Goal: Task Accomplishment & Management: Complete application form

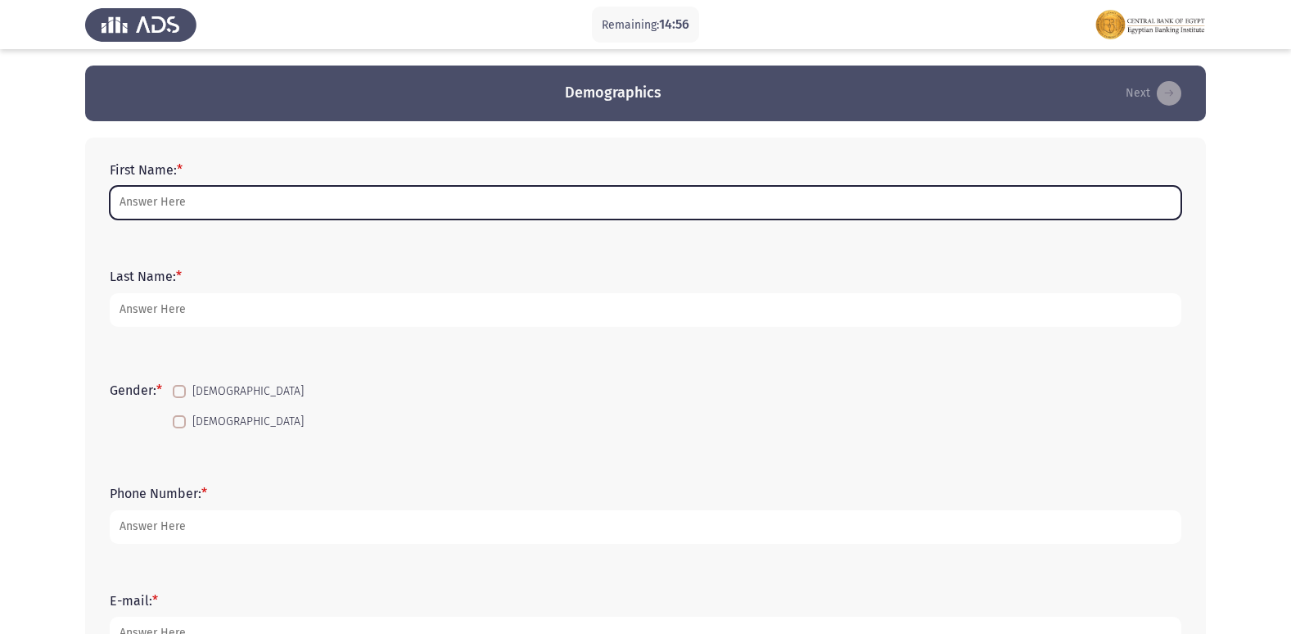
click at [317, 205] on input "First Name: *" at bounding box center [645, 203] width 1071 height 34
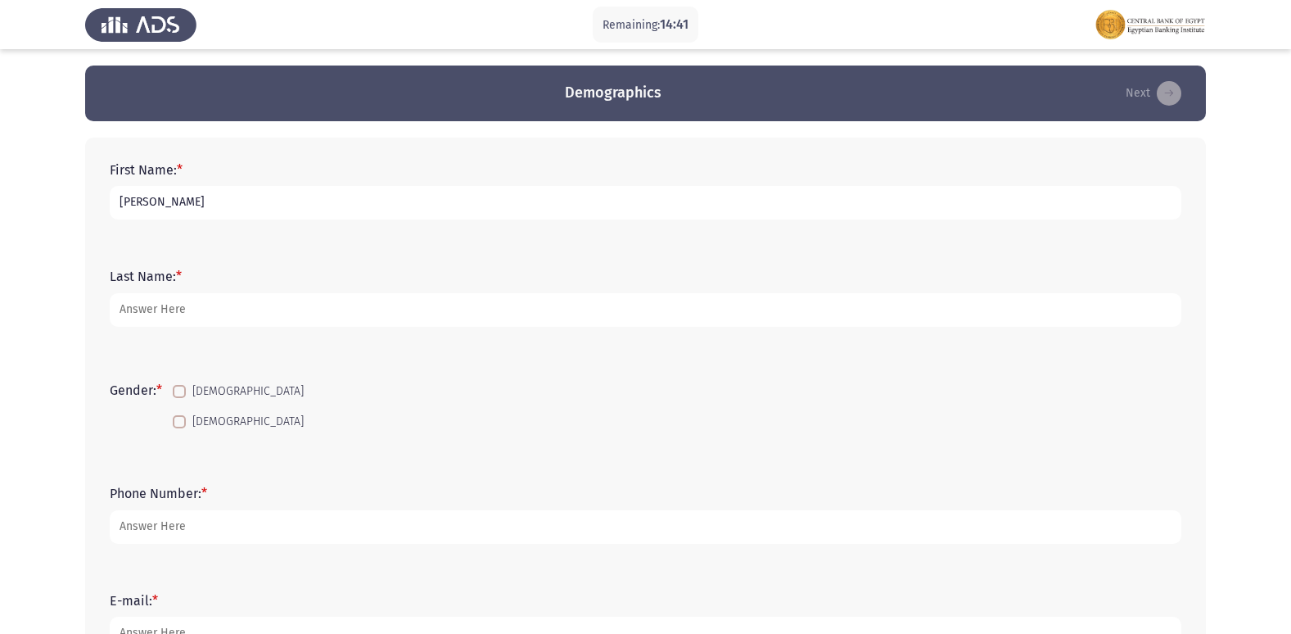
click at [161, 202] on input "[PERSON_NAME]" at bounding box center [645, 203] width 1071 height 34
click at [166, 205] on input "[PERSON_NAME]" at bounding box center [645, 203] width 1071 height 34
type input "[PERSON_NAME]"
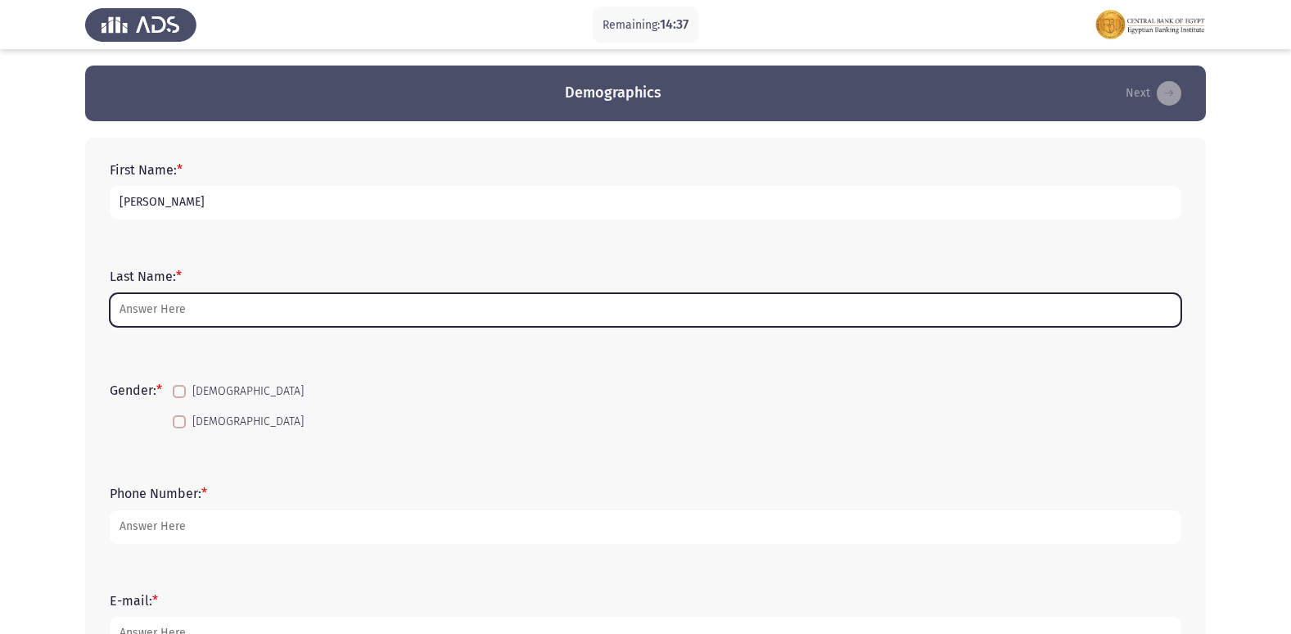
click at [189, 304] on input "Last Name: *" at bounding box center [645, 310] width 1071 height 34
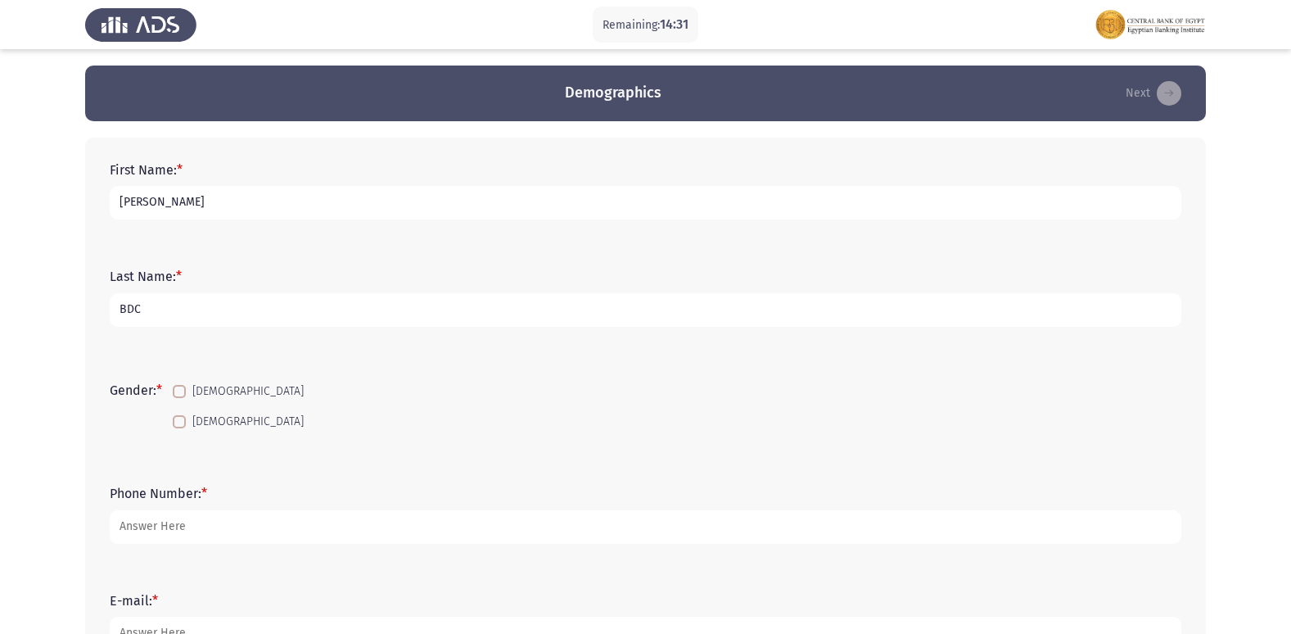
type input "BDC"
click at [183, 426] on span at bounding box center [179, 421] width 13 height 13
click at [179, 428] on input "[DEMOGRAPHIC_DATA]" at bounding box center [178, 428] width 1 height 1
checkbox input "true"
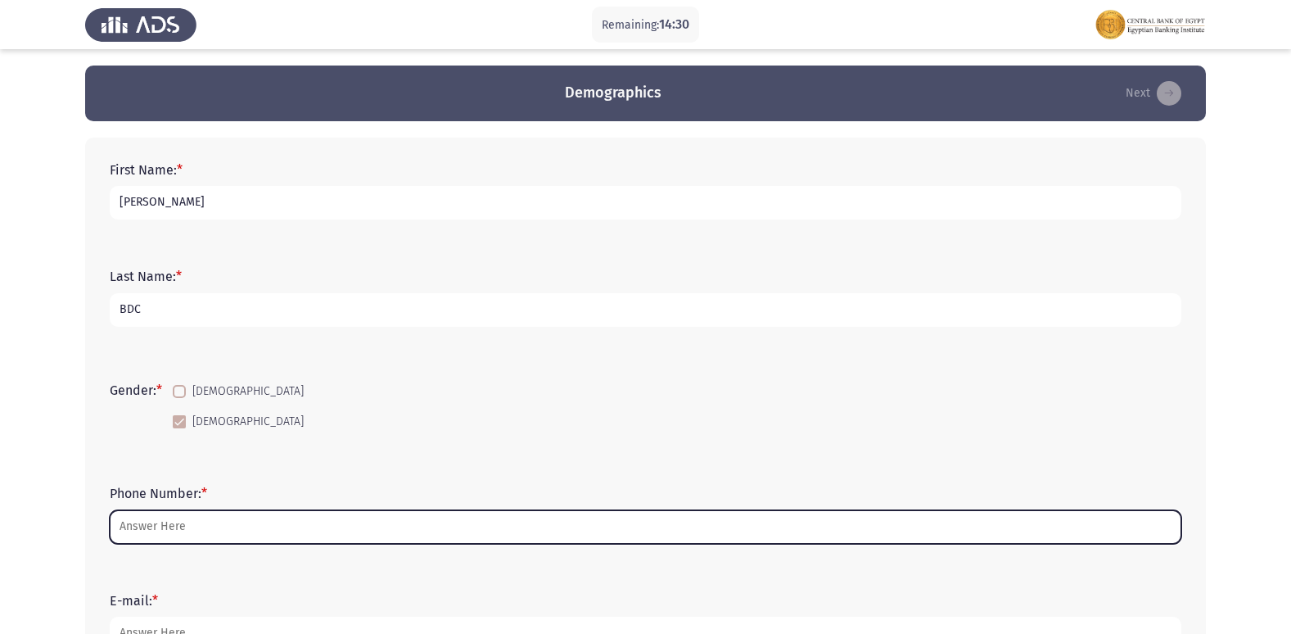
click at [226, 519] on input "Phone Number: *" at bounding box center [645, 527] width 1071 height 34
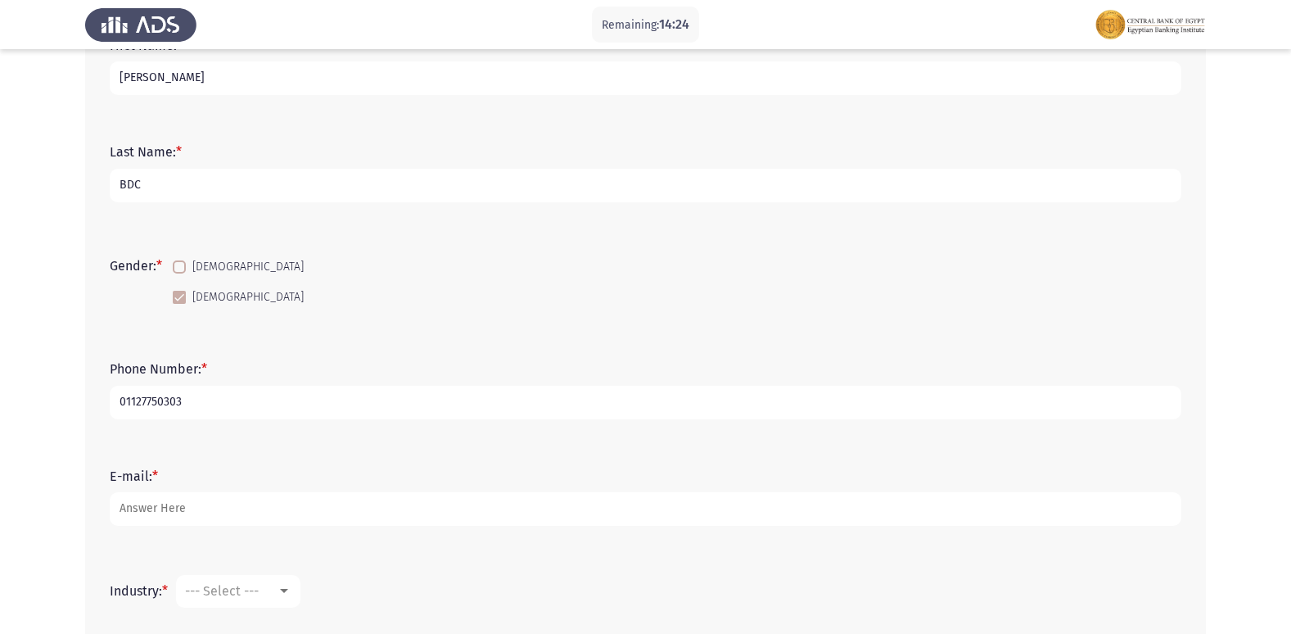
scroll to position [164, 0]
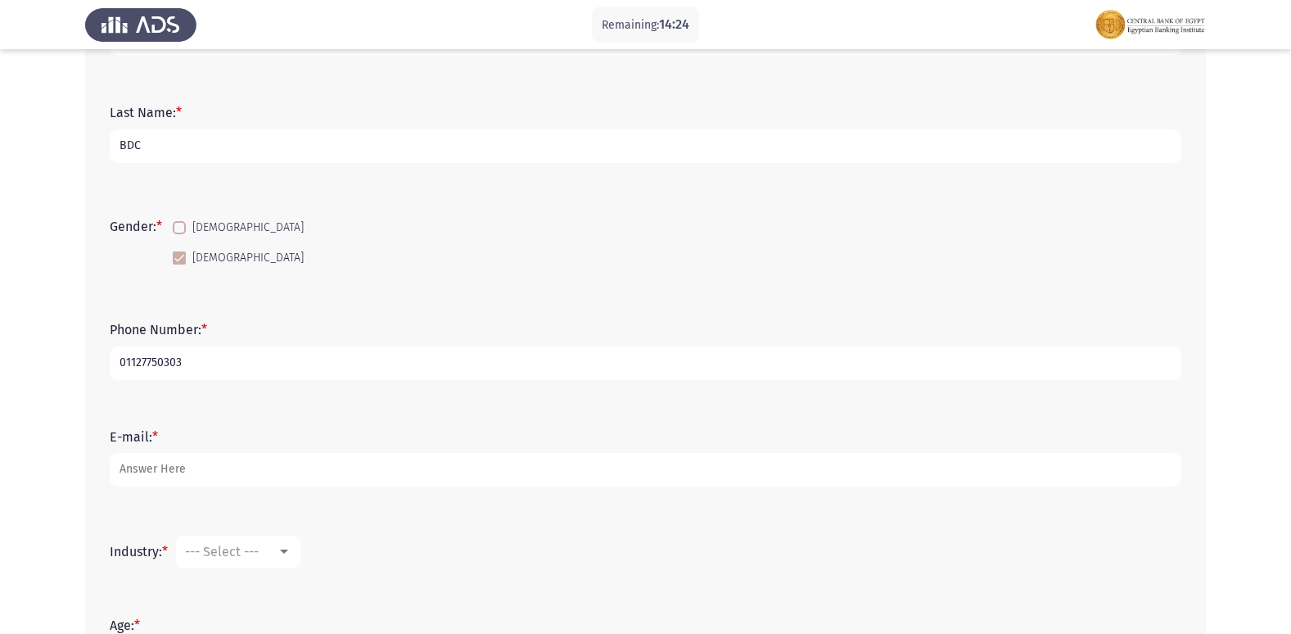
type input "01127750303"
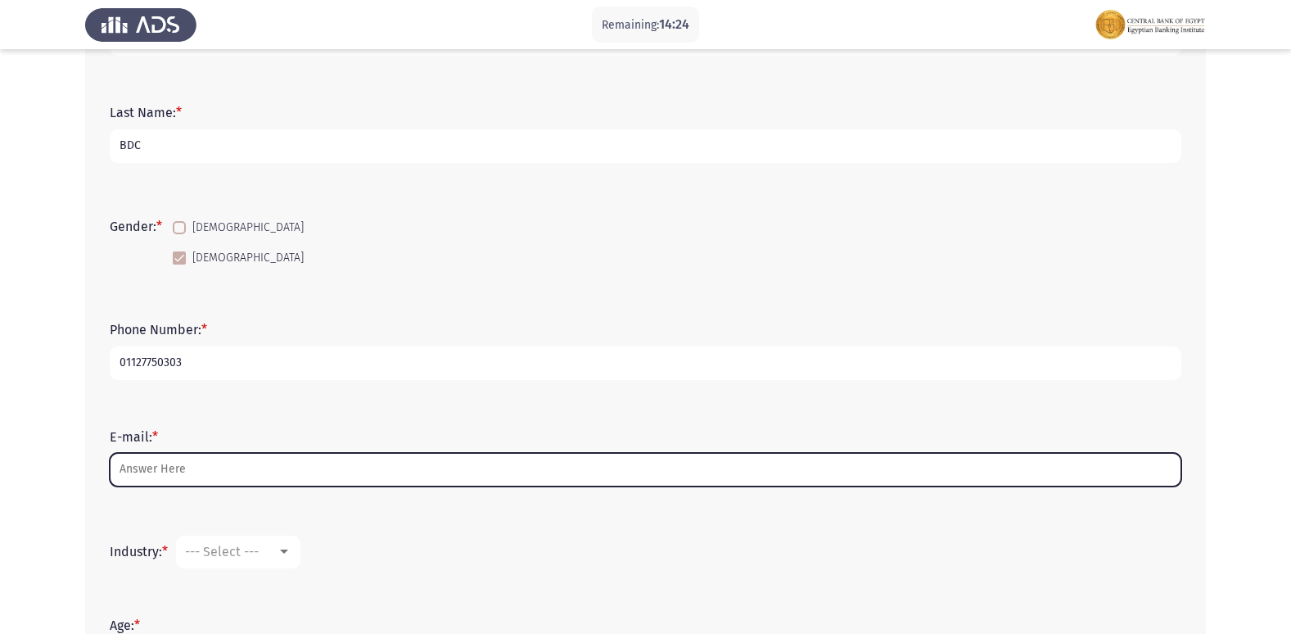
click at [241, 467] on input "E-mail: *" at bounding box center [645, 470] width 1071 height 34
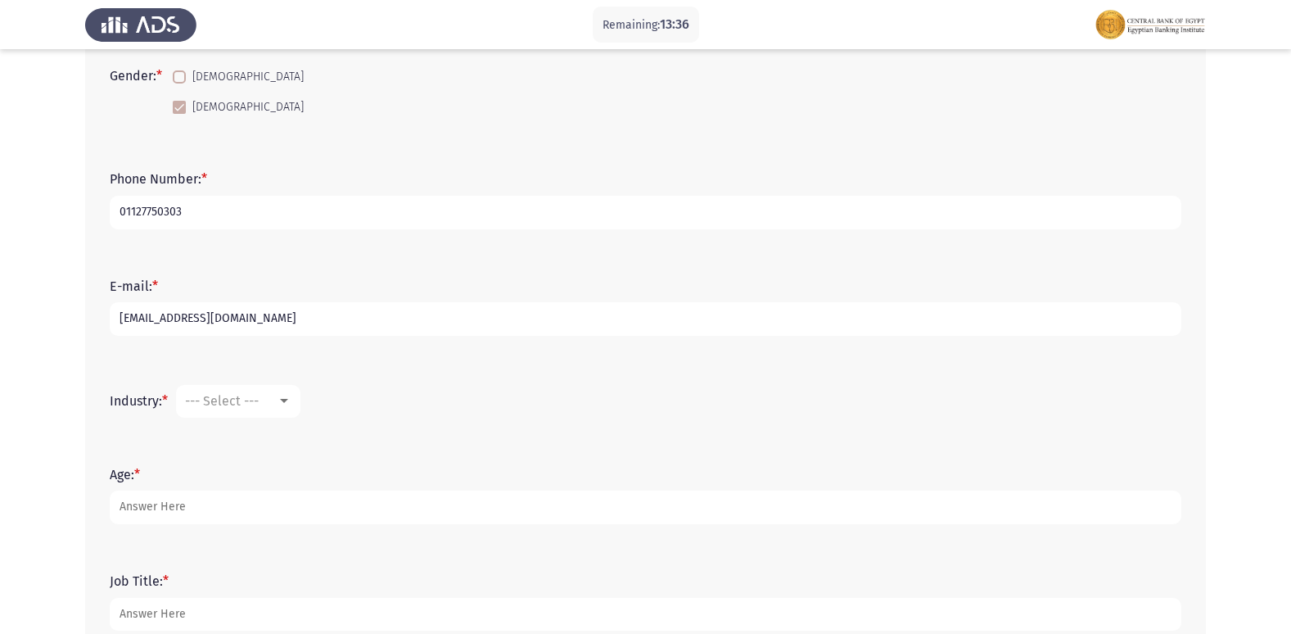
scroll to position [327, 0]
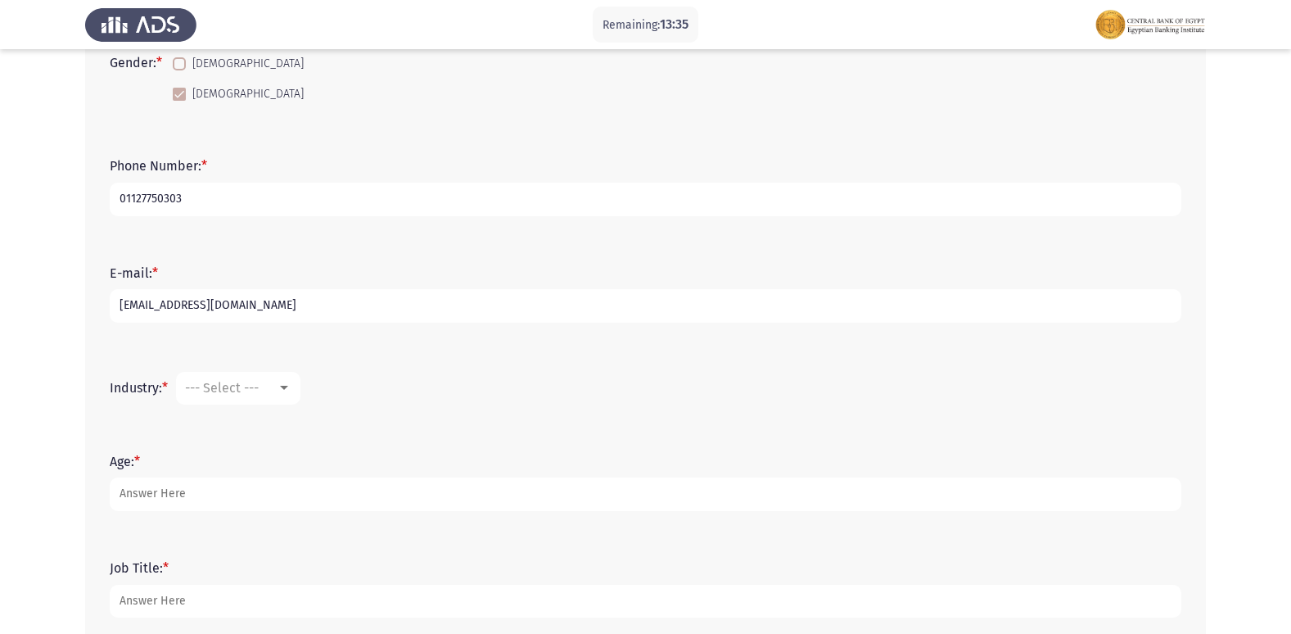
type input "[EMAIL_ADDRESS][DOMAIN_NAME]"
click at [288, 390] on div at bounding box center [284, 388] width 8 height 4
click at [250, 421] on span "Banking" at bounding box center [292, 420] width 213 height 39
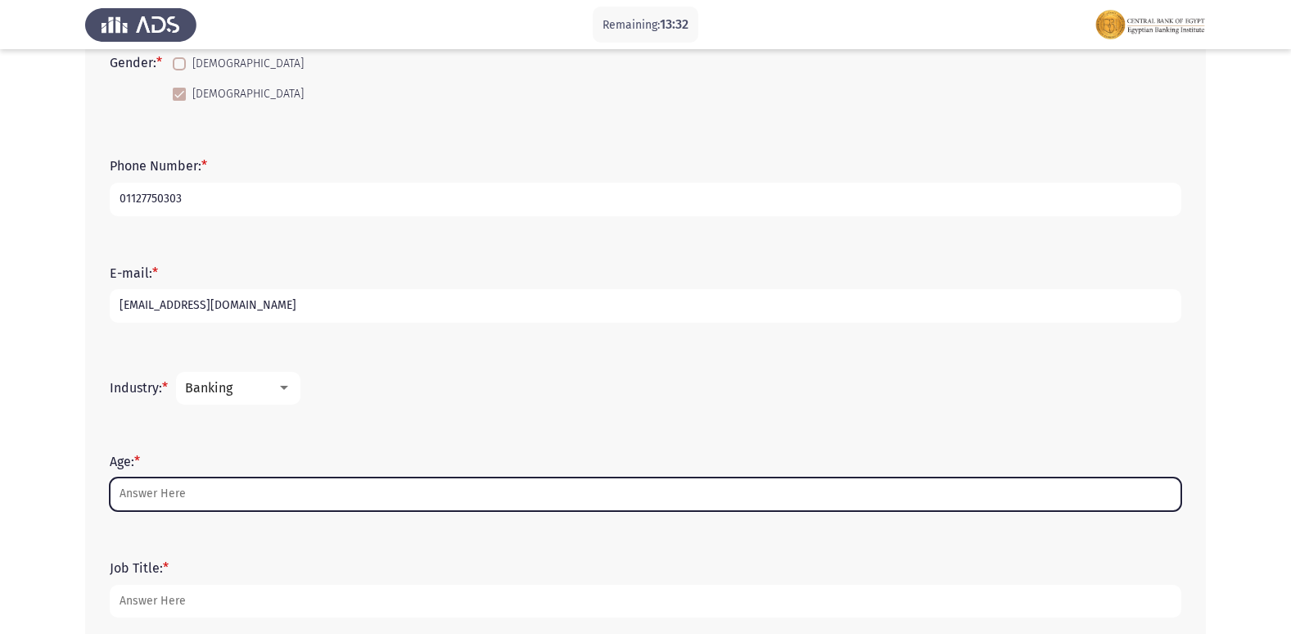
click at [205, 496] on input "Age: *" at bounding box center [645, 494] width 1071 height 34
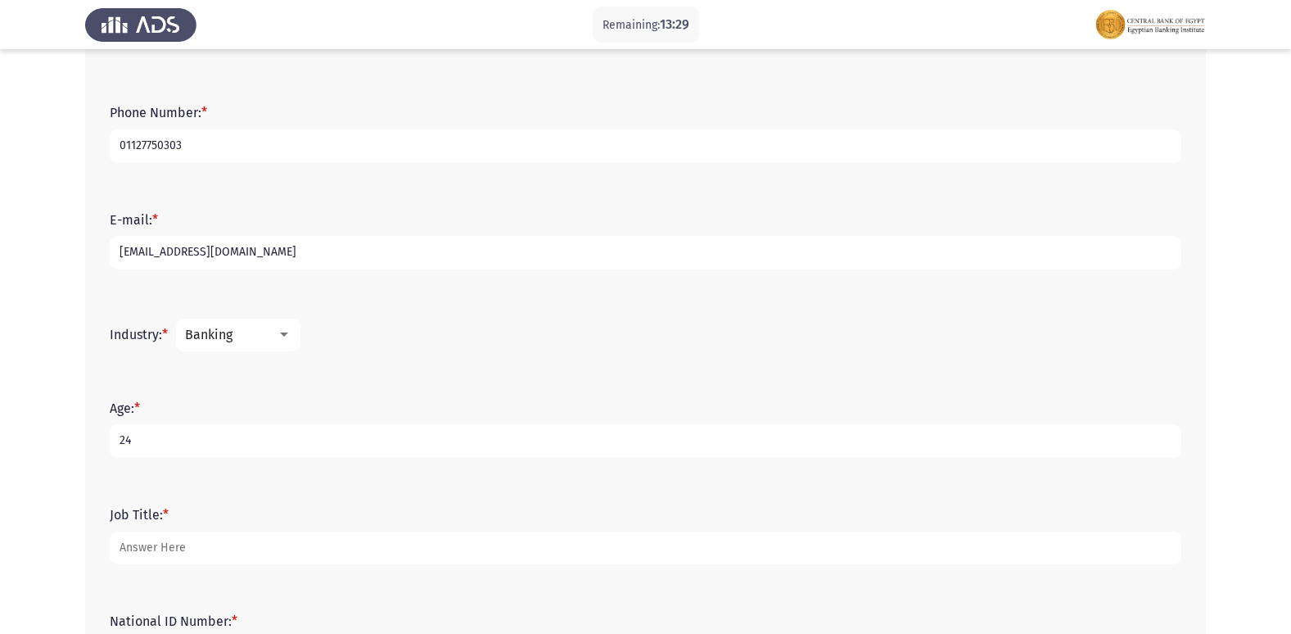
scroll to position [491, 0]
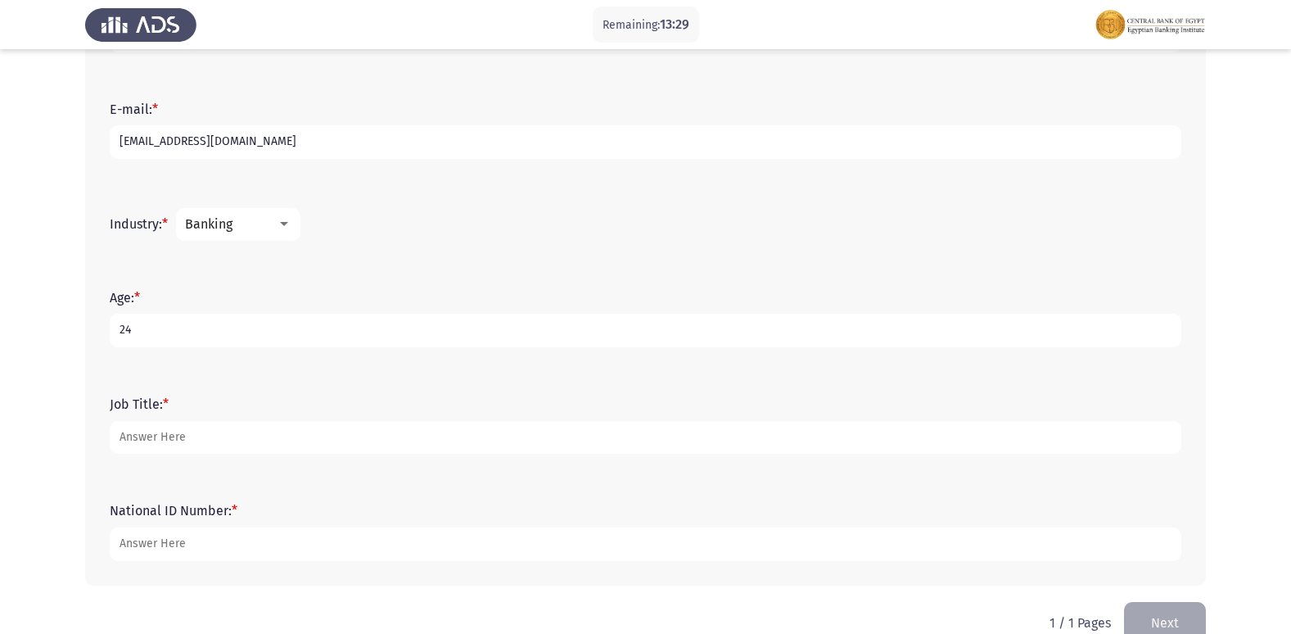
type input "24"
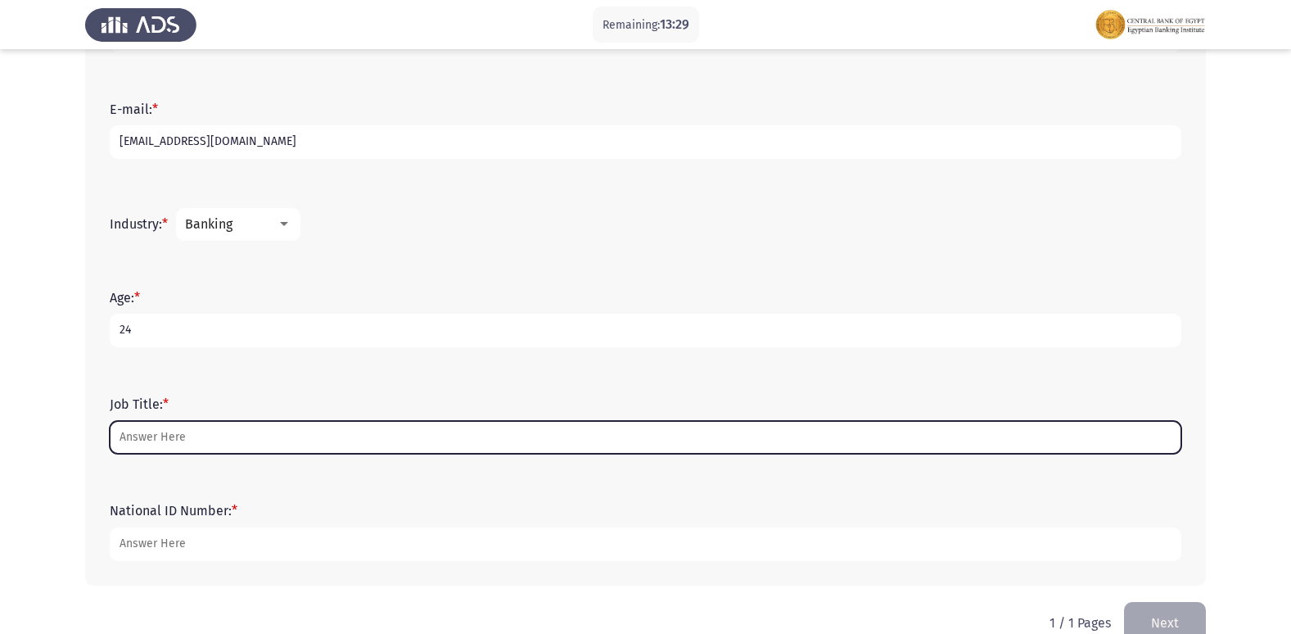
click at [194, 438] on input "Job Title: *" at bounding box center [645, 438] width 1071 height 34
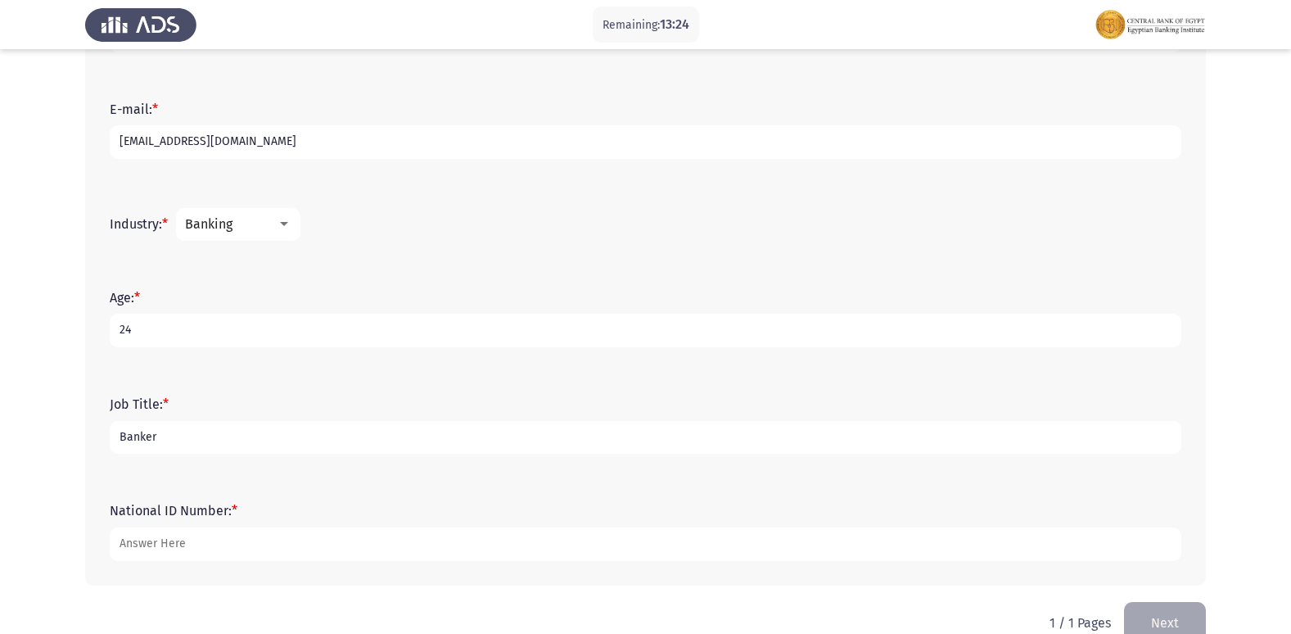
type input "Banker"
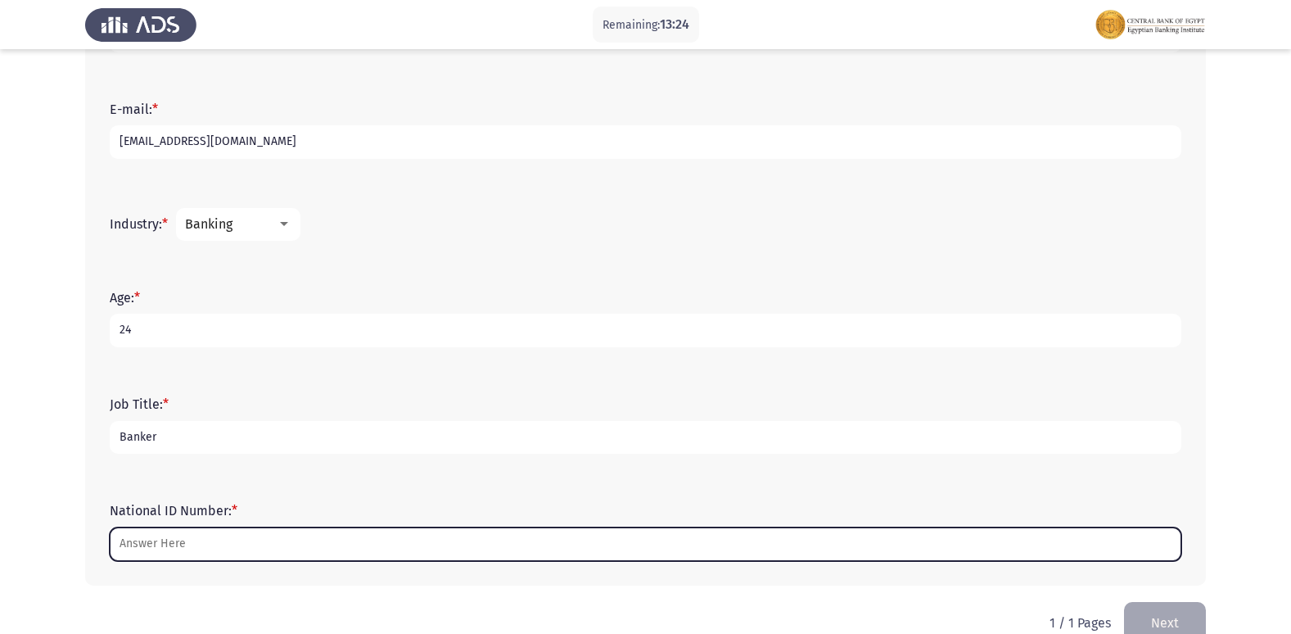
click at [245, 545] on input "National ID Number: *" at bounding box center [645, 544] width 1071 height 34
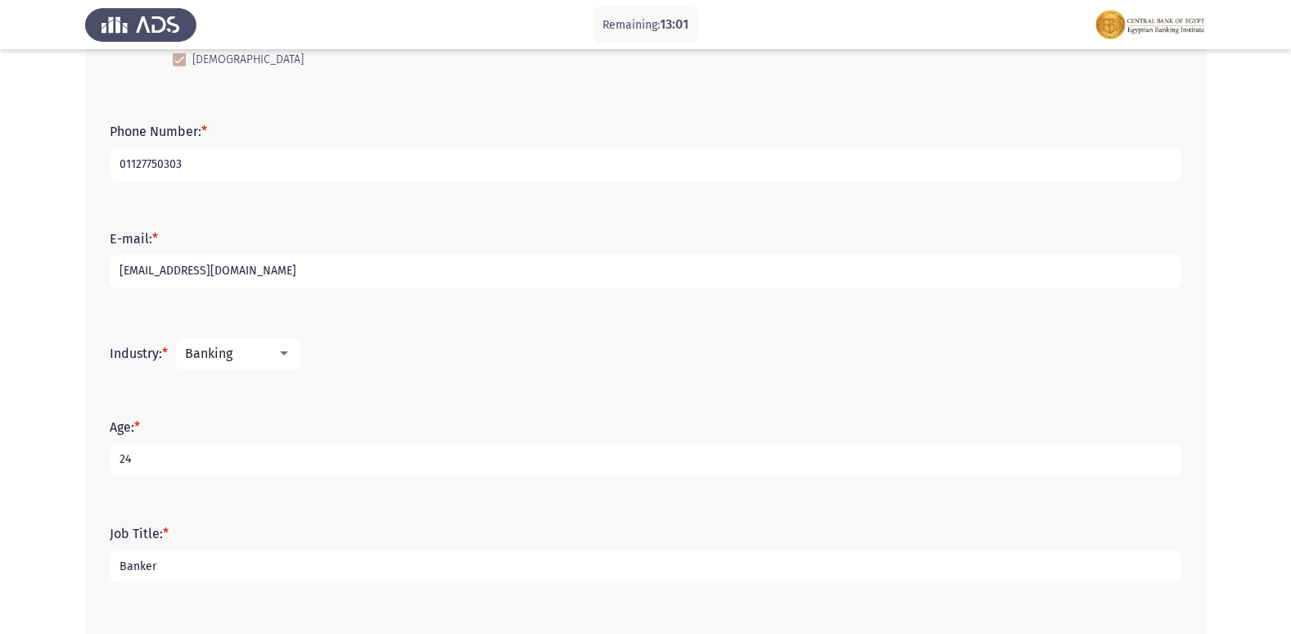
scroll to position [409, 0]
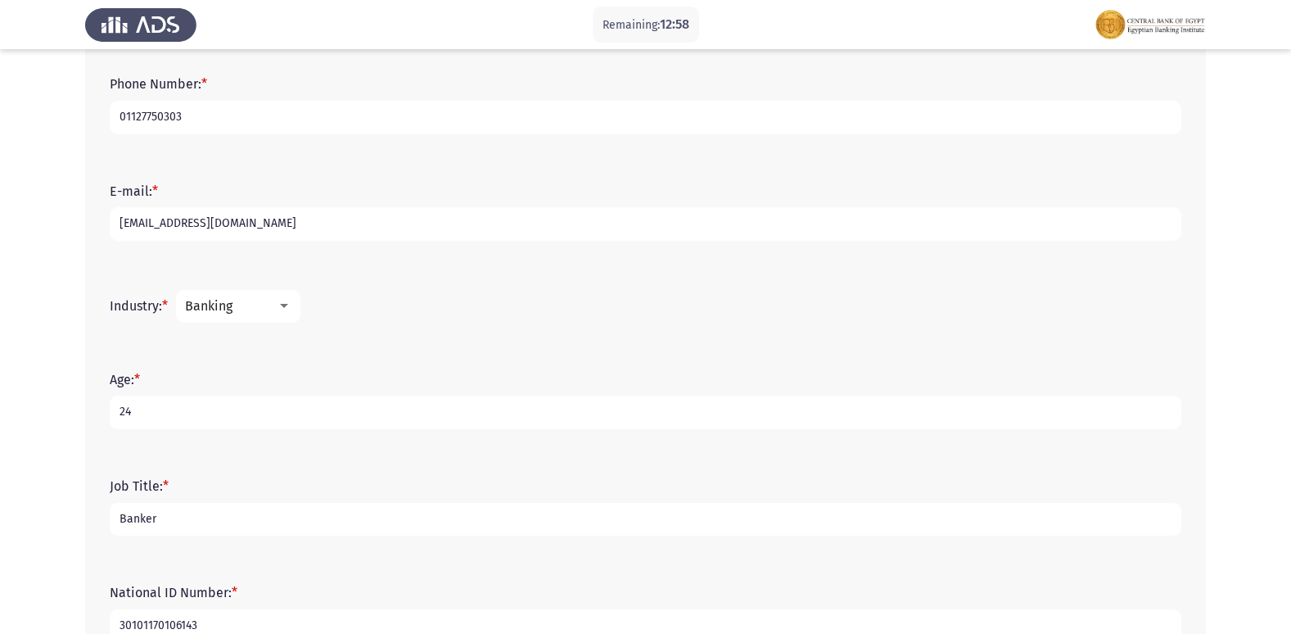
type input "30101170106143"
click at [147, 219] on input "[EMAIL_ADDRESS][DOMAIN_NAME]" at bounding box center [645, 224] width 1071 height 34
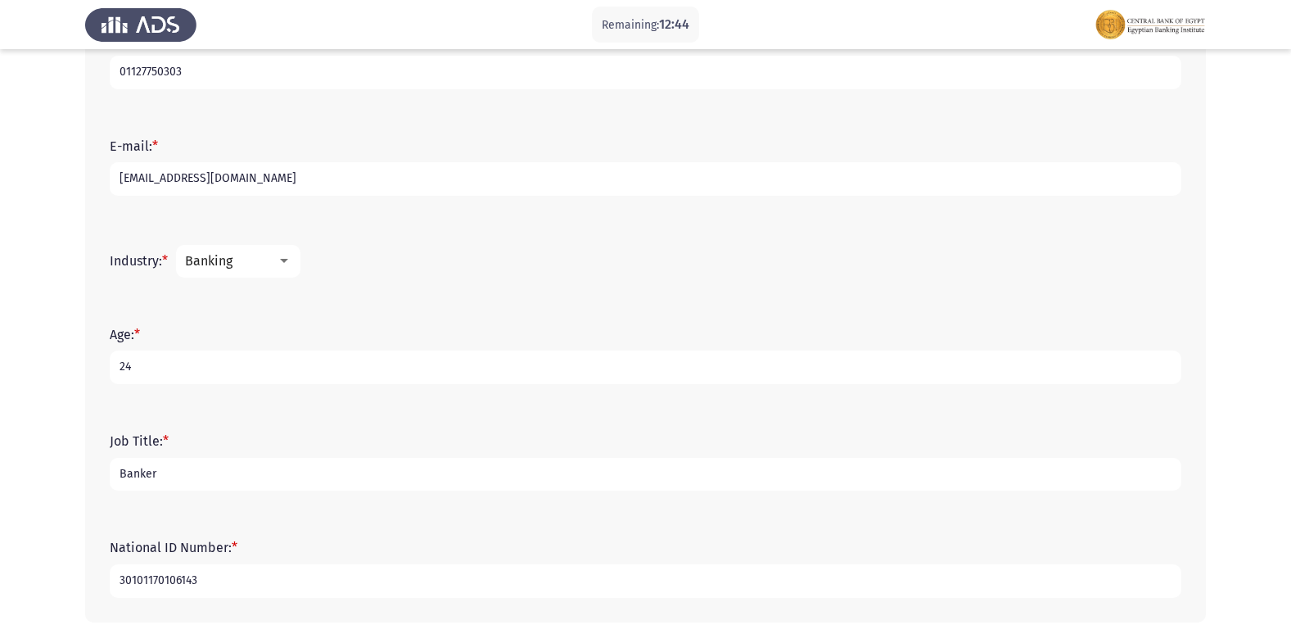
scroll to position [525, 0]
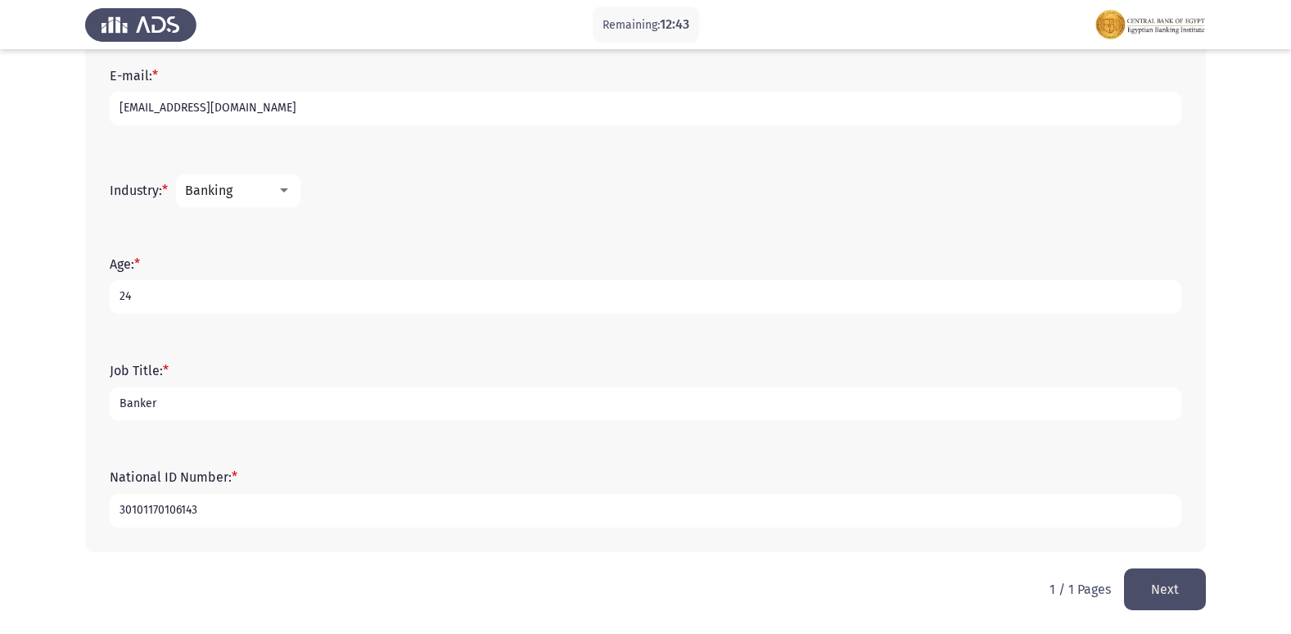
type input "[EMAIL_ADDRESS][DOMAIN_NAME]"
click at [1179, 589] on button "Next" at bounding box center [1165, 589] width 82 height 42
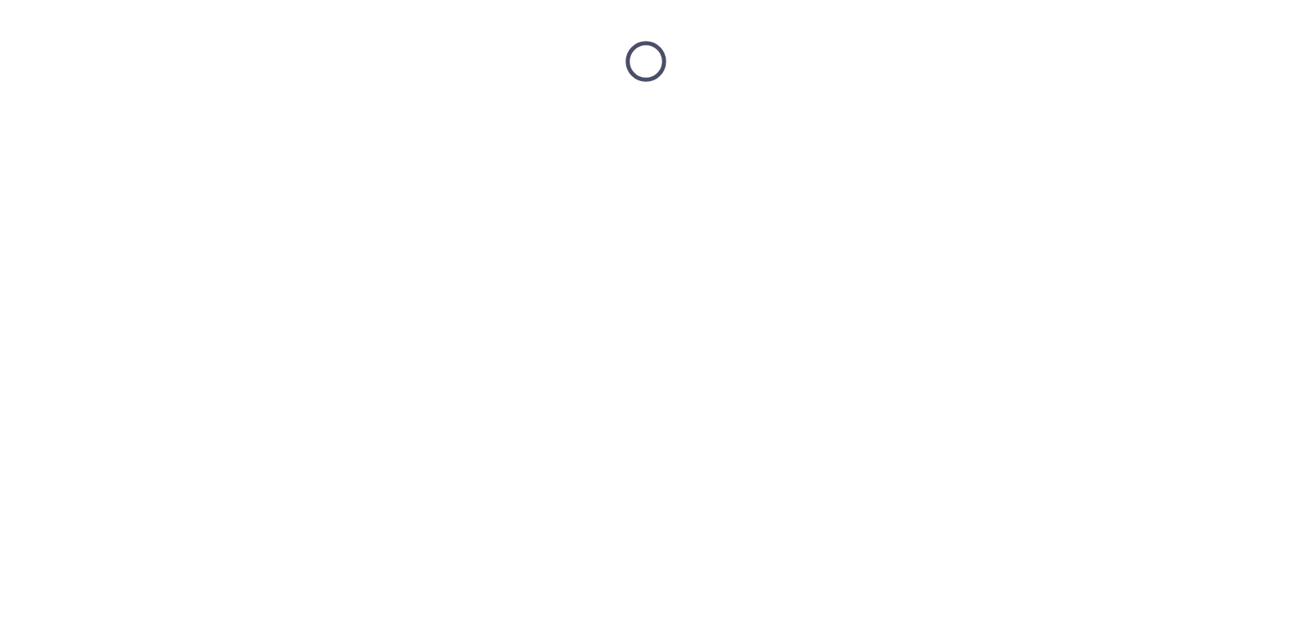
scroll to position [0, 0]
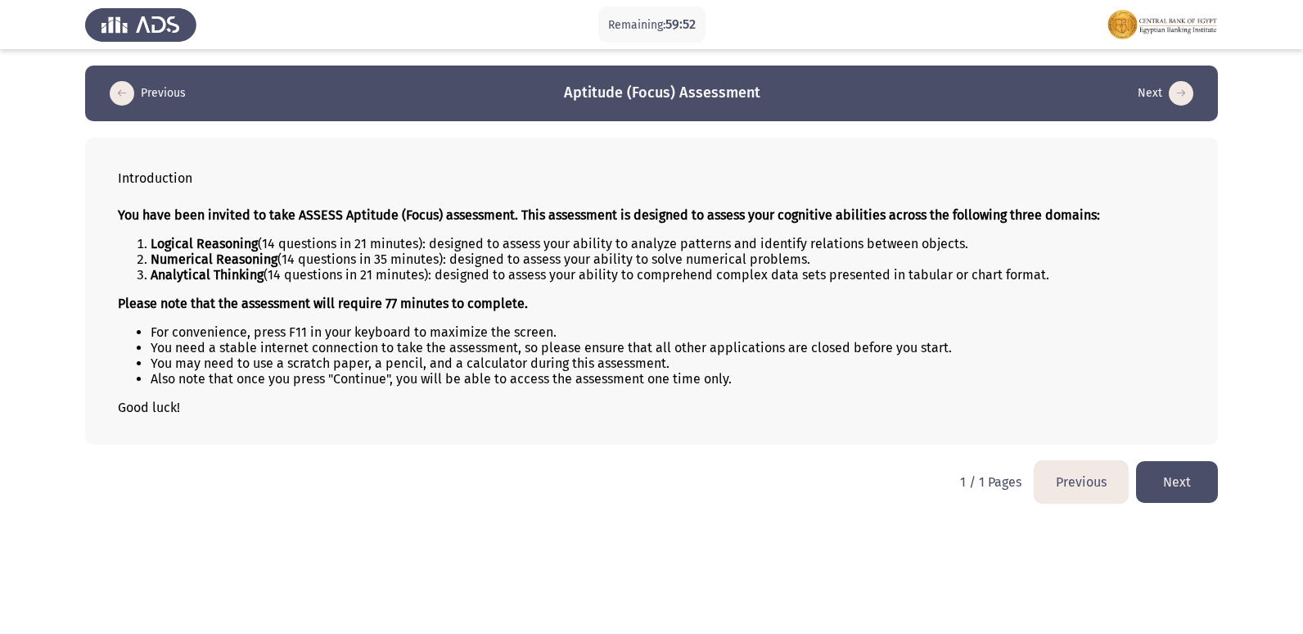
click at [1202, 477] on button "Next" at bounding box center [1177, 482] width 82 height 42
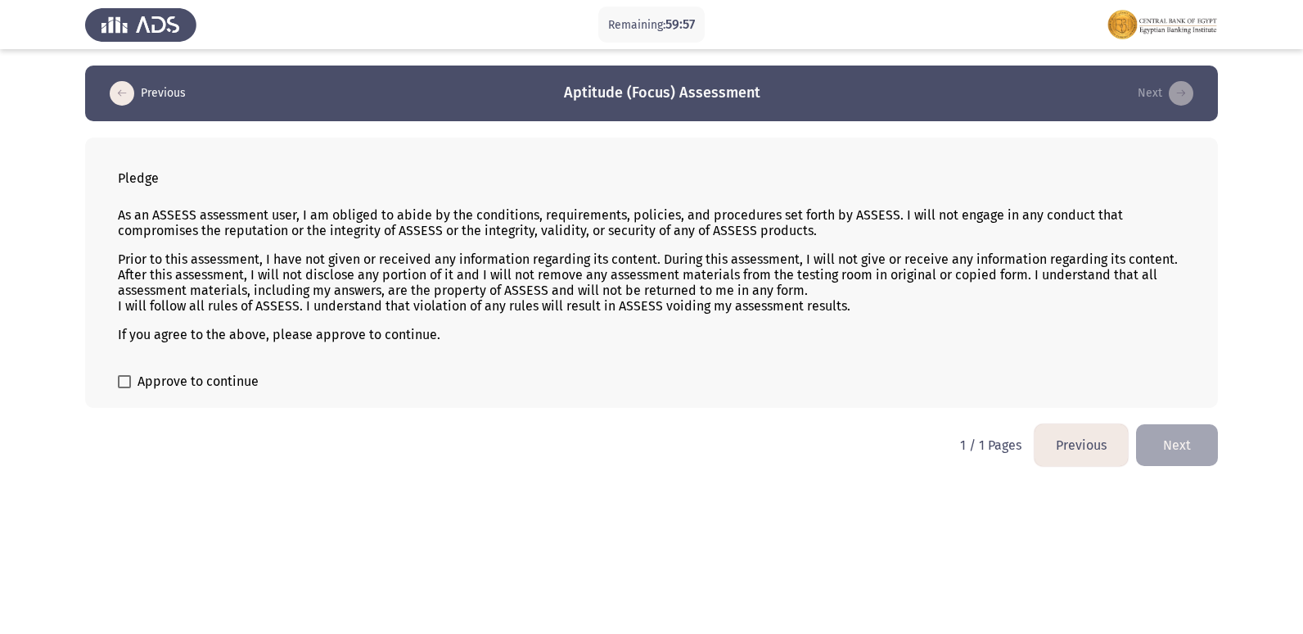
click at [123, 379] on span at bounding box center [124, 381] width 13 height 13
click at [124, 388] on input "Approve to continue" at bounding box center [124, 388] width 1 height 1
checkbox input "true"
click at [1184, 435] on button "Next" at bounding box center [1177, 445] width 82 height 42
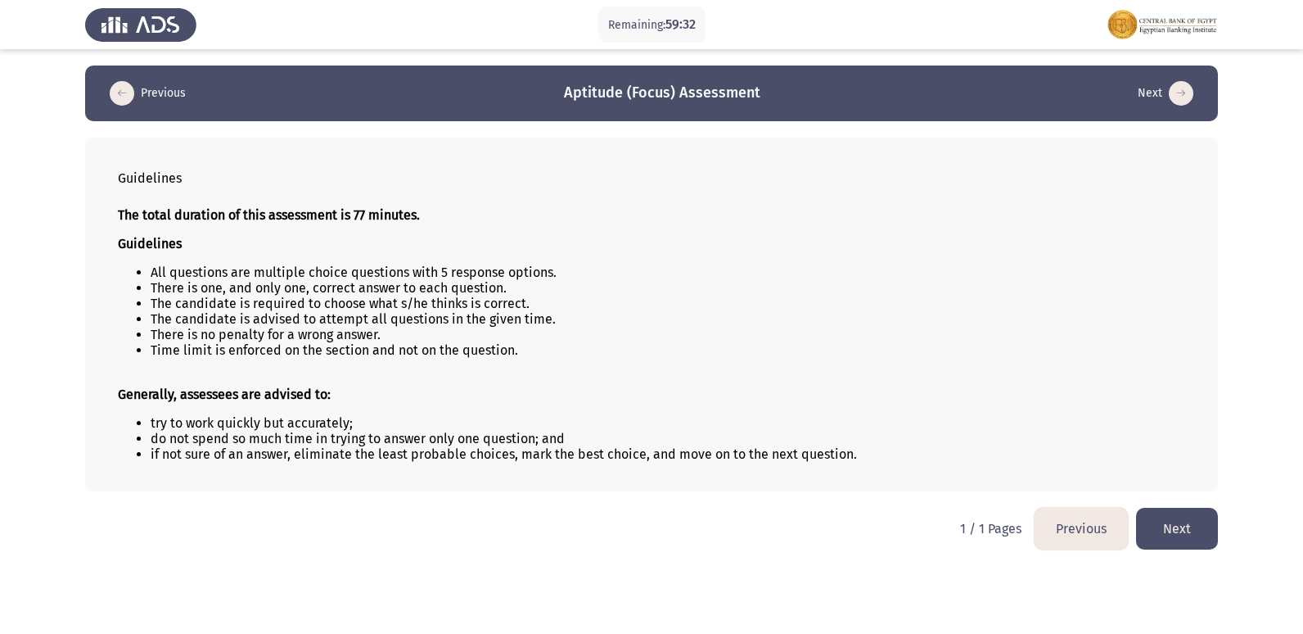
click at [1197, 516] on button "Next" at bounding box center [1177, 528] width 82 height 42
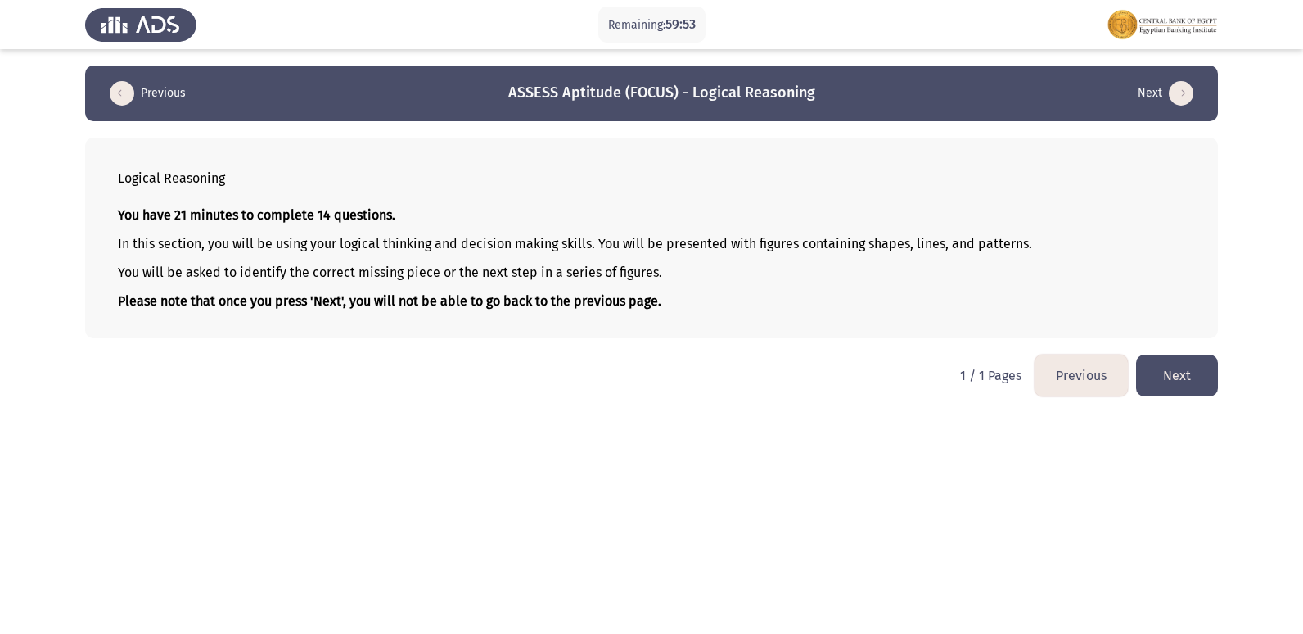
click at [1189, 381] on button "Next" at bounding box center [1177, 375] width 82 height 42
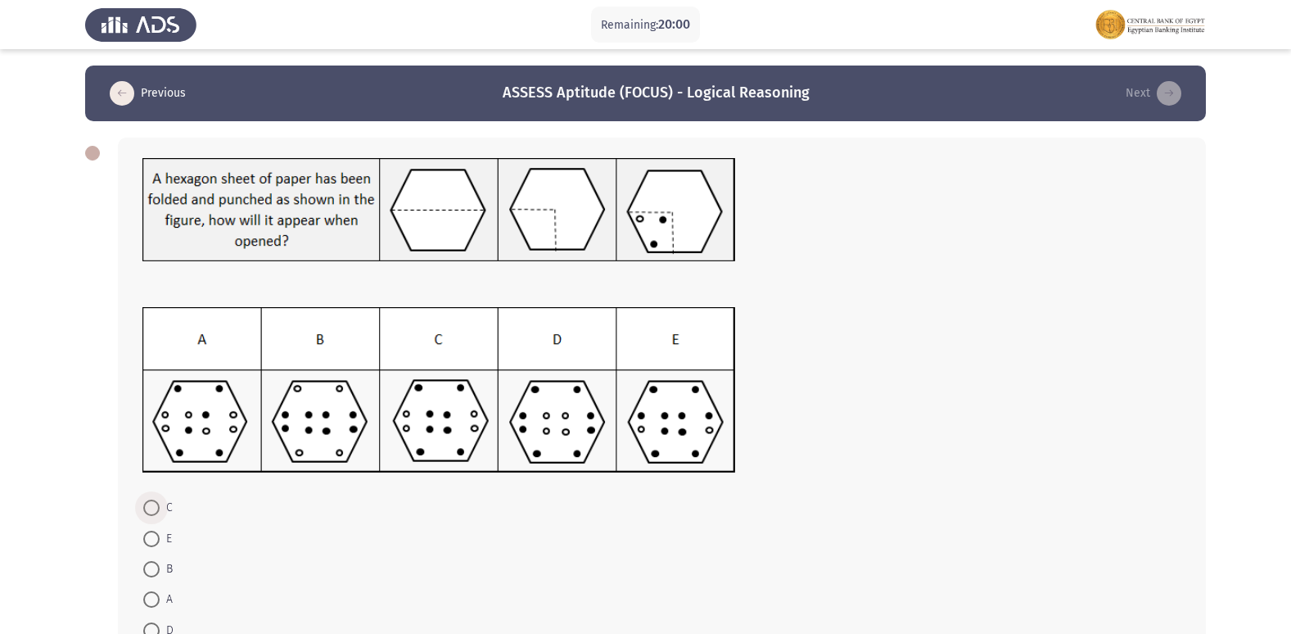
click at [150, 506] on span at bounding box center [151, 507] width 16 height 16
click at [150, 506] on input "C" at bounding box center [151, 507] width 16 height 16
radio input "true"
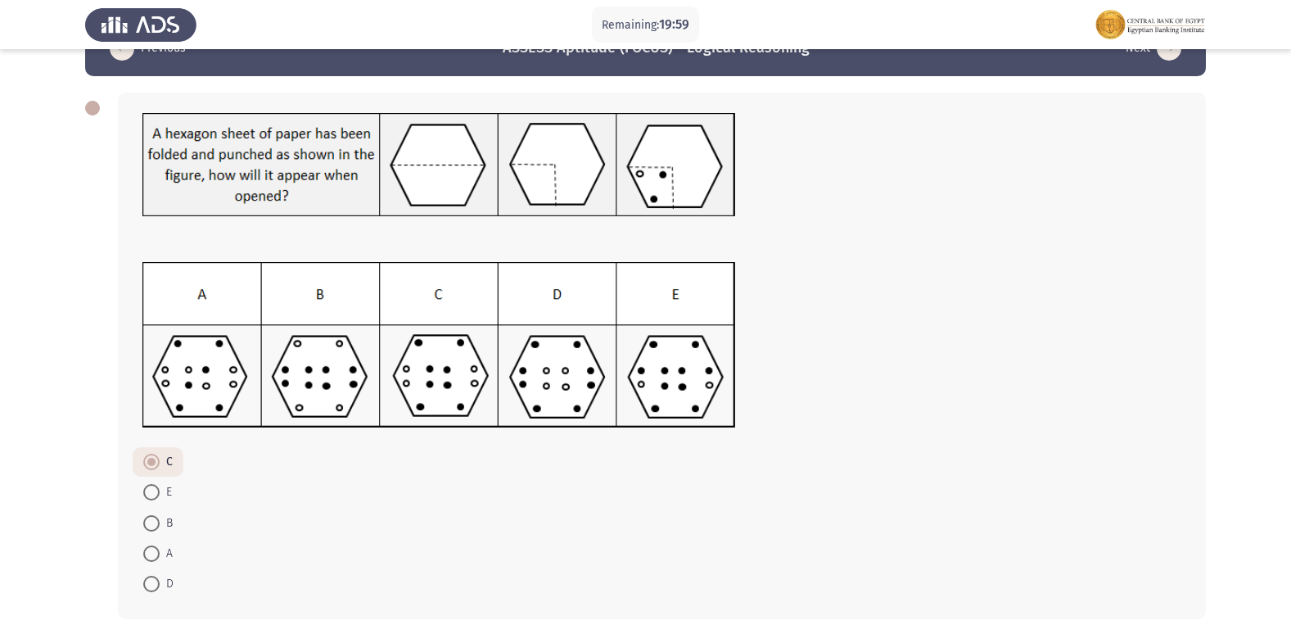
scroll to position [112, 0]
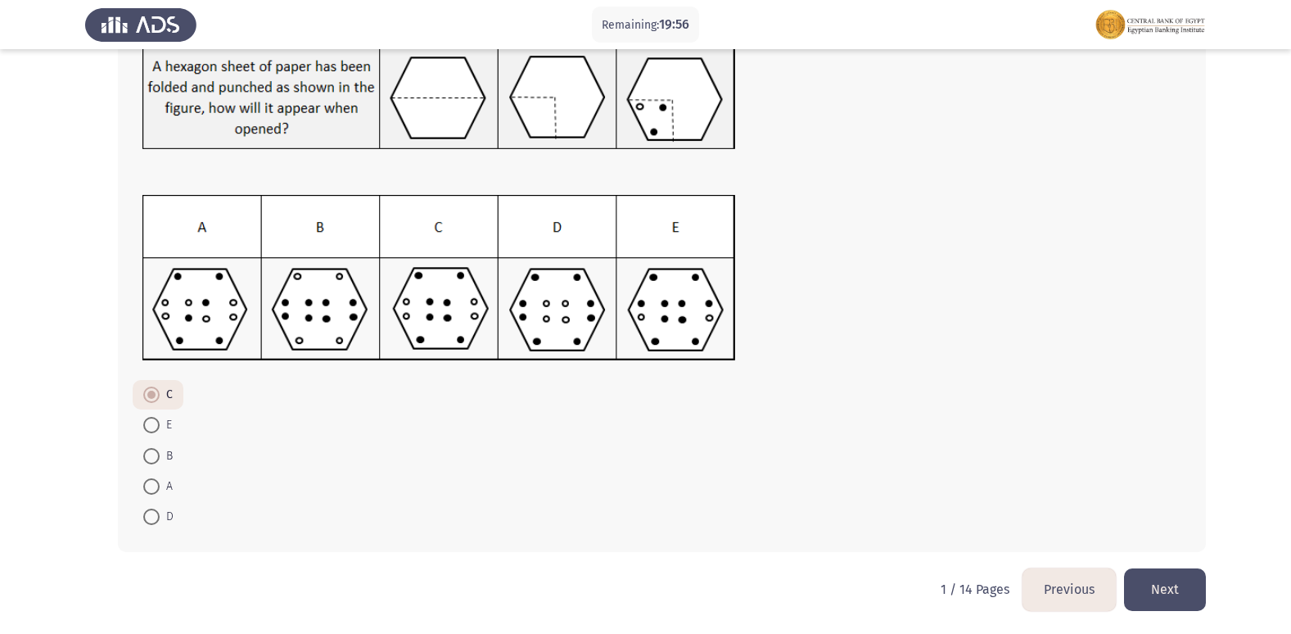
click at [1175, 594] on button "Next" at bounding box center [1165, 589] width 82 height 42
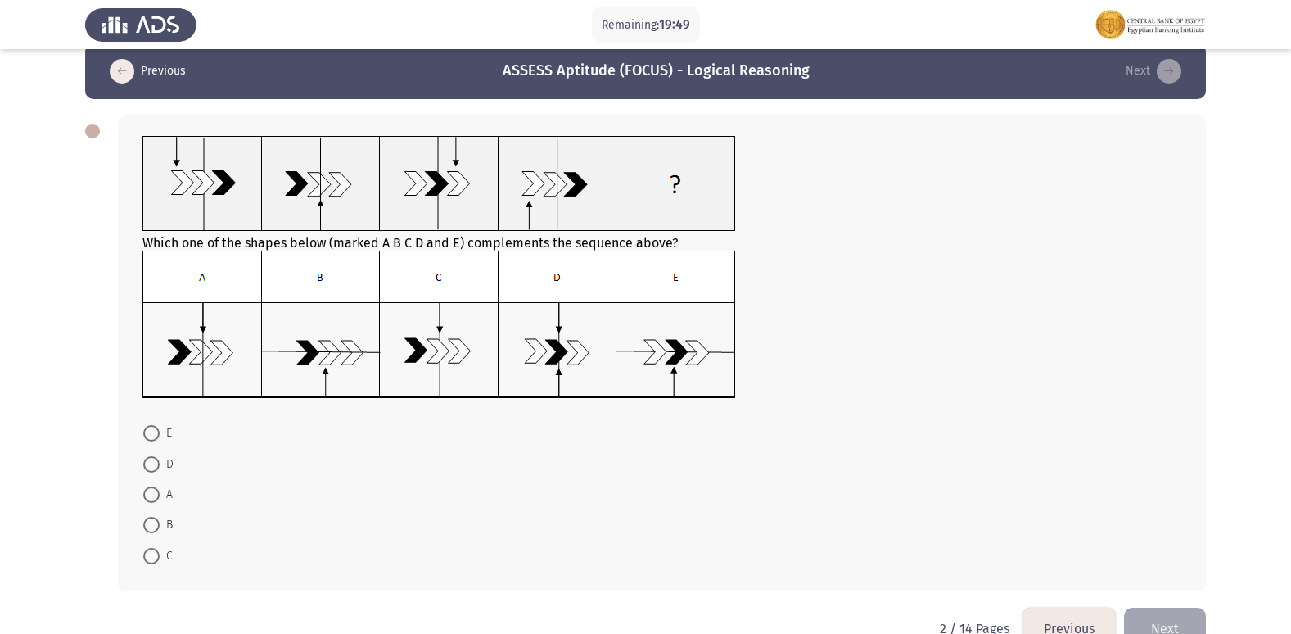
scroll to position [0, 0]
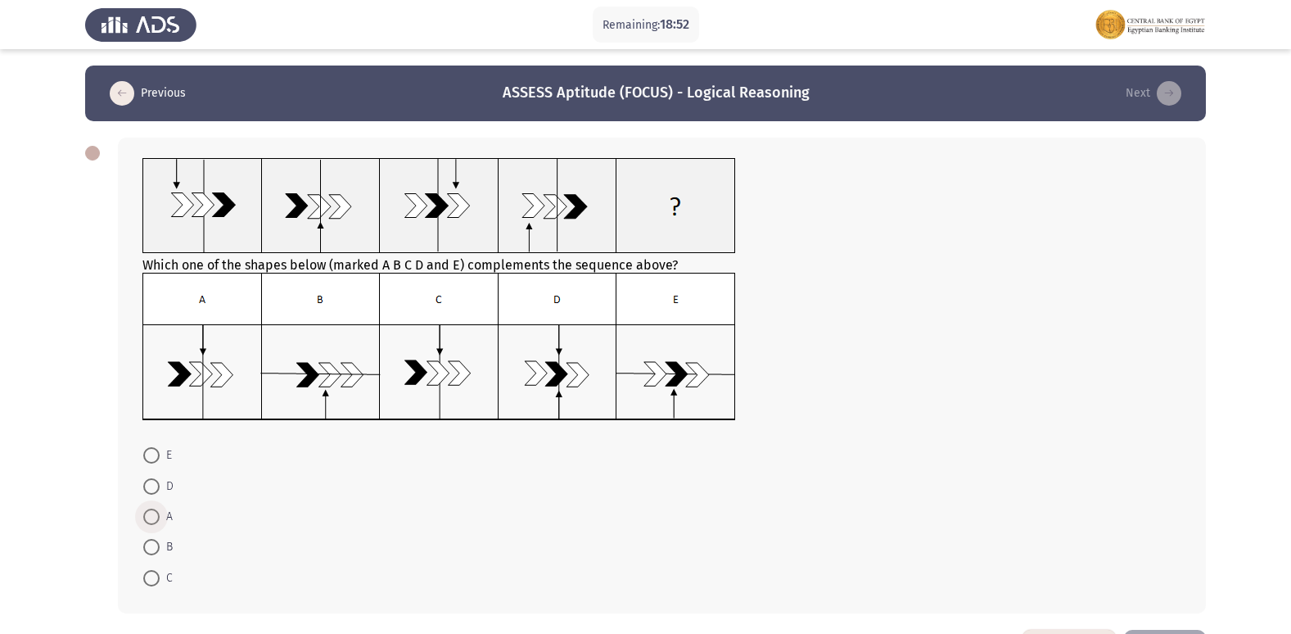
click at [151, 511] on span at bounding box center [151, 516] width 16 height 16
click at [151, 511] on input "A" at bounding box center [151, 516] width 16 height 16
radio input "true"
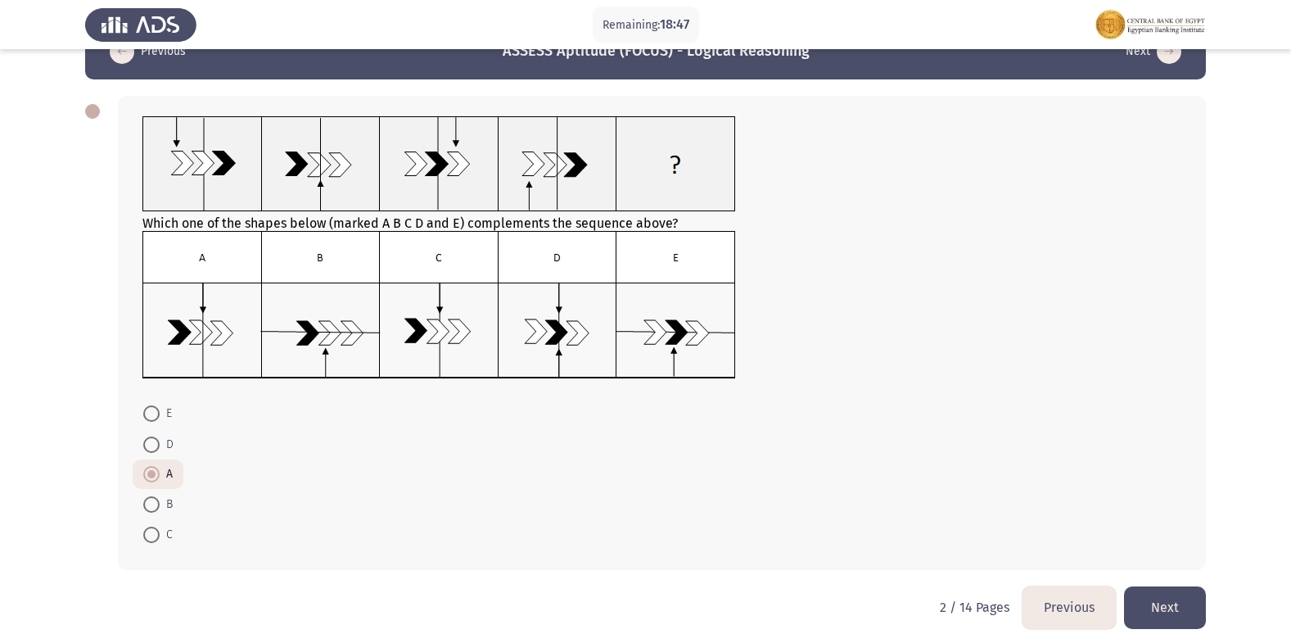
scroll to position [60, 0]
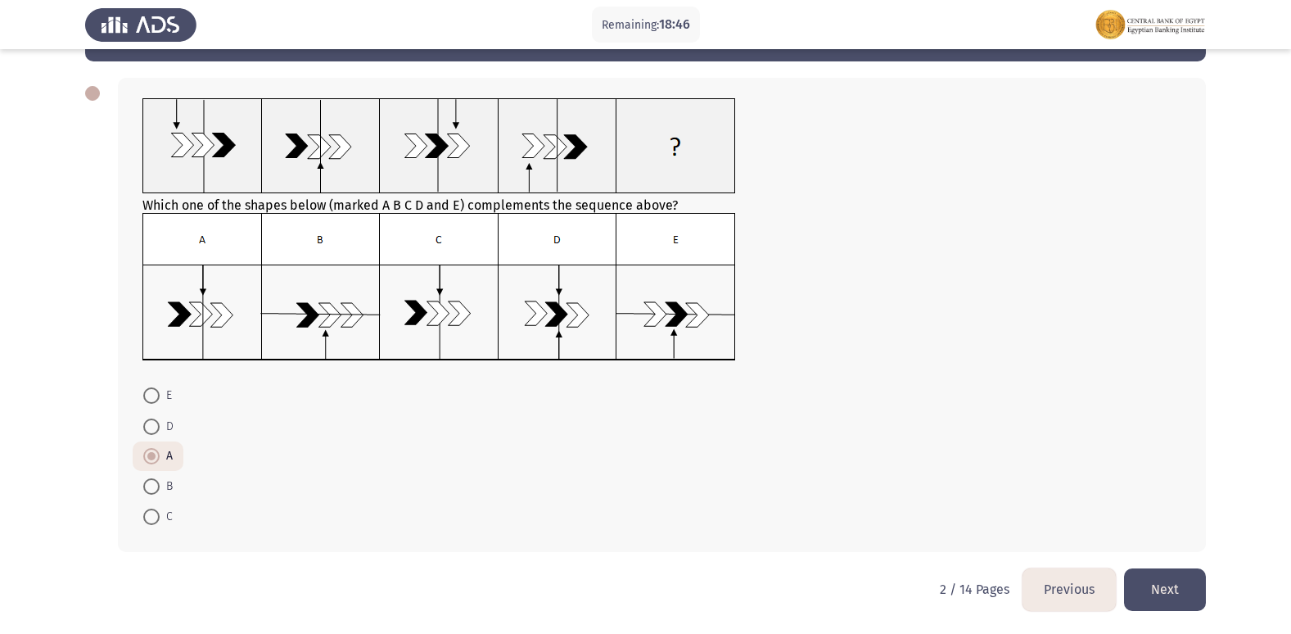
click at [1179, 588] on button "Next" at bounding box center [1165, 589] width 82 height 42
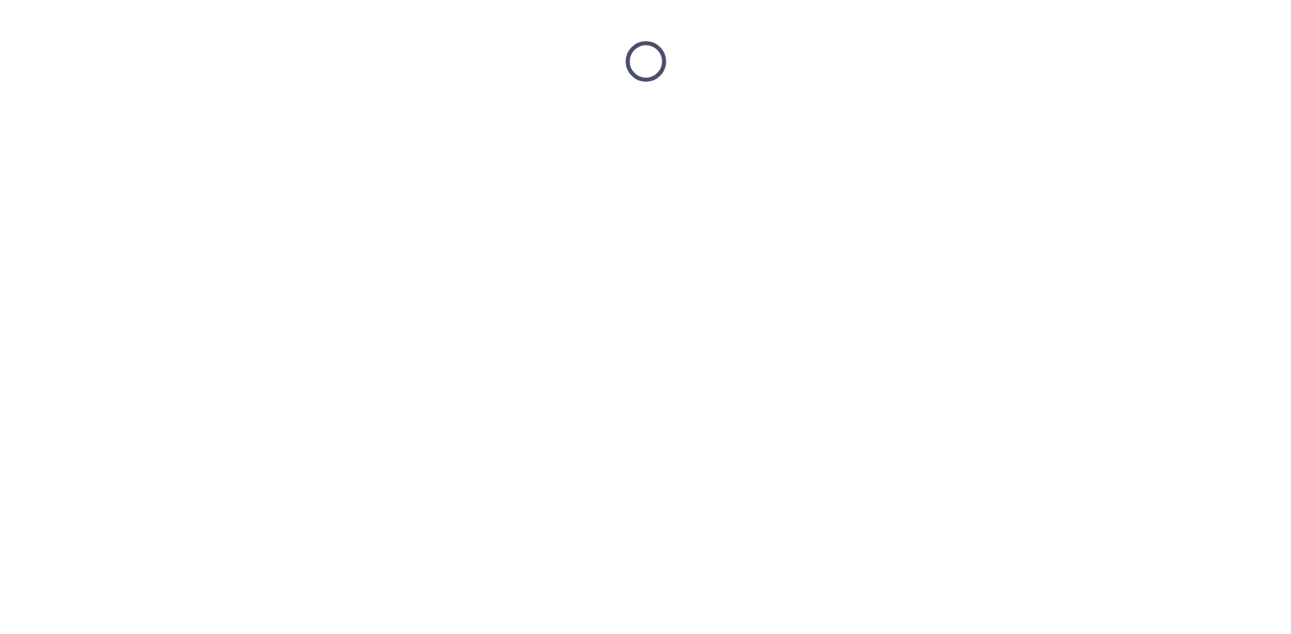
scroll to position [0, 0]
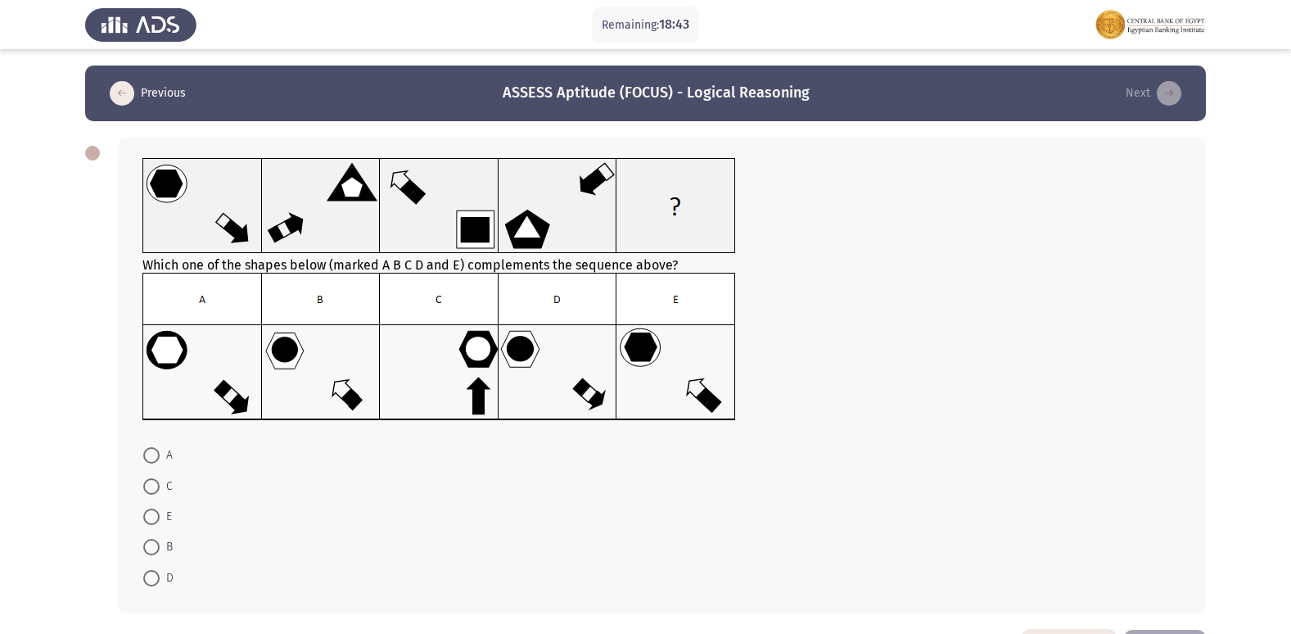
click at [117, 92] on icon "load previous page" at bounding box center [122, 93] width 25 height 25
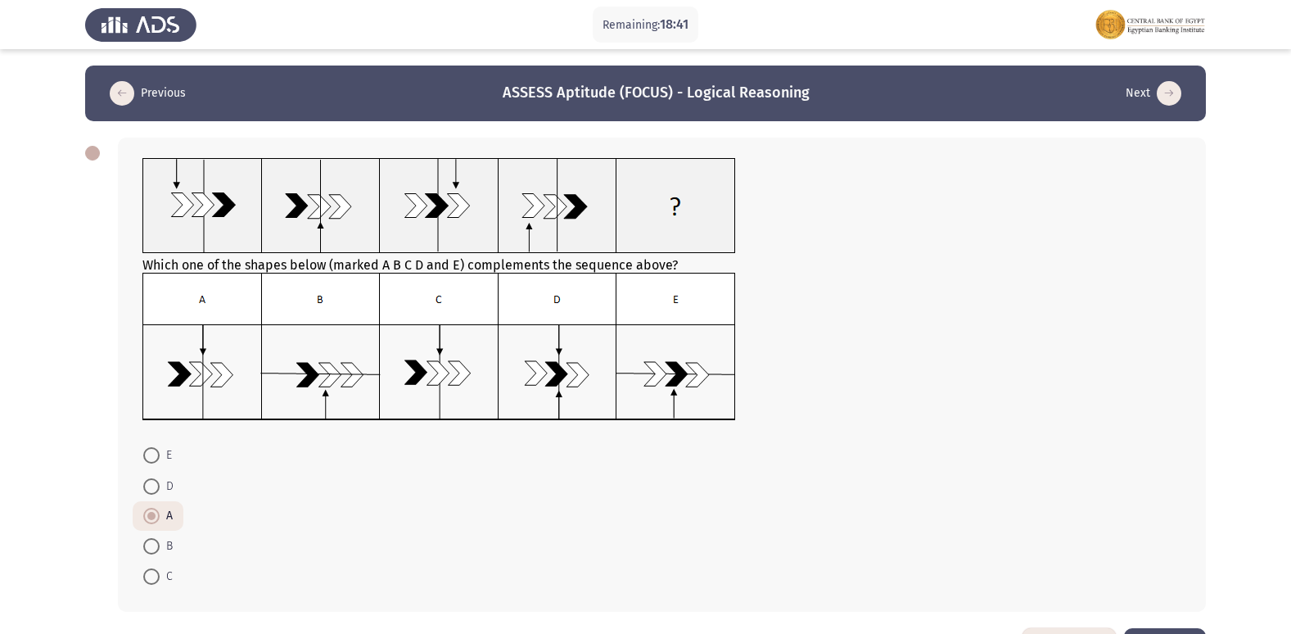
scroll to position [60, 0]
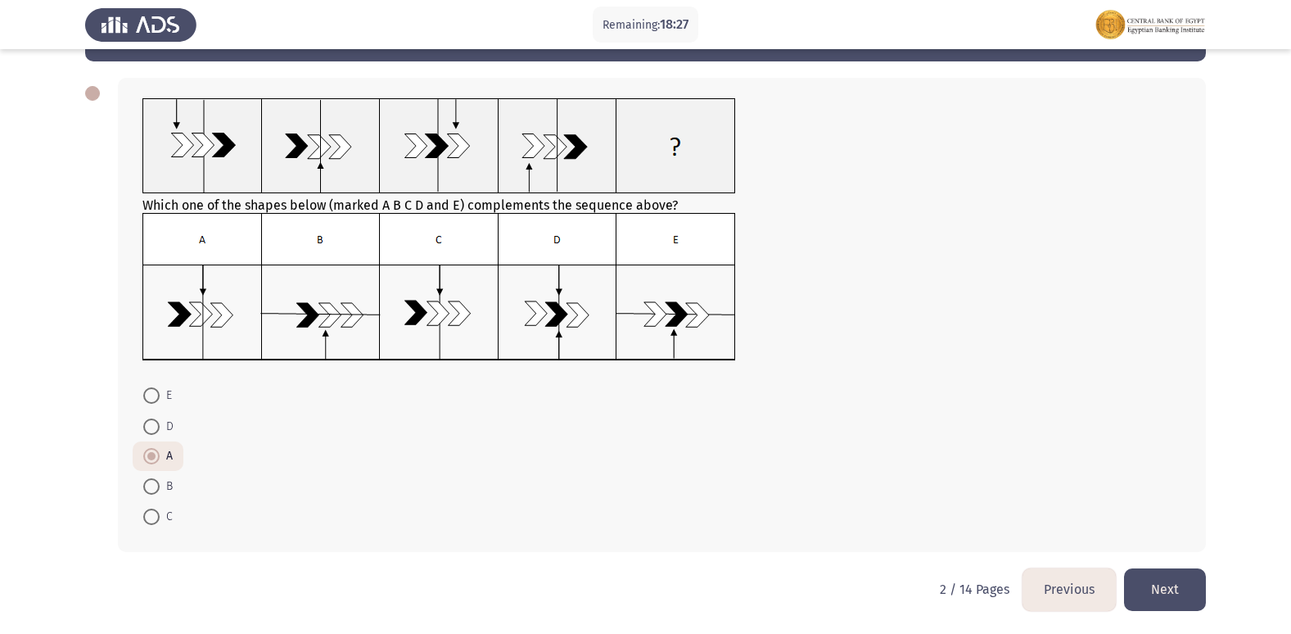
click at [1157, 582] on button "Next" at bounding box center [1165, 589] width 82 height 42
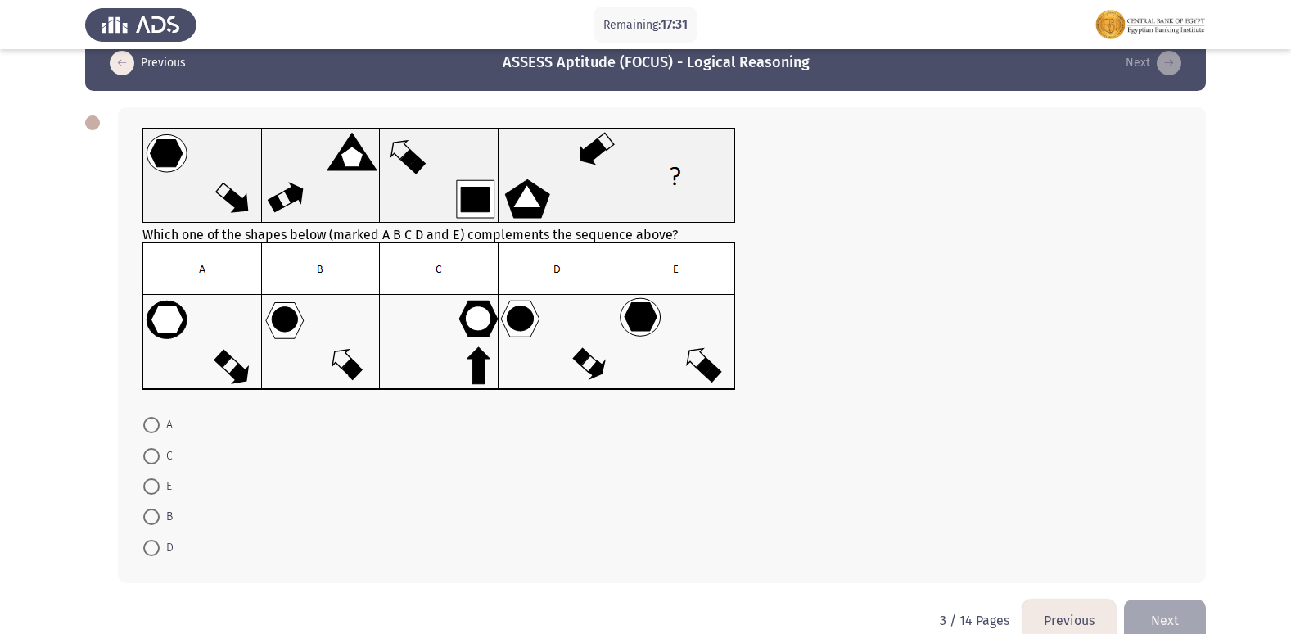
scroll to position [0, 0]
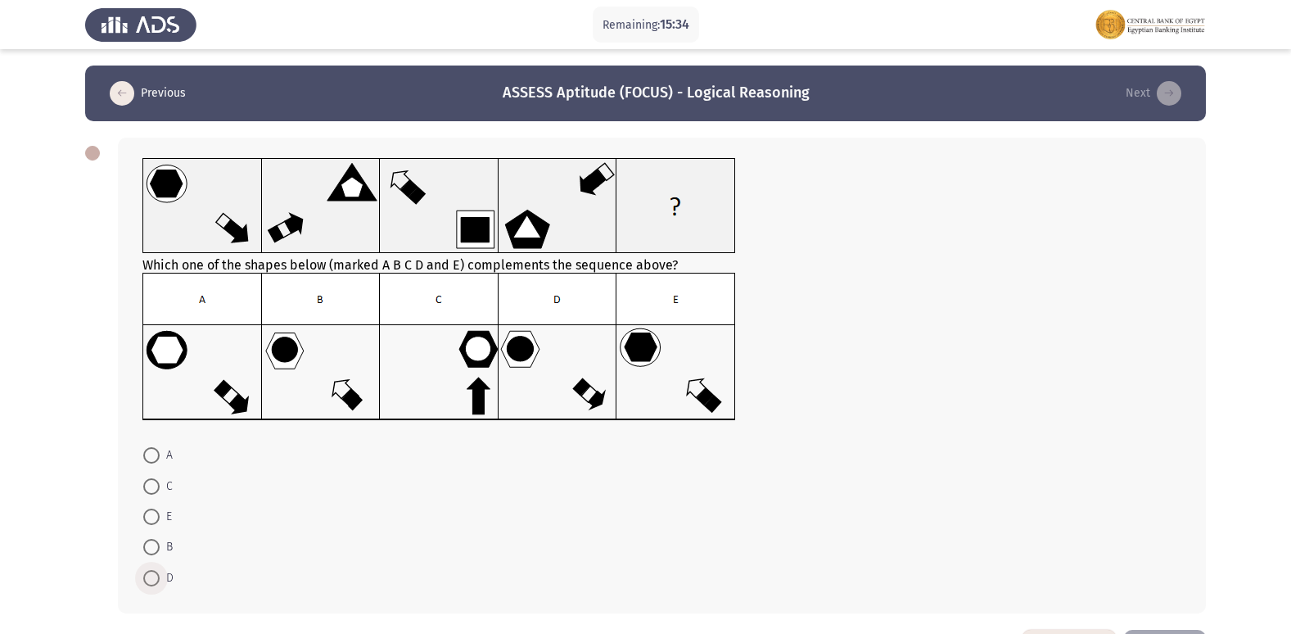
click at [153, 579] on span at bounding box center [151, 578] width 16 height 16
click at [153, 579] on input "D" at bounding box center [151, 578] width 16 height 16
radio input "true"
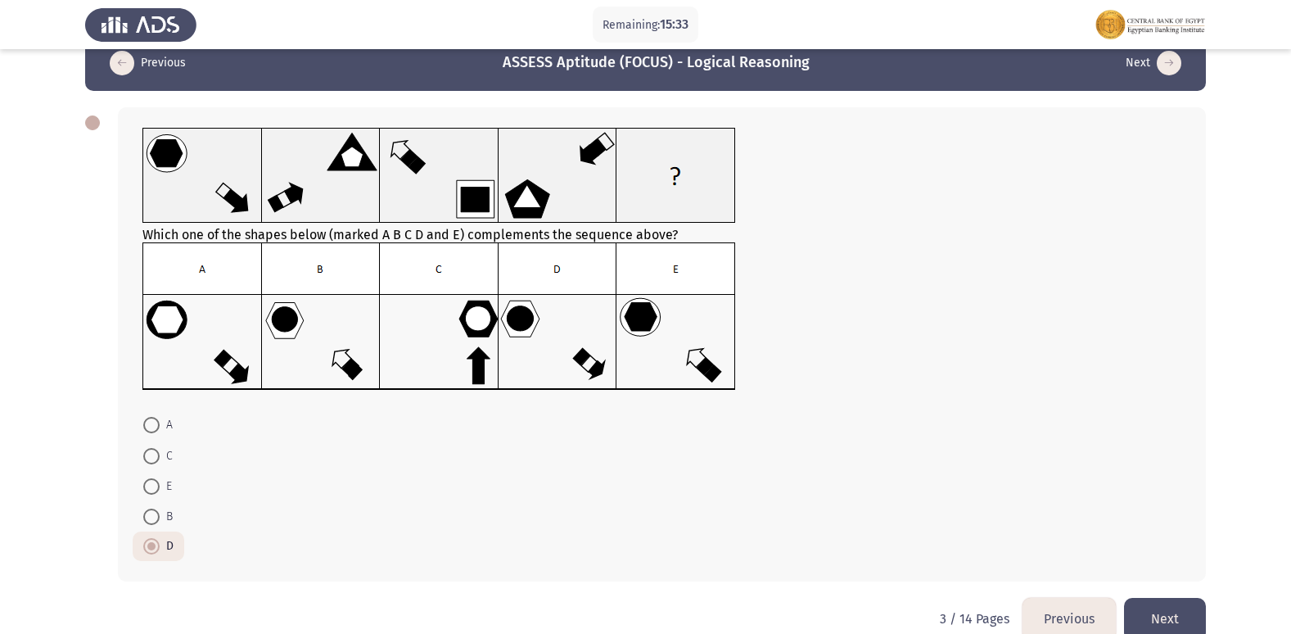
scroll to position [60, 0]
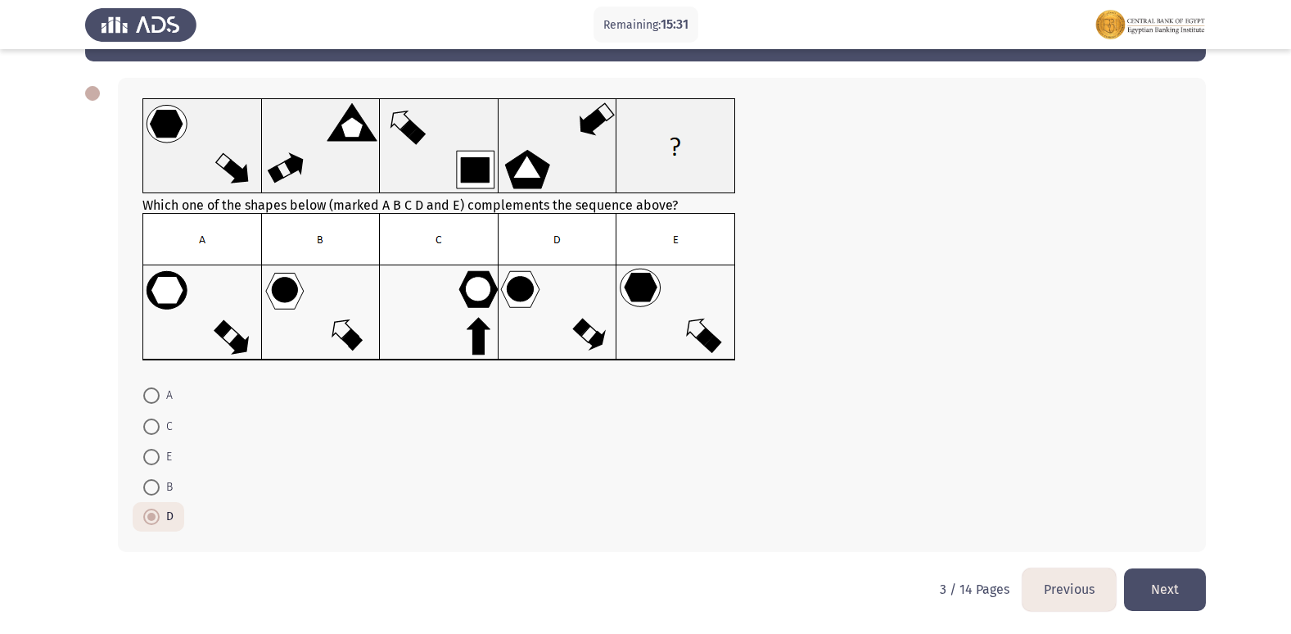
click at [1177, 580] on button "Next" at bounding box center [1165, 589] width 82 height 42
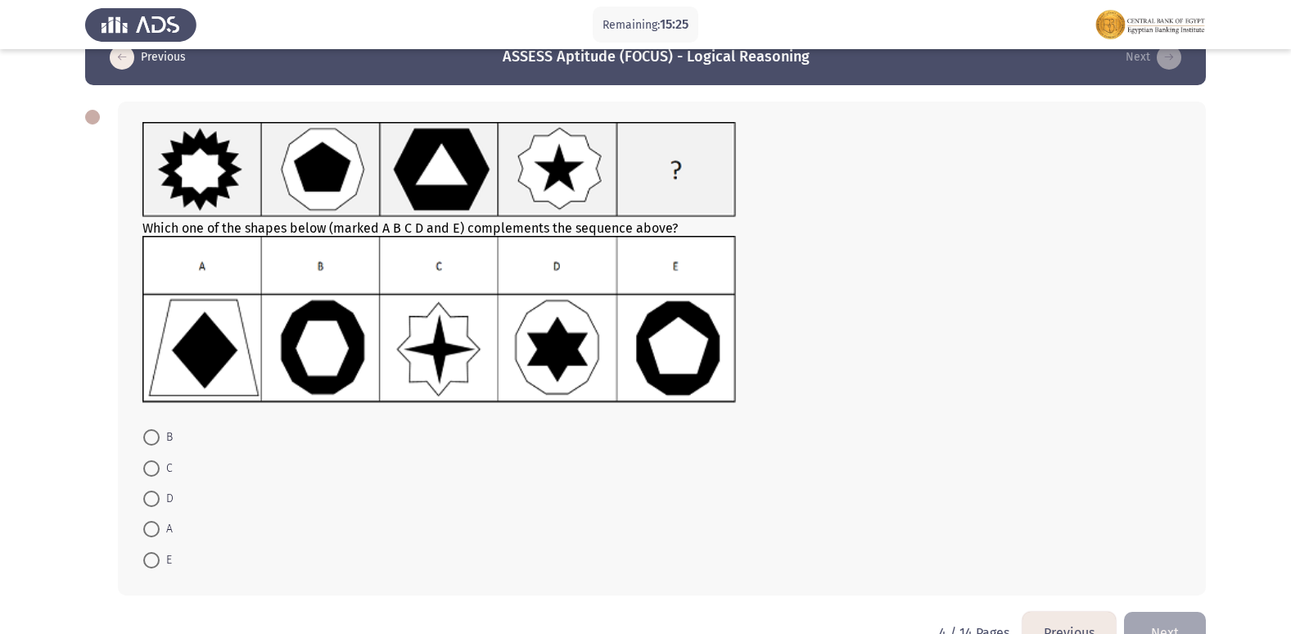
scroll to position [0, 0]
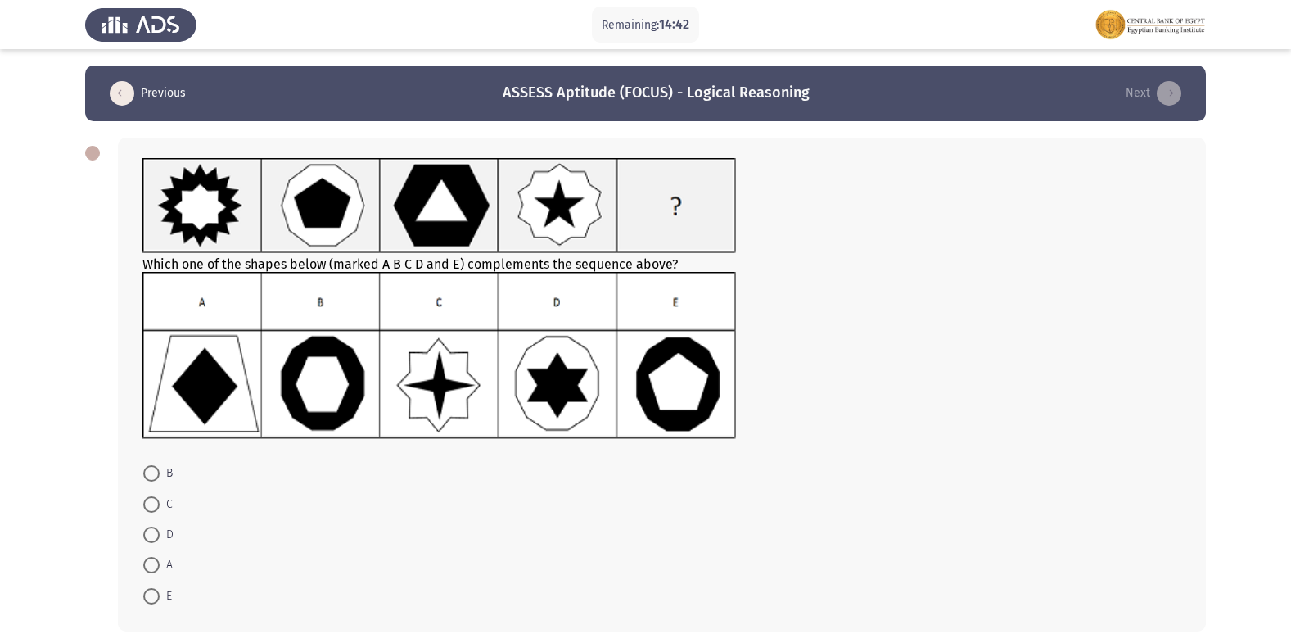
click at [151, 468] on span at bounding box center [151, 473] width 16 height 16
click at [151, 468] on input "B" at bounding box center [151, 473] width 16 height 16
radio input "true"
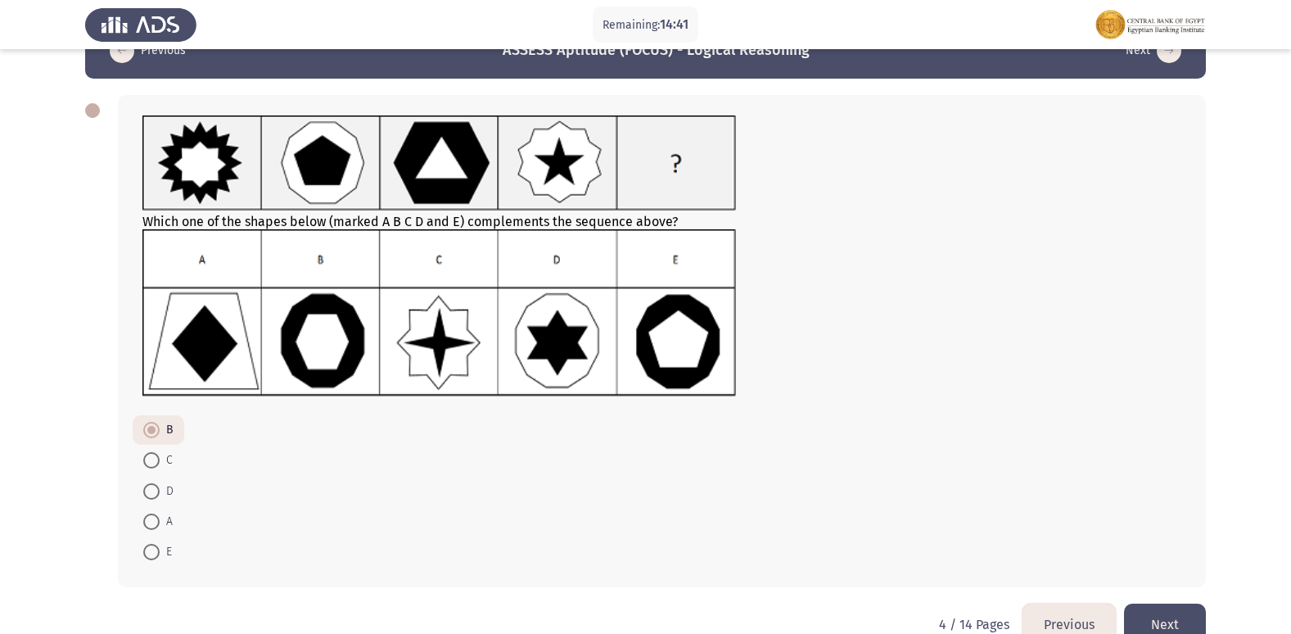
scroll to position [78, 0]
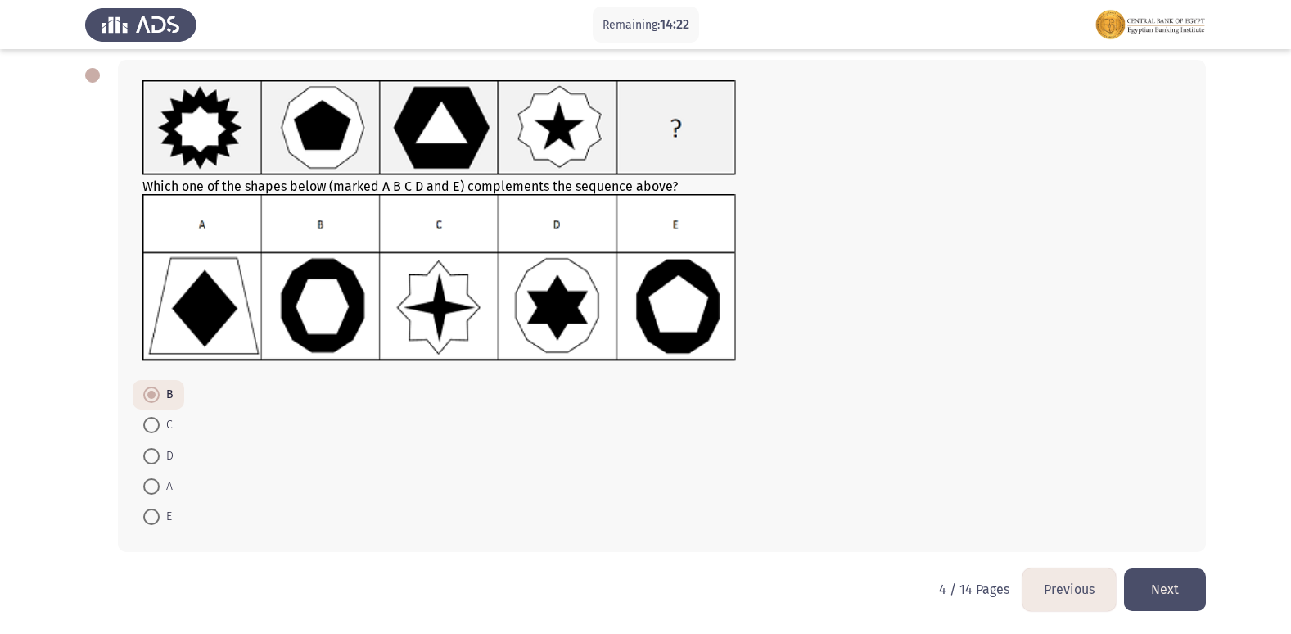
click at [1164, 590] on button "Next" at bounding box center [1165, 589] width 82 height 42
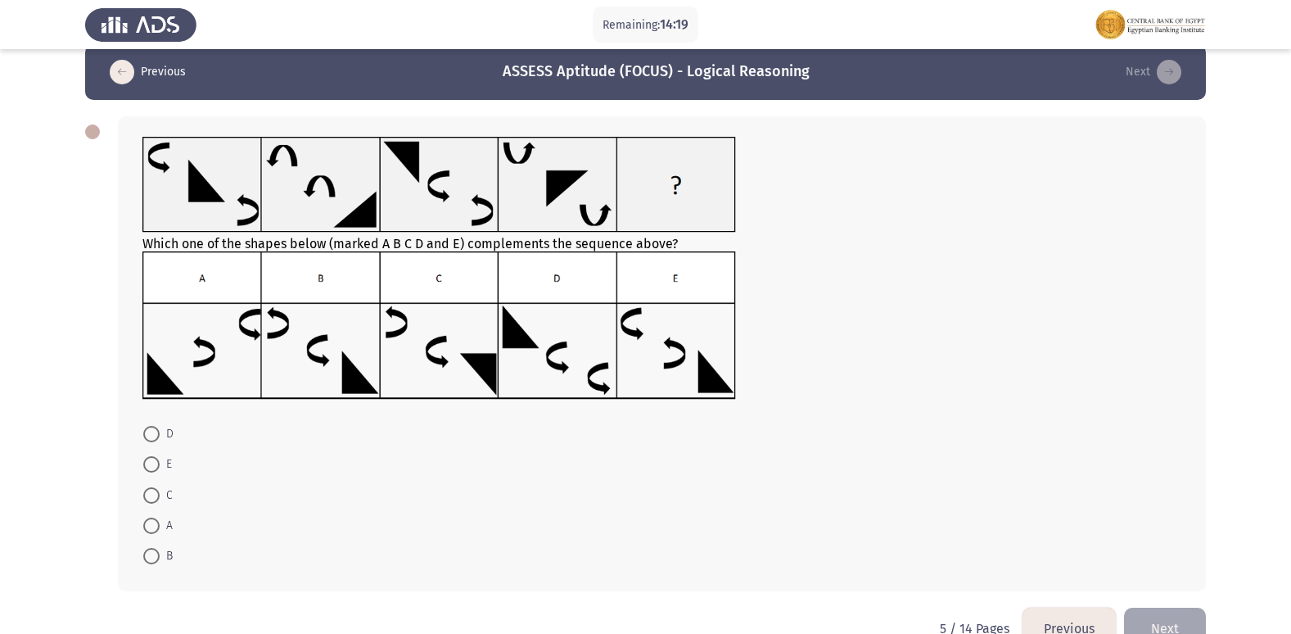
scroll to position [0, 0]
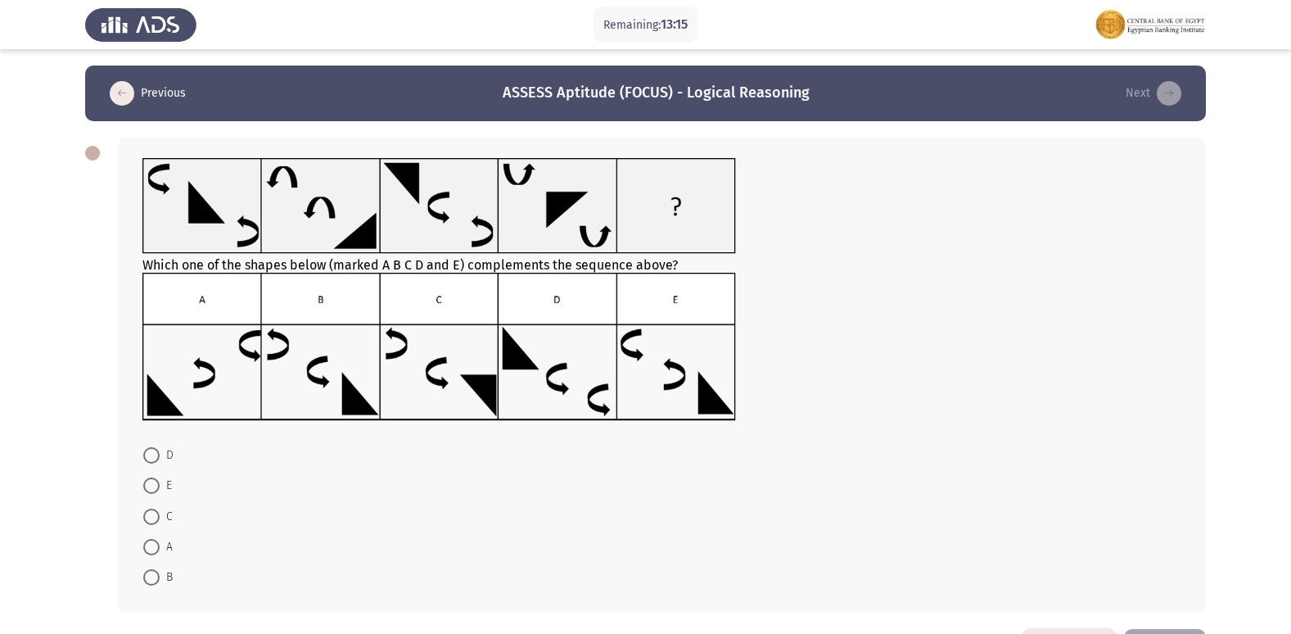
click at [151, 482] on span at bounding box center [151, 485] width 16 height 16
click at [151, 482] on input "E" at bounding box center [151, 485] width 16 height 16
radio input "true"
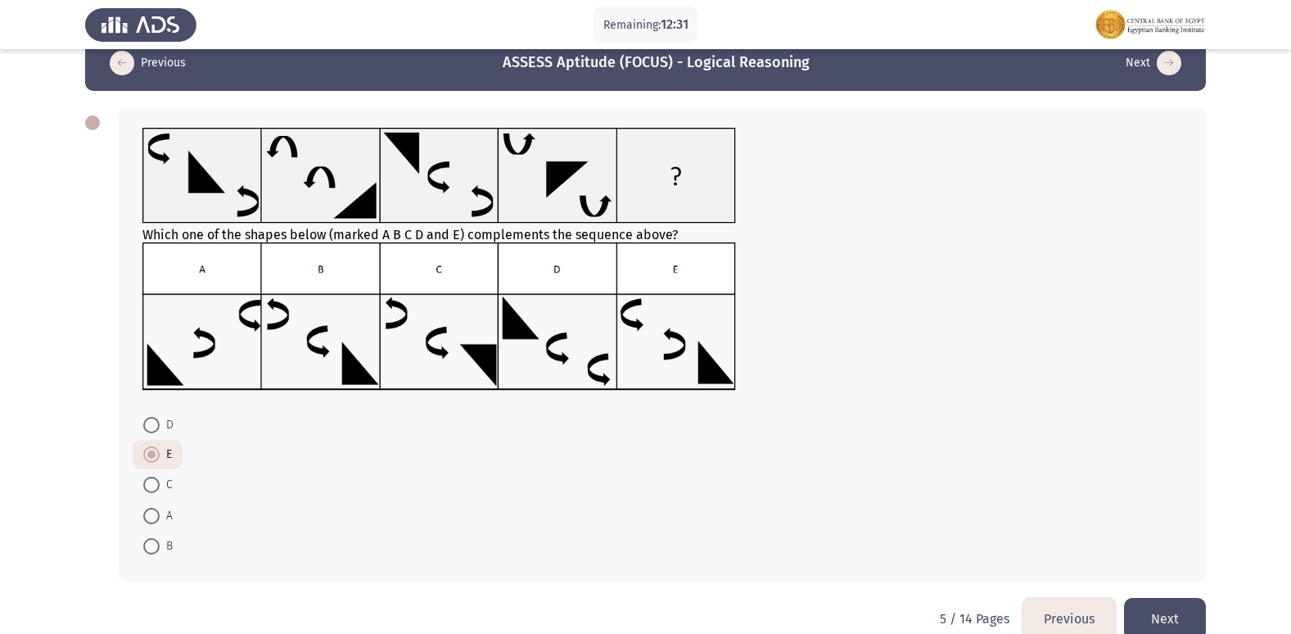
scroll to position [60, 0]
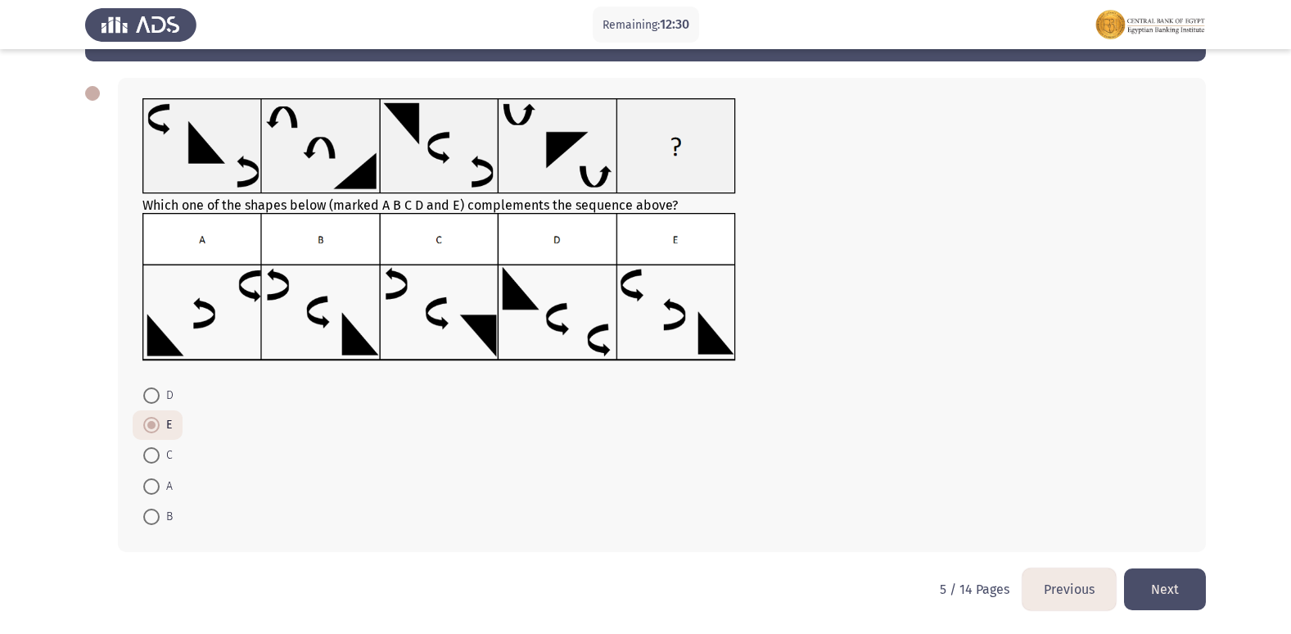
click at [1170, 589] on button "Next" at bounding box center [1165, 589] width 82 height 42
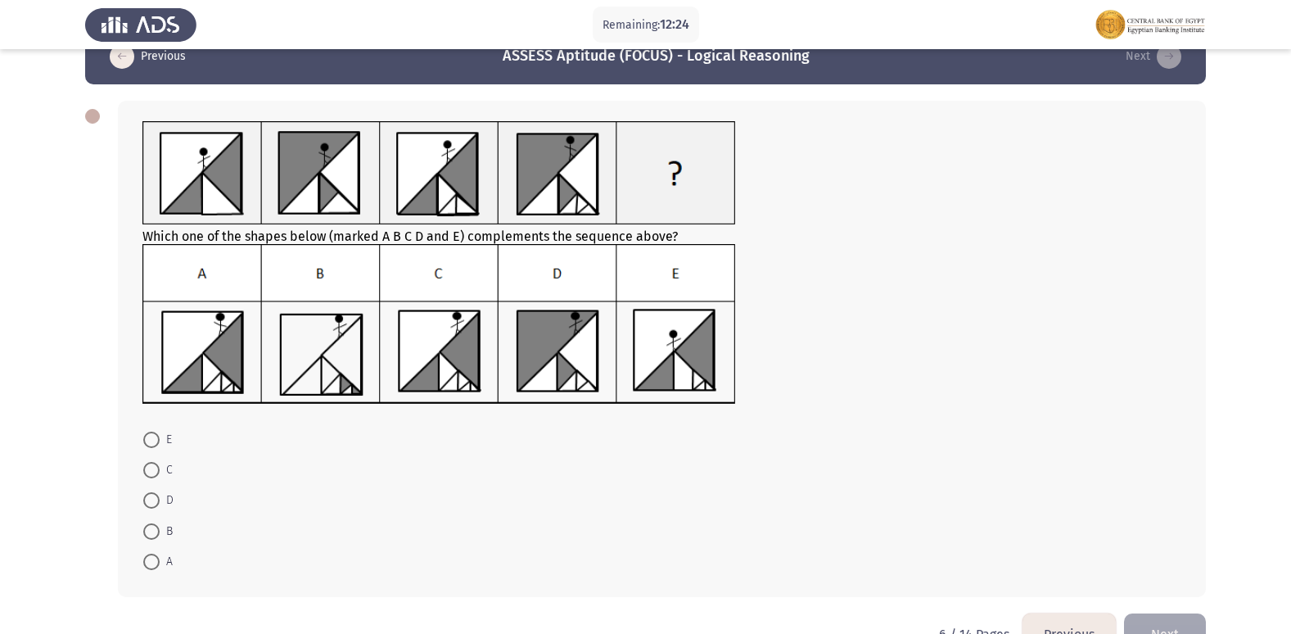
scroll to position [0, 0]
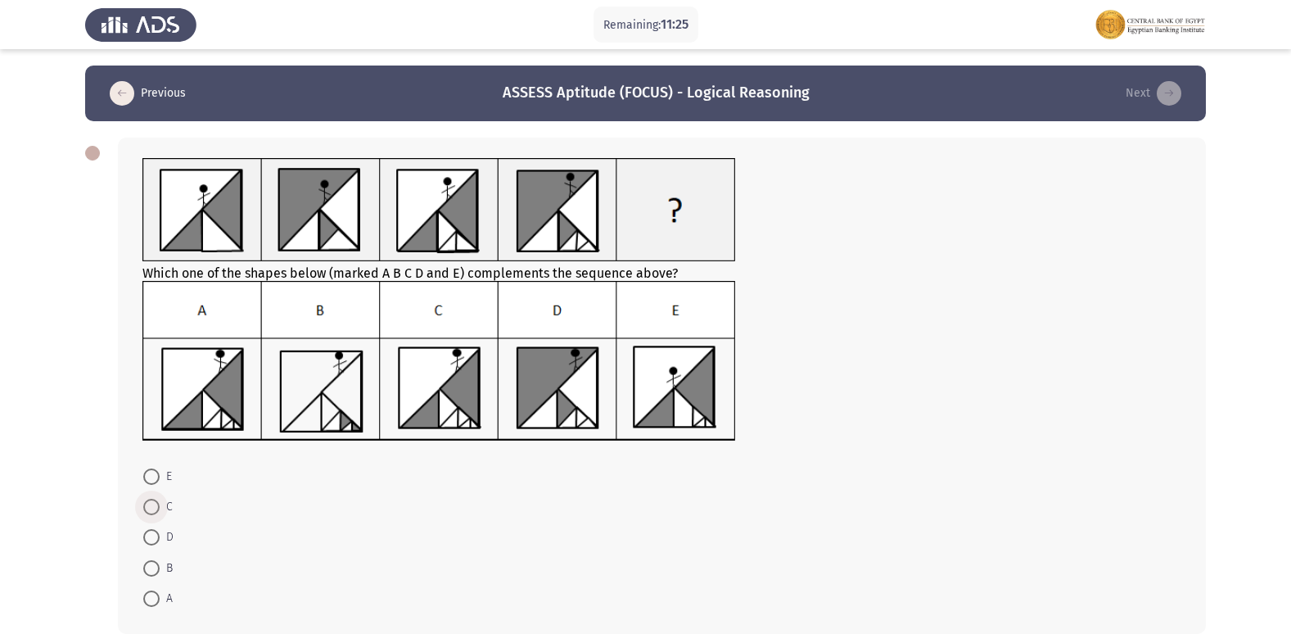
click at [152, 509] on span at bounding box center [151, 506] width 16 height 16
click at [152, 509] on input "C" at bounding box center [151, 506] width 16 height 16
radio input "true"
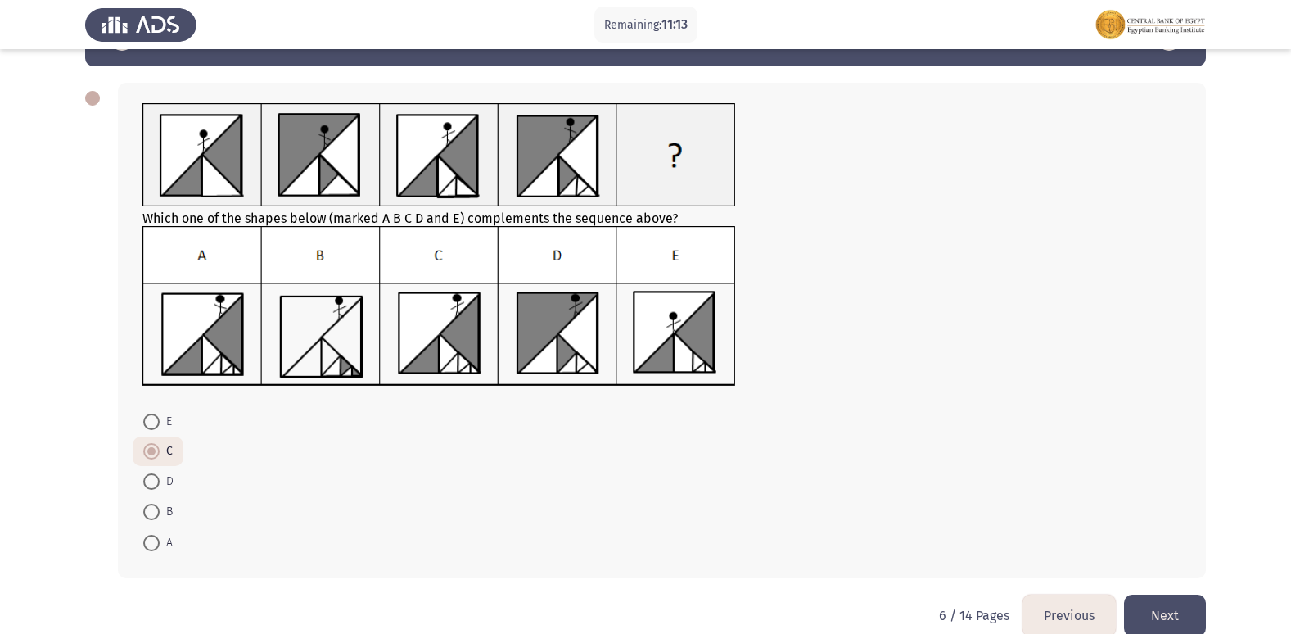
scroll to position [81, 0]
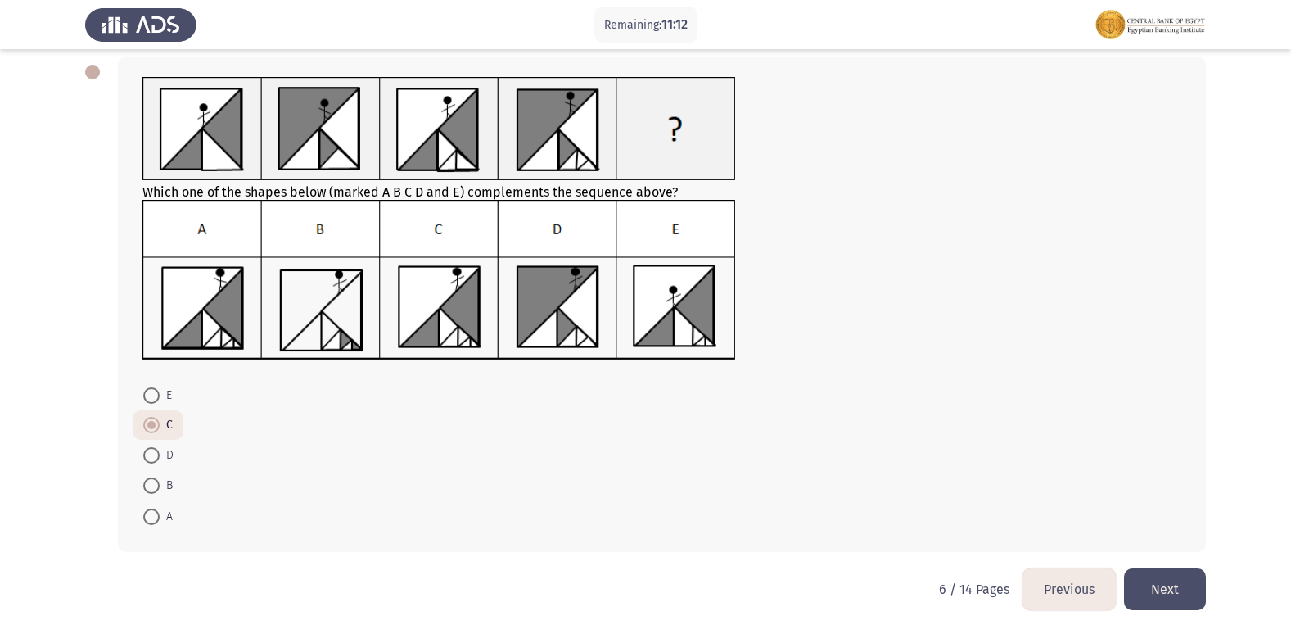
click at [1194, 592] on button "Next" at bounding box center [1165, 589] width 82 height 42
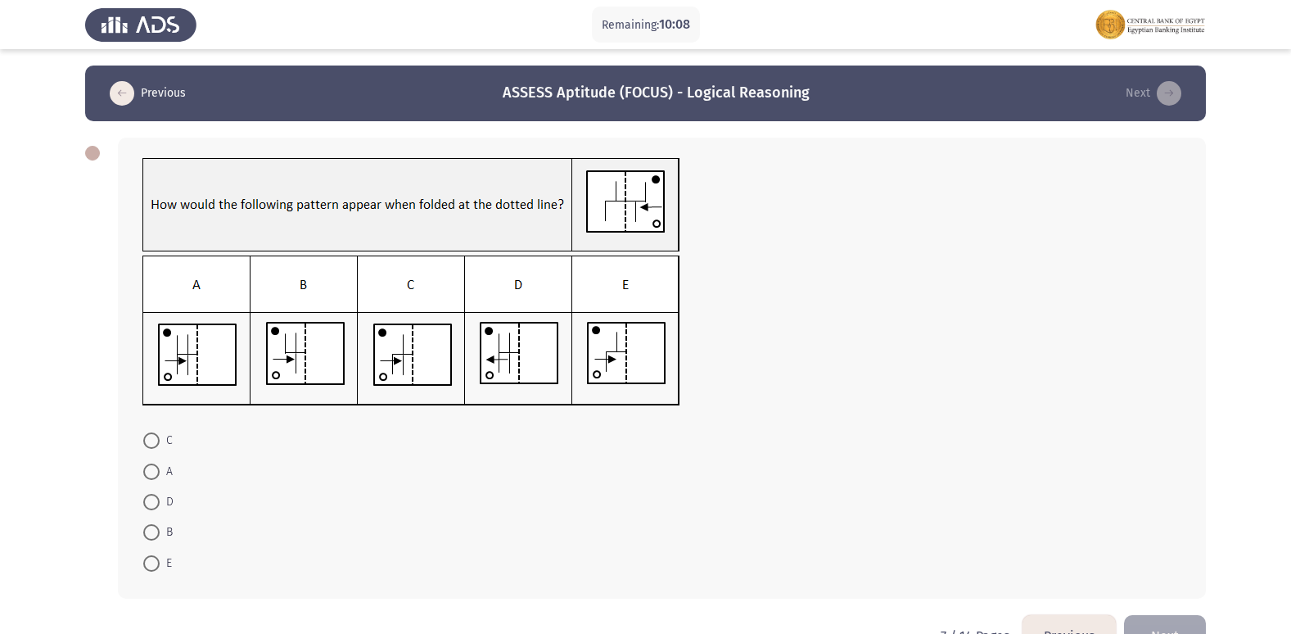
click at [630, 201] on img at bounding box center [411, 205] width 538 height 94
click at [157, 534] on span at bounding box center [151, 532] width 16 height 16
click at [157, 534] on input "B" at bounding box center [151, 532] width 16 height 16
radio input "true"
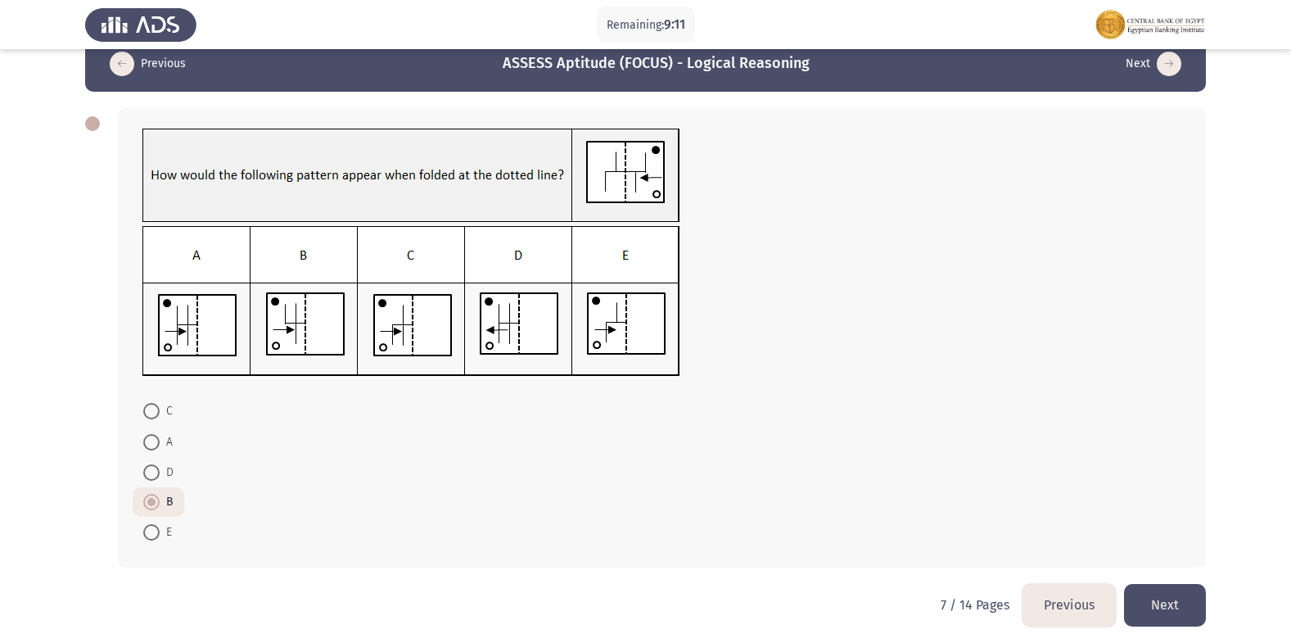
scroll to position [45, 0]
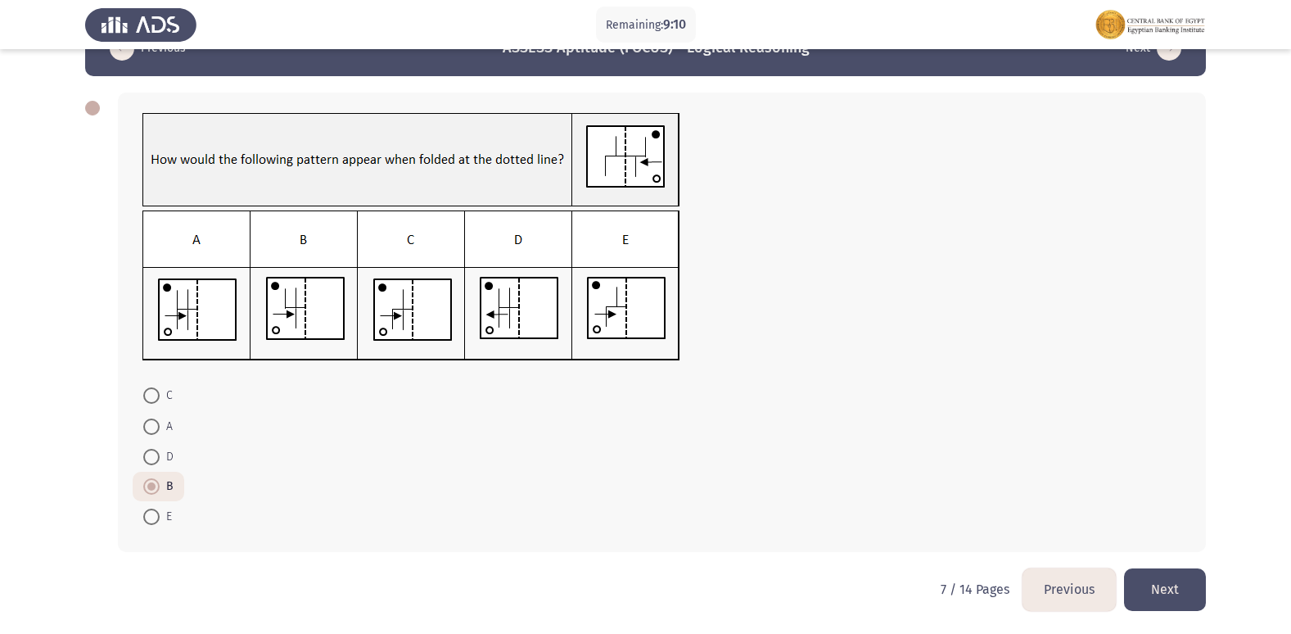
click at [1155, 579] on button "Next" at bounding box center [1165, 589] width 82 height 42
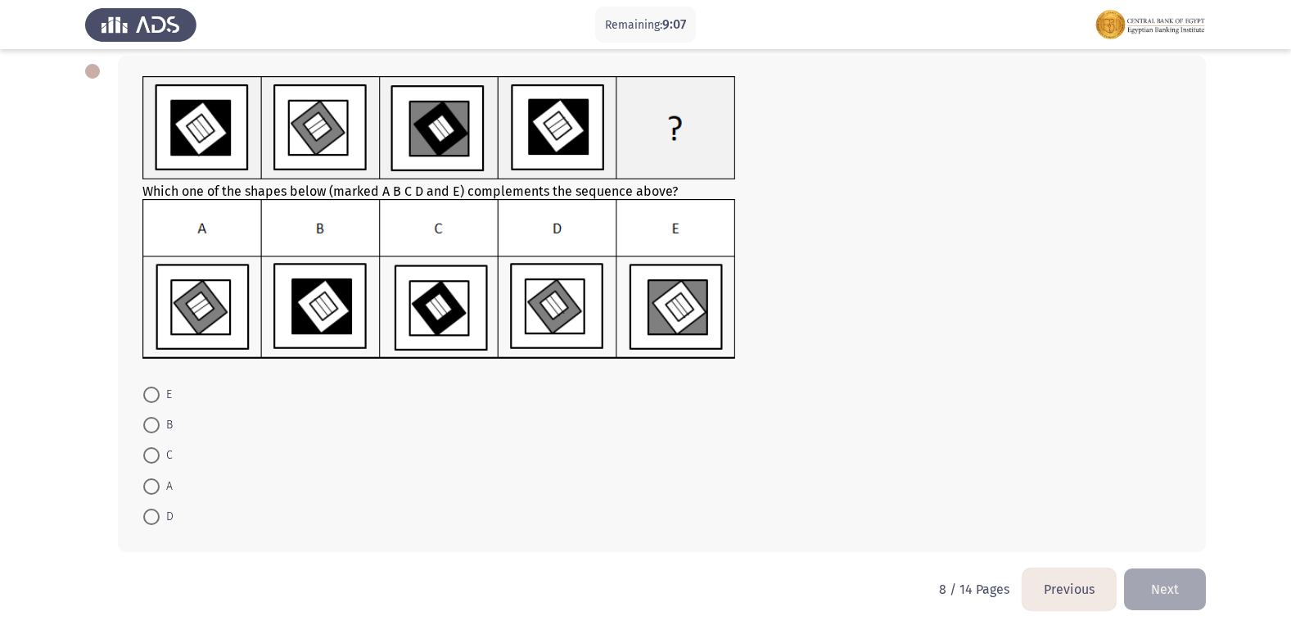
scroll to position [0, 0]
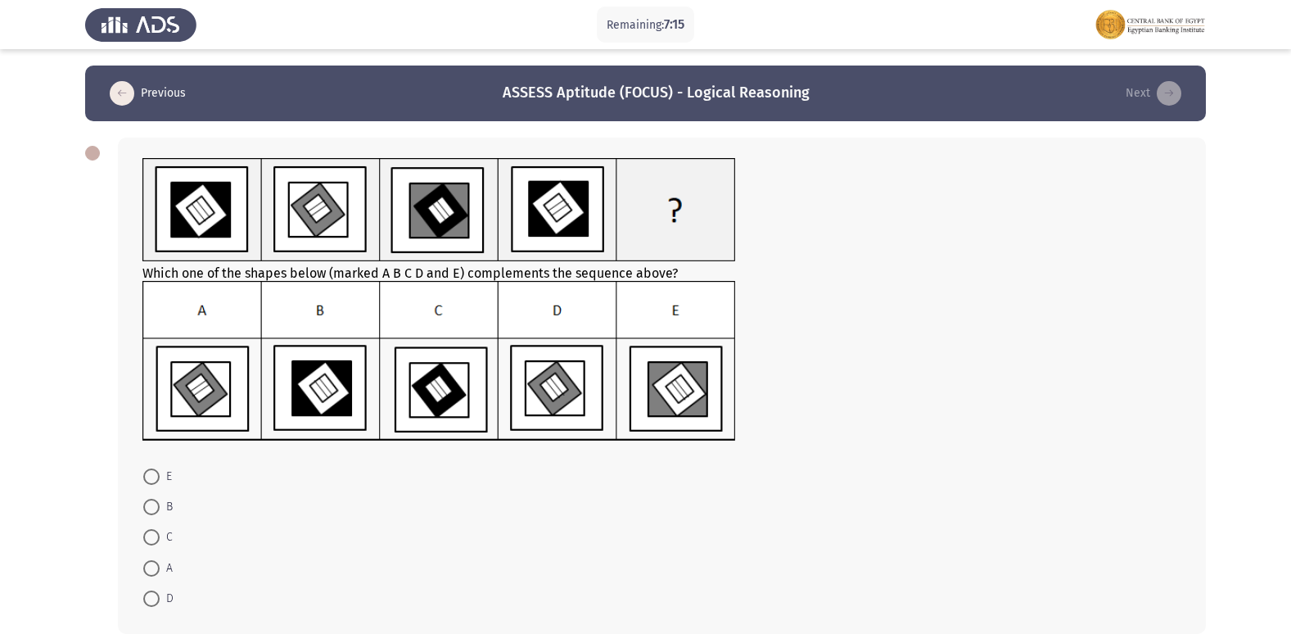
click at [149, 595] on span at bounding box center [151, 598] width 16 height 16
click at [149, 595] on input "D" at bounding box center [151, 598] width 16 height 16
radio input "true"
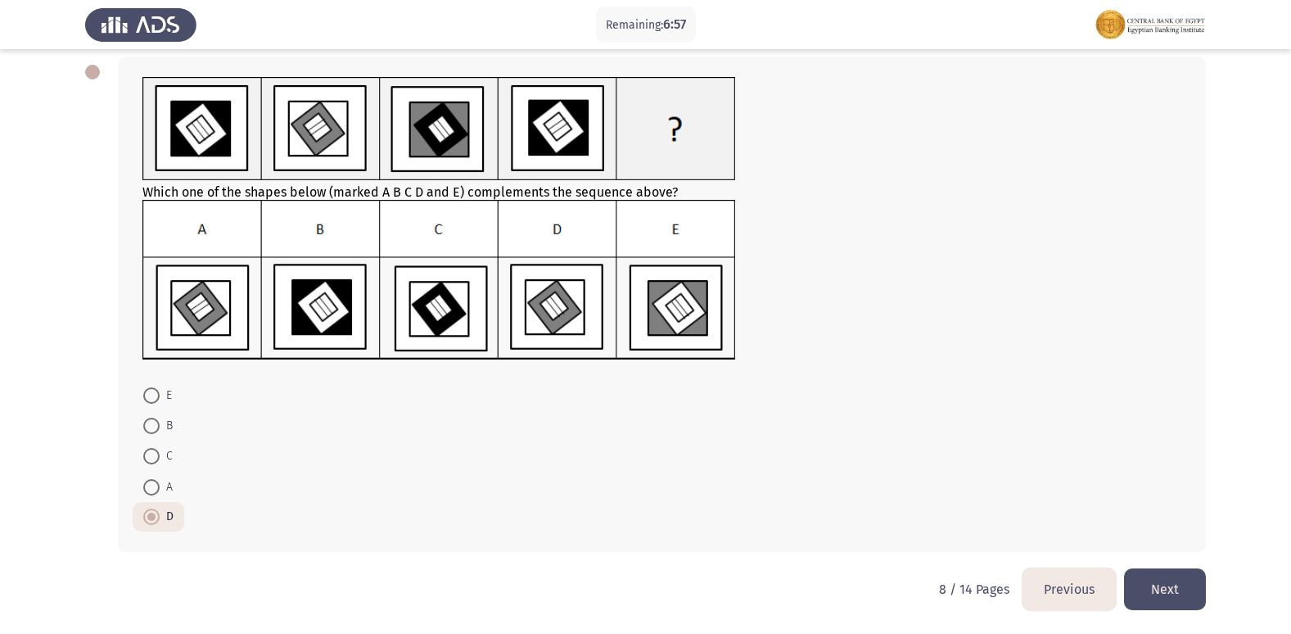
click at [1177, 601] on button "Next" at bounding box center [1165, 589] width 82 height 42
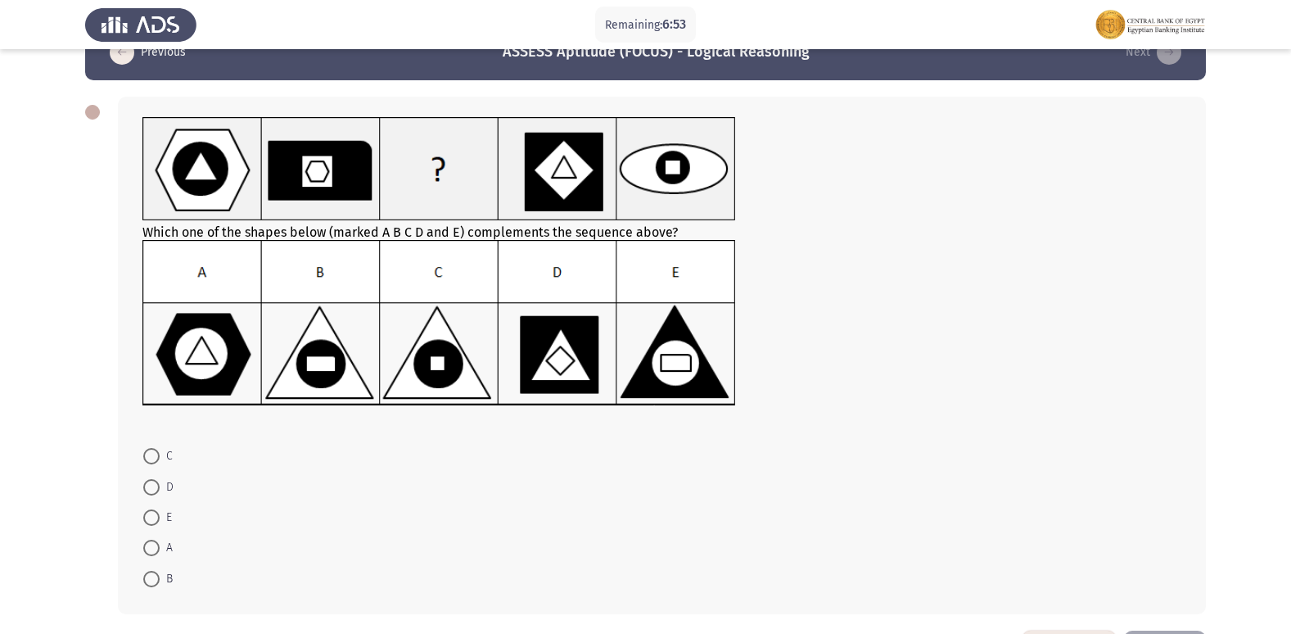
scroll to position [0, 0]
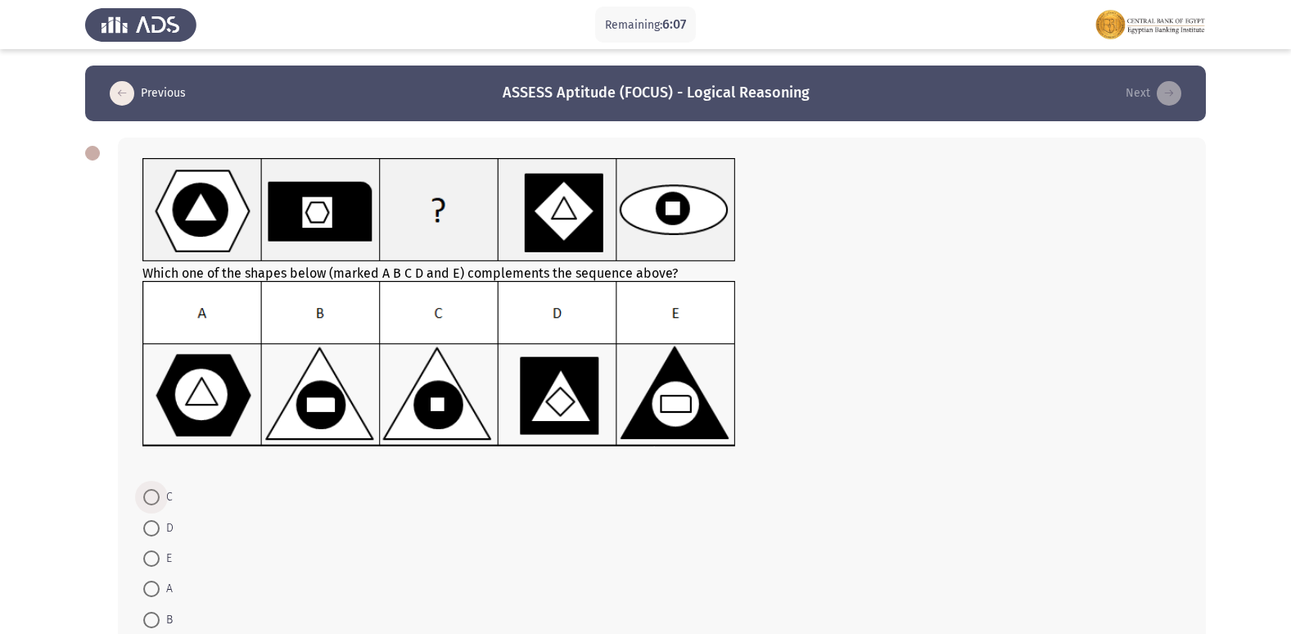
click at [147, 494] on span at bounding box center [151, 497] width 16 height 16
click at [147, 494] on input "C" at bounding box center [151, 497] width 16 height 16
radio input "true"
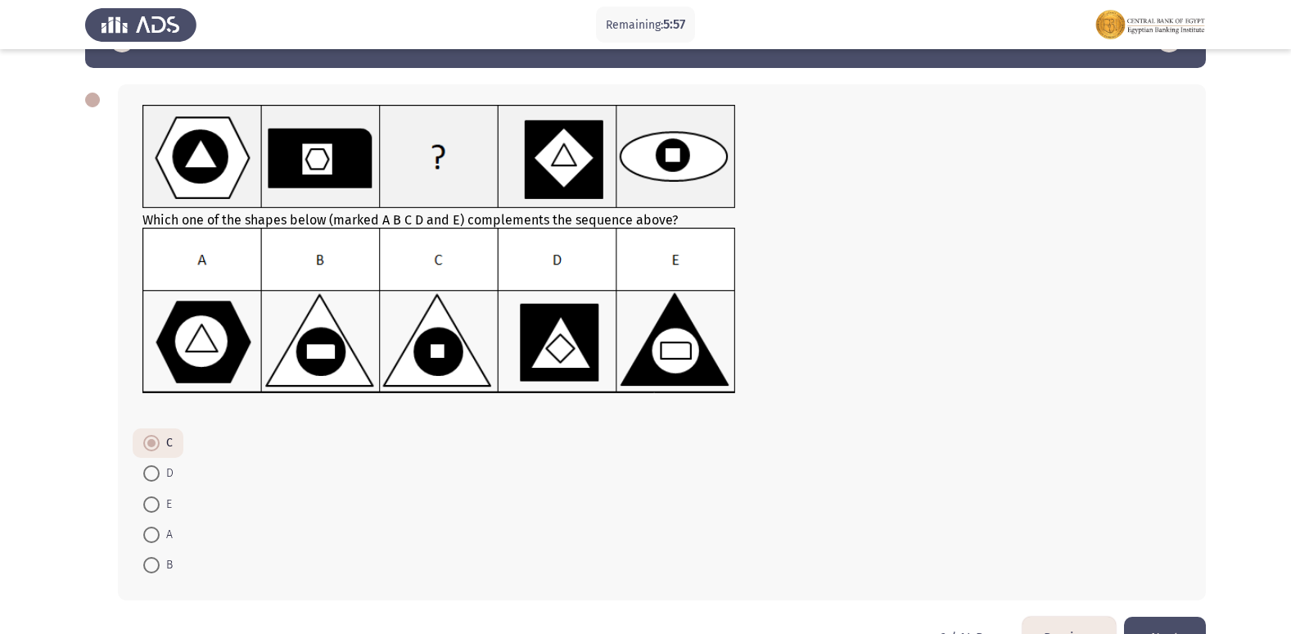
scroll to position [82, 0]
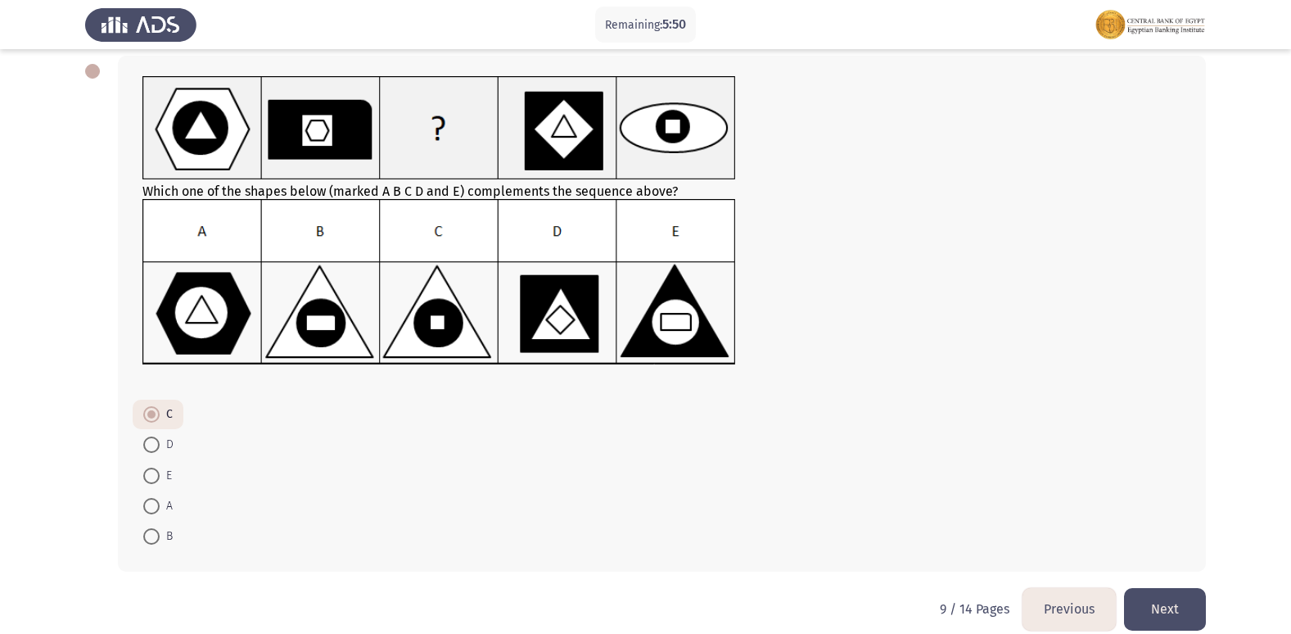
click at [1157, 604] on button "Next" at bounding box center [1165, 609] width 82 height 42
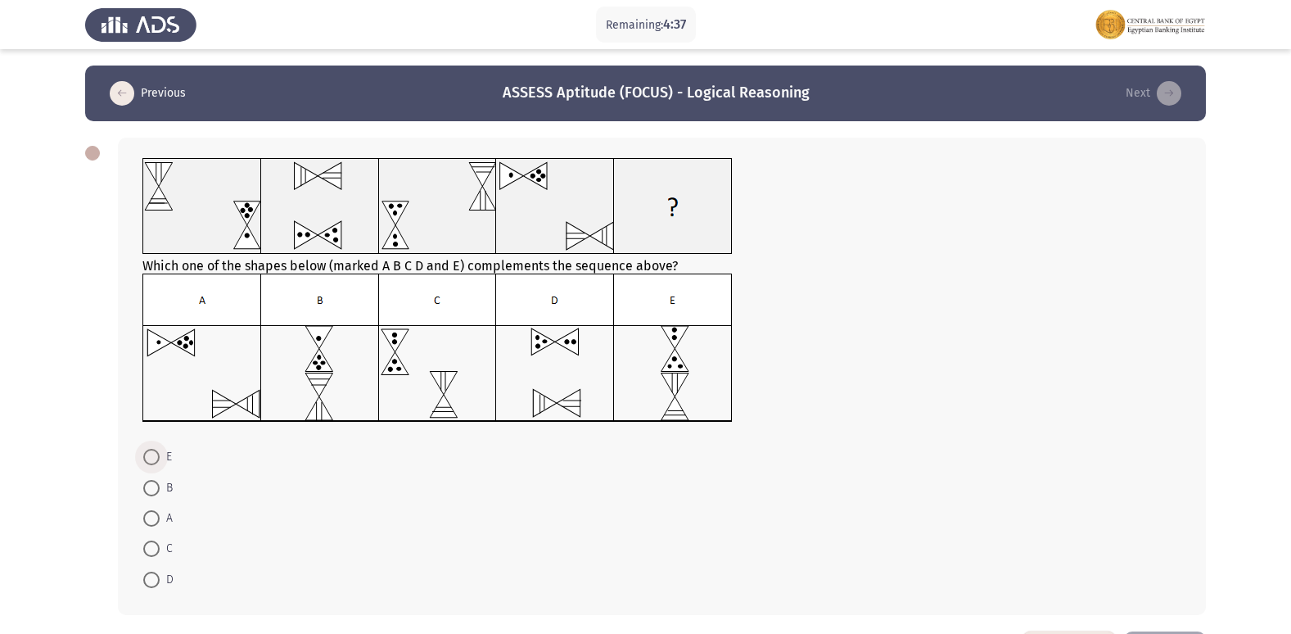
click at [145, 449] on span at bounding box center [151, 457] width 16 height 16
click at [145, 449] on input "E" at bounding box center [151, 457] width 16 height 16
radio input "true"
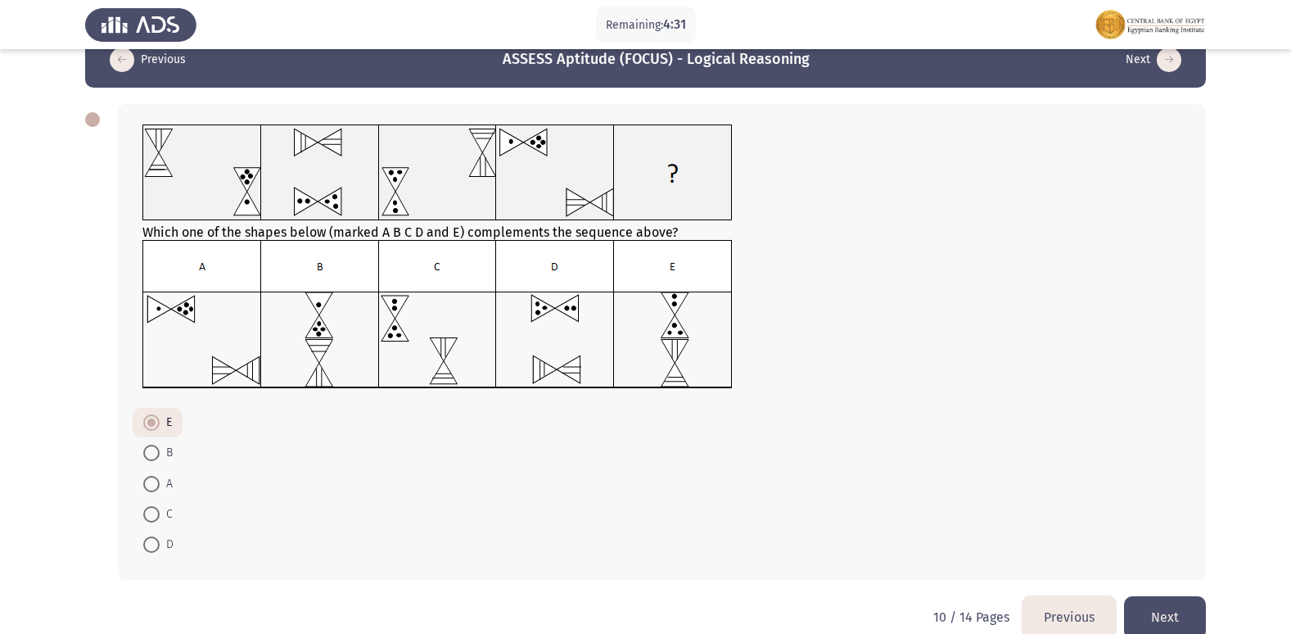
scroll to position [61, 0]
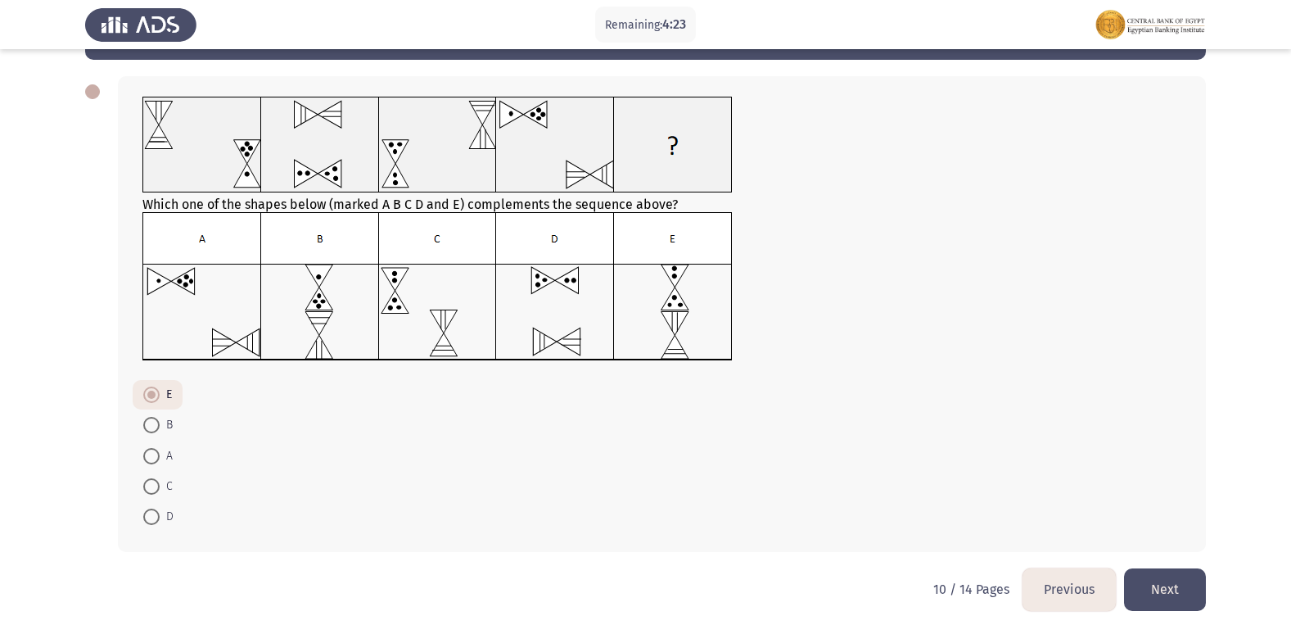
click at [1167, 584] on button "Next" at bounding box center [1165, 589] width 82 height 42
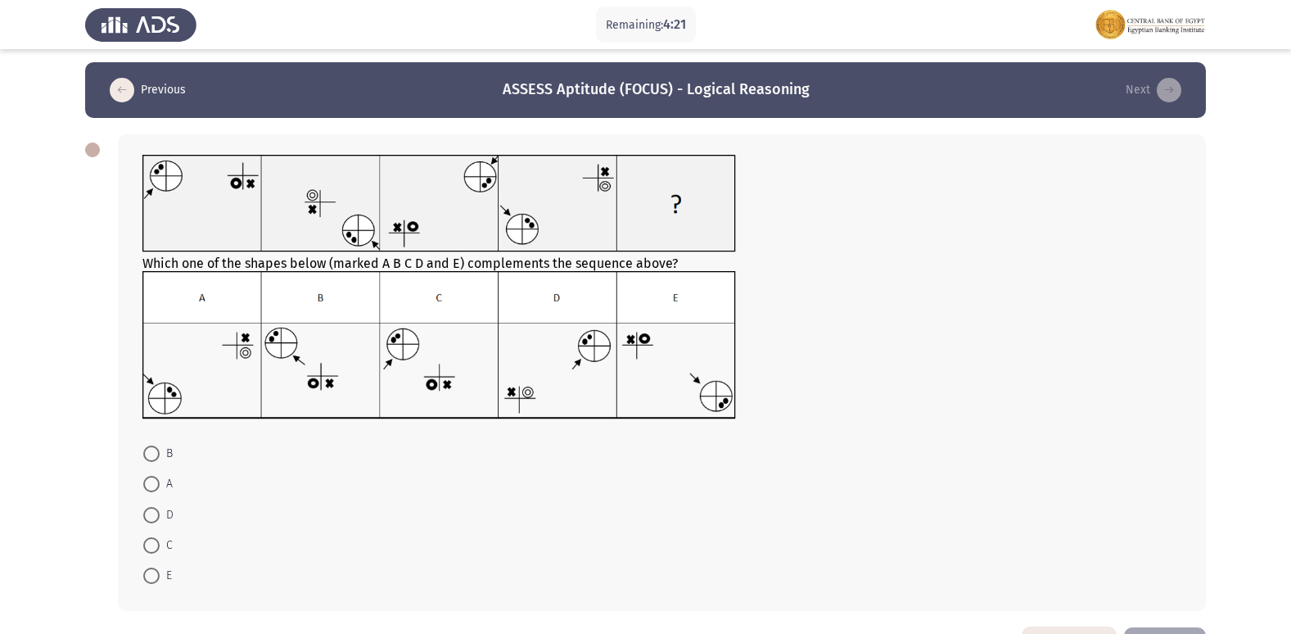
scroll to position [0, 0]
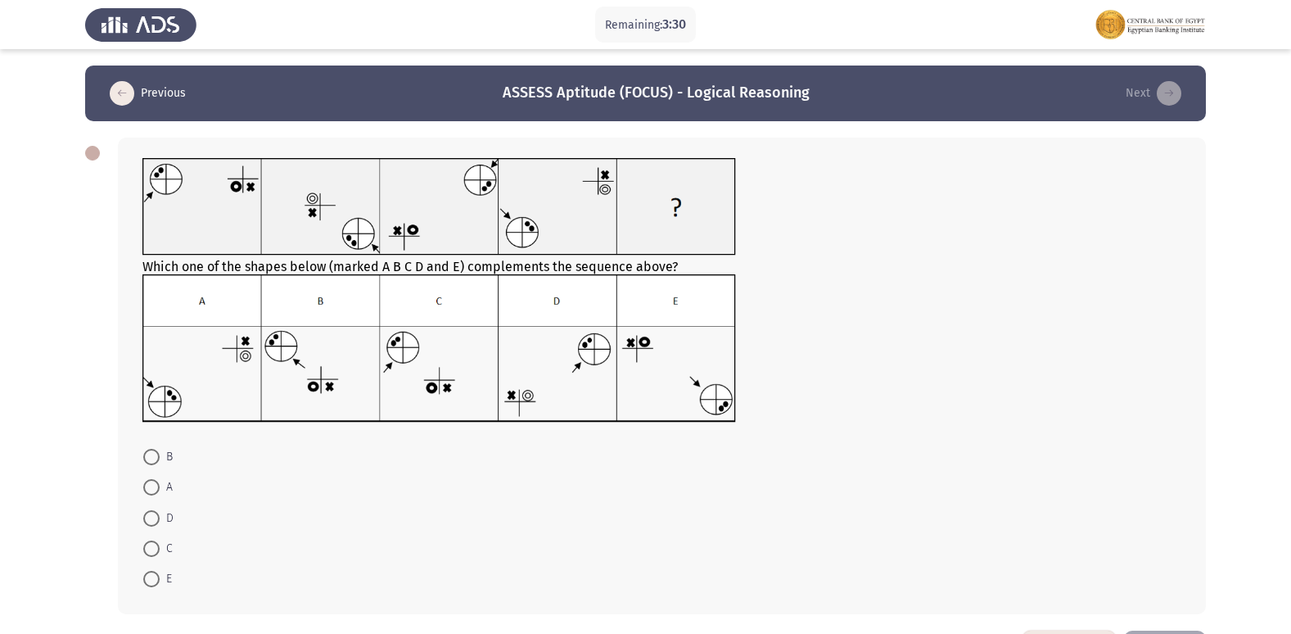
click at [150, 580] on span at bounding box center [151, 578] width 16 height 16
click at [150, 580] on input "E" at bounding box center [151, 578] width 16 height 16
radio input "true"
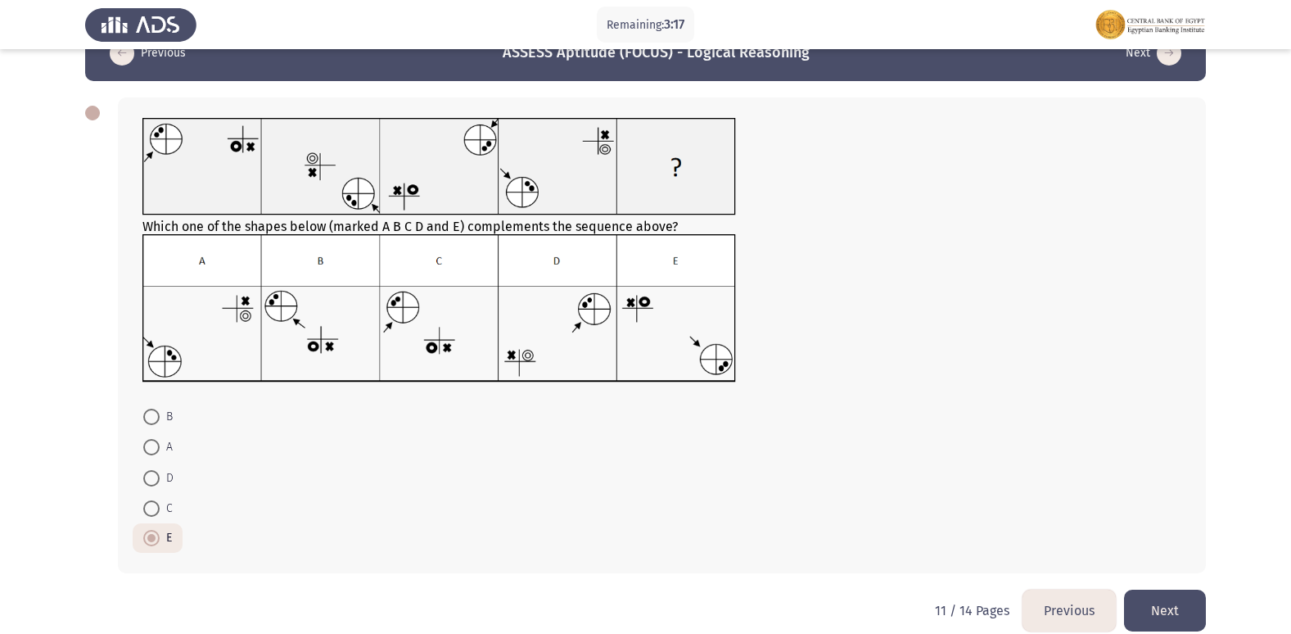
scroll to position [61, 0]
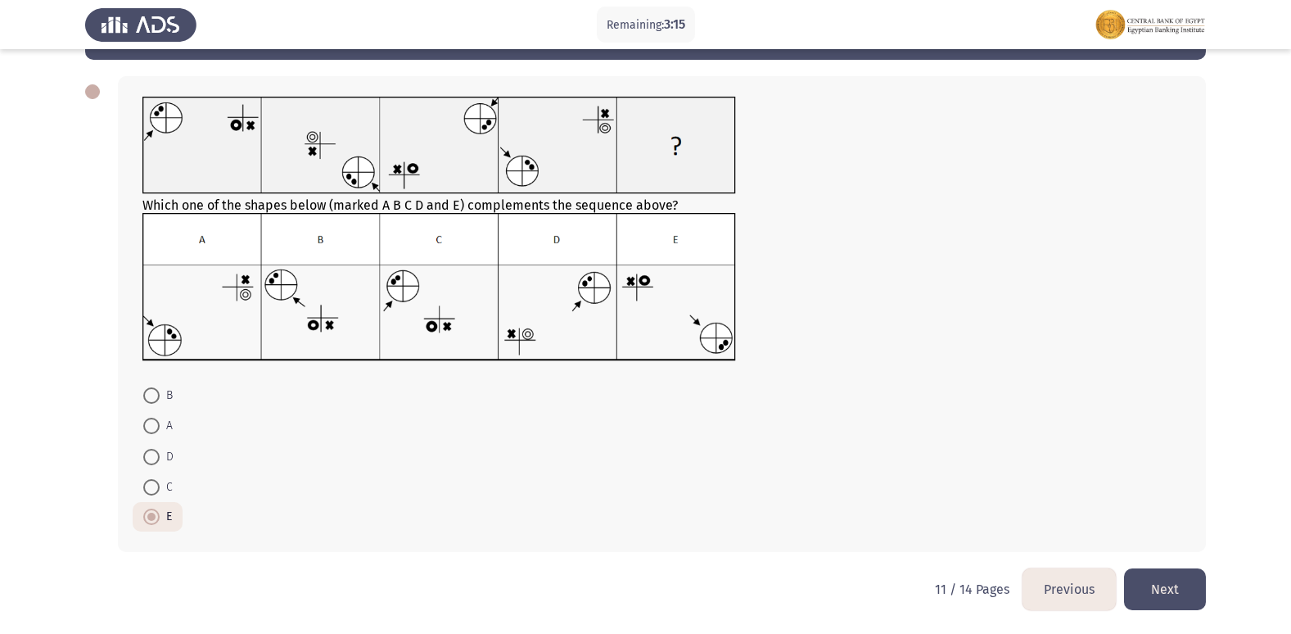
click at [1154, 587] on button "Next" at bounding box center [1165, 589] width 82 height 42
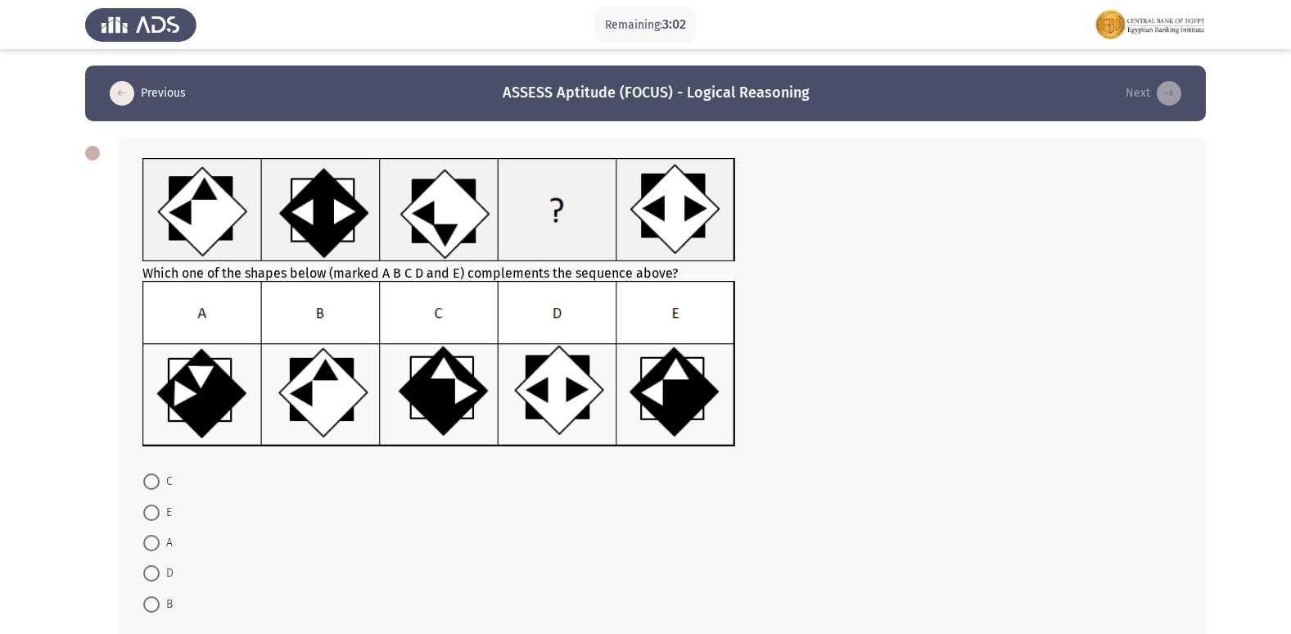
scroll to position [82, 0]
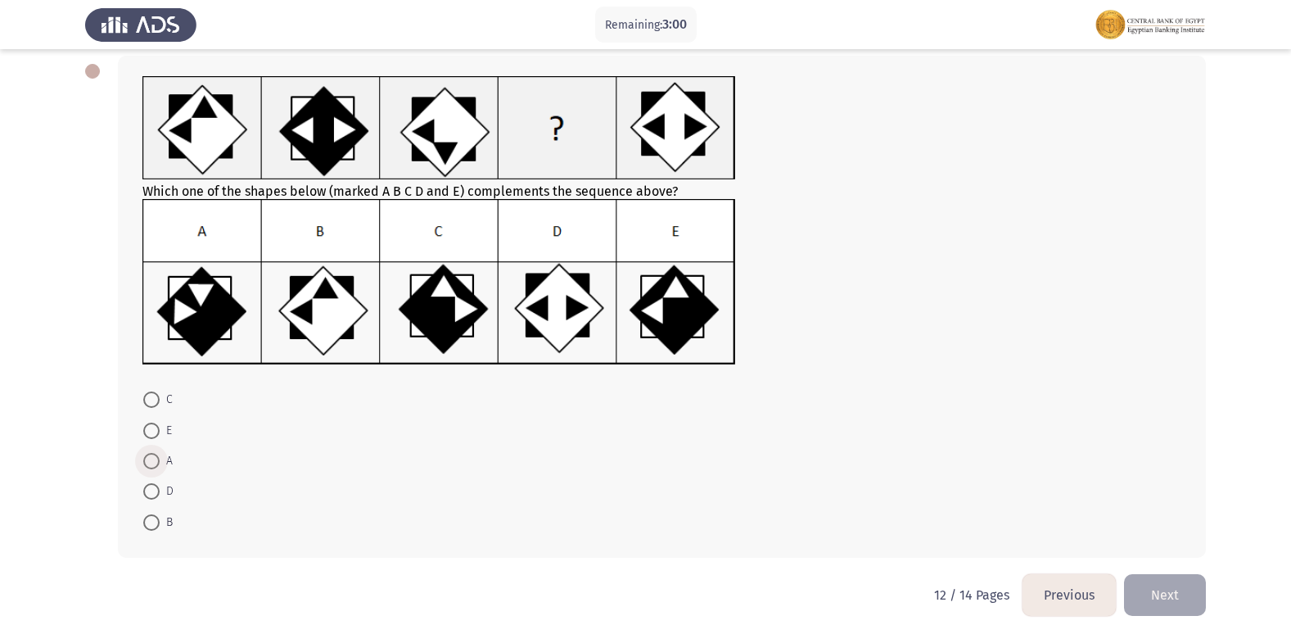
click at [151, 454] on span at bounding box center [151, 461] width 16 height 16
click at [151, 454] on input "A" at bounding box center [151, 461] width 16 height 16
radio input "true"
click at [1161, 580] on button "Next" at bounding box center [1165, 593] width 82 height 42
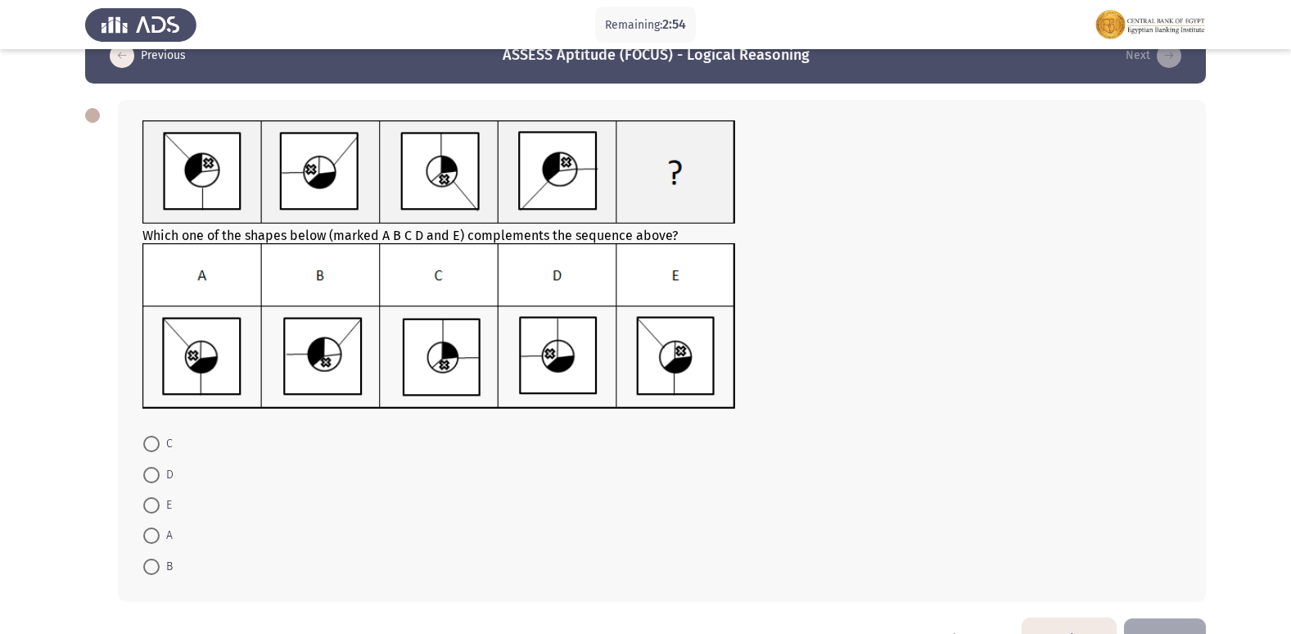
scroll to position [0, 0]
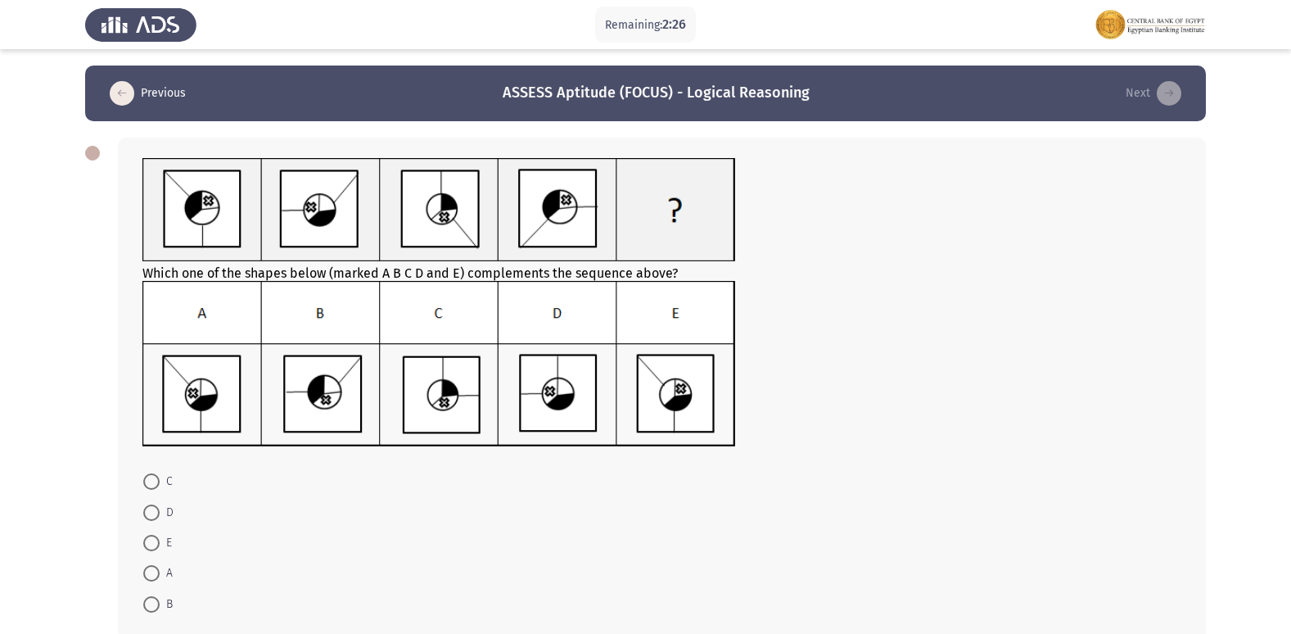
click at [157, 511] on span at bounding box center [151, 512] width 16 height 16
click at [157, 511] on input "D" at bounding box center [151, 512] width 16 height 16
radio input "true"
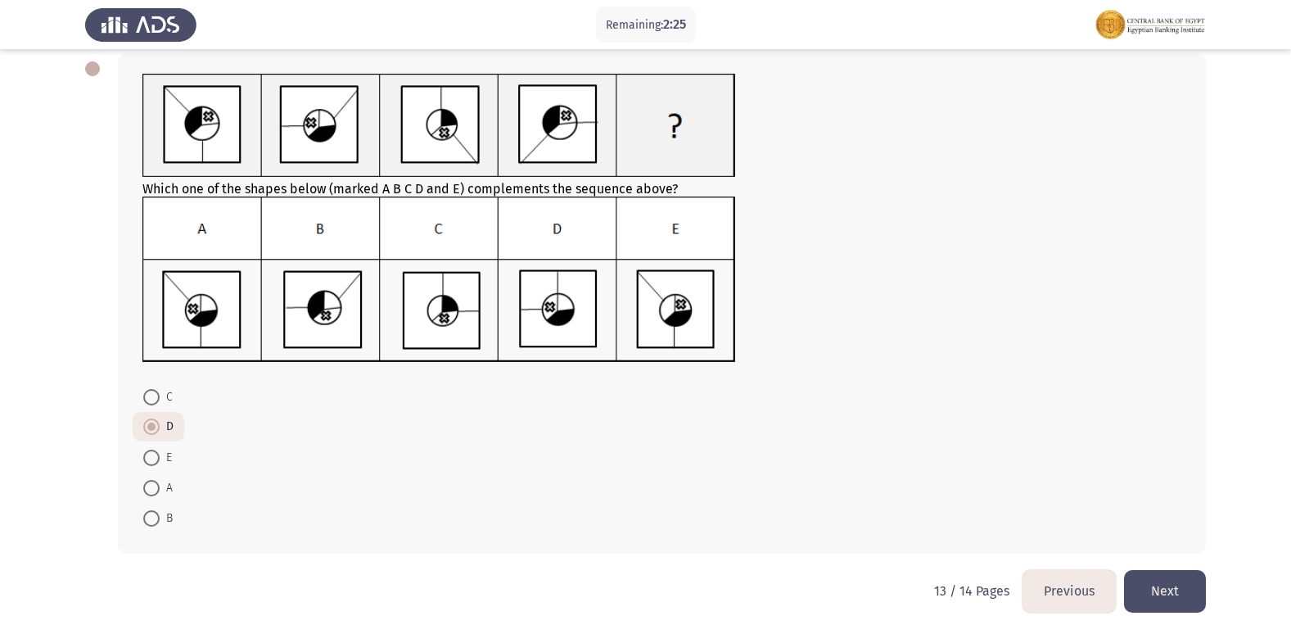
scroll to position [86, 0]
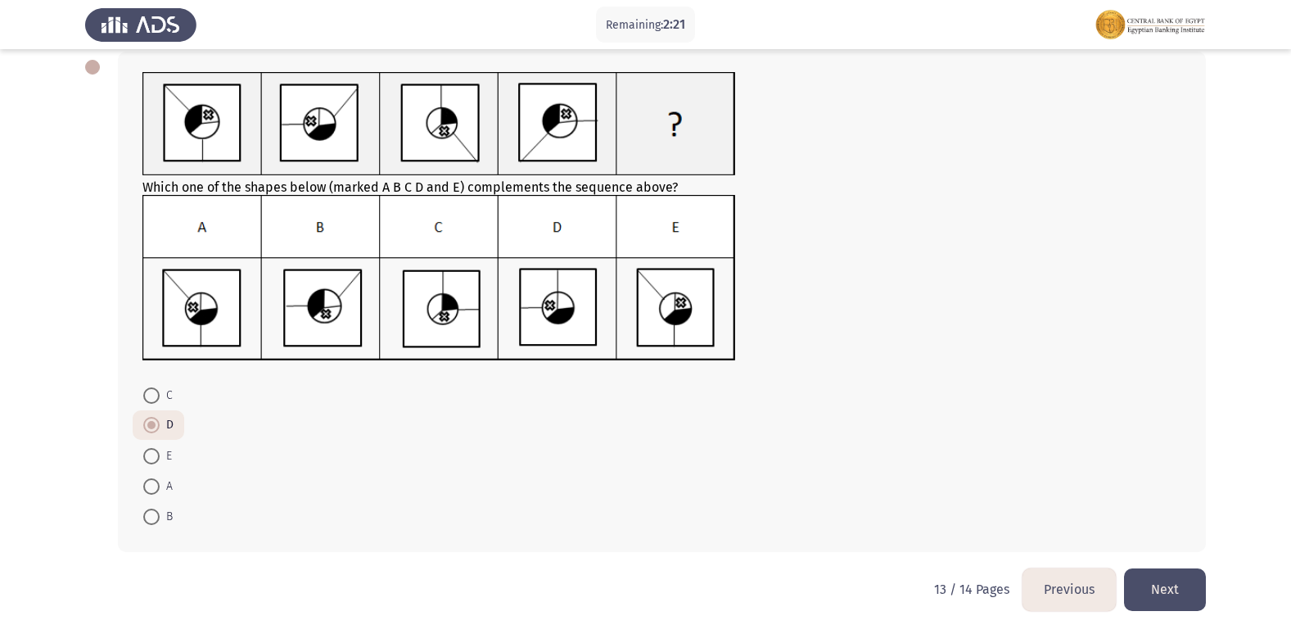
click at [1172, 593] on button "Next" at bounding box center [1165, 589] width 82 height 42
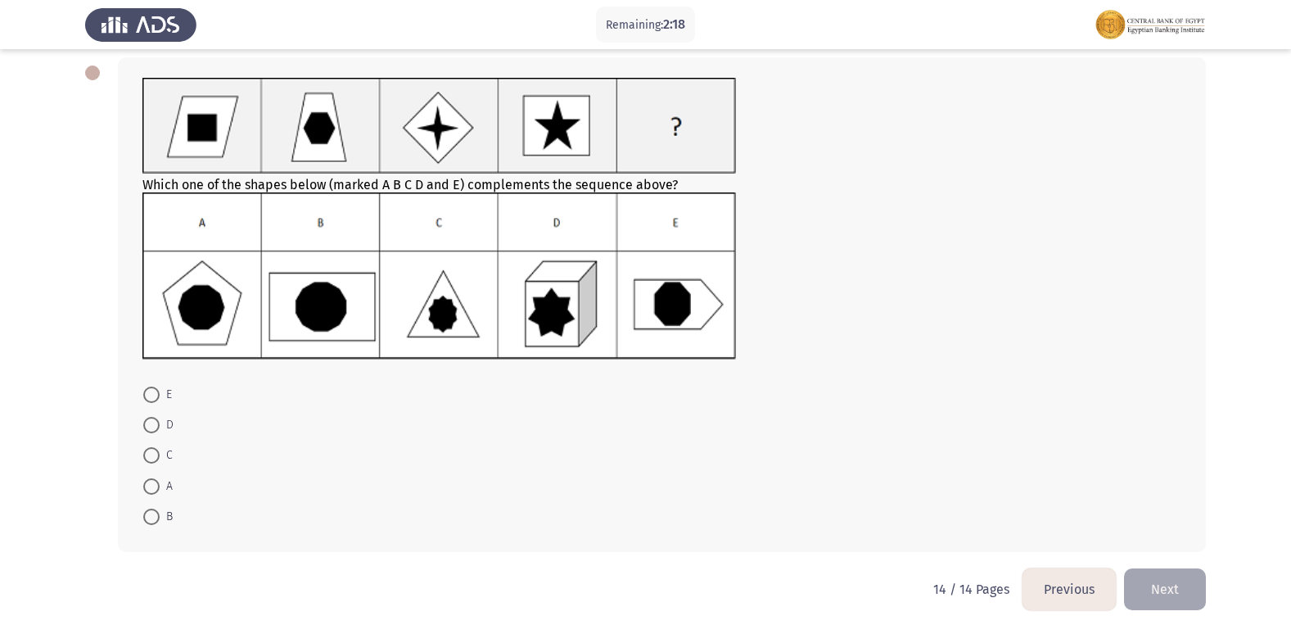
scroll to position [0, 0]
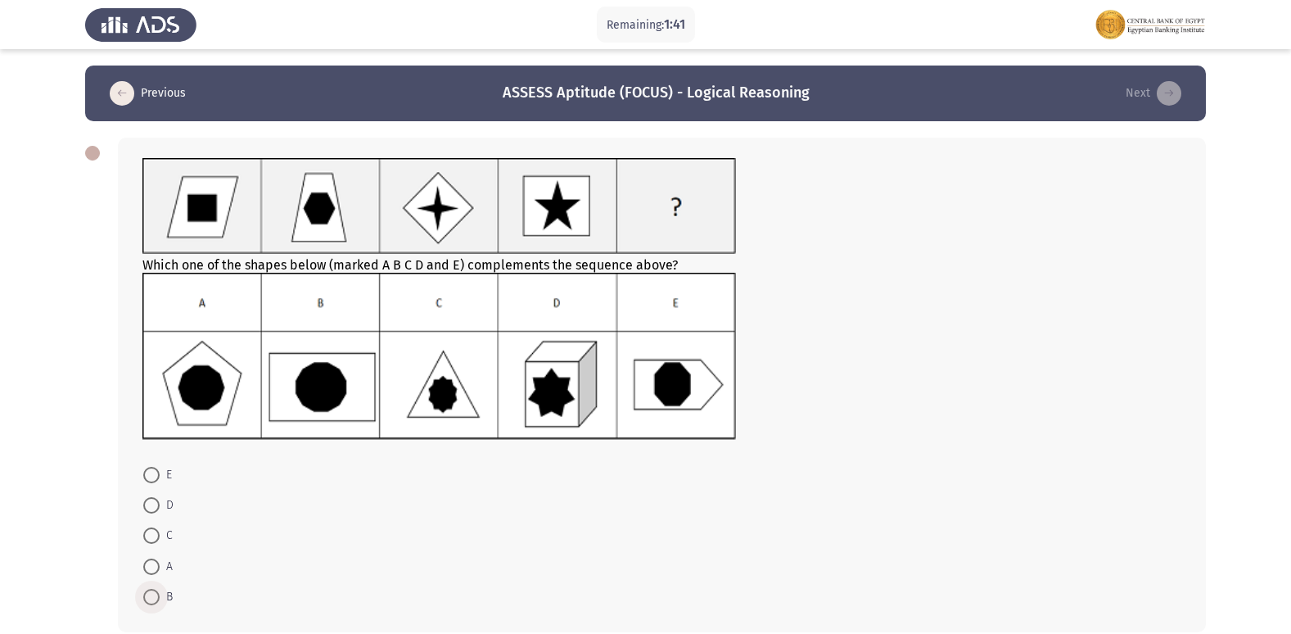
click at [151, 594] on span at bounding box center [151, 597] width 16 height 16
click at [151, 594] on input "B" at bounding box center [151, 597] width 16 height 16
radio input "true"
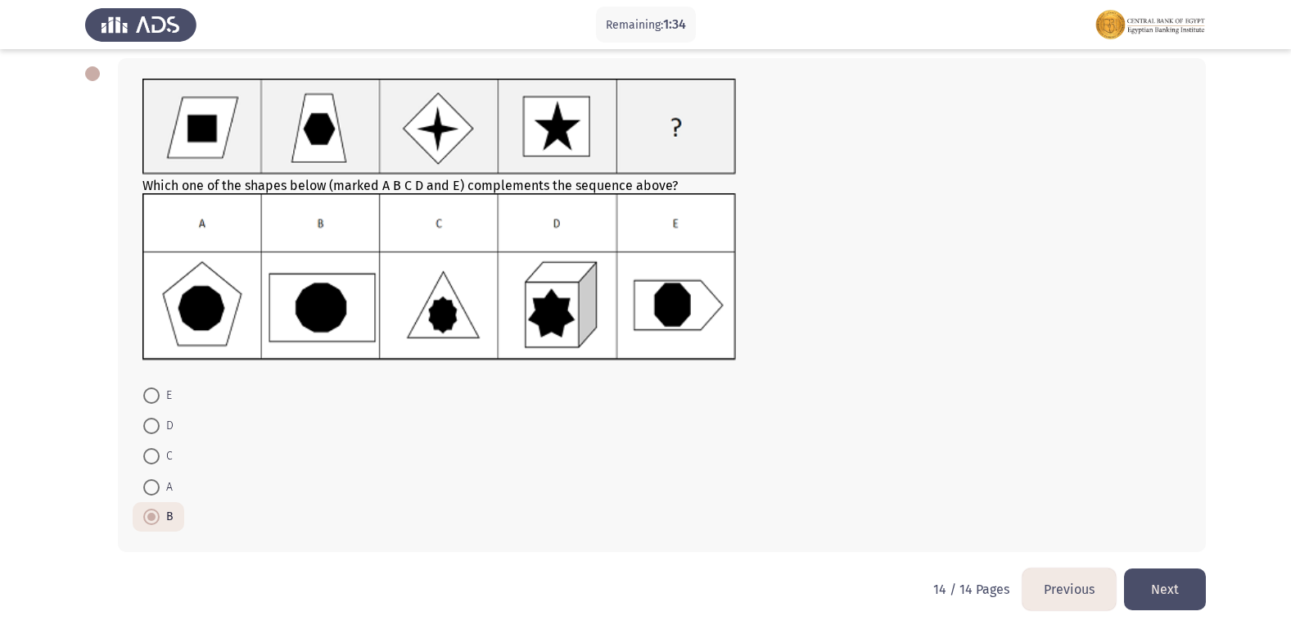
click at [1181, 578] on button "Next" at bounding box center [1165, 589] width 82 height 42
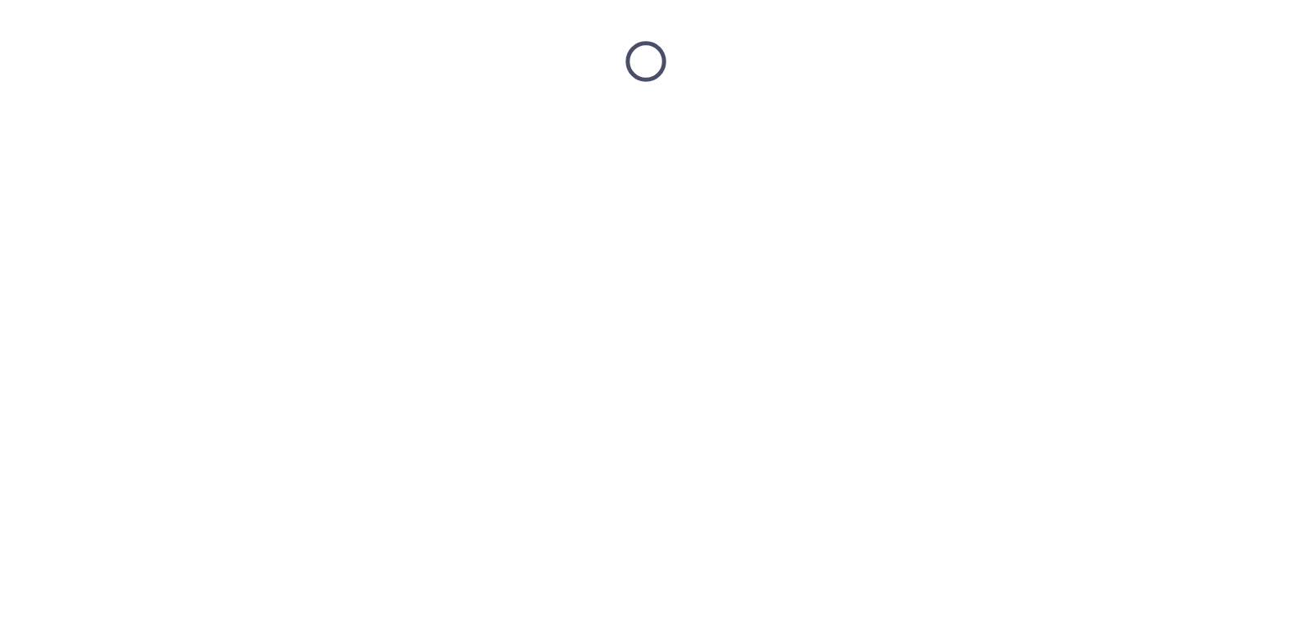
scroll to position [0, 0]
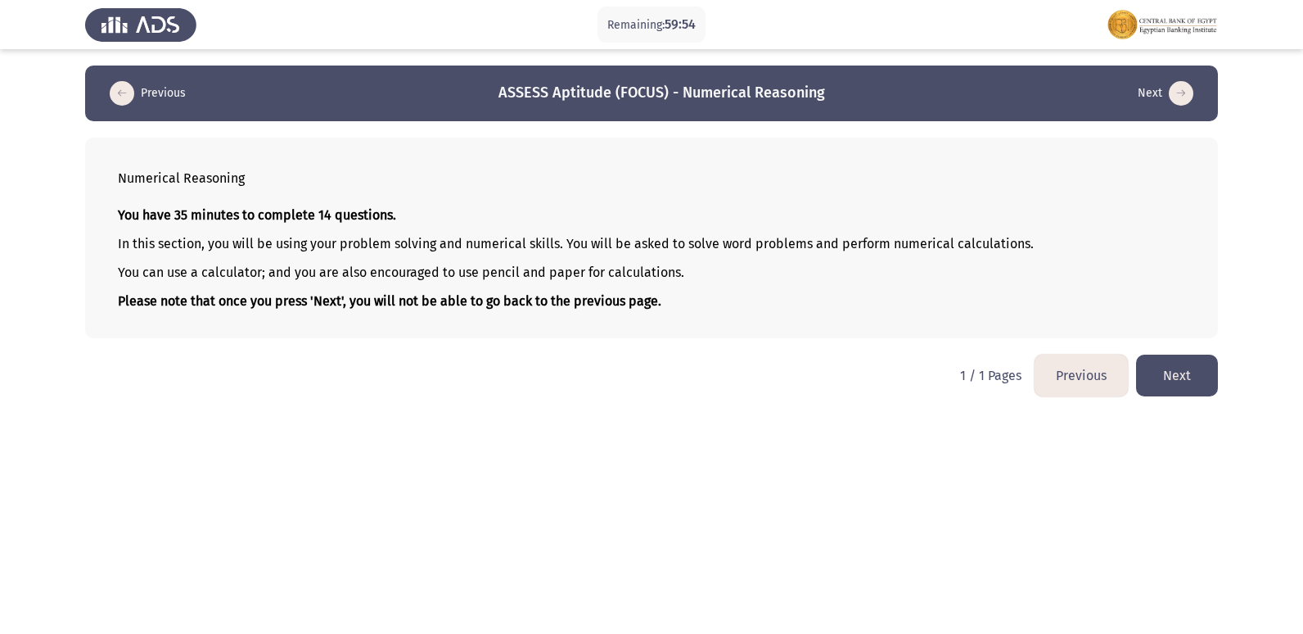
click at [1095, 376] on button "Previous" at bounding box center [1081, 375] width 93 height 42
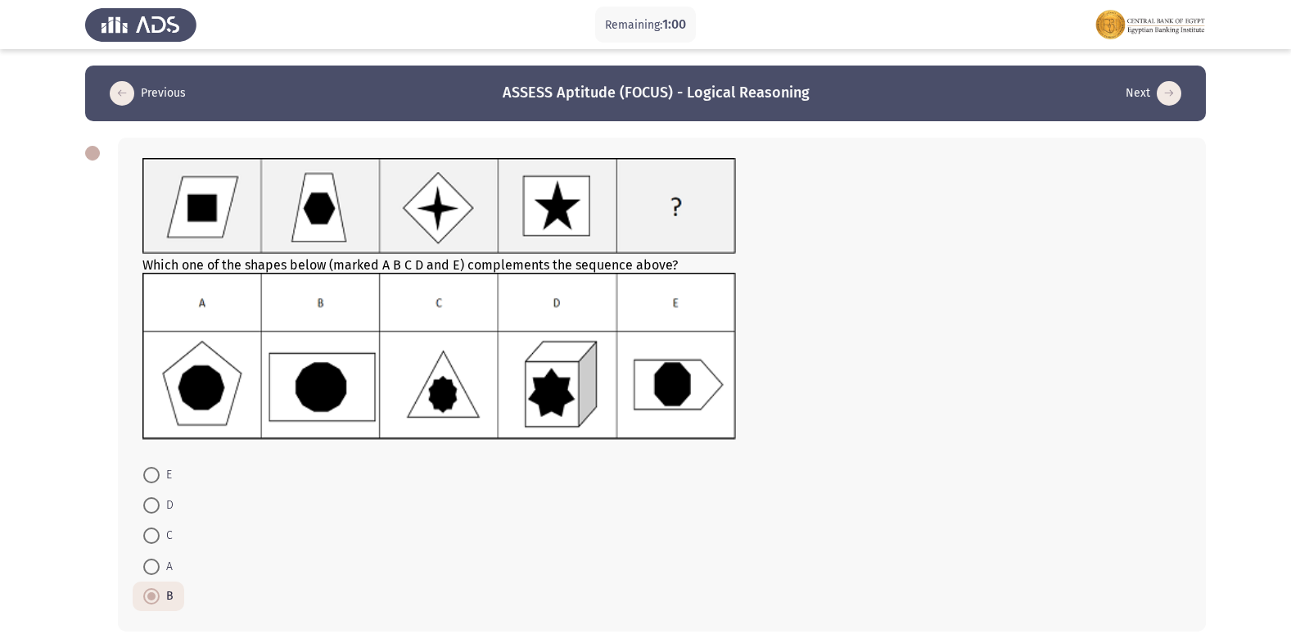
click at [120, 84] on icon "load previous page" at bounding box center [122, 93] width 25 height 25
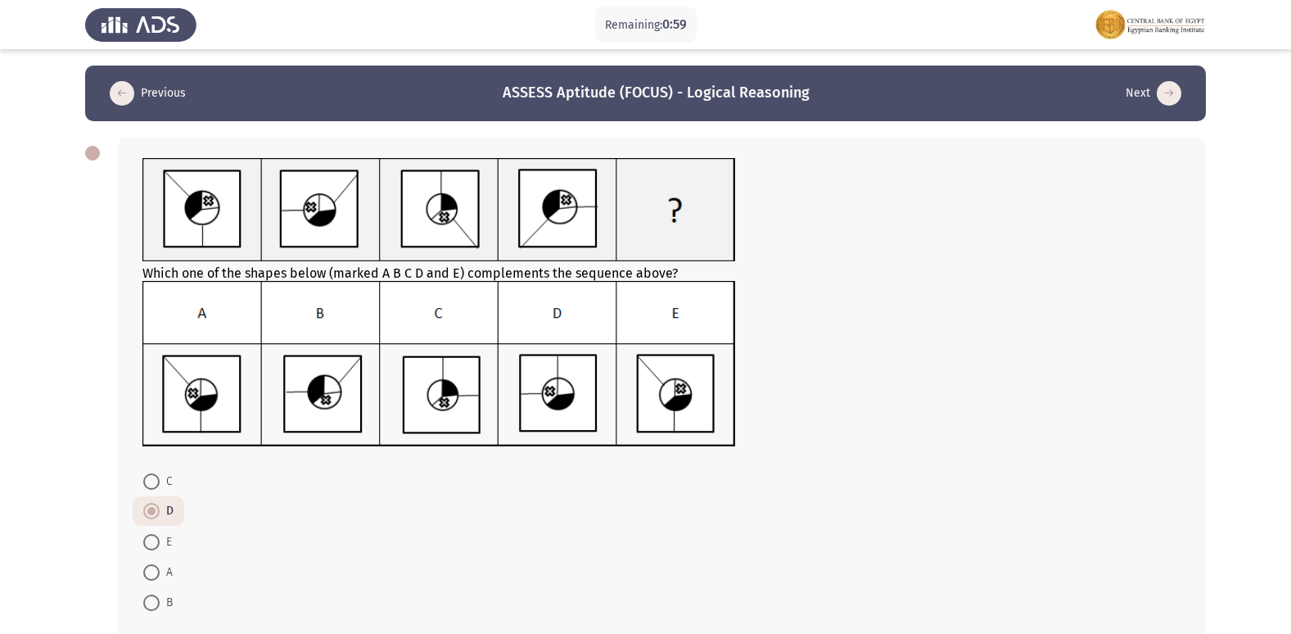
scroll to position [82, 0]
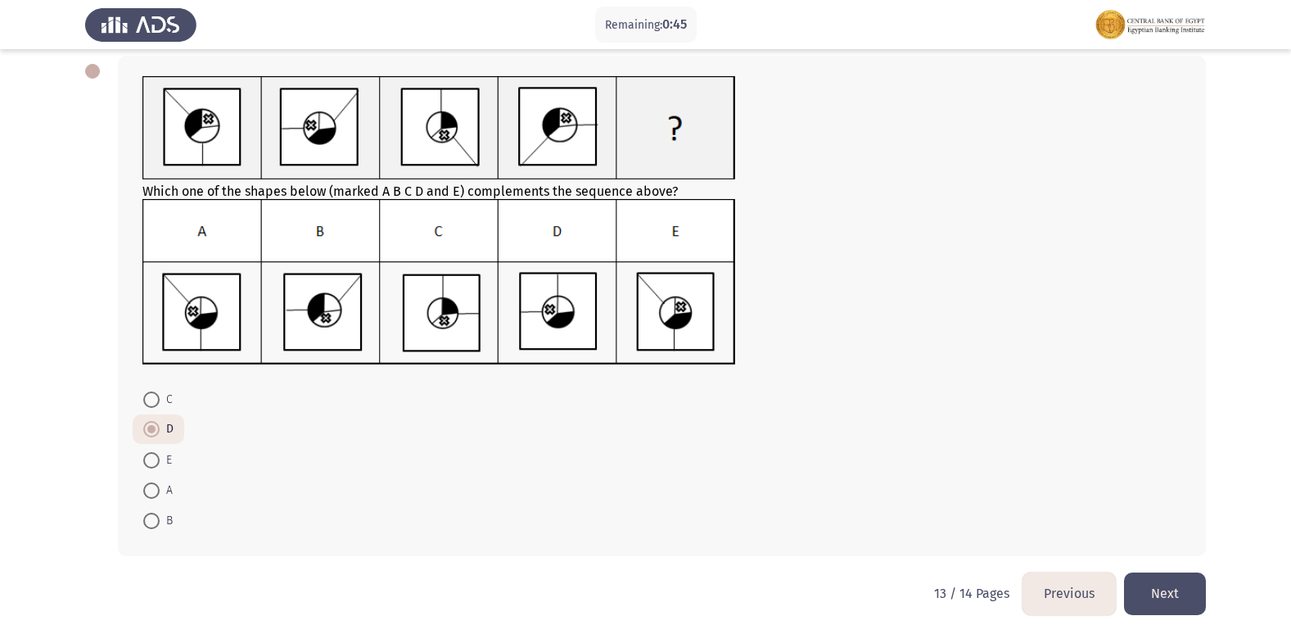
click at [1174, 589] on button "Next" at bounding box center [1165, 593] width 82 height 42
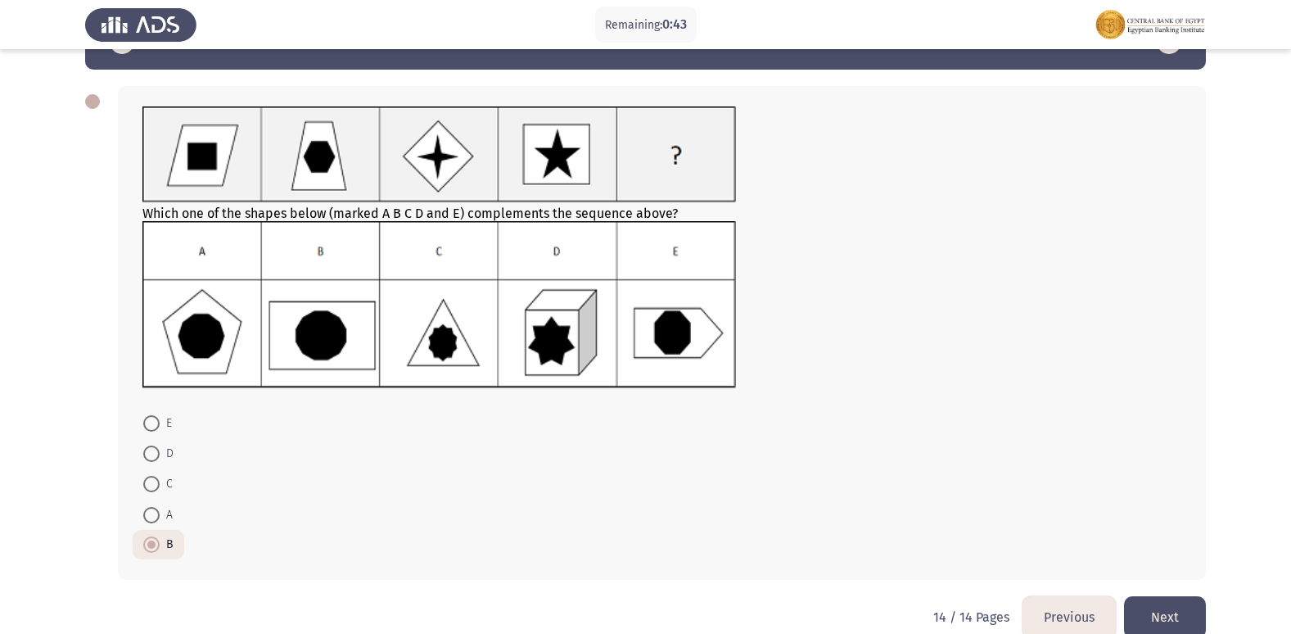
scroll to position [79, 0]
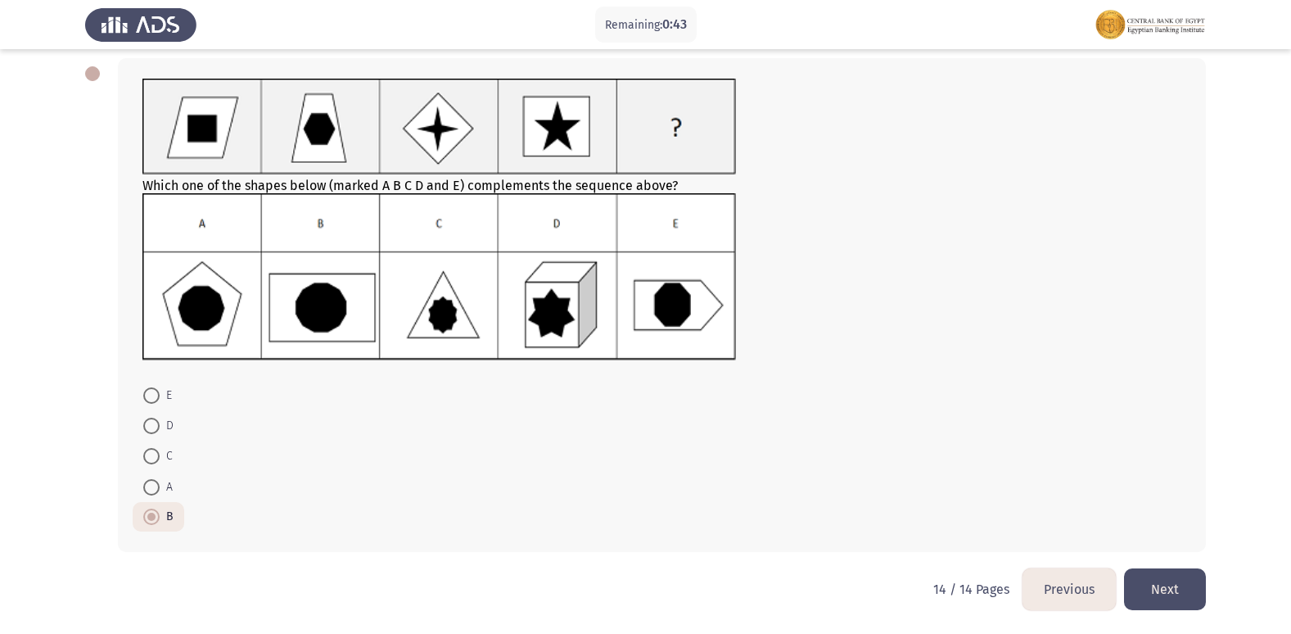
click at [1143, 573] on button "Next" at bounding box center [1165, 589] width 82 height 42
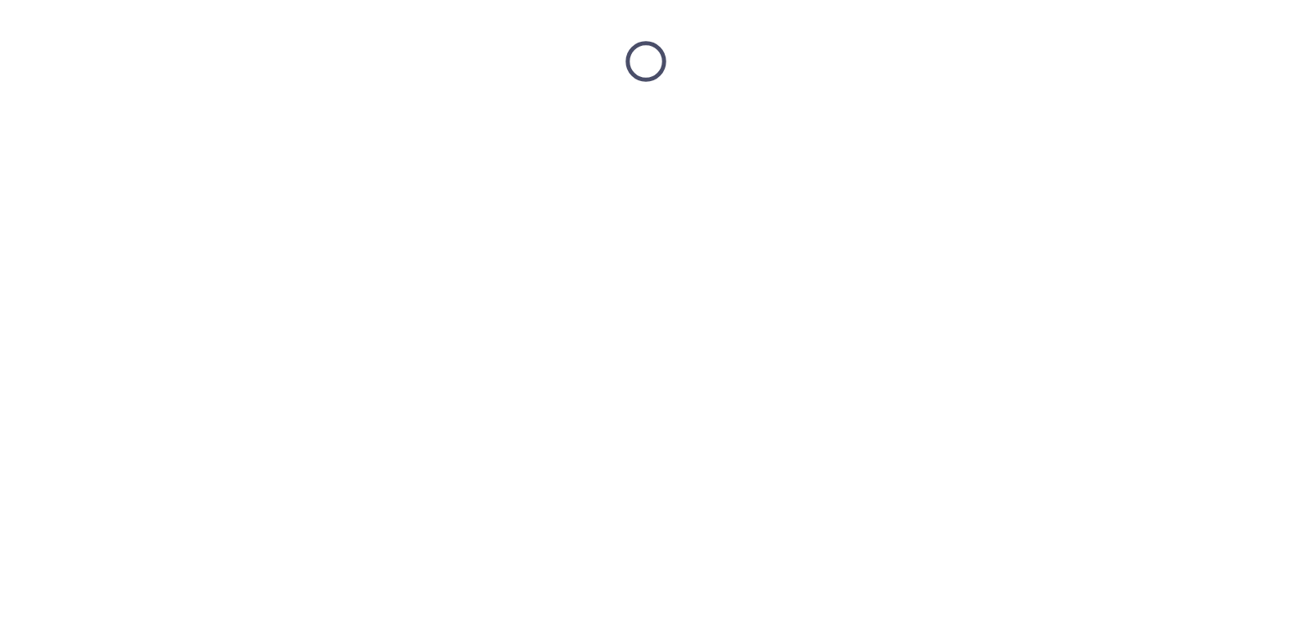
scroll to position [0, 0]
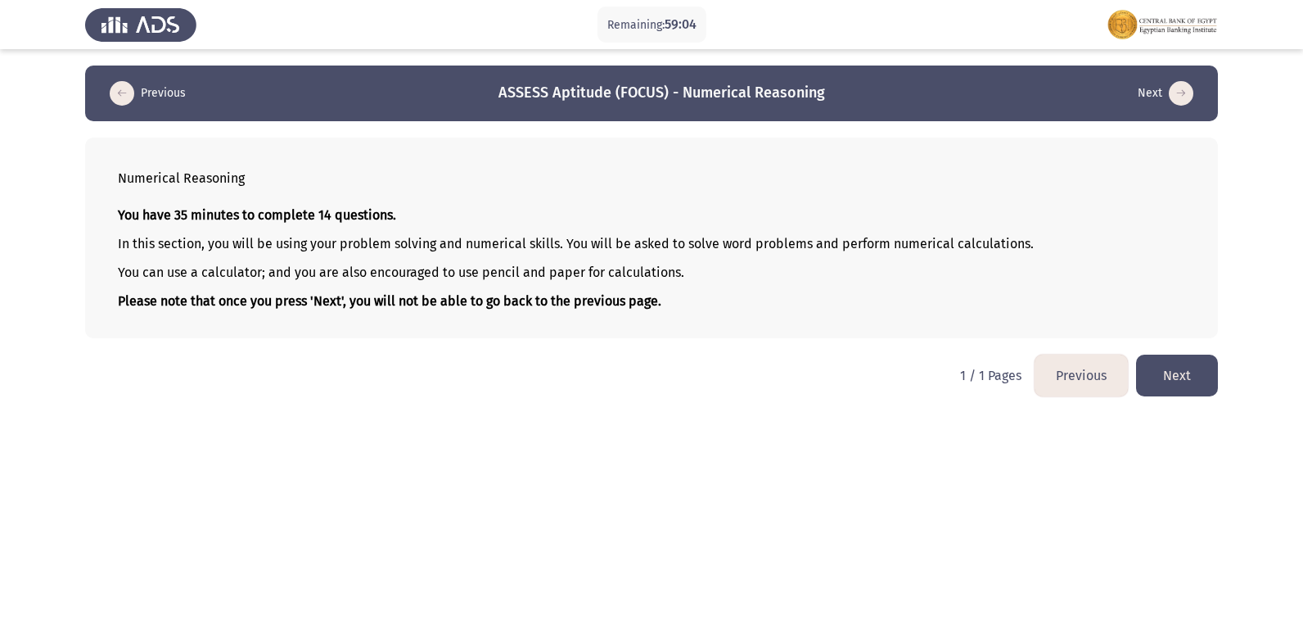
click at [1191, 377] on button "Next" at bounding box center [1177, 375] width 82 height 42
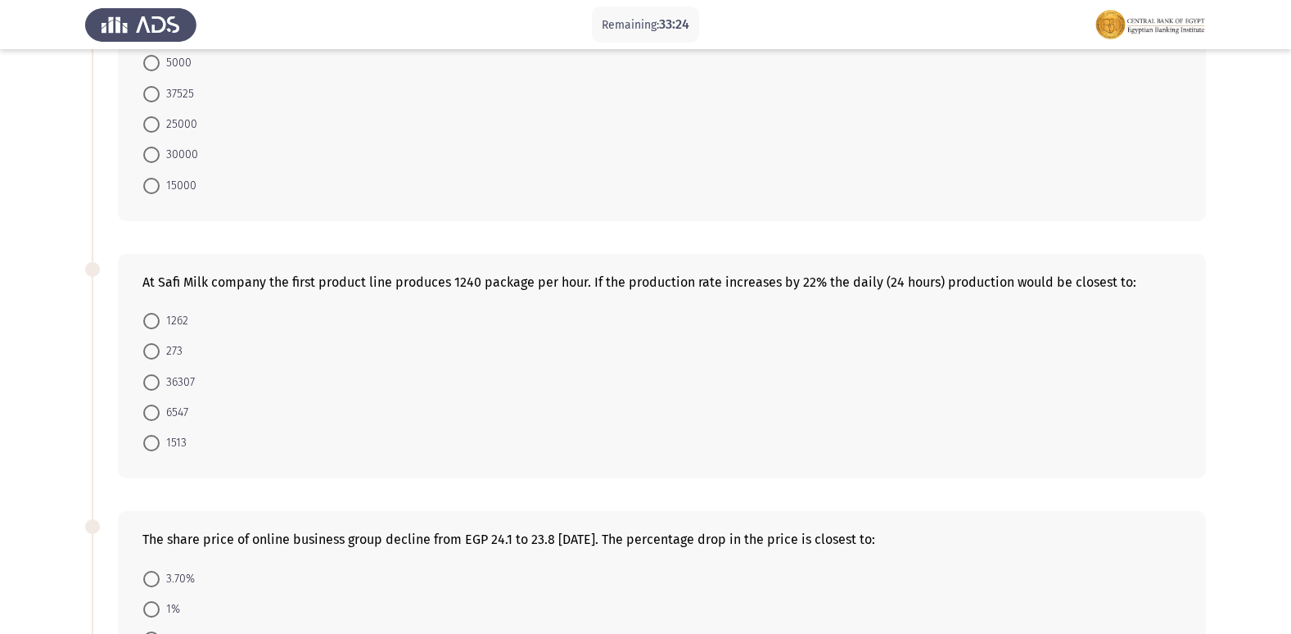
scroll to position [164, 0]
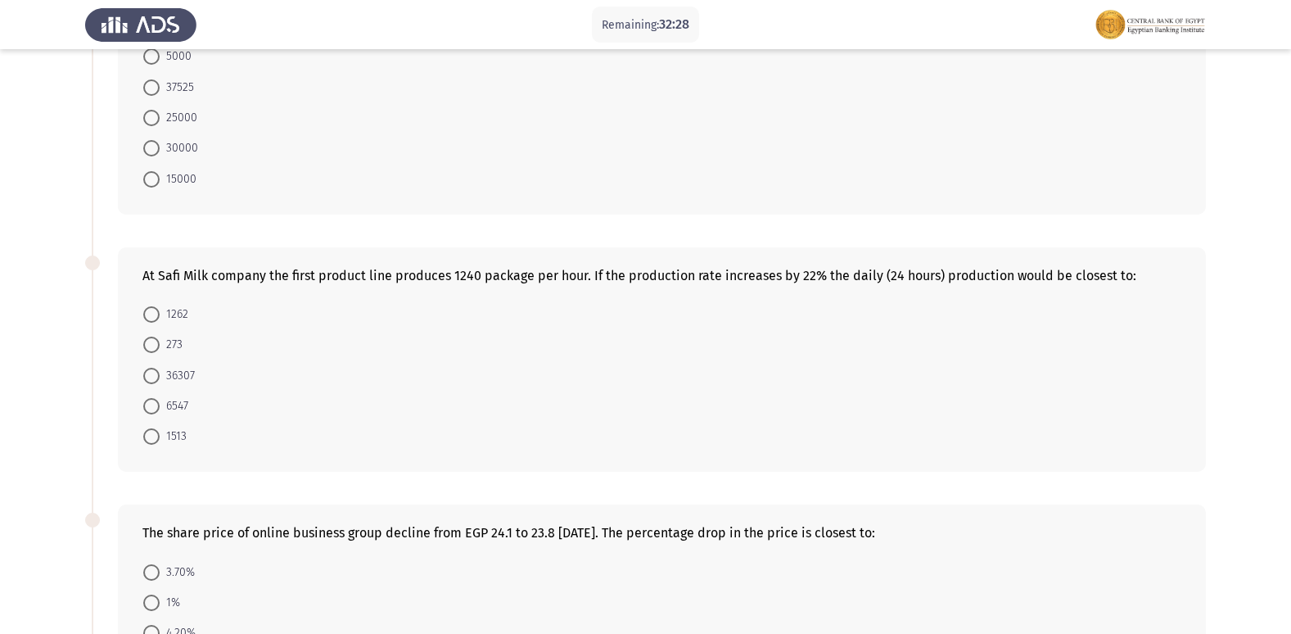
click at [158, 403] on span at bounding box center [151, 406] width 16 height 16
click at [158, 403] on input "6547" at bounding box center [151, 406] width 16 height 16
radio input "true"
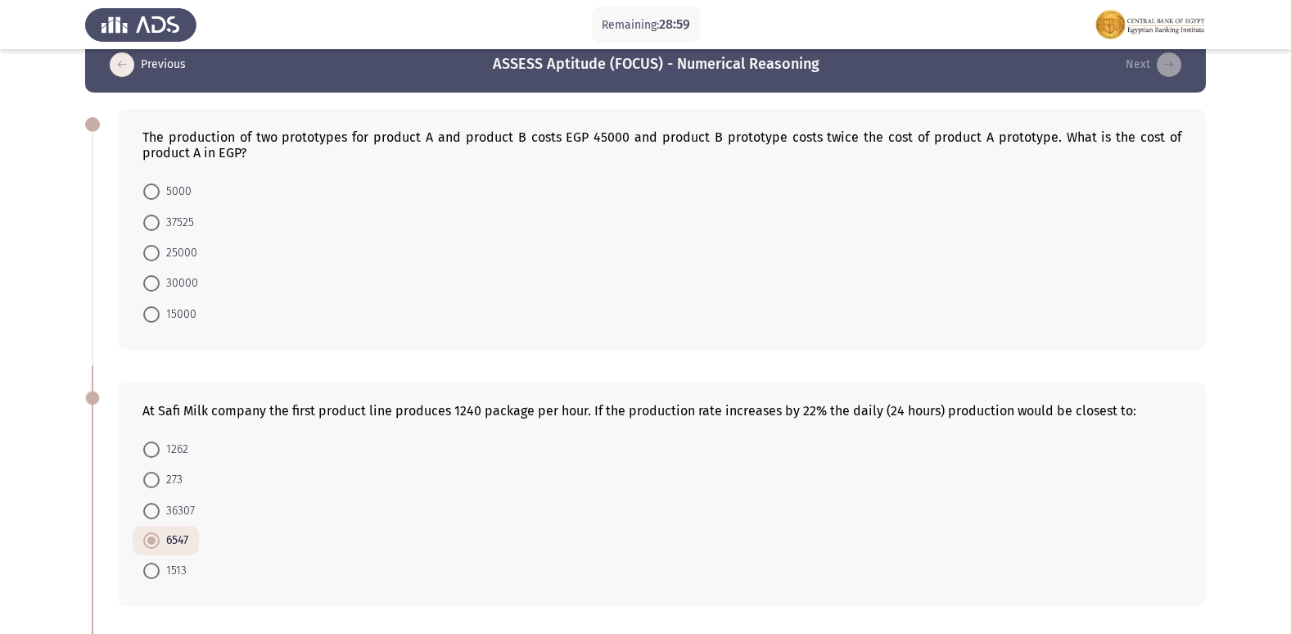
scroll to position [0, 0]
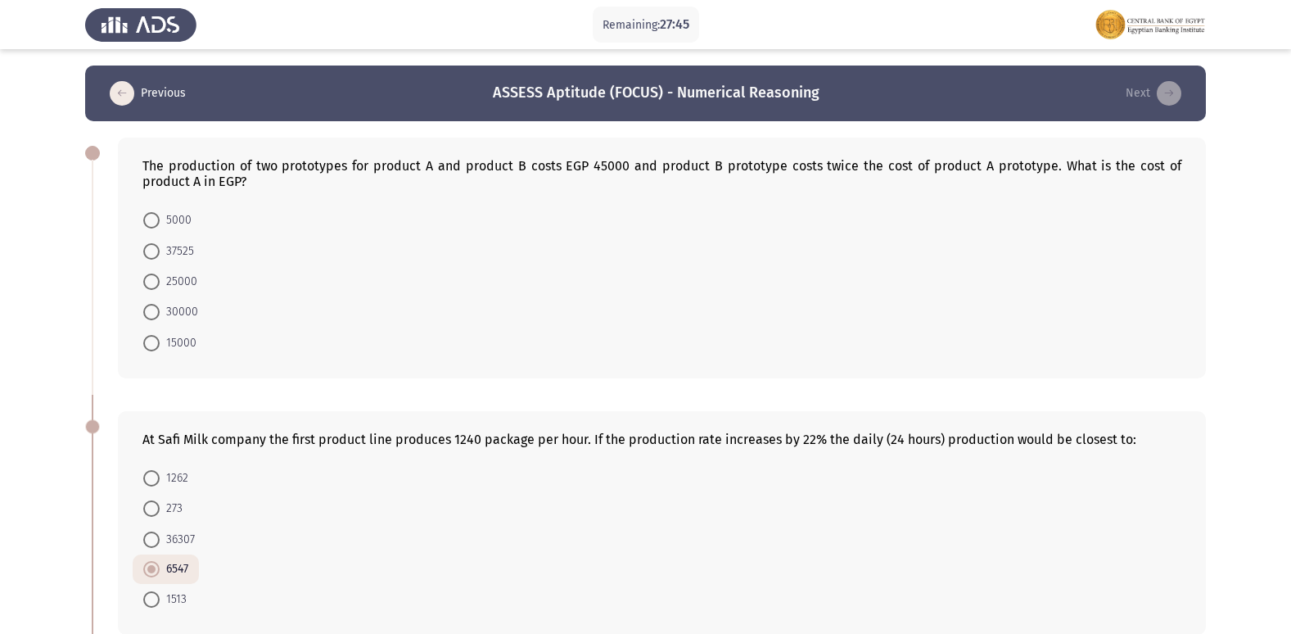
click at [159, 339] on span at bounding box center [151, 343] width 16 height 16
click at [159, 339] on input "15000" at bounding box center [151, 343] width 16 height 16
radio input "true"
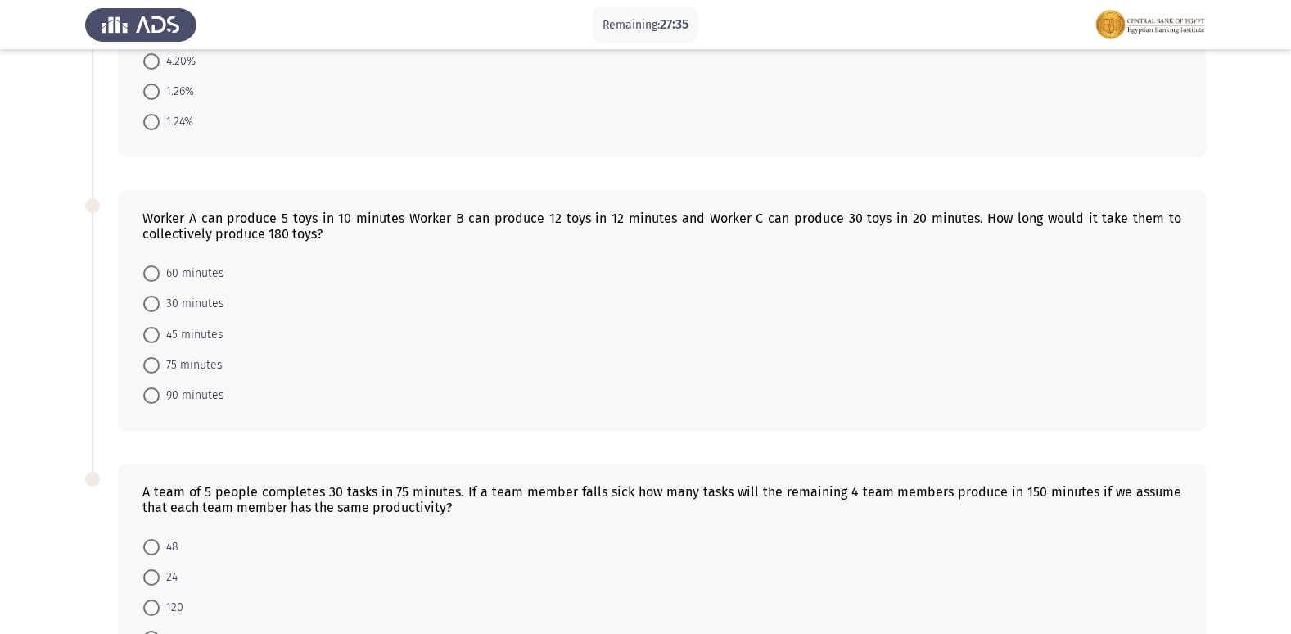
scroll to position [737, 0]
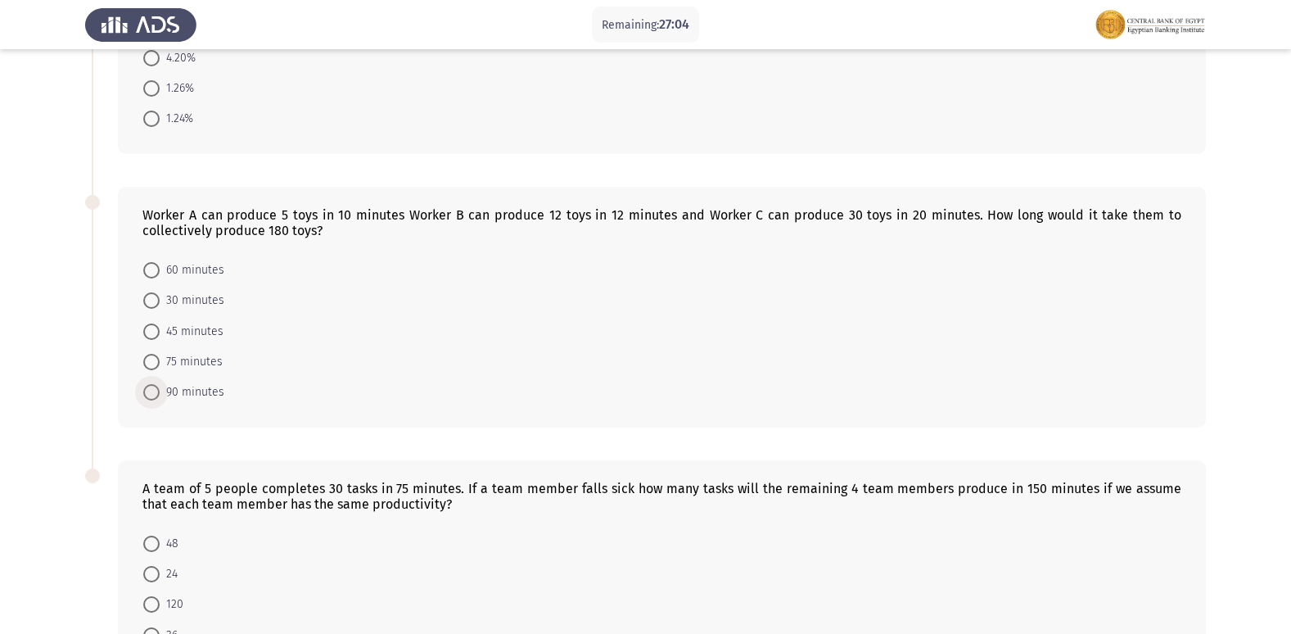
click at [156, 386] on span at bounding box center [151, 392] width 16 height 16
click at [156, 386] on input "90 minutes" at bounding box center [151, 392] width 16 height 16
radio input "true"
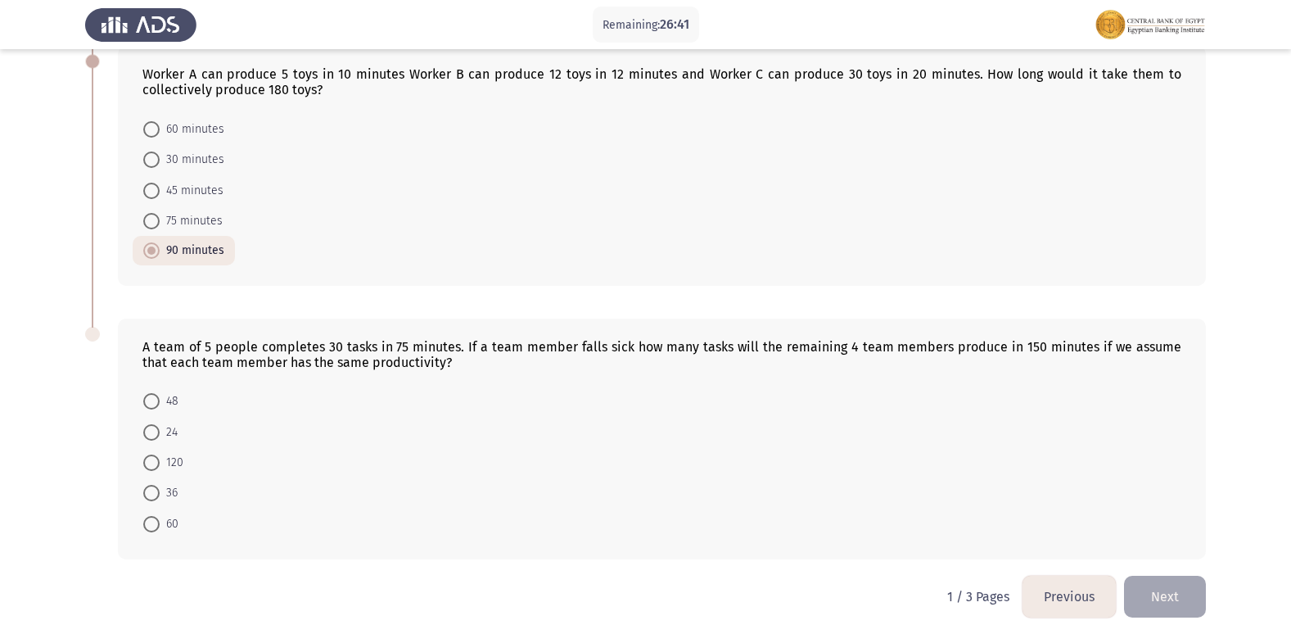
scroll to position [885, 0]
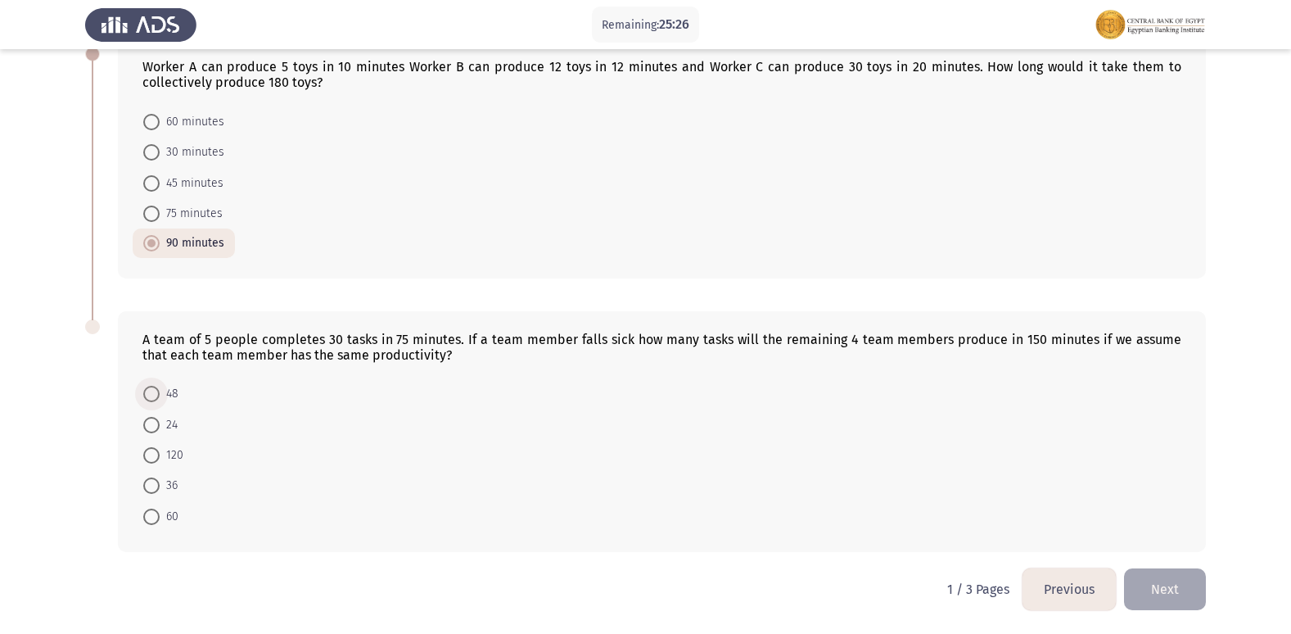
click at [151, 390] on span at bounding box center [151, 394] width 16 height 16
click at [151, 390] on input "48" at bounding box center [151, 394] width 16 height 16
radio input "true"
click at [1171, 596] on button "Next" at bounding box center [1165, 589] width 82 height 42
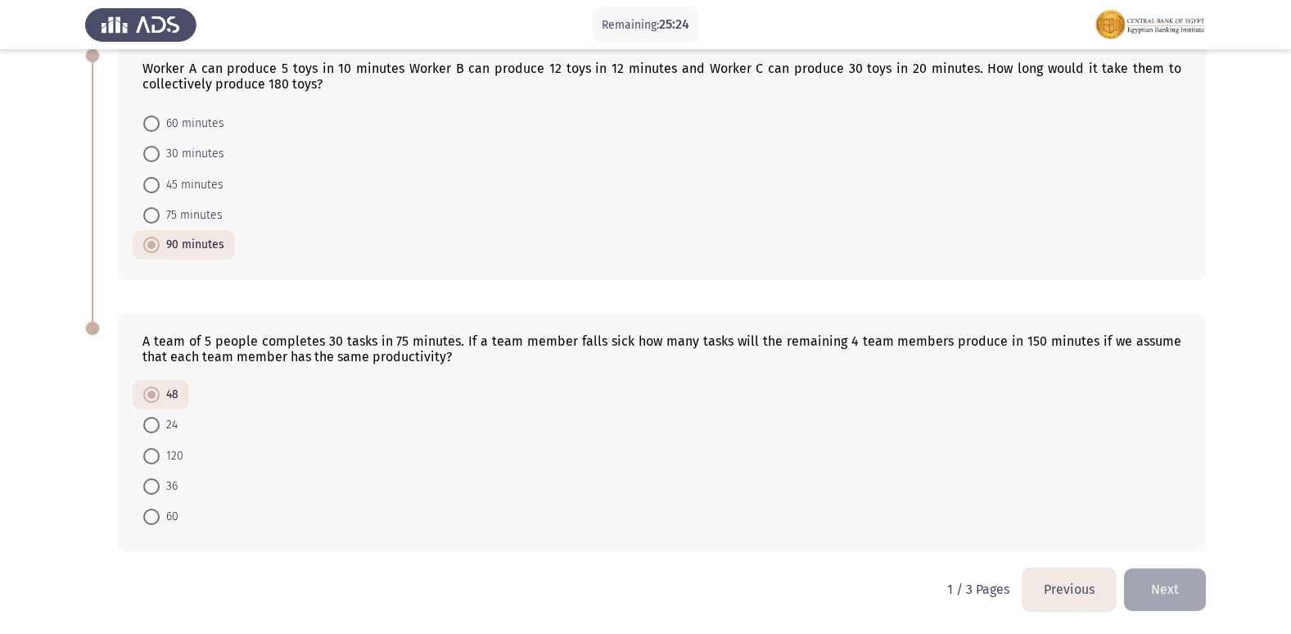
scroll to position [0, 0]
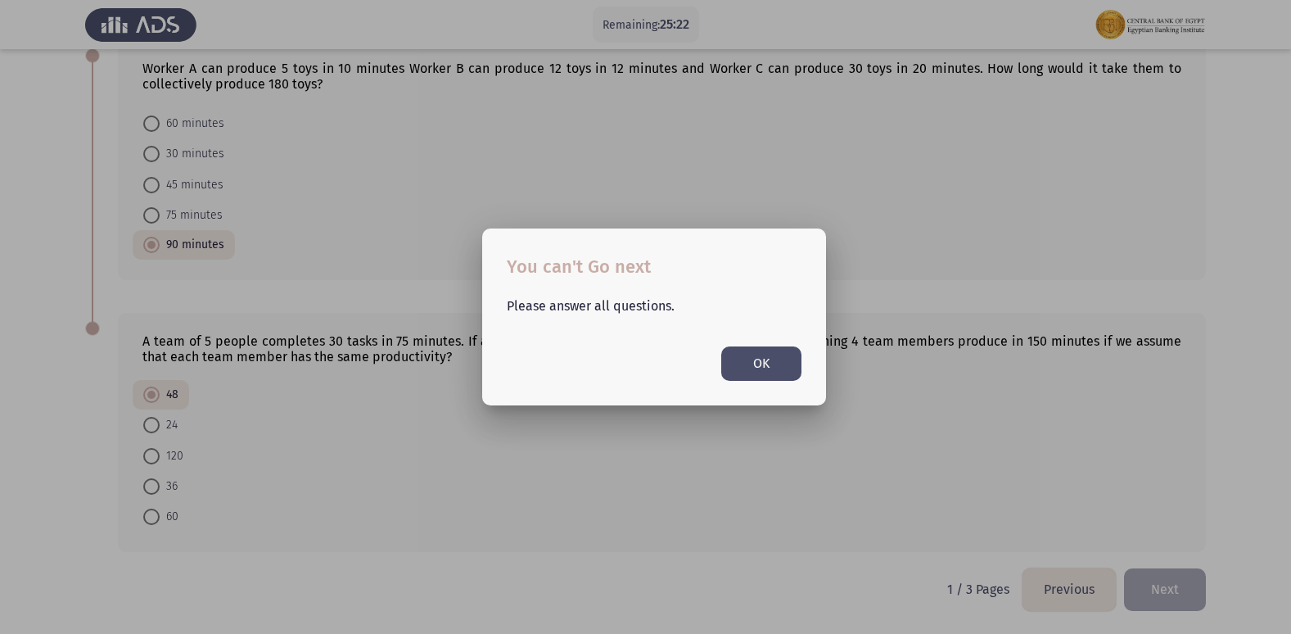
click at [554, 467] on div at bounding box center [645, 317] width 1291 height 634
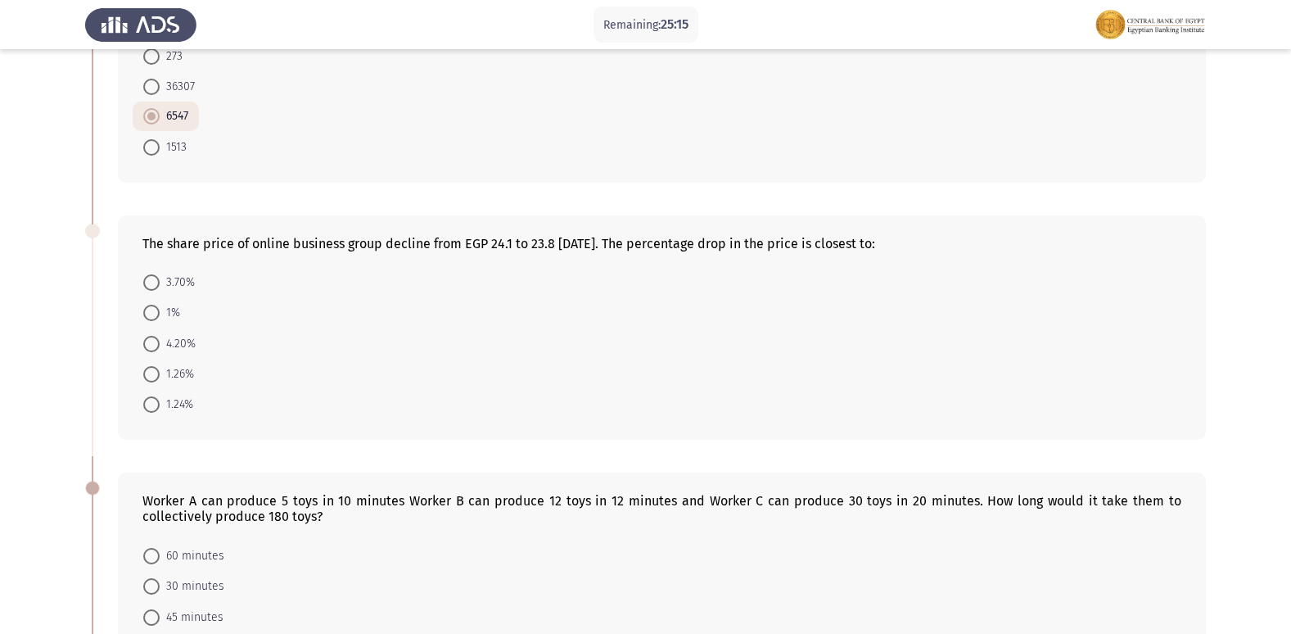
scroll to position [491, 0]
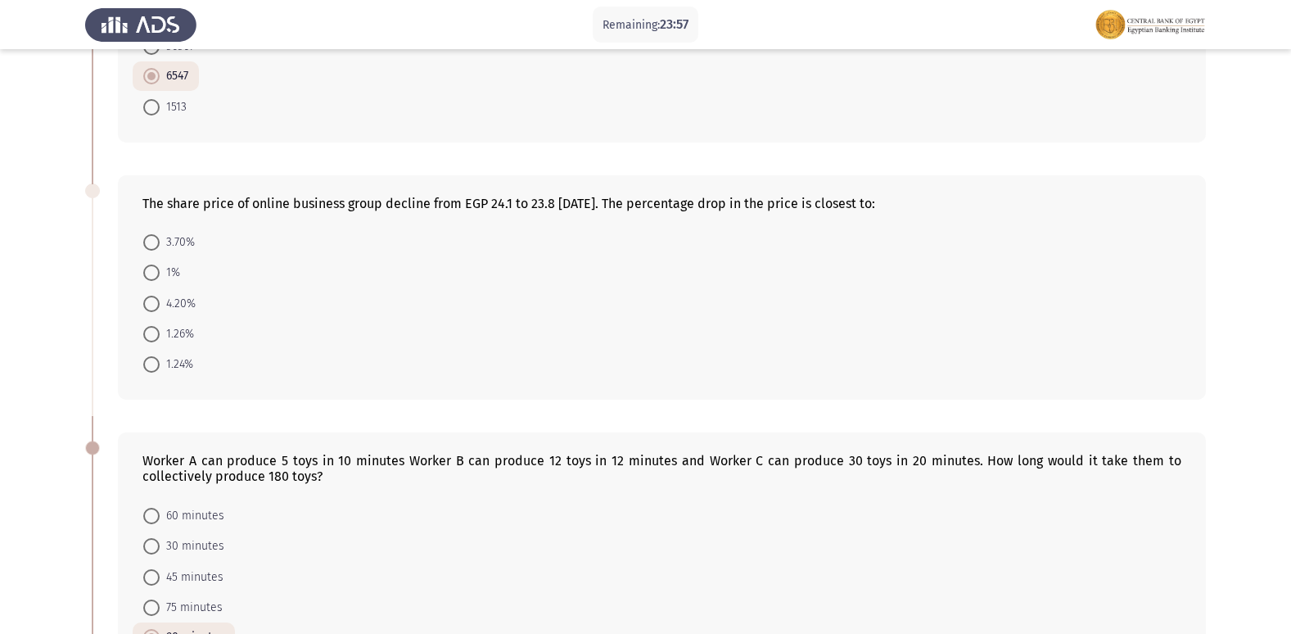
click at [407, 300] on form "3.70% 1% 4.20% 1.26% 1.24%" at bounding box center [661, 303] width 1039 height 153
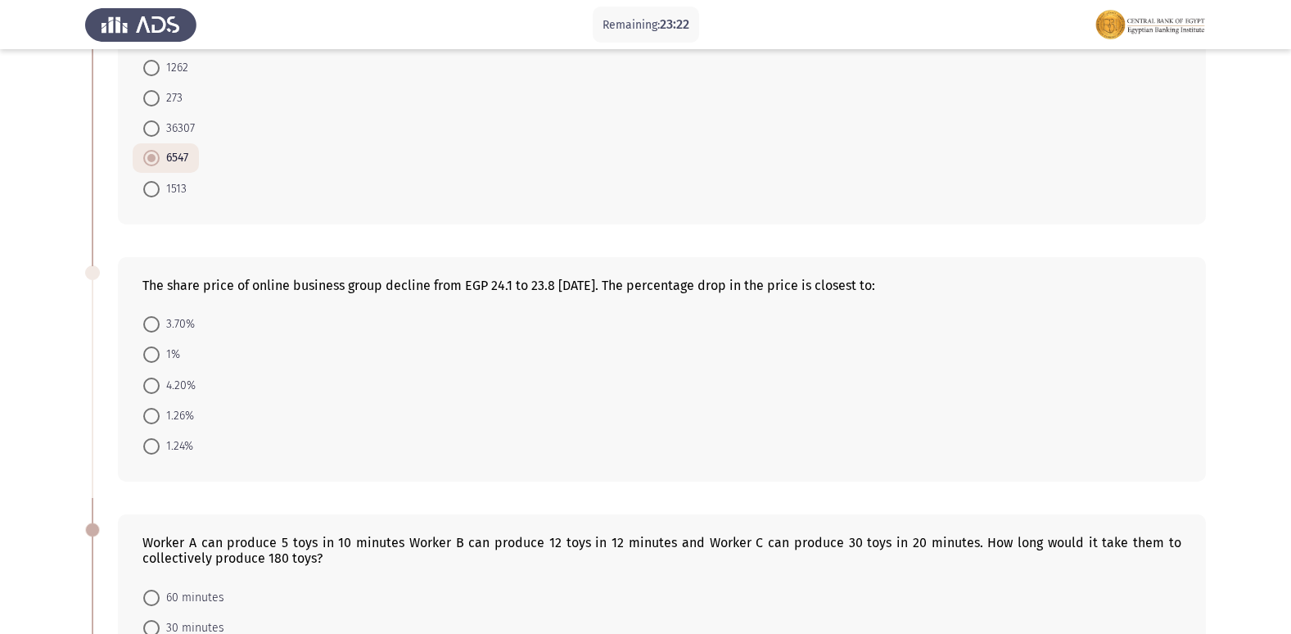
click at [154, 330] on span at bounding box center [151, 324] width 16 height 16
click at [154, 330] on input "3.70%" at bounding box center [151, 324] width 16 height 16
radio input "true"
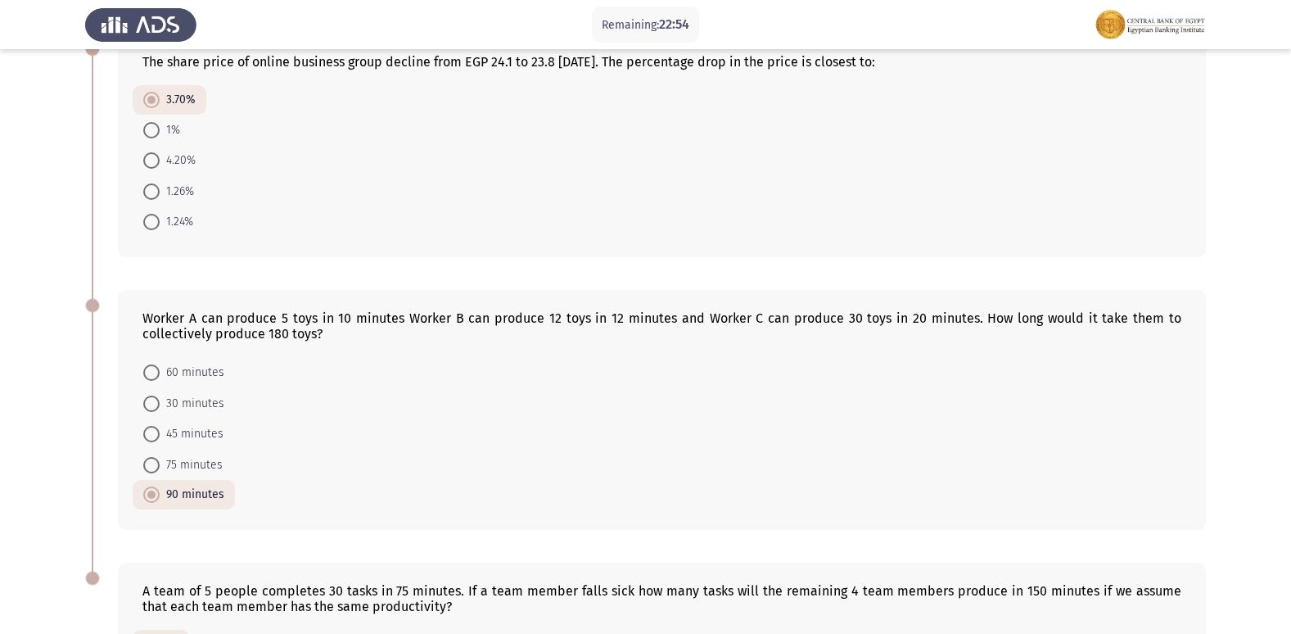
scroll to position [882, 0]
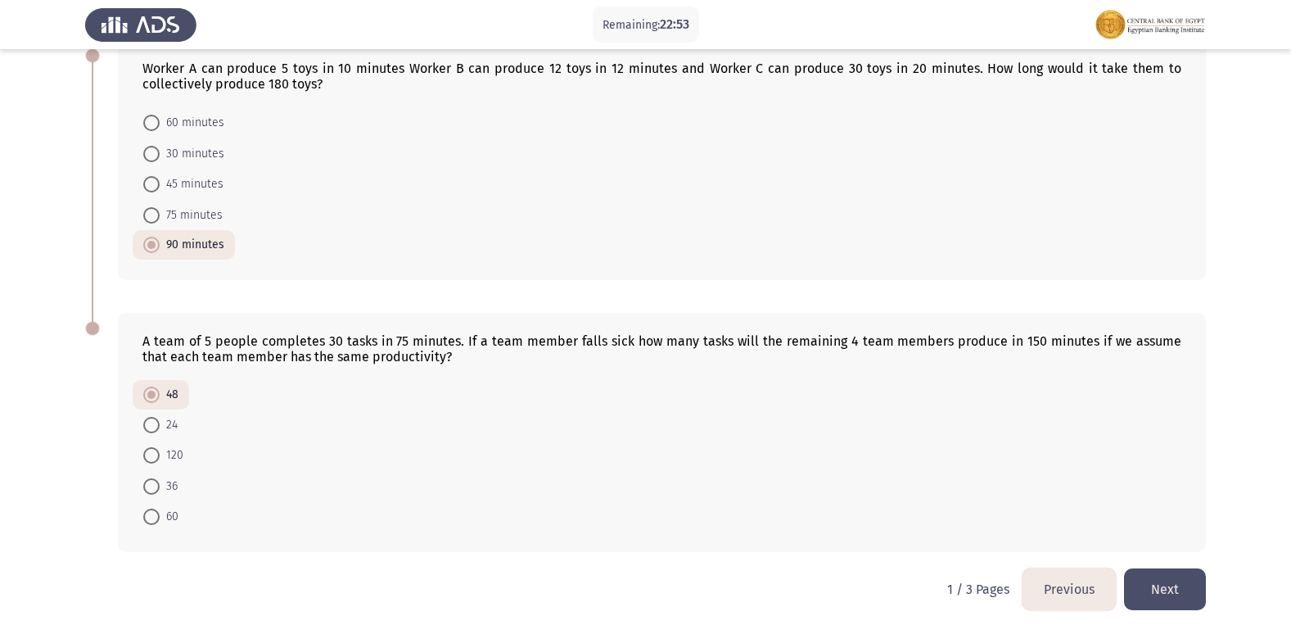
click at [1174, 580] on button "Next" at bounding box center [1165, 589] width 82 height 42
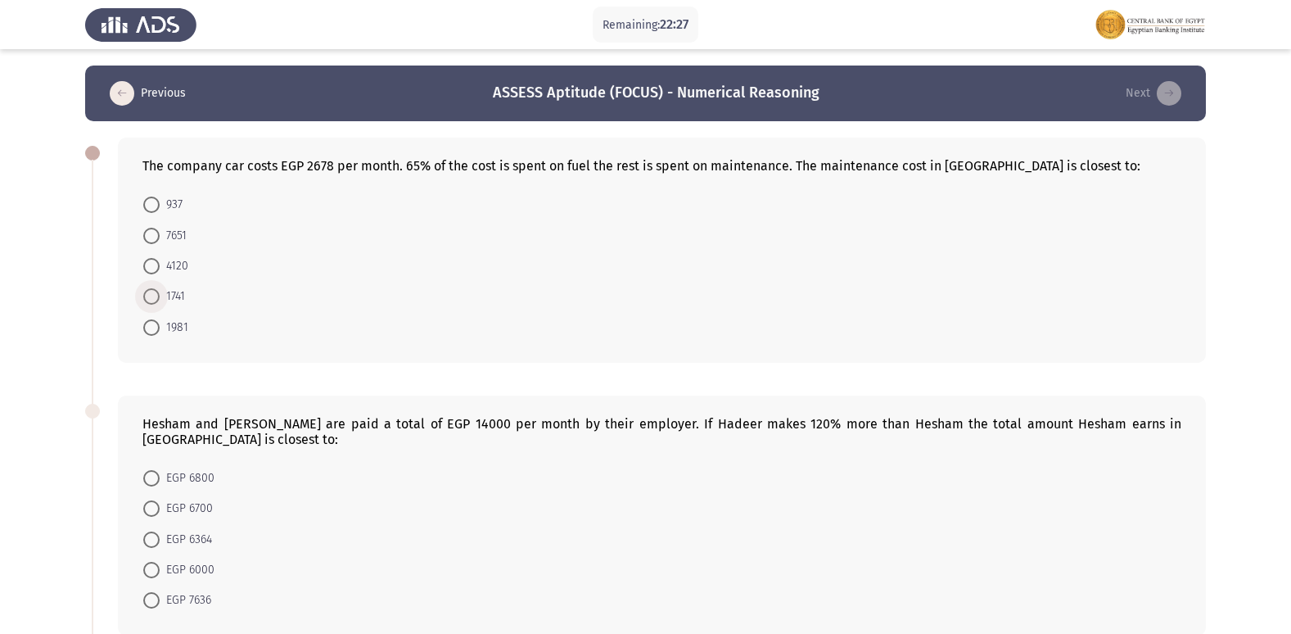
click at [151, 294] on span at bounding box center [151, 296] width 16 height 16
click at [151, 294] on input "1741" at bounding box center [151, 296] width 16 height 16
radio input "true"
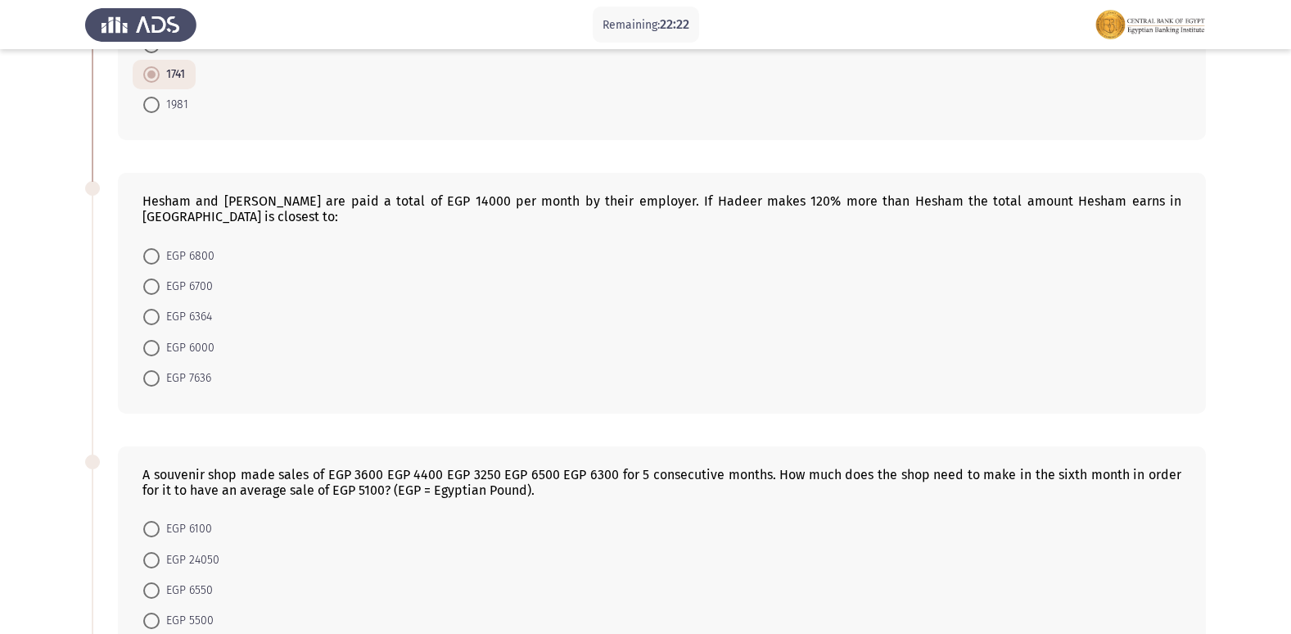
scroll to position [246, 0]
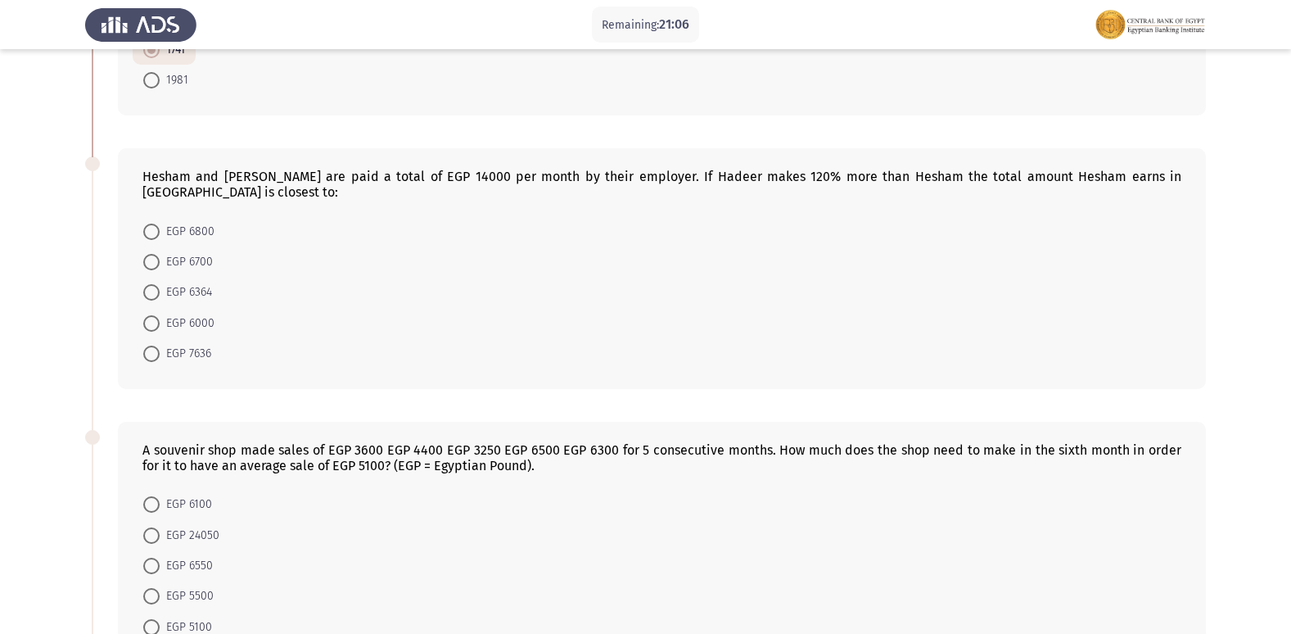
click at [148, 223] on span at bounding box center [151, 231] width 16 height 16
click at [148, 223] on input "EGP 6800" at bounding box center [151, 231] width 16 height 16
radio input "true"
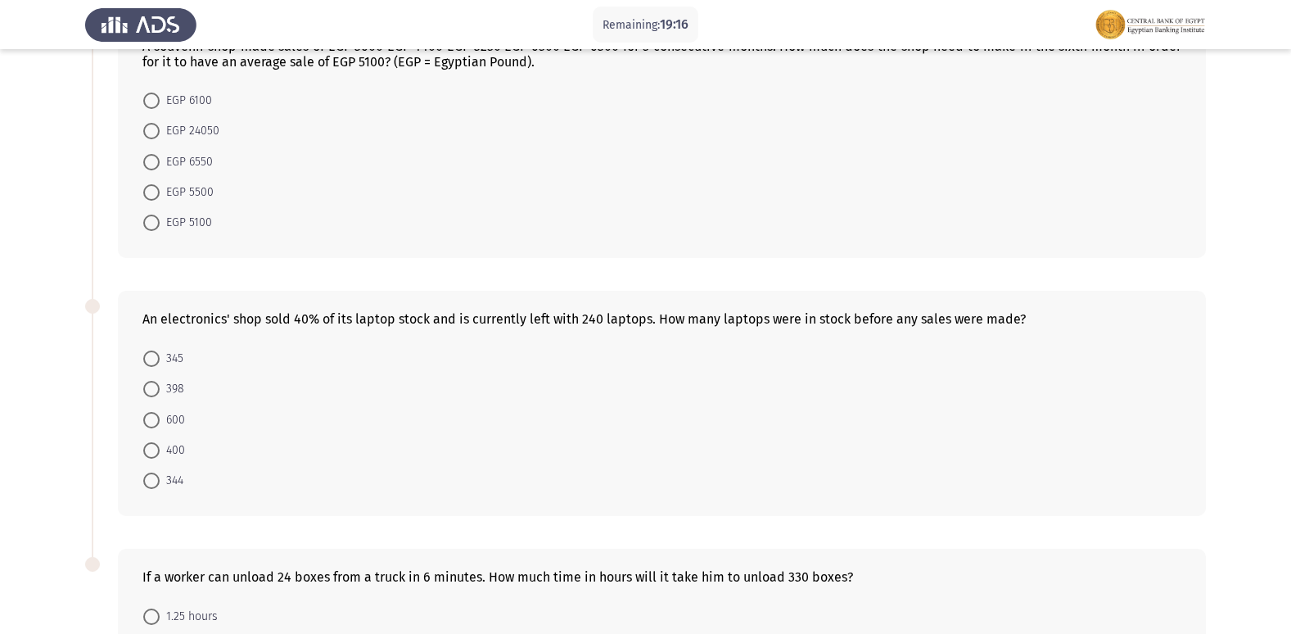
scroll to position [655, 0]
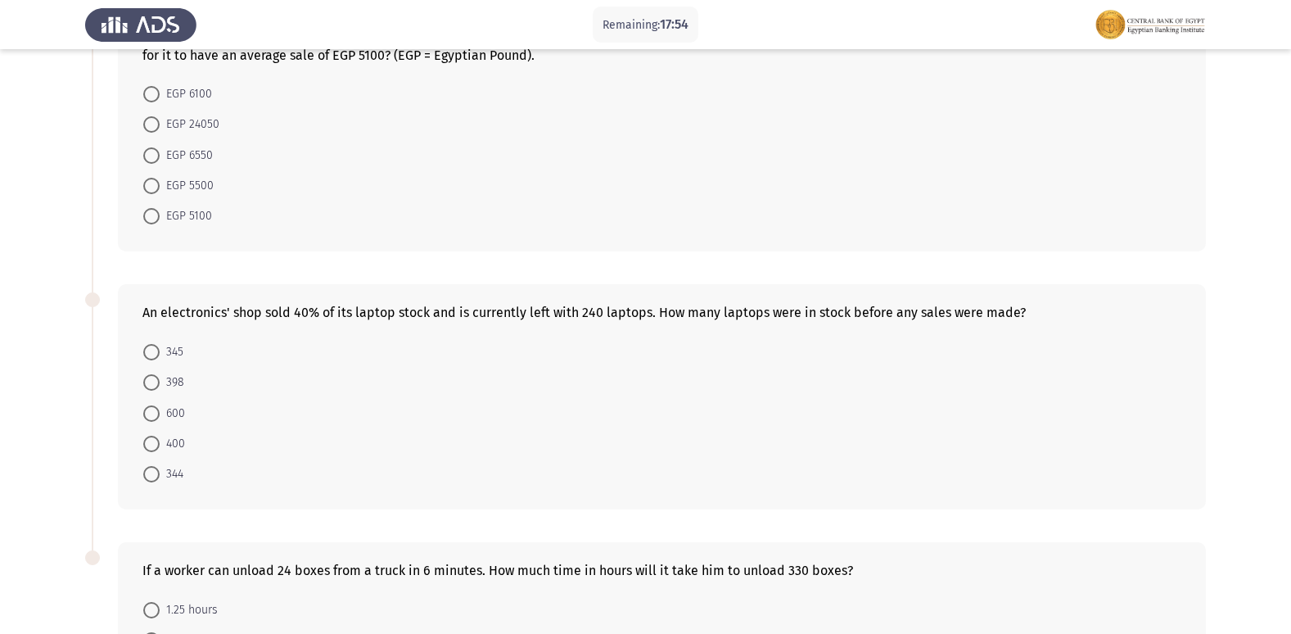
click at [147, 435] on span at bounding box center [151, 443] width 16 height 16
click at [147, 435] on input "400" at bounding box center [151, 443] width 16 height 16
radio input "true"
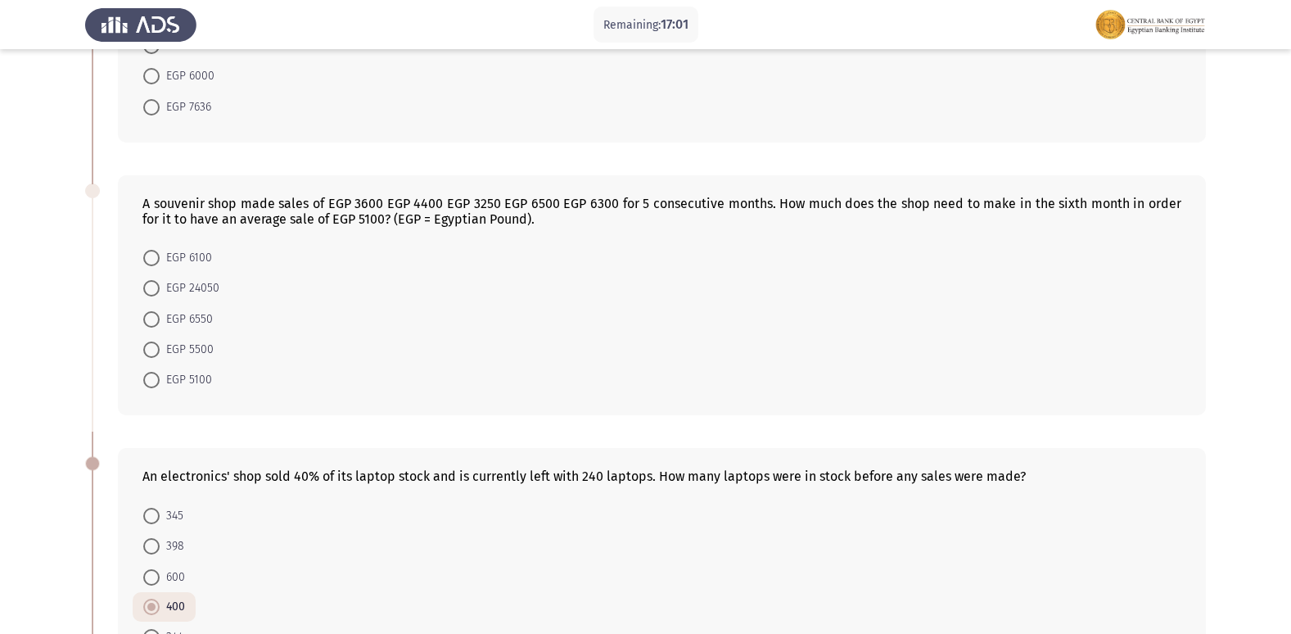
scroll to position [819, 0]
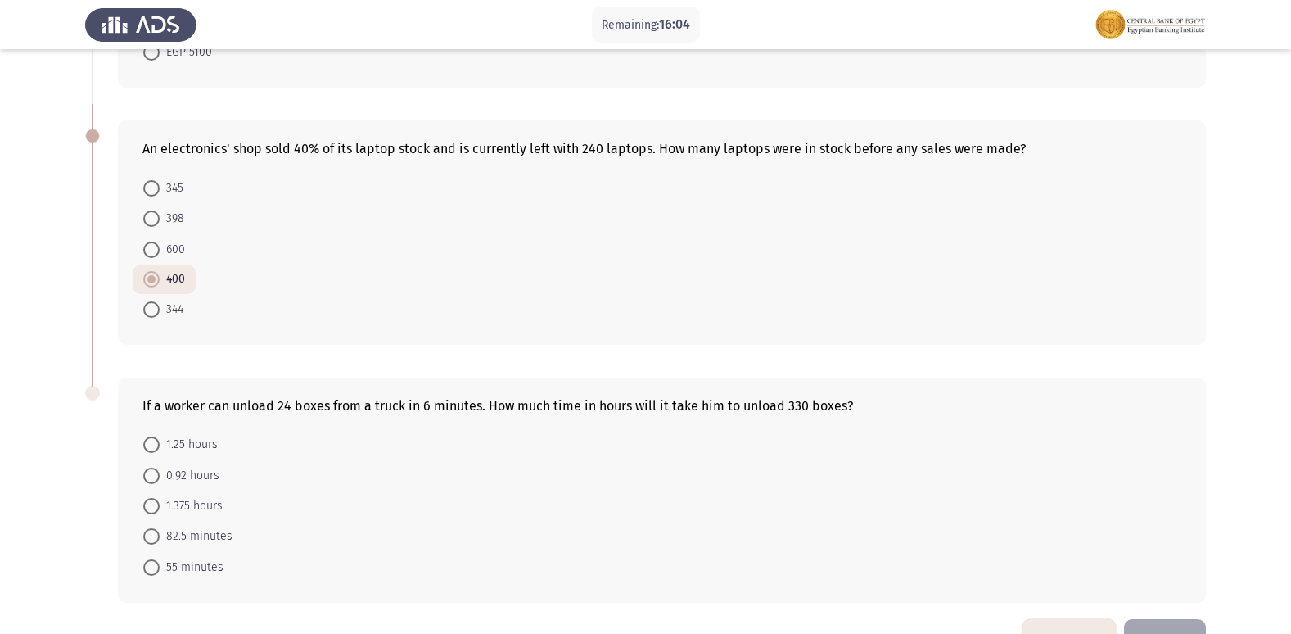
click at [156, 528] on span at bounding box center [151, 536] width 16 height 16
click at [156, 528] on input "82.5 minutes" at bounding box center [151, 536] width 16 height 16
radio input "true"
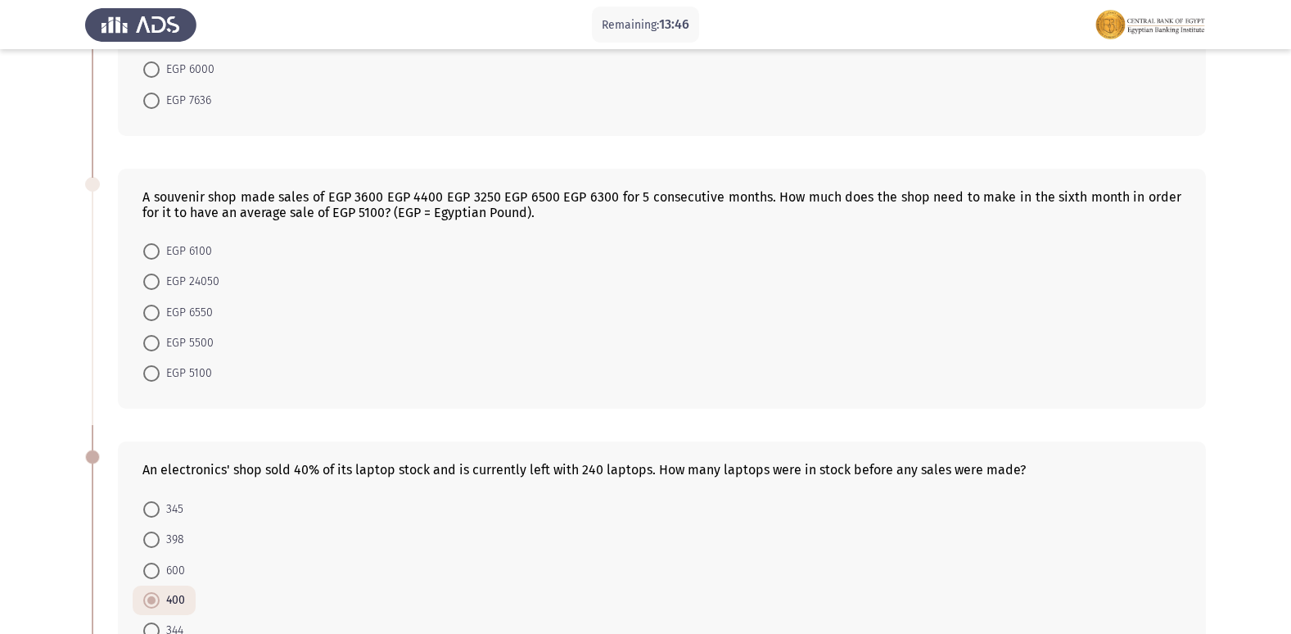
scroll to position [491, 0]
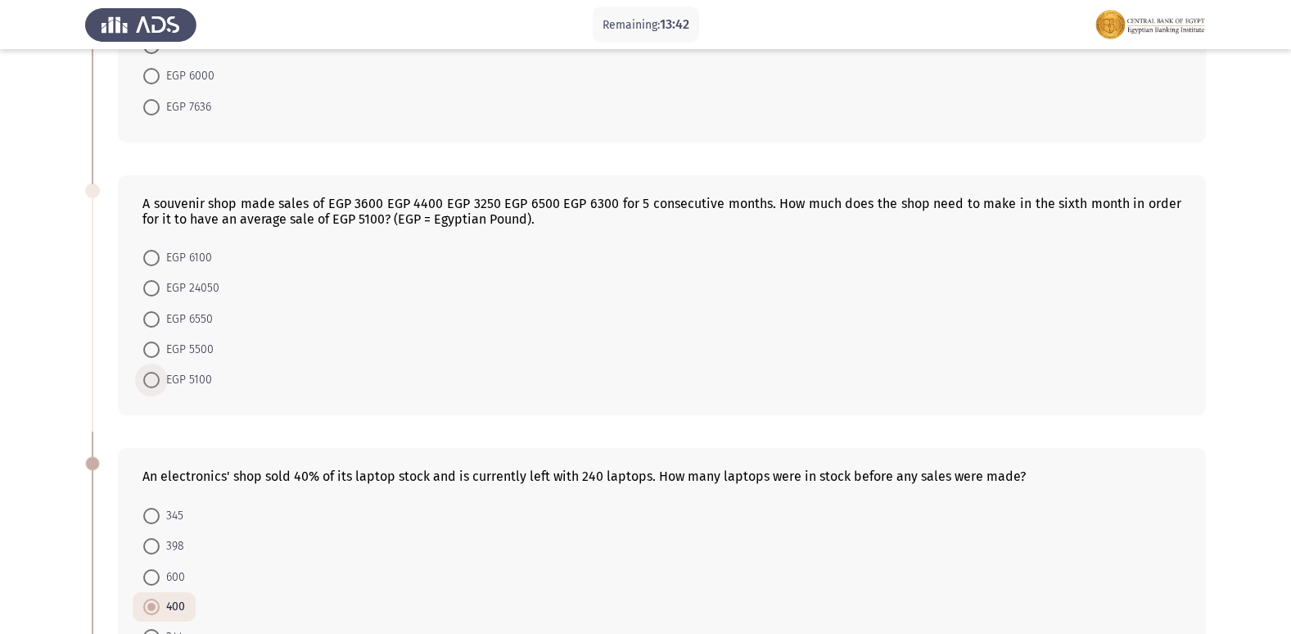
click at [148, 372] on span at bounding box center [151, 380] width 16 height 16
click at [148, 372] on input "EGP 5100" at bounding box center [151, 380] width 16 height 16
radio input "true"
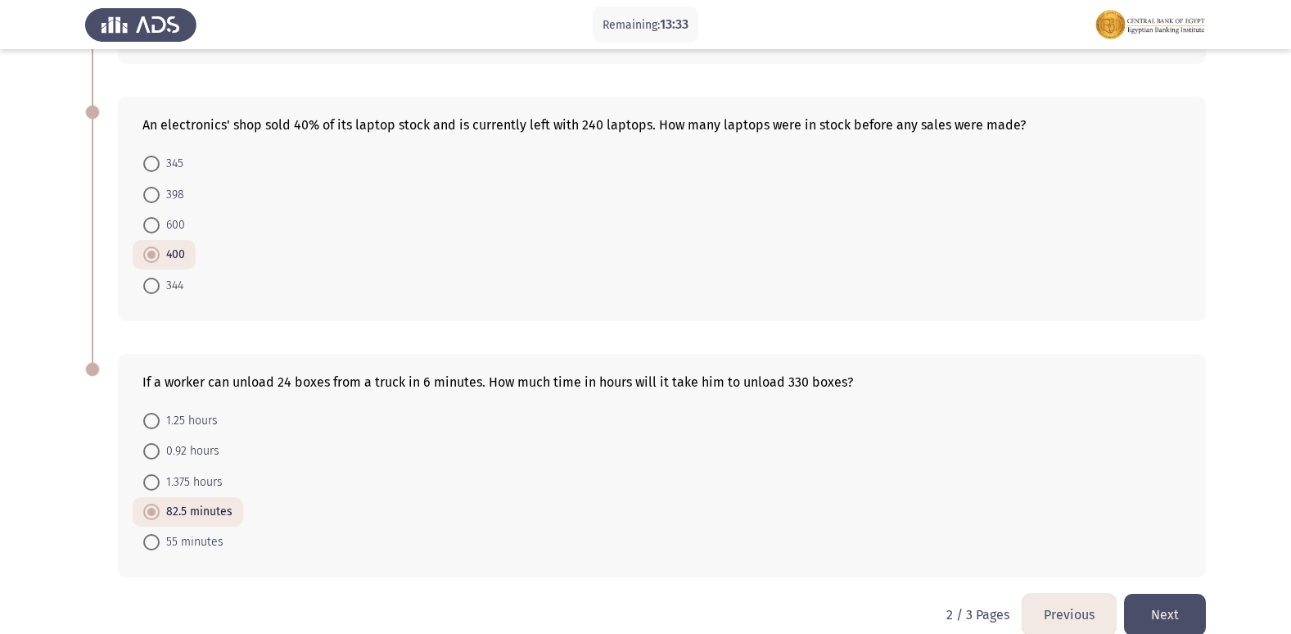
scroll to position [851, 0]
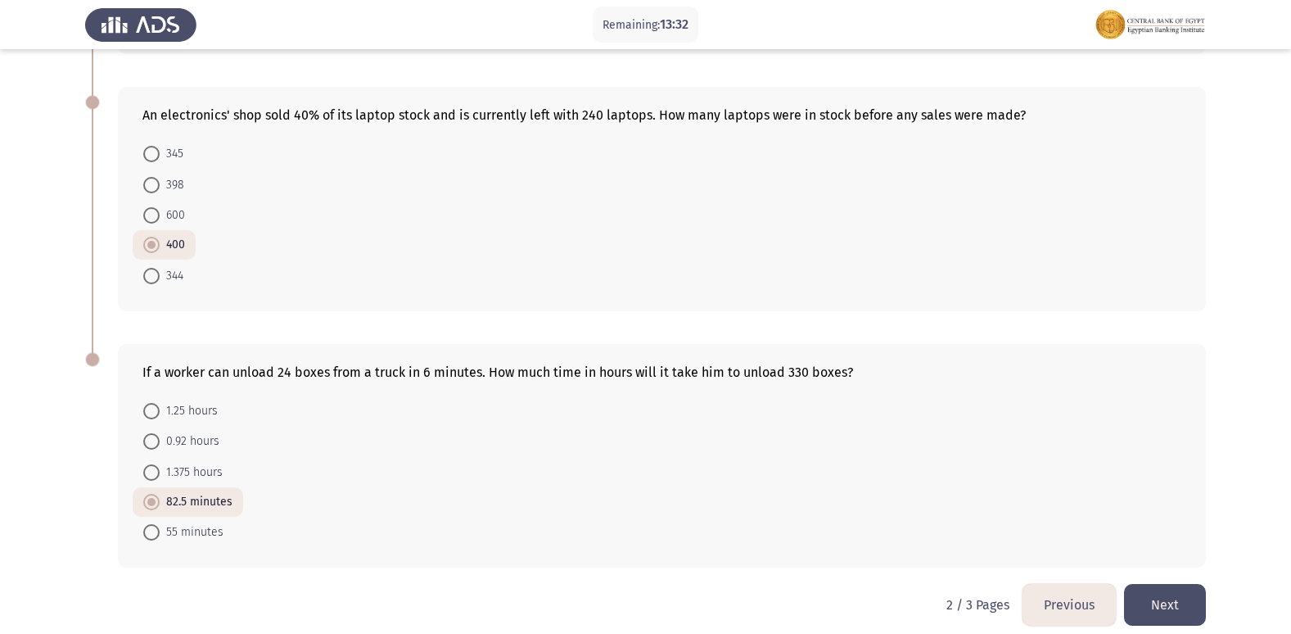
click at [1191, 584] on button "Next" at bounding box center [1165, 605] width 82 height 42
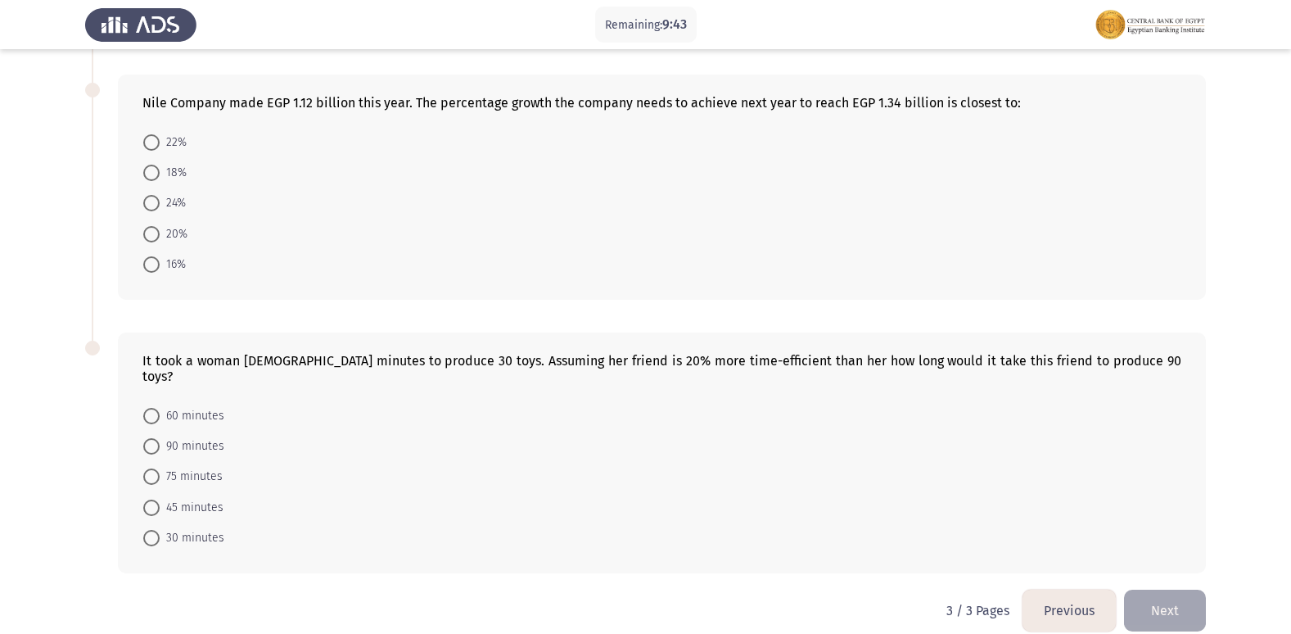
scroll to position [584, 0]
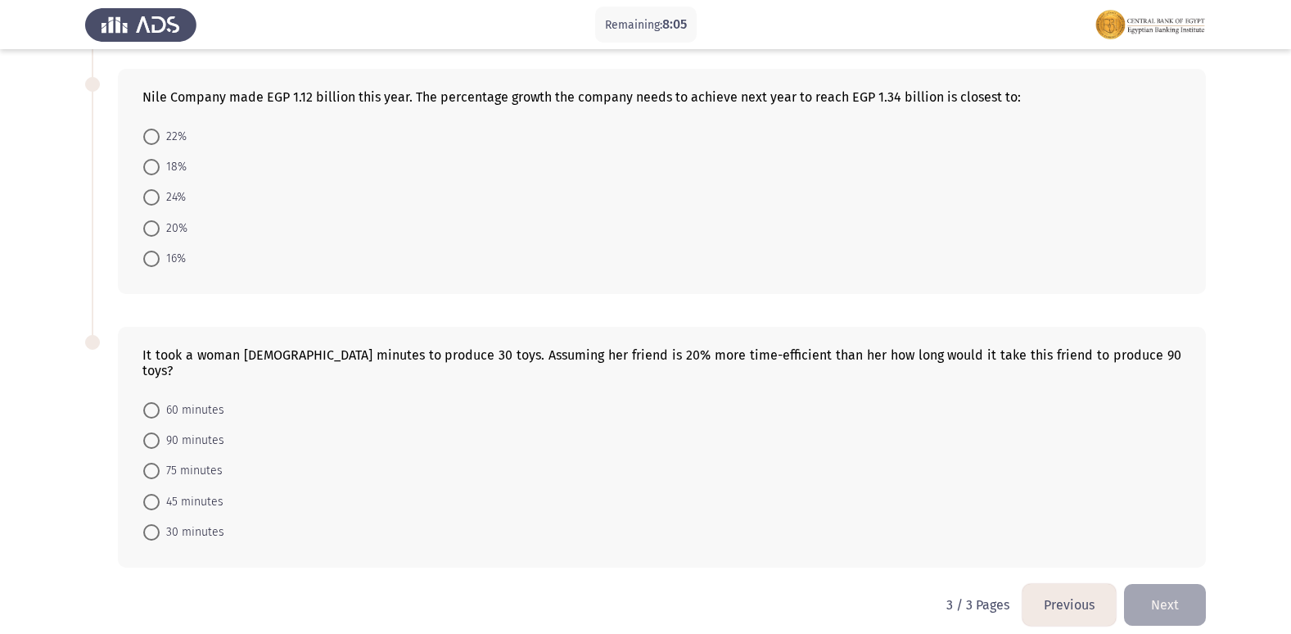
click at [146, 402] on span at bounding box center [151, 410] width 16 height 16
click at [146, 402] on input "60 minutes" at bounding box center [151, 410] width 16 height 16
radio input "true"
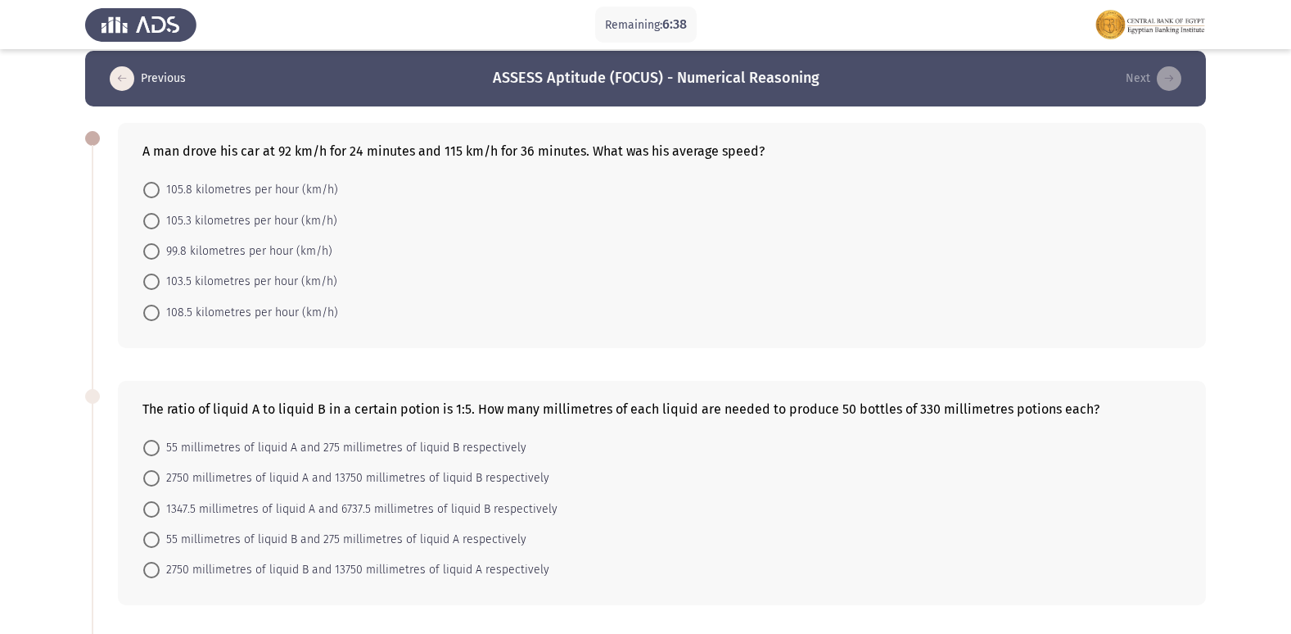
scroll to position [0, 0]
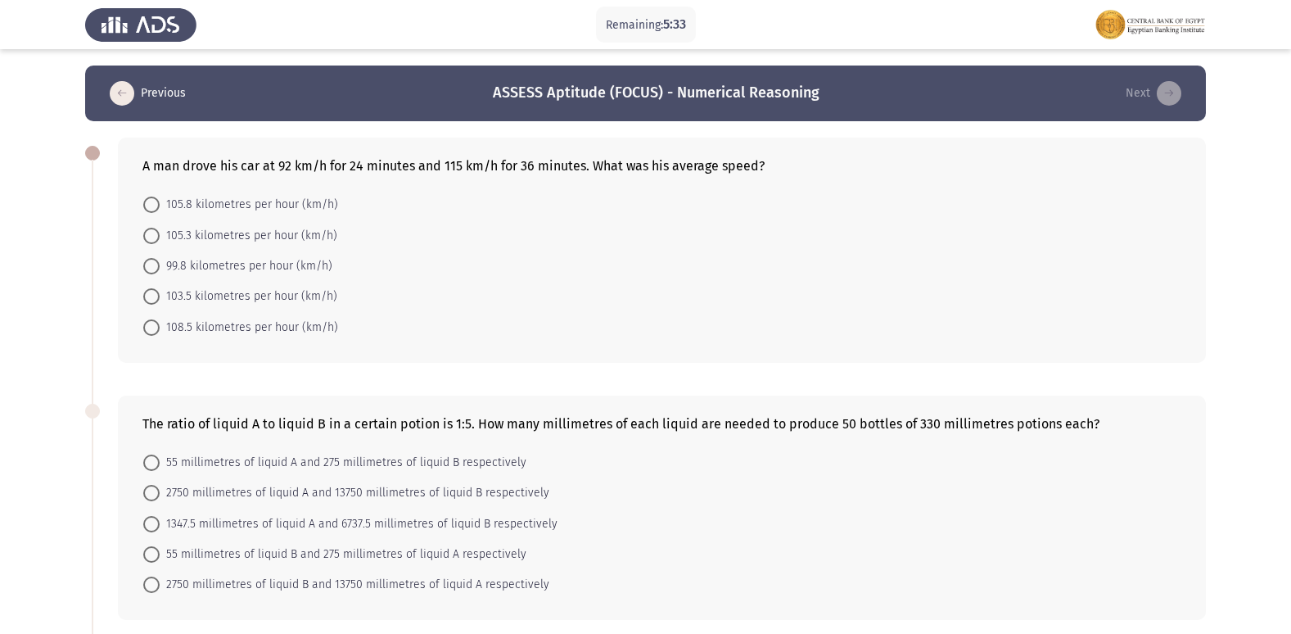
click at [147, 201] on span at bounding box center [151, 204] width 16 height 16
click at [147, 201] on input "105.8 kilometres per hour (km/h)" at bounding box center [151, 204] width 16 height 16
radio input "true"
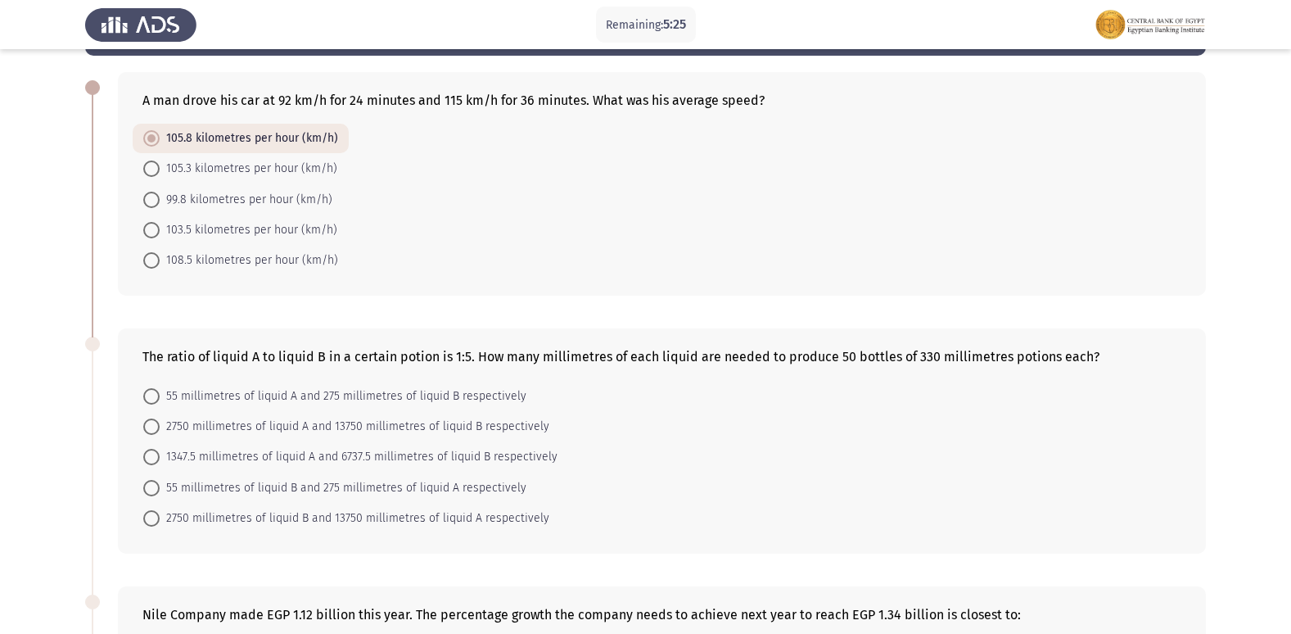
scroll to position [246, 0]
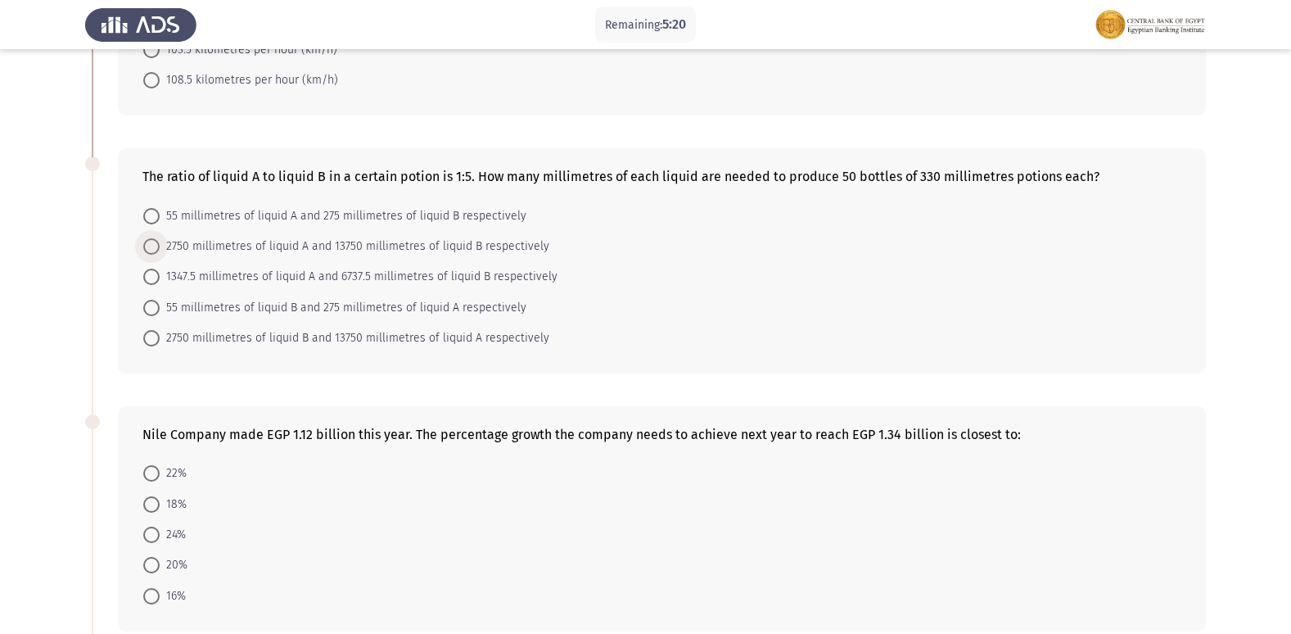
click at [148, 244] on span at bounding box center [151, 246] width 16 height 16
click at [148, 244] on input "2750 millimetres of liquid A and 13750 millimetres of liquid B respectively" at bounding box center [151, 246] width 16 height 16
radio input "true"
click at [162, 275] on span "1347.5 millimetres of liquid A and 6737.5 millimetres of liquid B respectively" at bounding box center [359, 276] width 398 height 20
click at [160, 275] on input "1347.5 millimetres of liquid A and 6737.5 millimetres of liquid B respectively" at bounding box center [151, 276] width 16 height 16
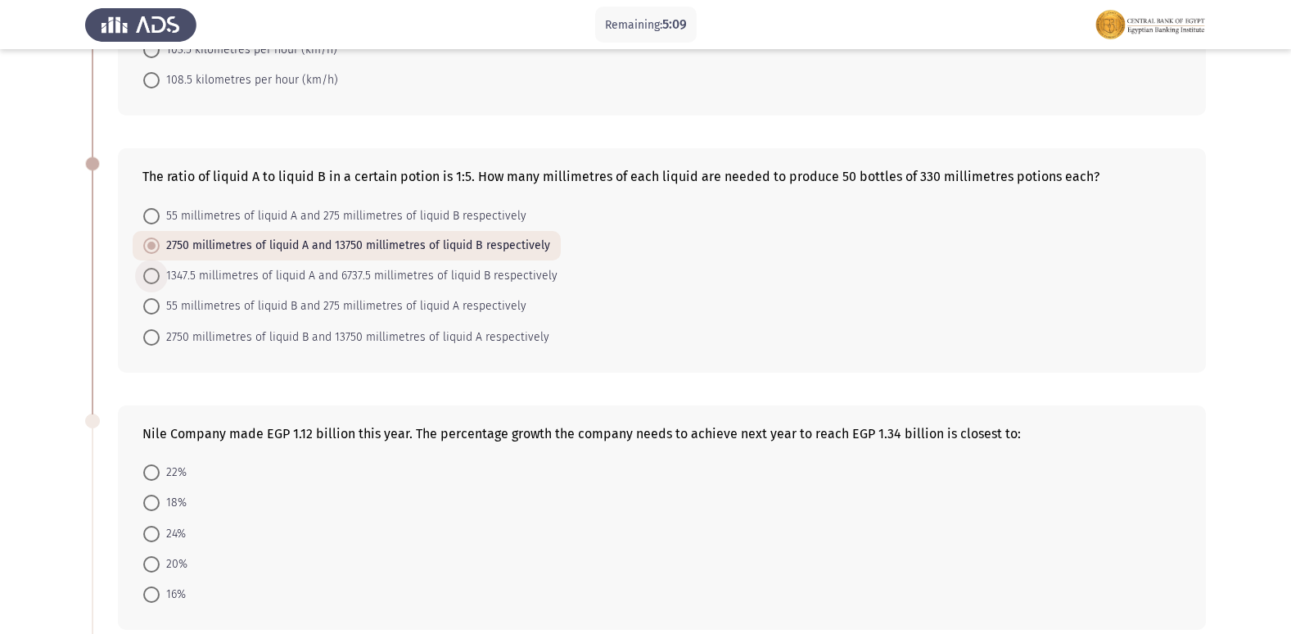
radio input "true"
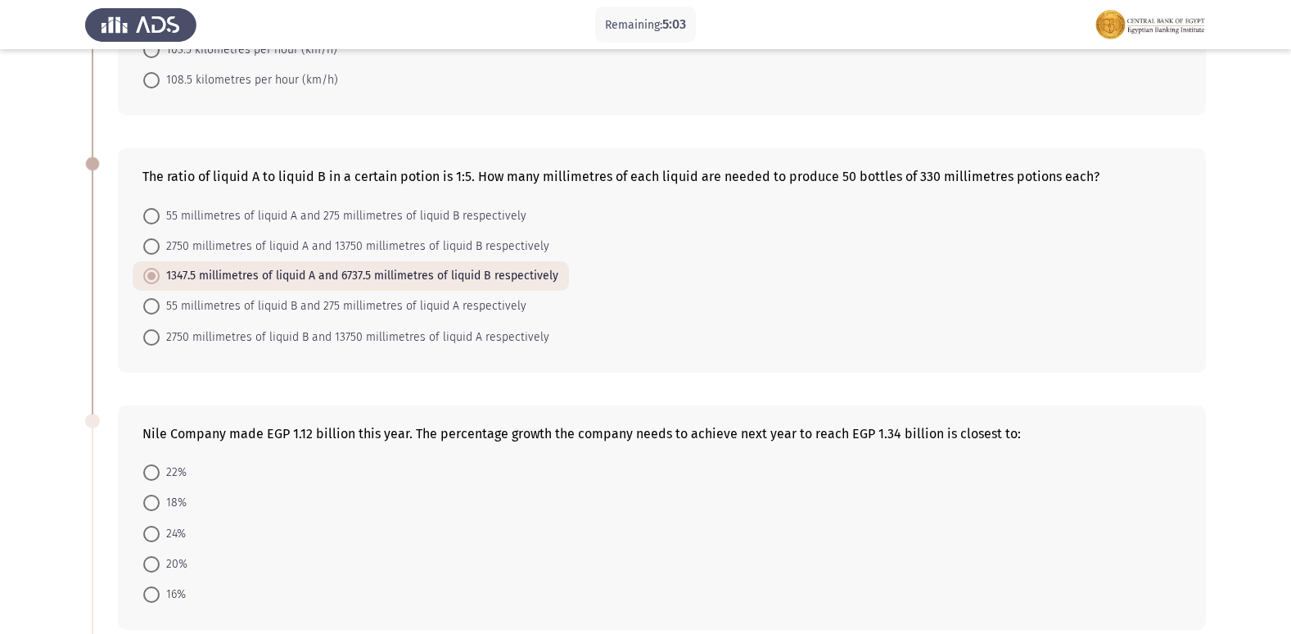
scroll to position [327, 0]
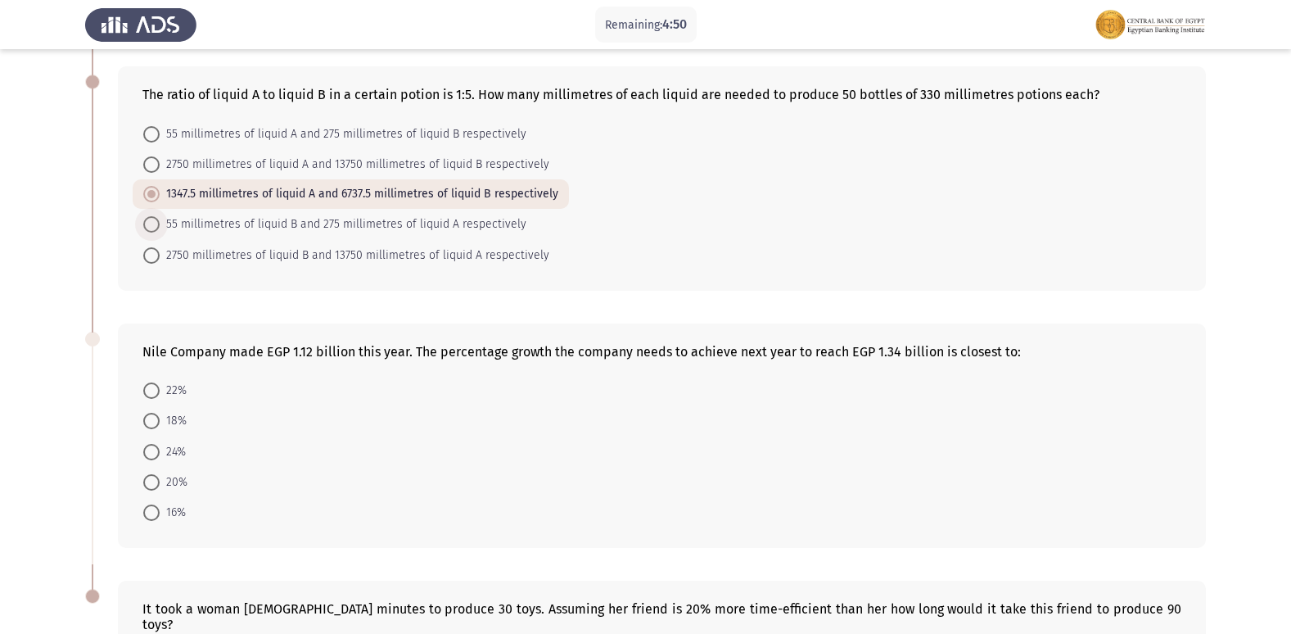
click at [149, 226] on span at bounding box center [151, 224] width 16 height 16
click at [149, 226] on input "55 millimetres of liquid B and 275 millimetres of liquid A respectively" at bounding box center [151, 224] width 16 height 16
radio input "true"
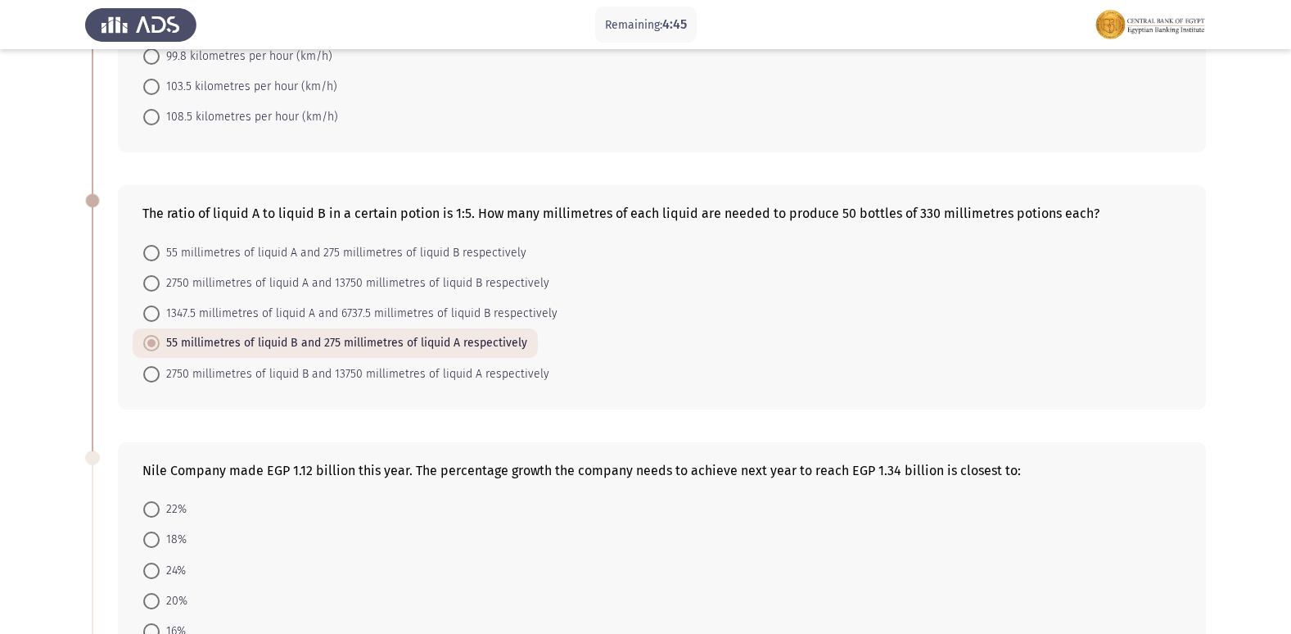
scroll to position [164, 0]
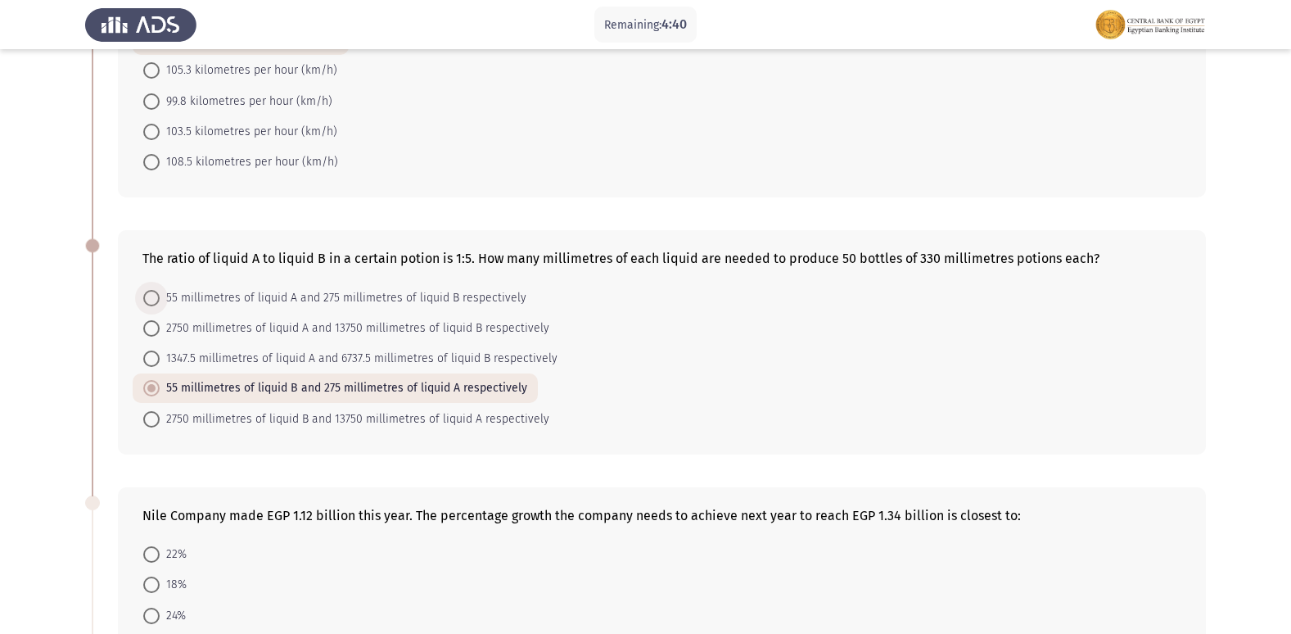
click at [159, 295] on span at bounding box center [151, 298] width 16 height 16
click at [159, 295] on input "55 millimetres of liquid A and 275 millimetres of liquid B respectively" at bounding box center [151, 298] width 16 height 16
radio input "true"
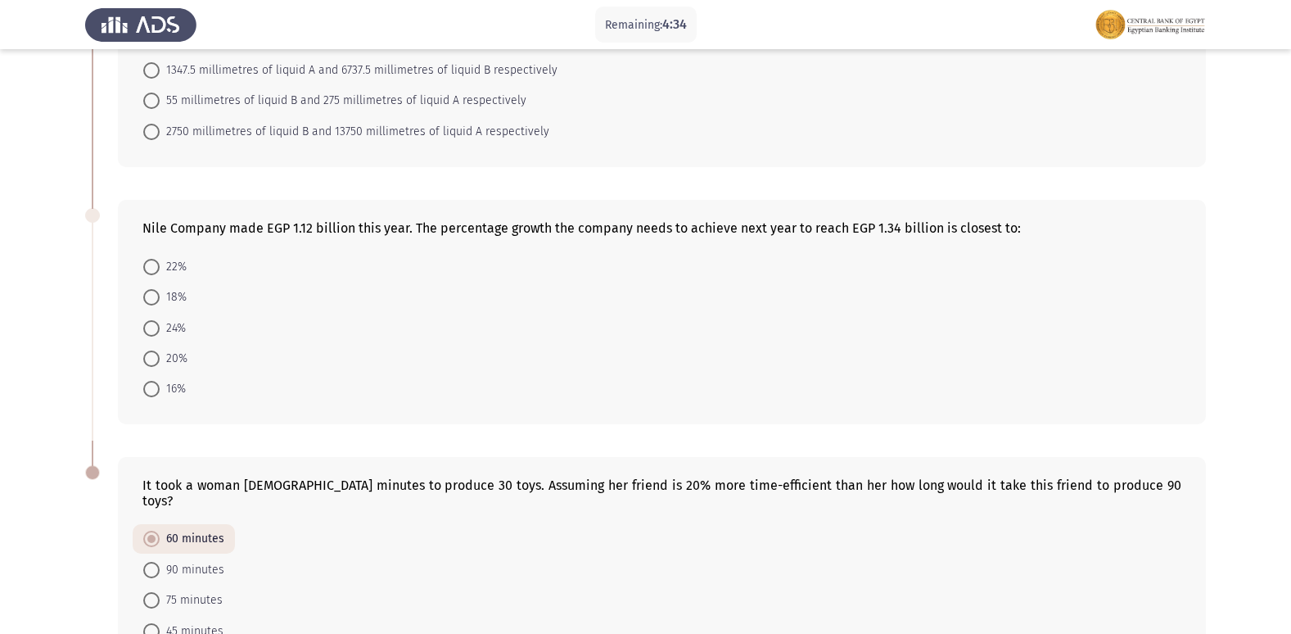
scroll to position [491, 0]
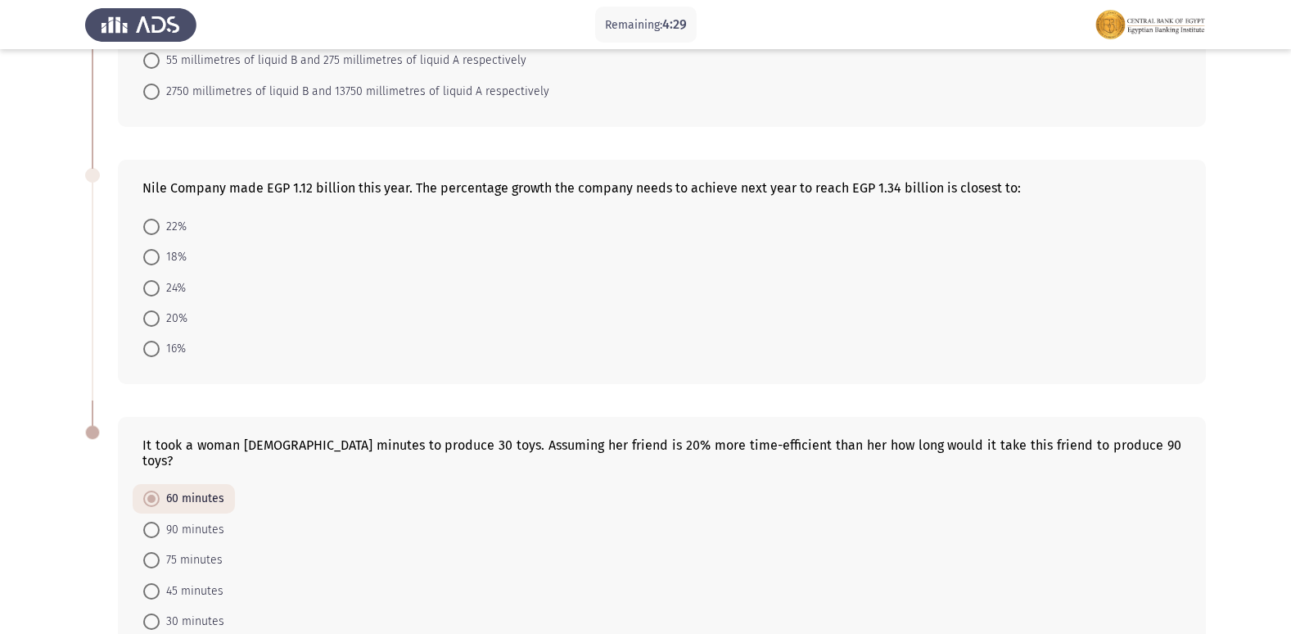
click at [151, 257] on span at bounding box center [151, 257] width 0 height 0
click at [151, 257] on input "18%" at bounding box center [151, 257] width 16 height 16
radio input "true"
click at [156, 351] on span at bounding box center [151, 348] width 16 height 16
click at [156, 351] on input "16%" at bounding box center [151, 348] width 16 height 16
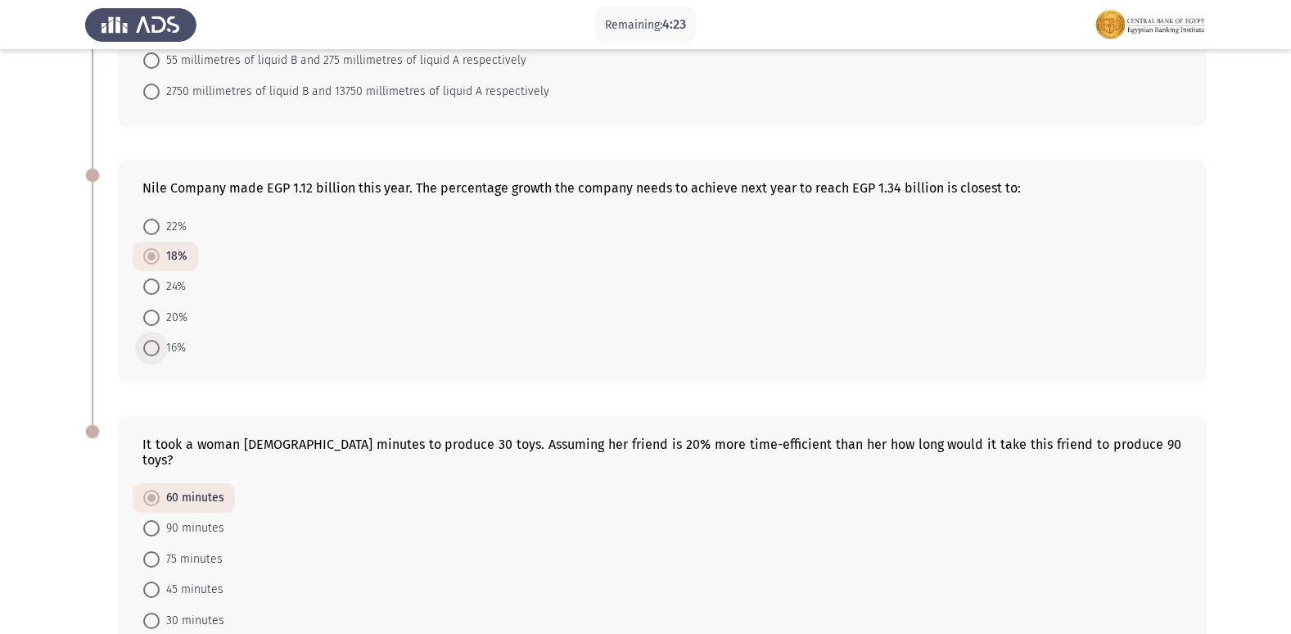
radio input "true"
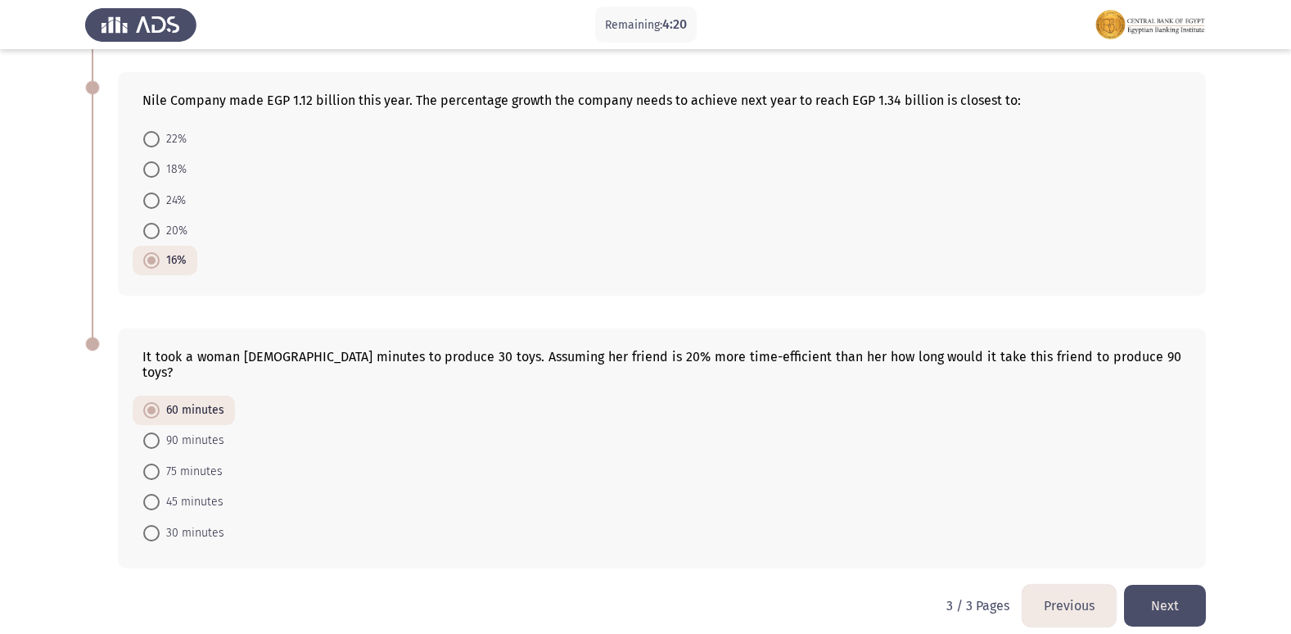
scroll to position [580, 0]
click at [152, 431] on span at bounding box center [151, 439] width 16 height 16
click at [152, 431] on input "90 minutes" at bounding box center [151, 439] width 16 height 16
radio input "true"
click at [147, 402] on span at bounding box center [151, 410] width 16 height 16
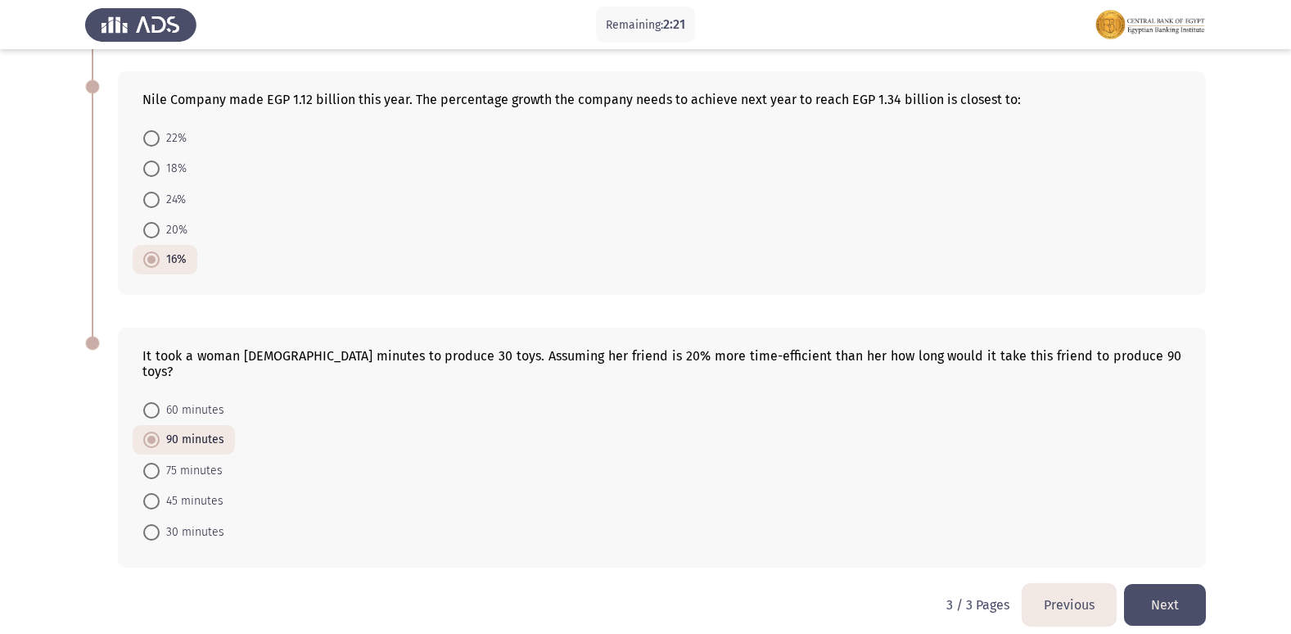
click at [147, 402] on input "60 minutes" at bounding box center [151, 410] width 16 height 16
radio input "true"
click at [1080, 589] on button "Previous" at bounding box center [1068, 605] width 93 height 42
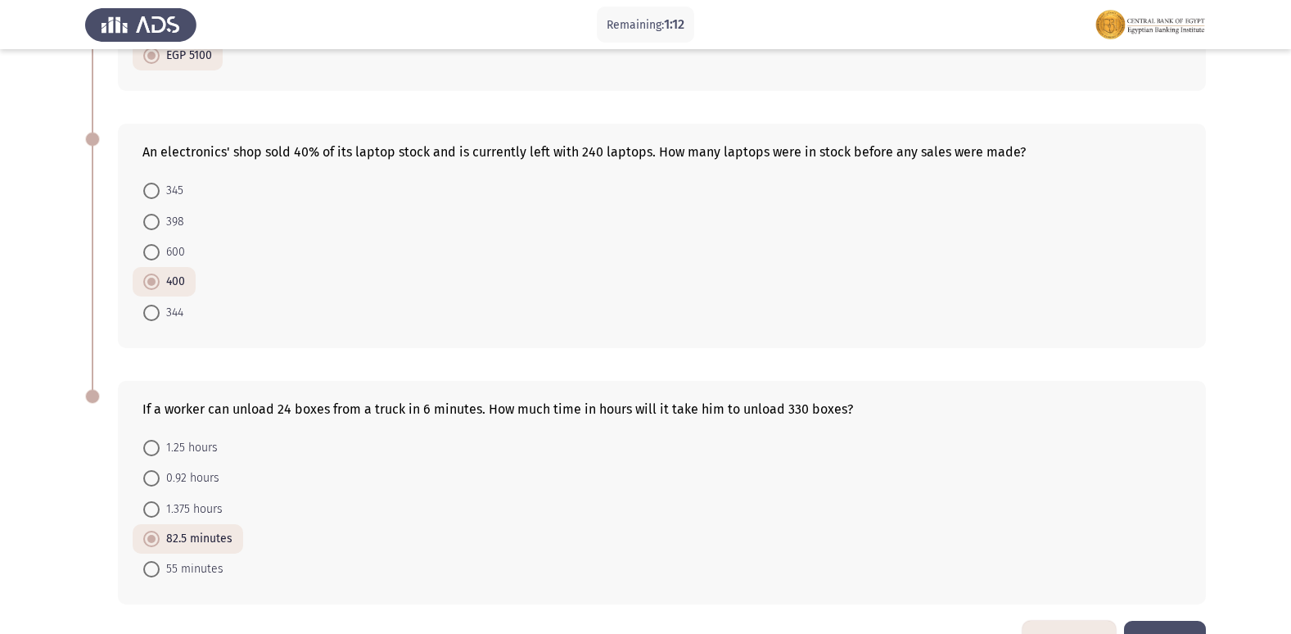
scroll to position [851, 0]
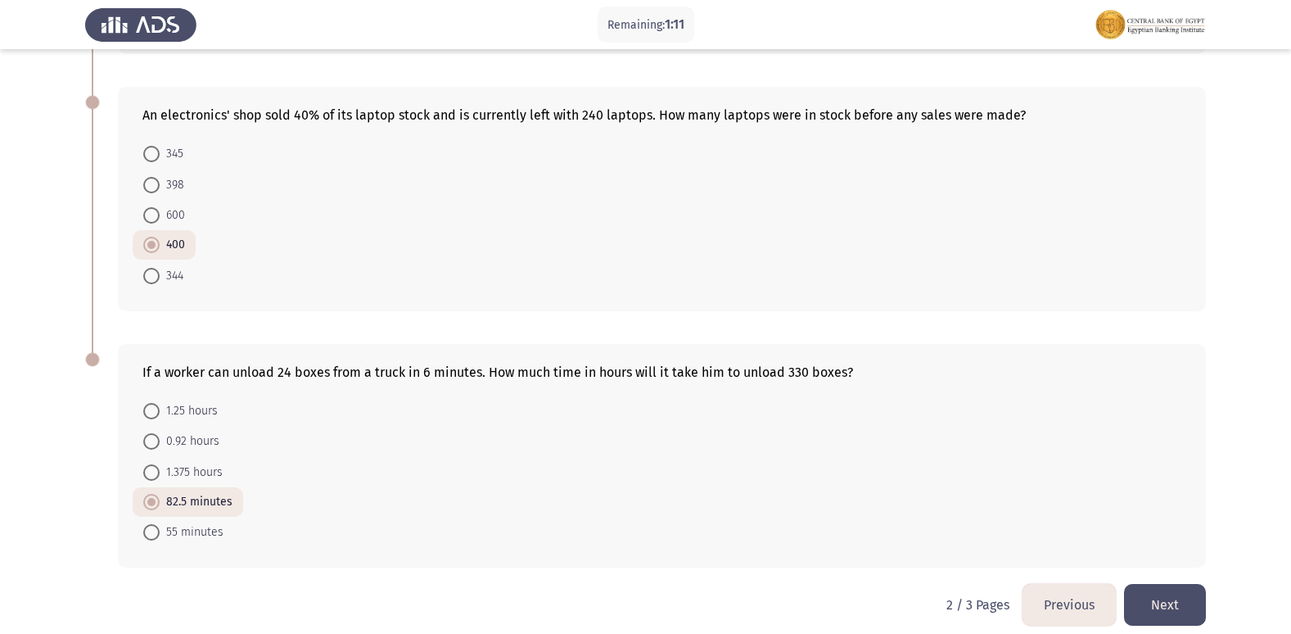
click at [1080, 593] on button "Previous" at bounding box center [1068, 605] width 93 height 42
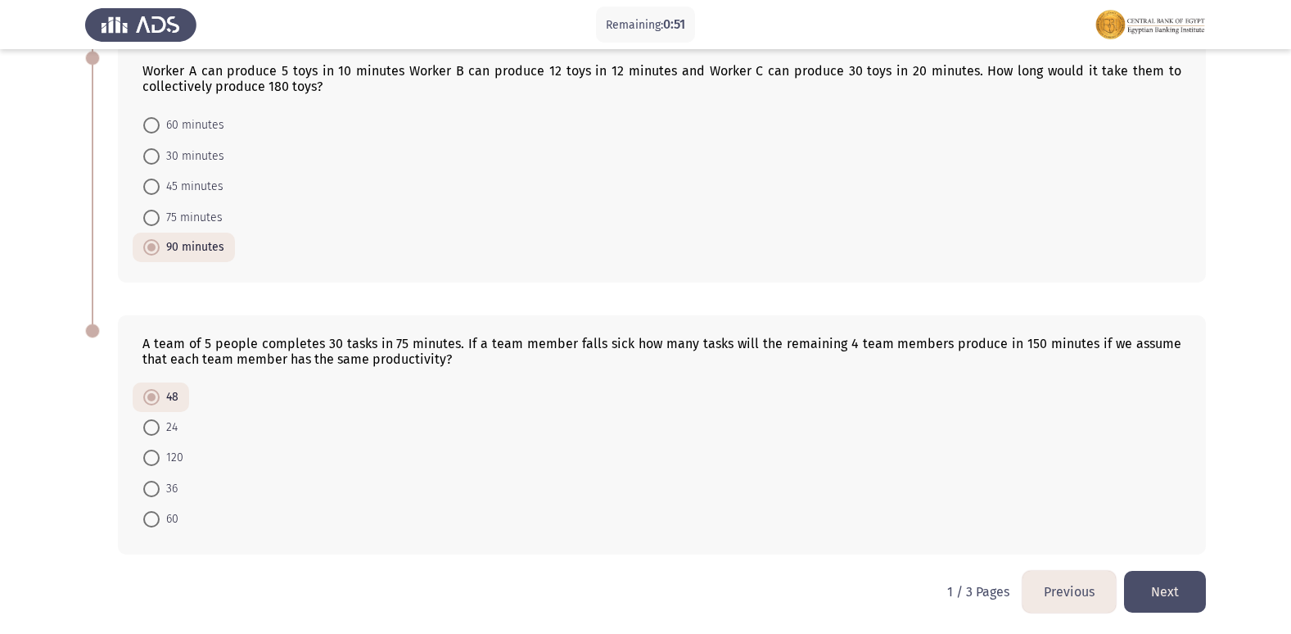
scroll to position [882, 0]
click at [1174, 578] on button "Next" at bounding box center [1165, 589] width 82 height 42
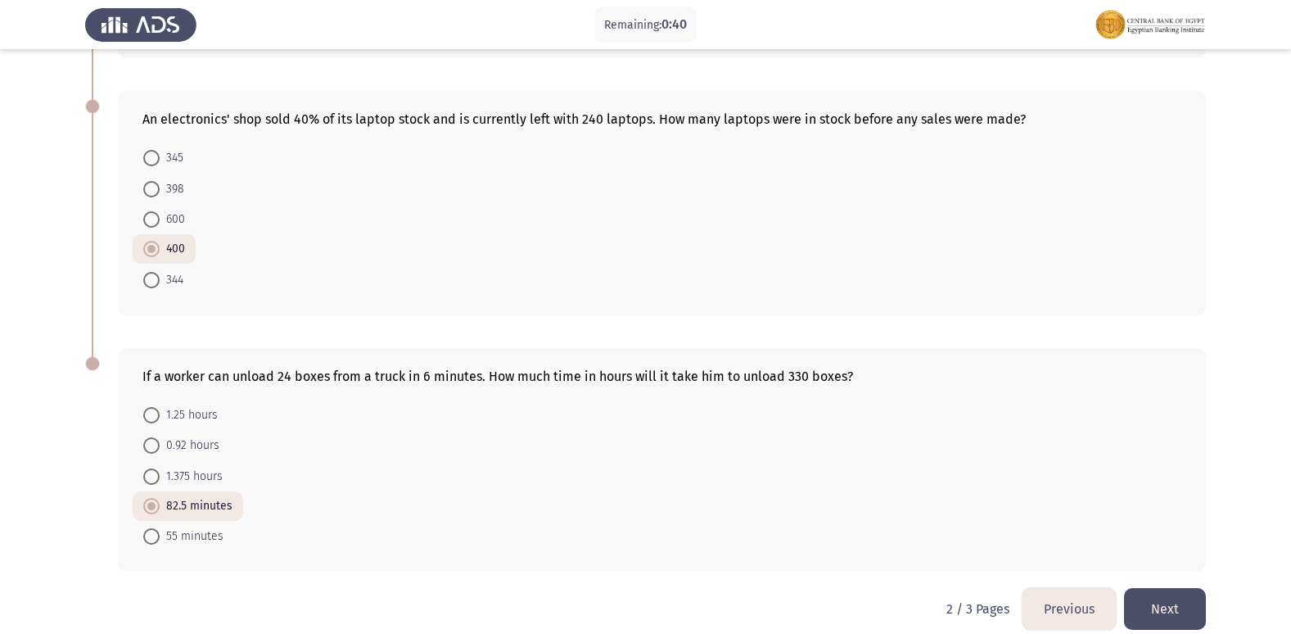
scroll to position [851, 0]
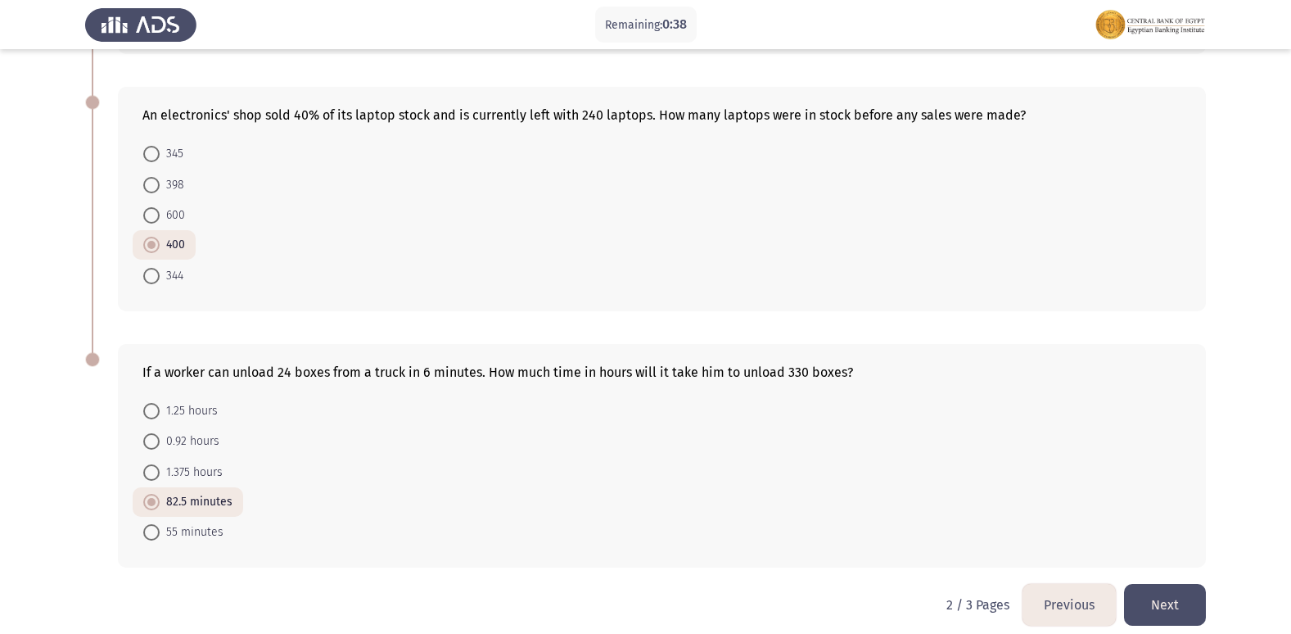
click at [1193, 593] on button "Next" at bounding box center [1165, 605] width 82 height 42
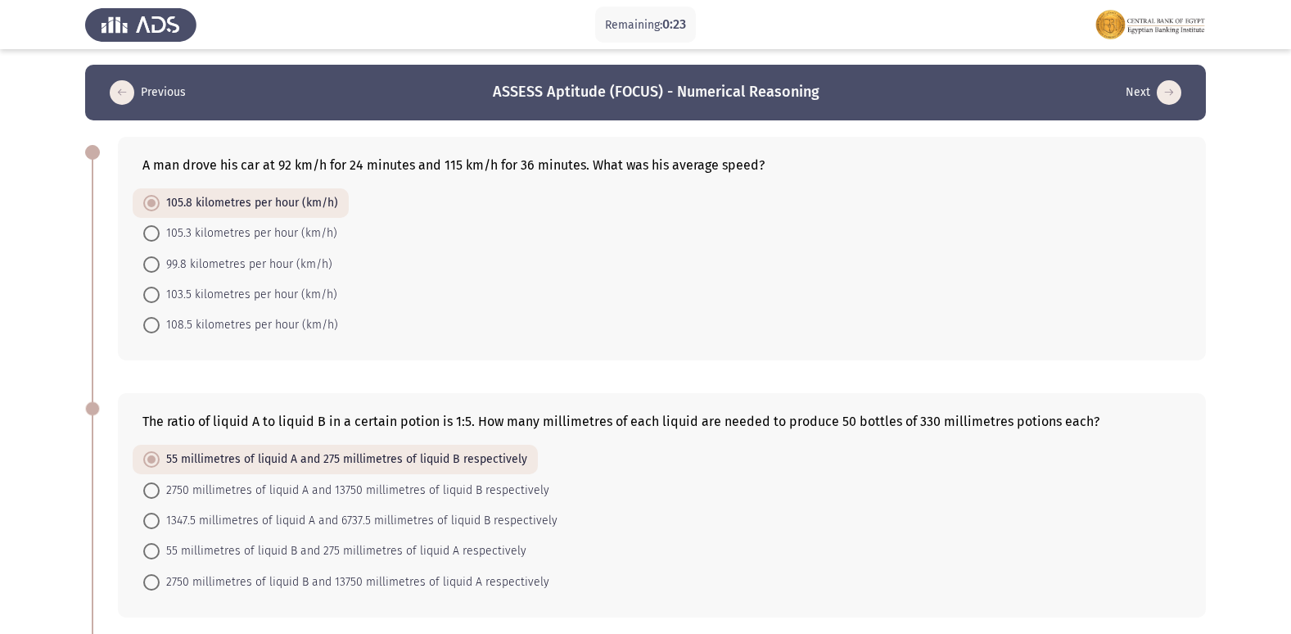
scroll to position [0, 0]
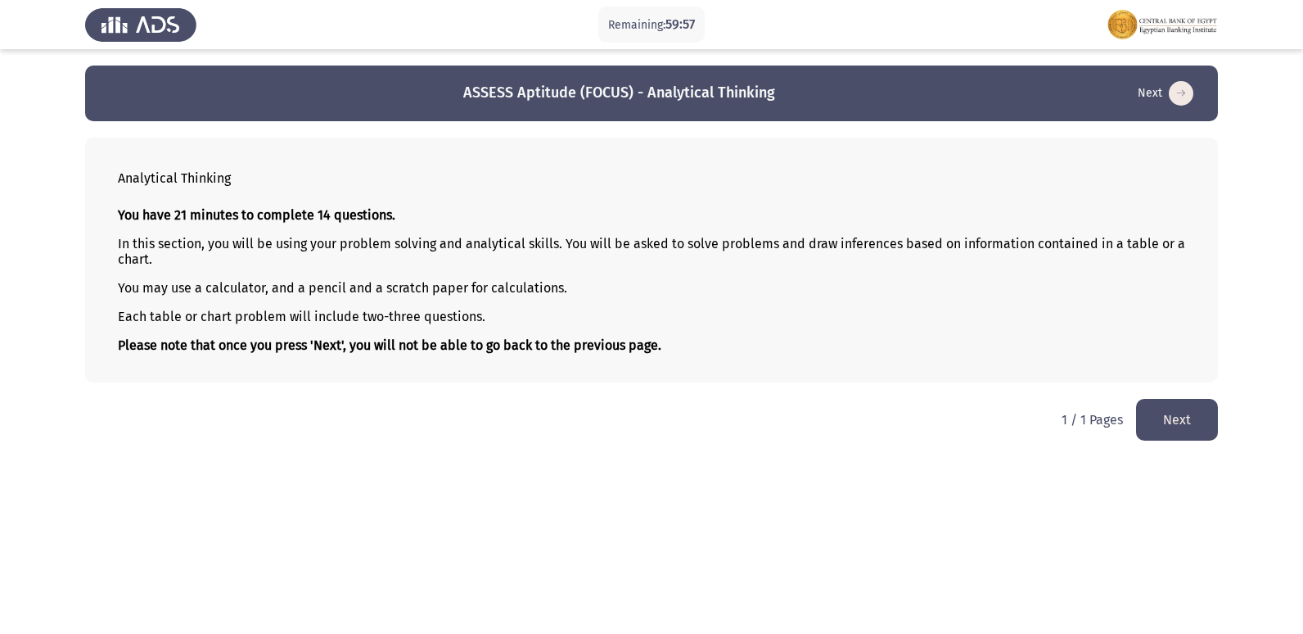
click at [1197, 417] on button "Next" at bounding box center [1177, 420] width 82 height 42
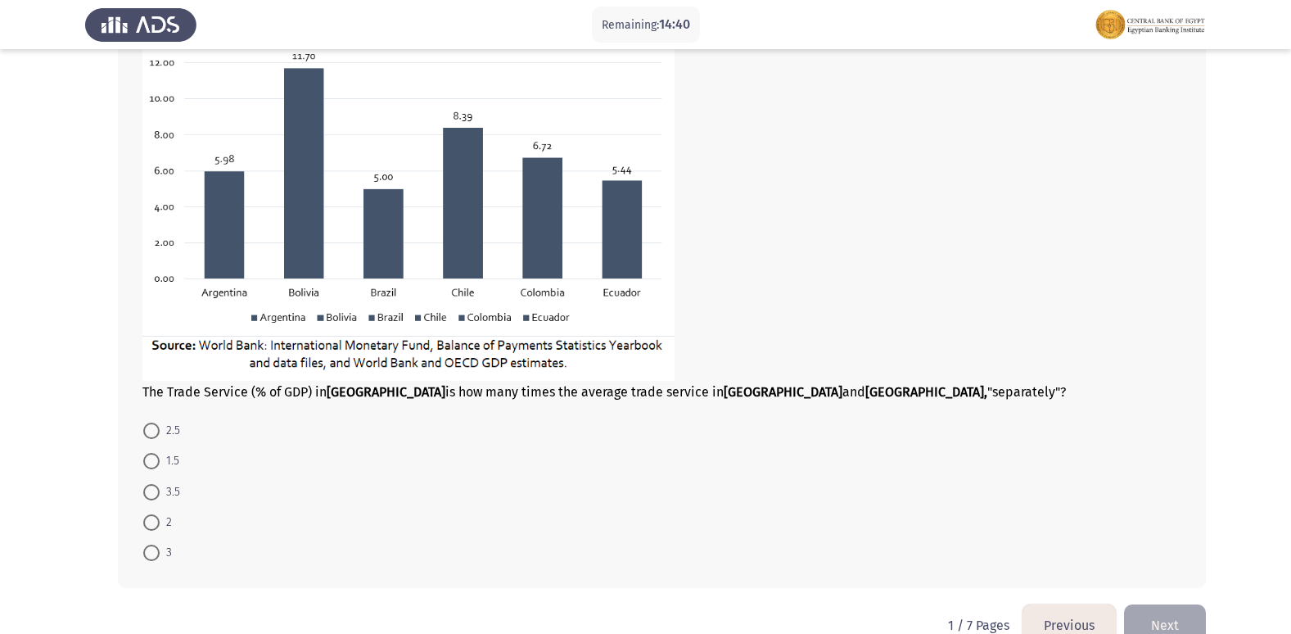
scroll to position [710, 0]
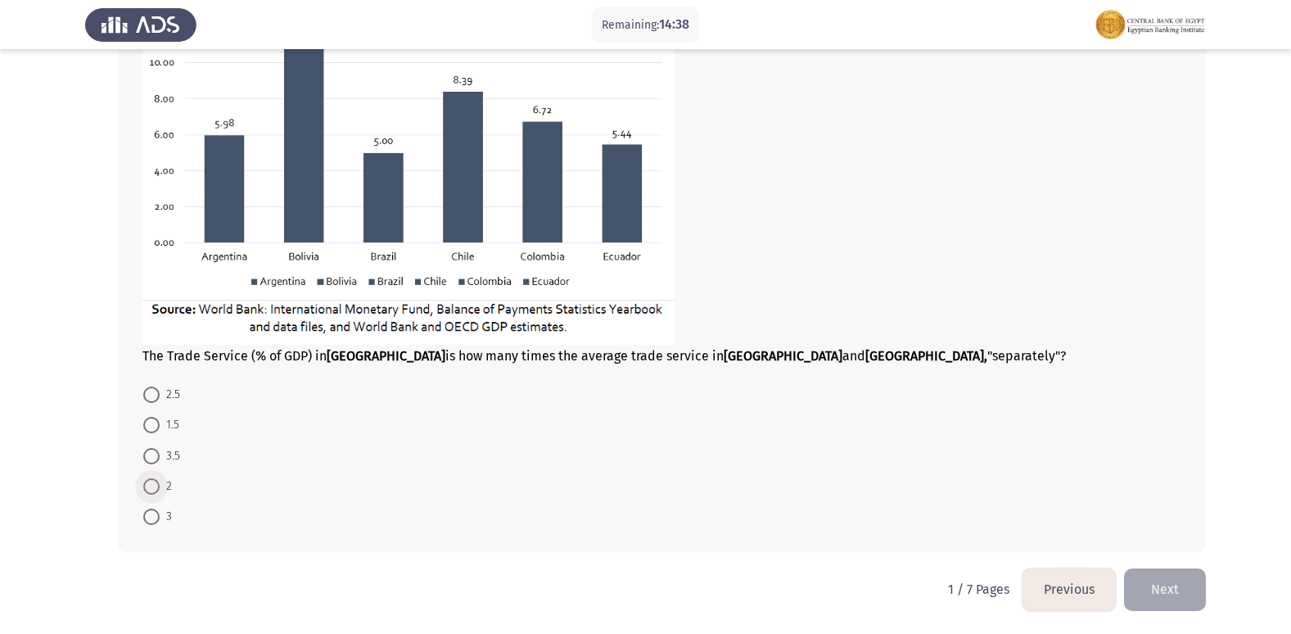
click at [156, 492] on span at bounding box center [151, 486] width 16 height 16
click at [156, 492] on input "2" at bounding box center [151, 486] width 16 height 16
radio input "true"
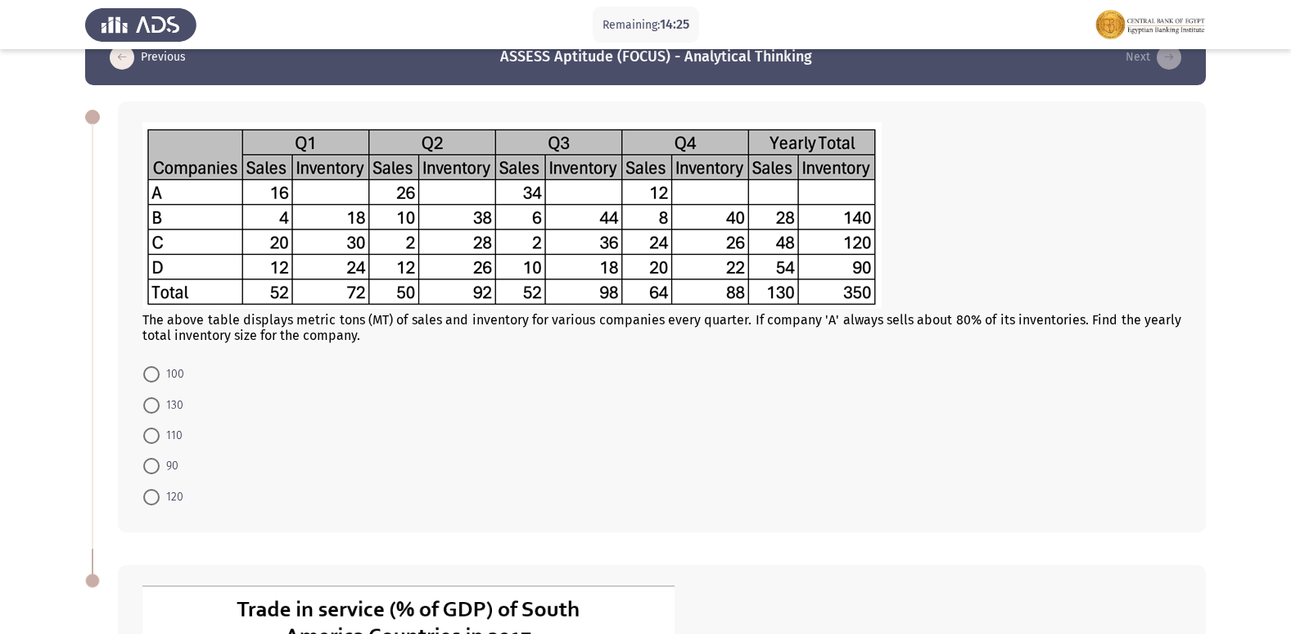
scroll to position [0, 0]
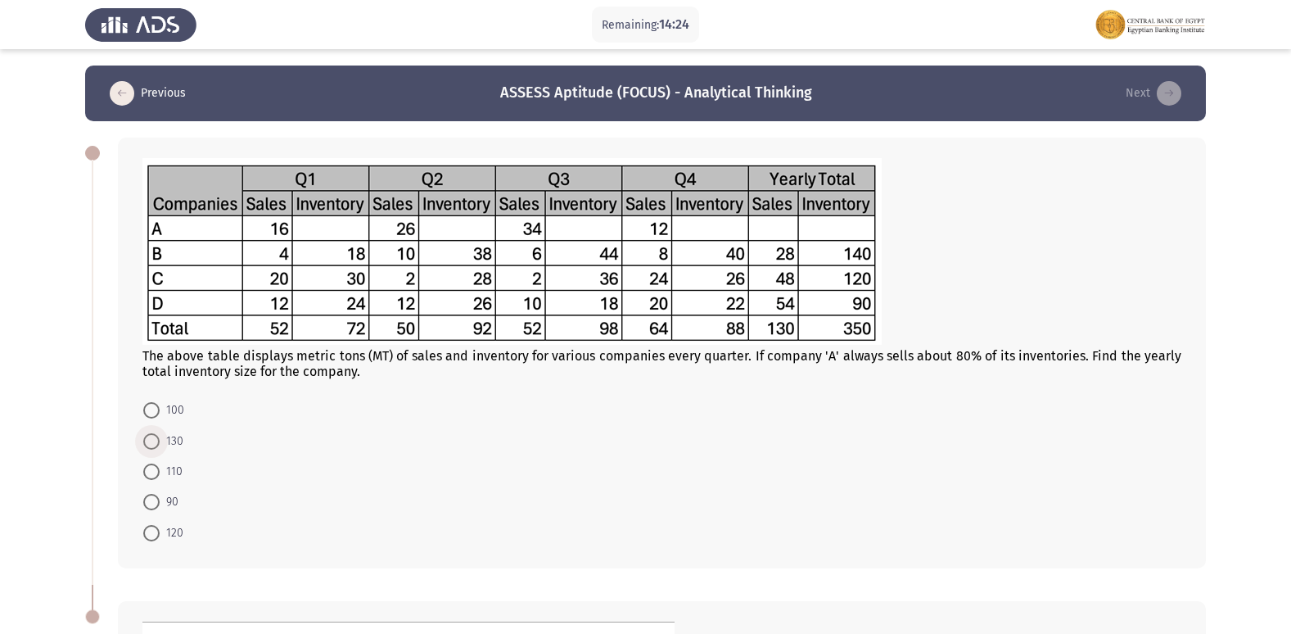
click at [150, 439] on span at bounding box center [151, 441] width 16 height 16
click at [150, 439] on input "130" at bounding box center [151, 441] width 16 height 16
radio input "true"
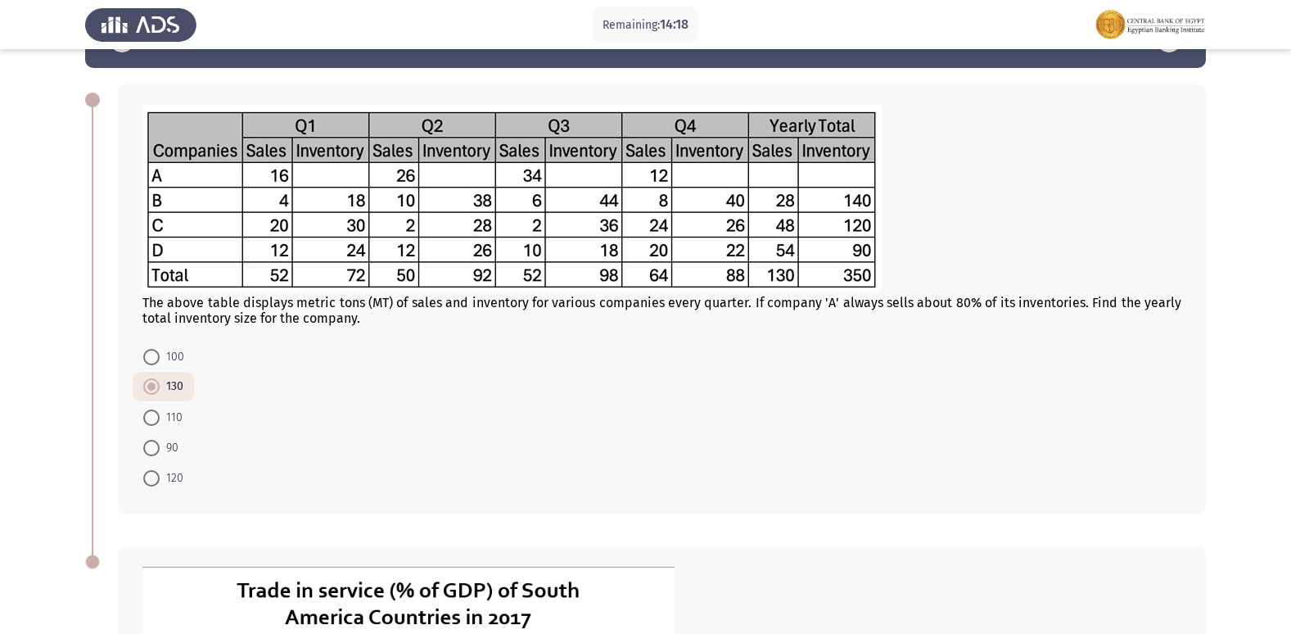
scroll to position [82, 0]
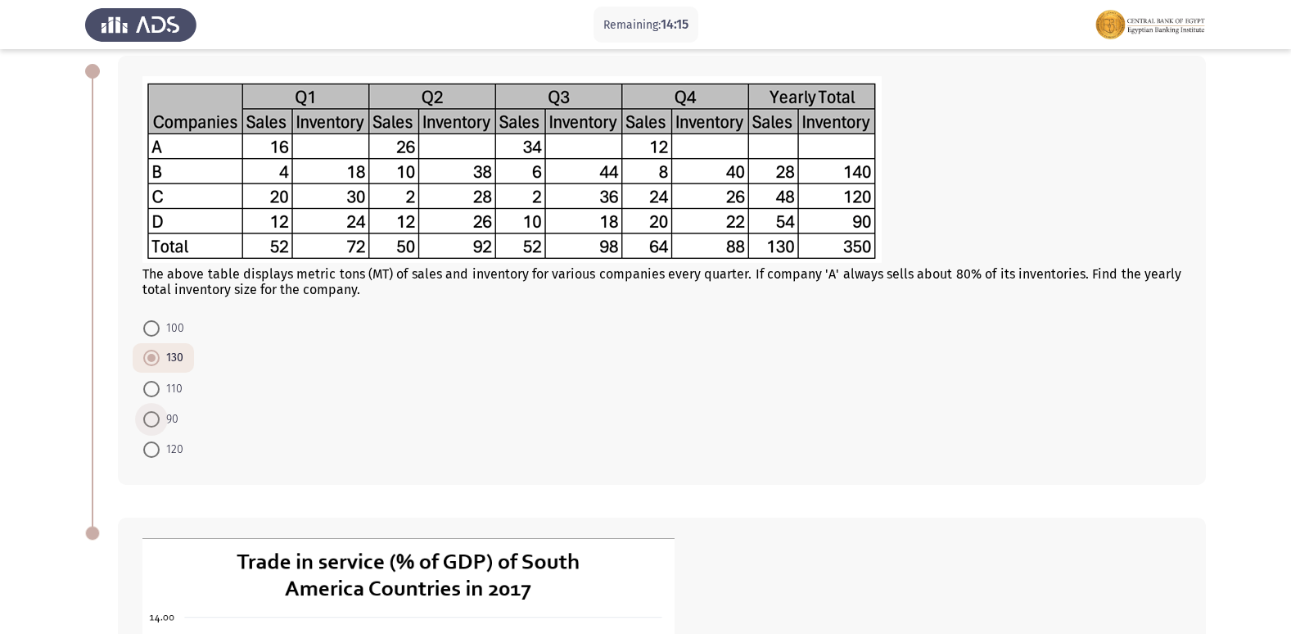
click at [160, 416] on span "90" at bounding box center [169, 419] width 19 height 20
click at [160, 416] on input "90" at bounding box center [151, 419] width 16 height 16
radio input "true"
click at [153, 446] on span at bounding box center [151, 449] width 16 height 16
click at [153, 446] on input "120" at bounding box center [151, 449] width 16 height 16
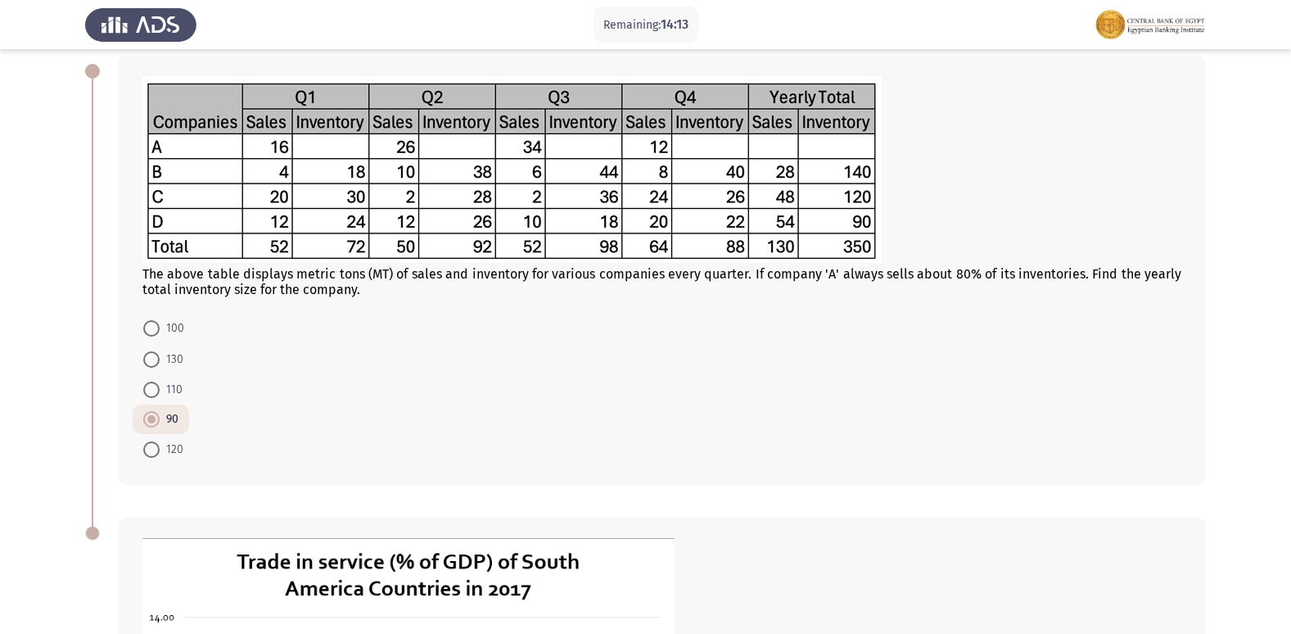
radio input "true"
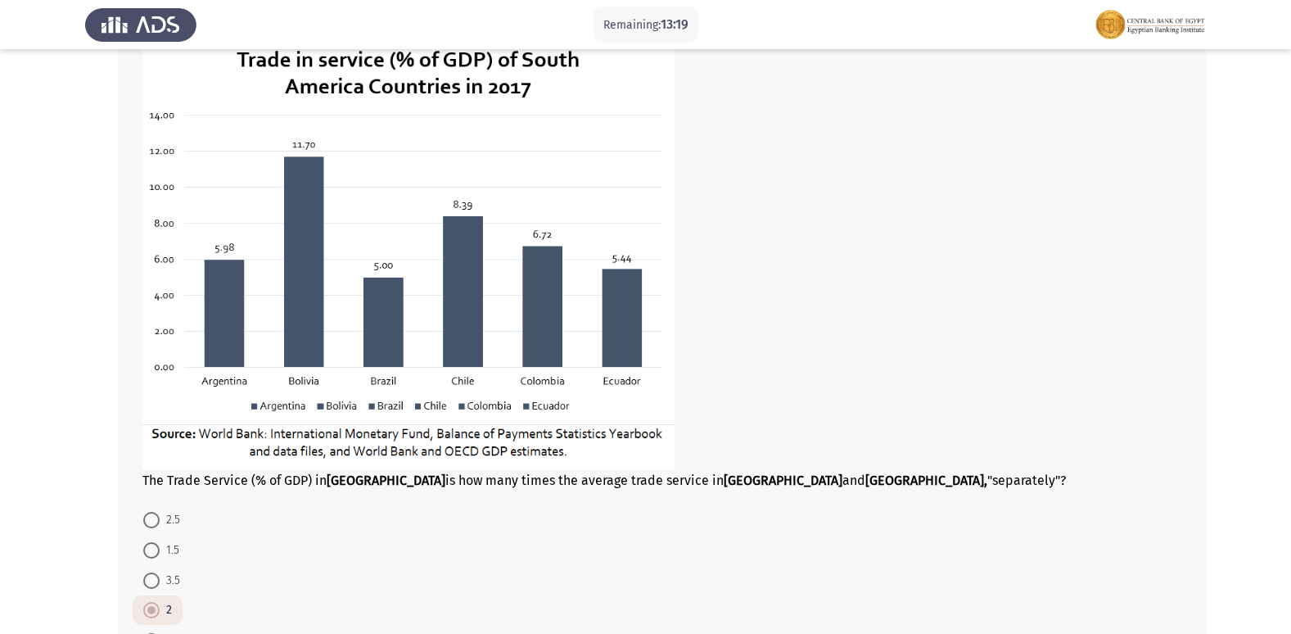
scroll to position [708, 0]
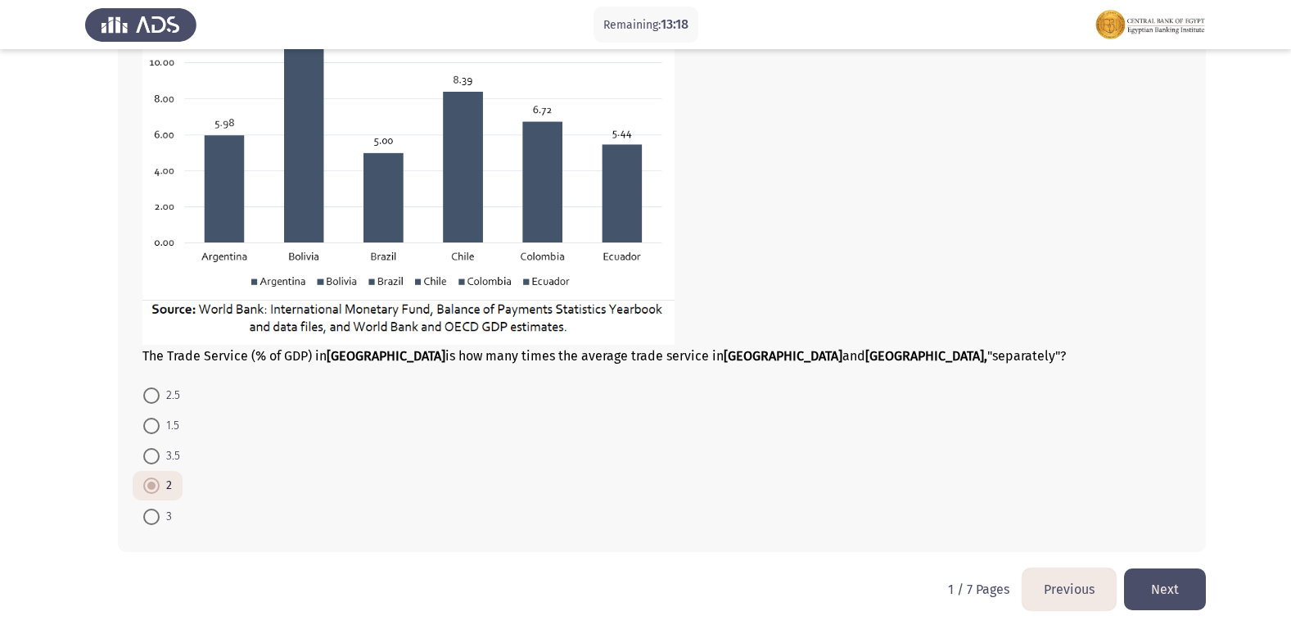
click at [1152, 599] on button "Next" at bounding box center [1165, 589] width 82 height 42
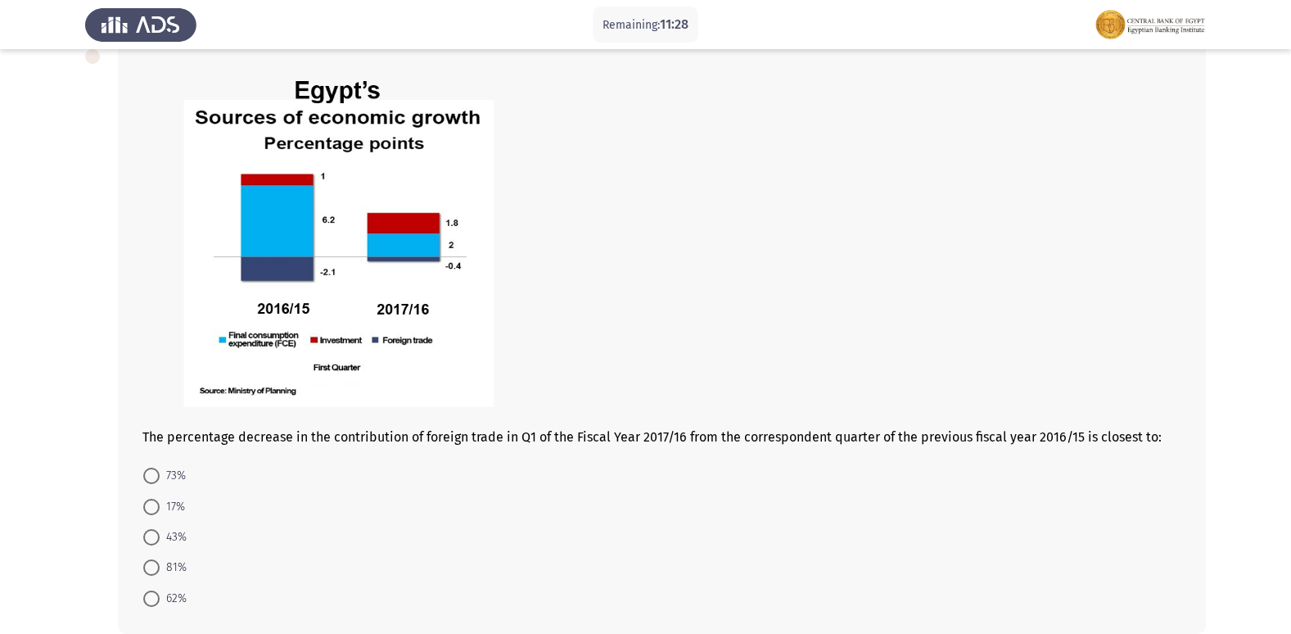
scroll to position [726, 0]
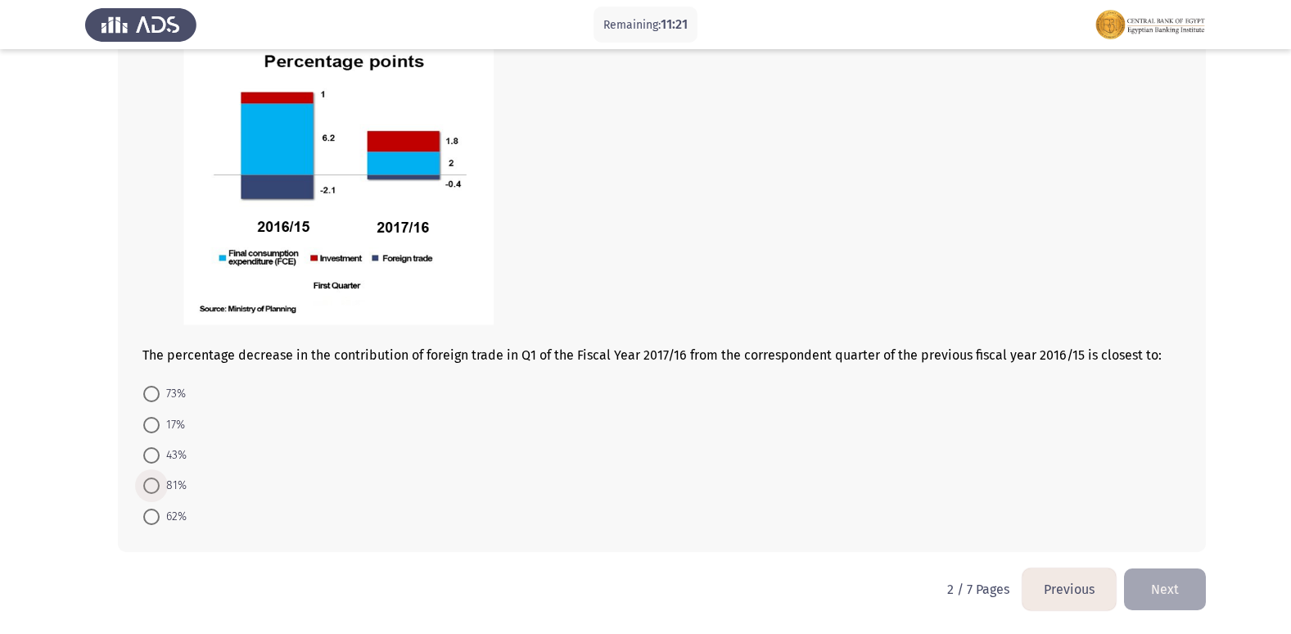
click at [146, 480] on span at bounding box center [151, 485] width 16 height 16
click at [146, 480] on input "81%" at bounding box center [151, 485] width 16 height 16
radio input "true"
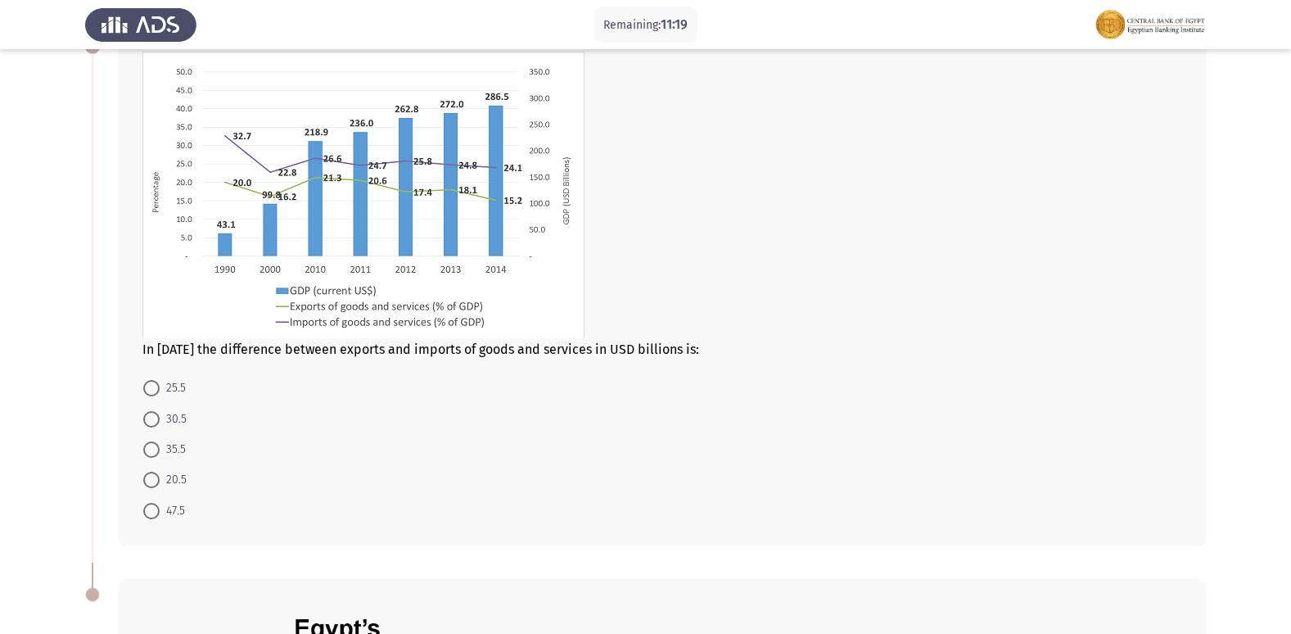
scroll to position [70, 0]
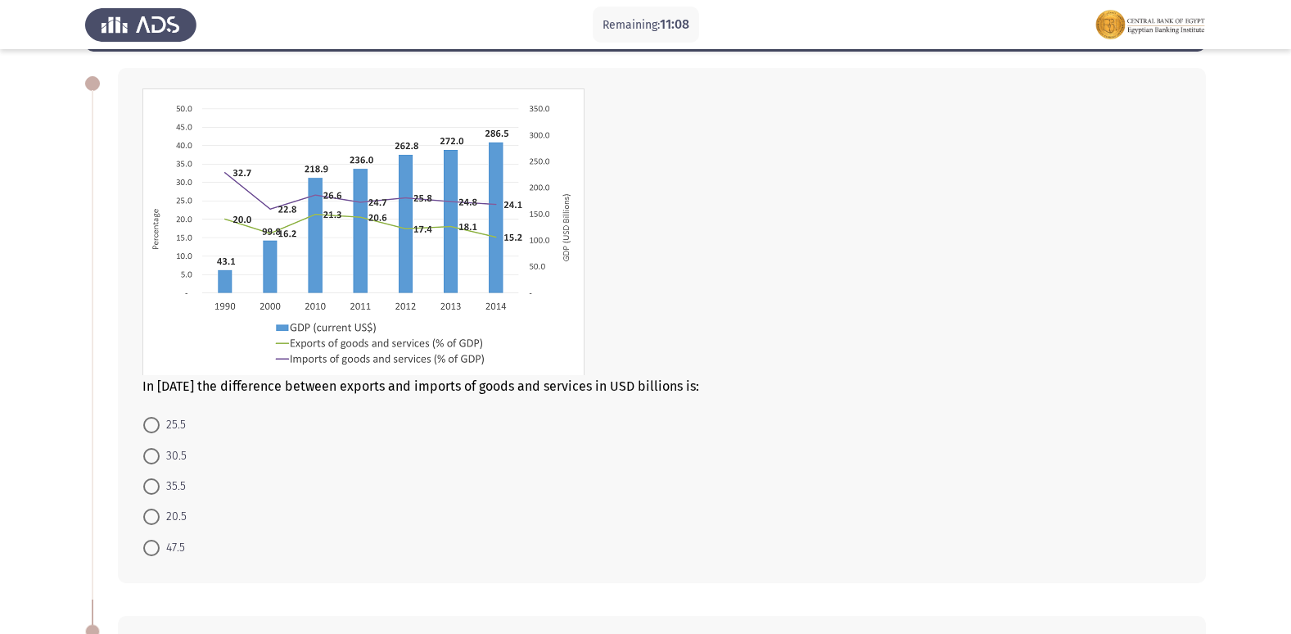
click at [161, 516] on span "20.5" at bounding box center [173, 517] width 27 height 20
click at [160, 516] on input "20.5" at bounding box center [151, 516] width 16 height 16
radio input "true"
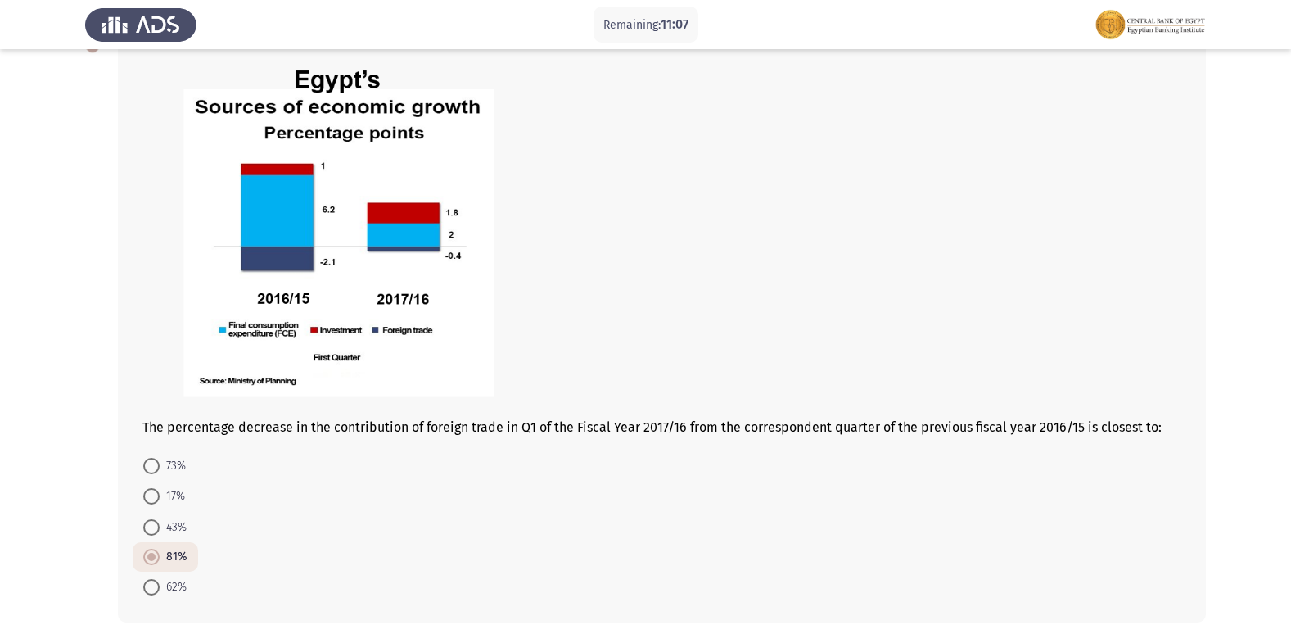
scroll to position [724, 0]
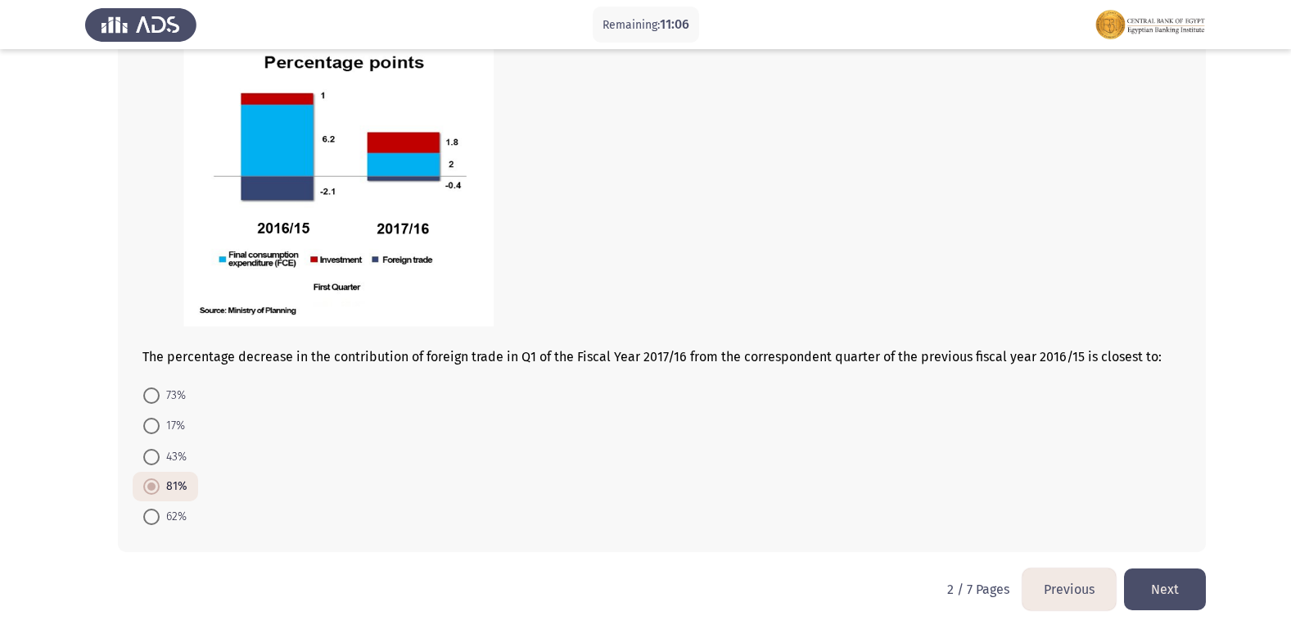
click at [1139, 586] on button "Next" at bounding box center [1165, 589] width 82 height 42
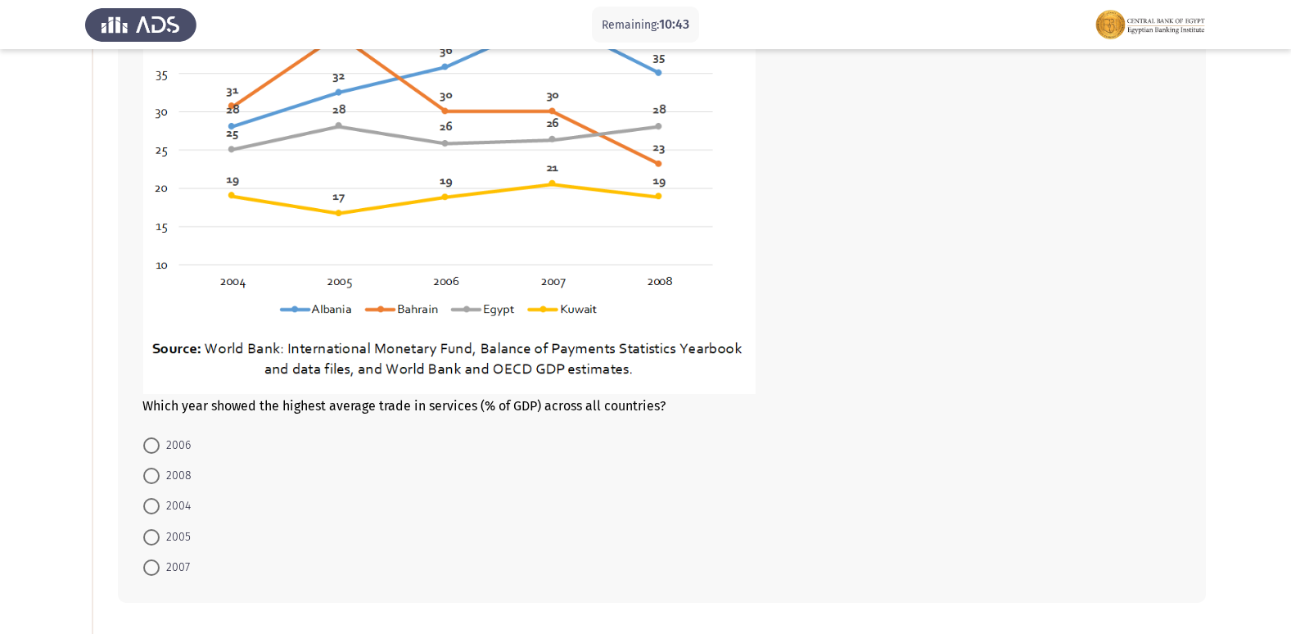
scroll to position [246, 0]
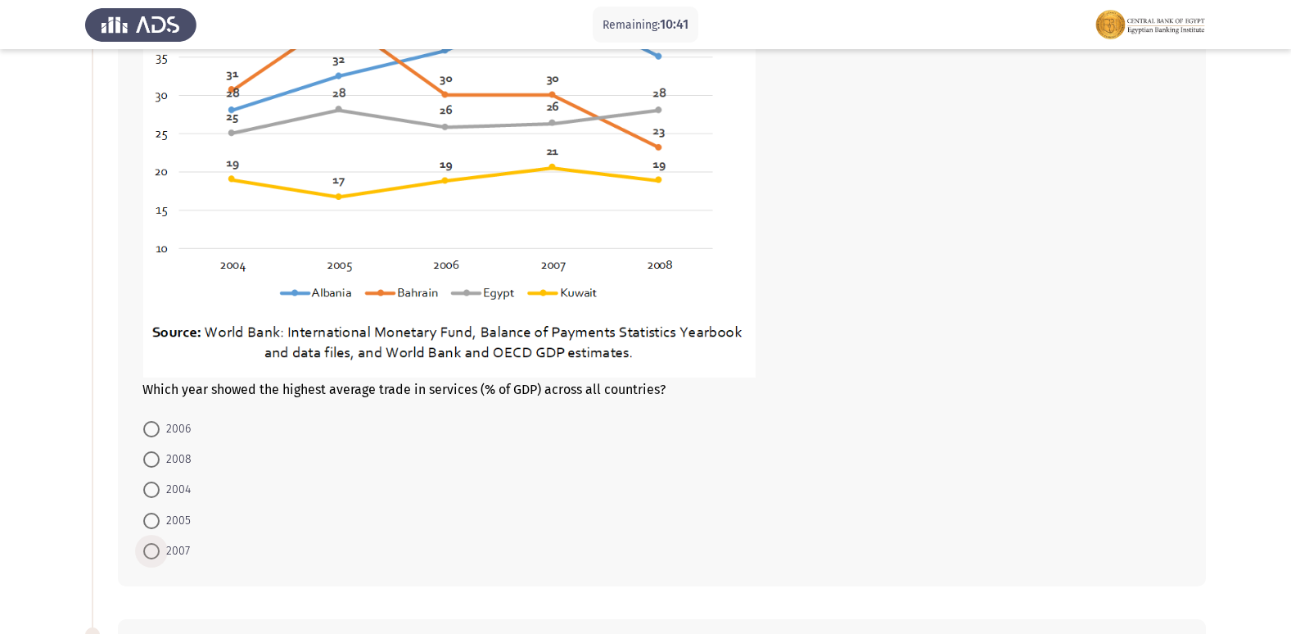
click at [149, 557] on span at bounding box center [151, 551] width 16 height 16
click at [149, 557] on input "2007" at bounding box center [151, 551] width 16 height 16
radio input "true"
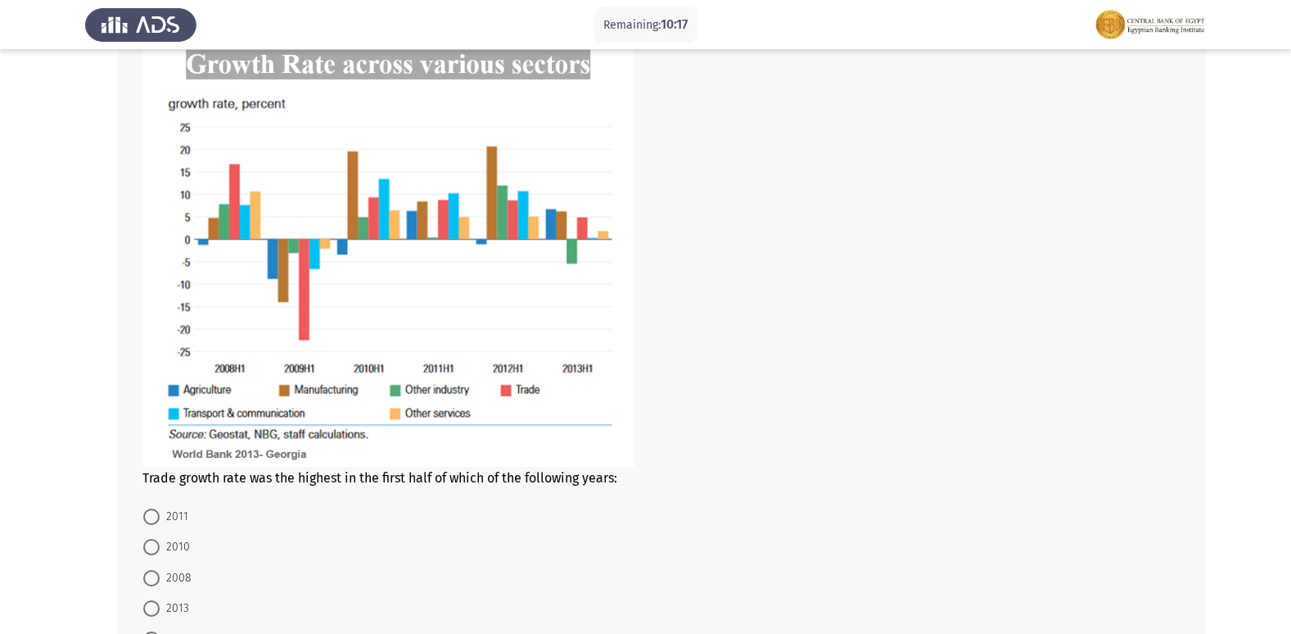
scroll to position [895, 0]
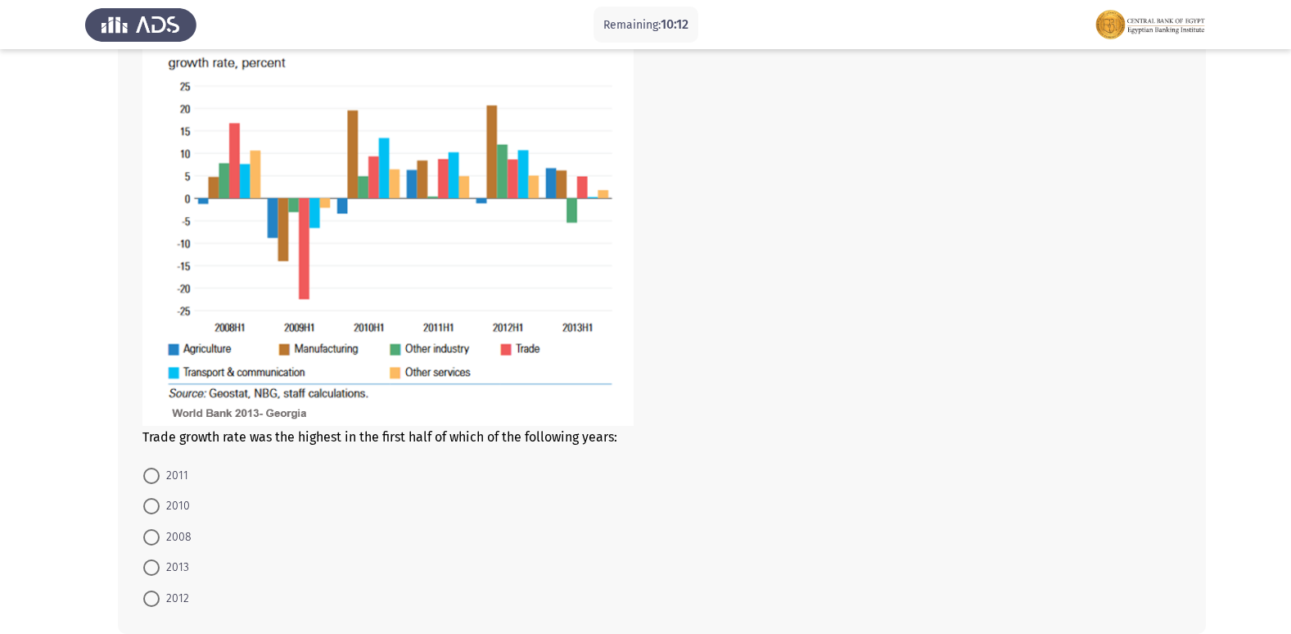
click at [149, 587] on mat-radio-button "2012" at bounding box center [166, 597] width 67 height 30
click at [151, 596] on span at bounding box center [151, 598] width 16 height 16
click at [151, 596] on input "2012" at bounding box center [151, 598] width 16 height 16
radio input "true"
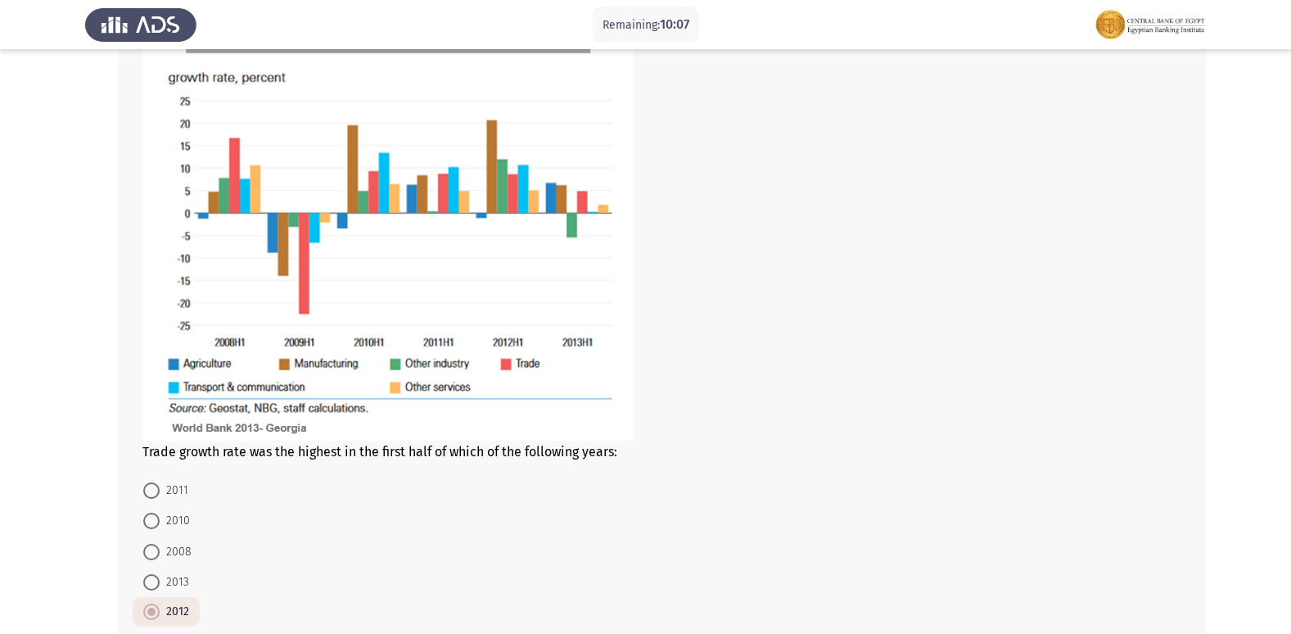
scroll to position [975, 0]
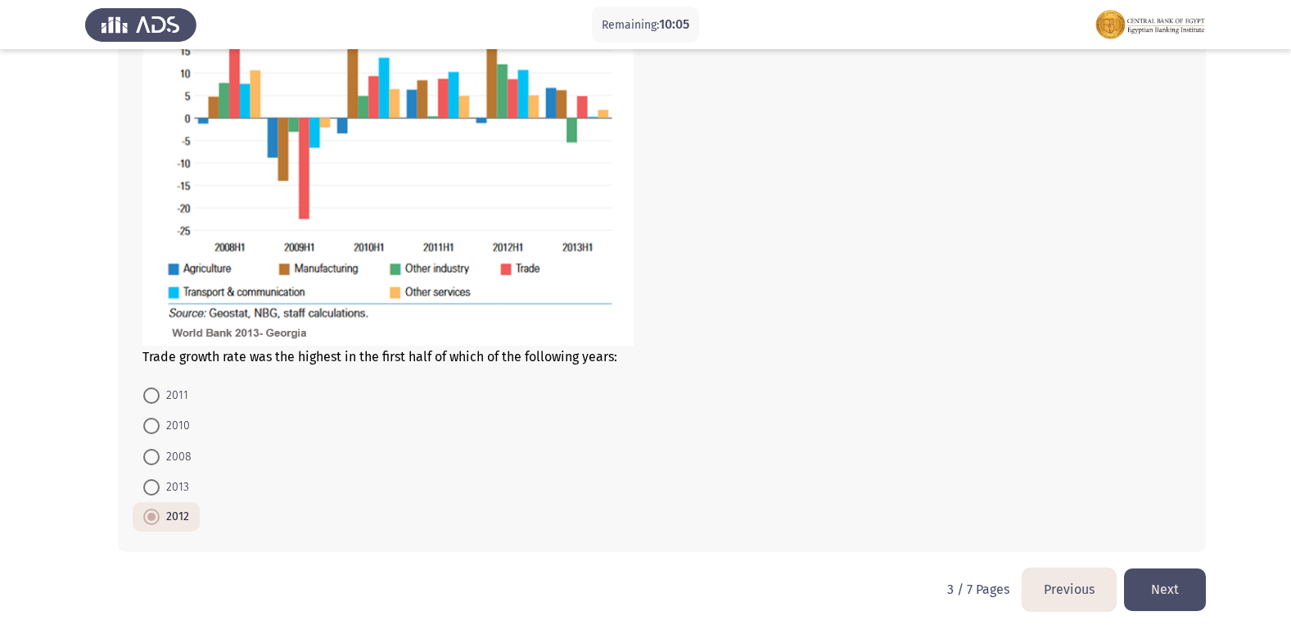
click at [1177, 599] on button "Next" at bounding box center [1165, 589] width 82 height 42
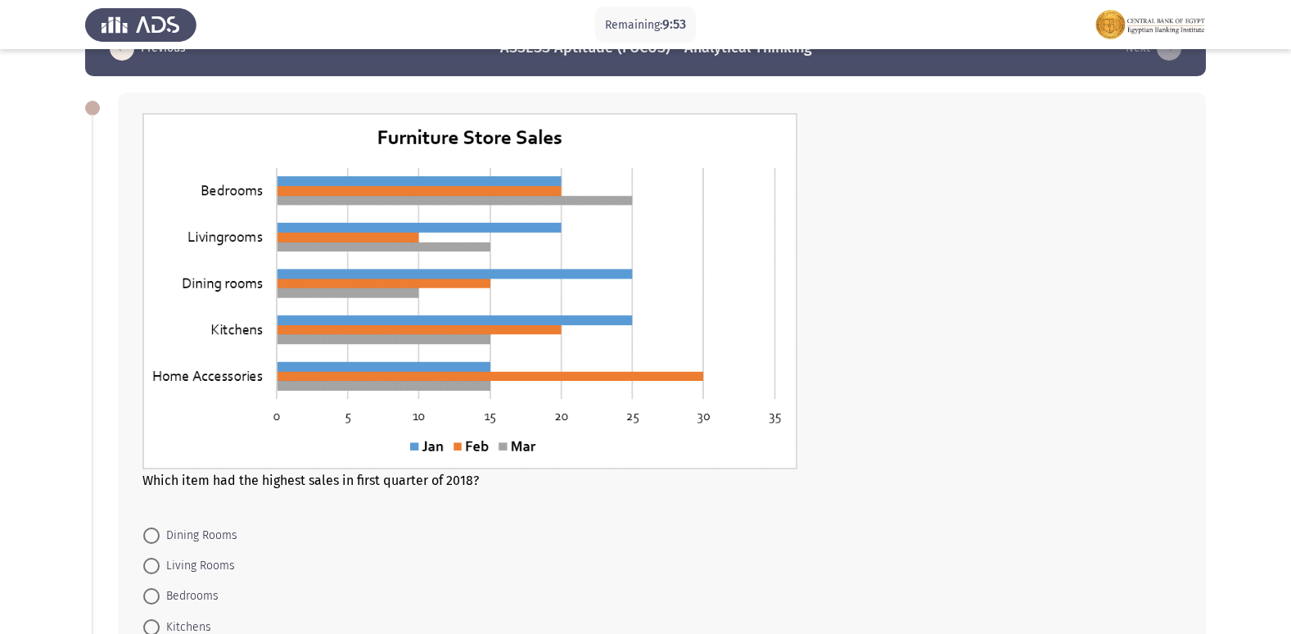
scroll to position [82, 0]
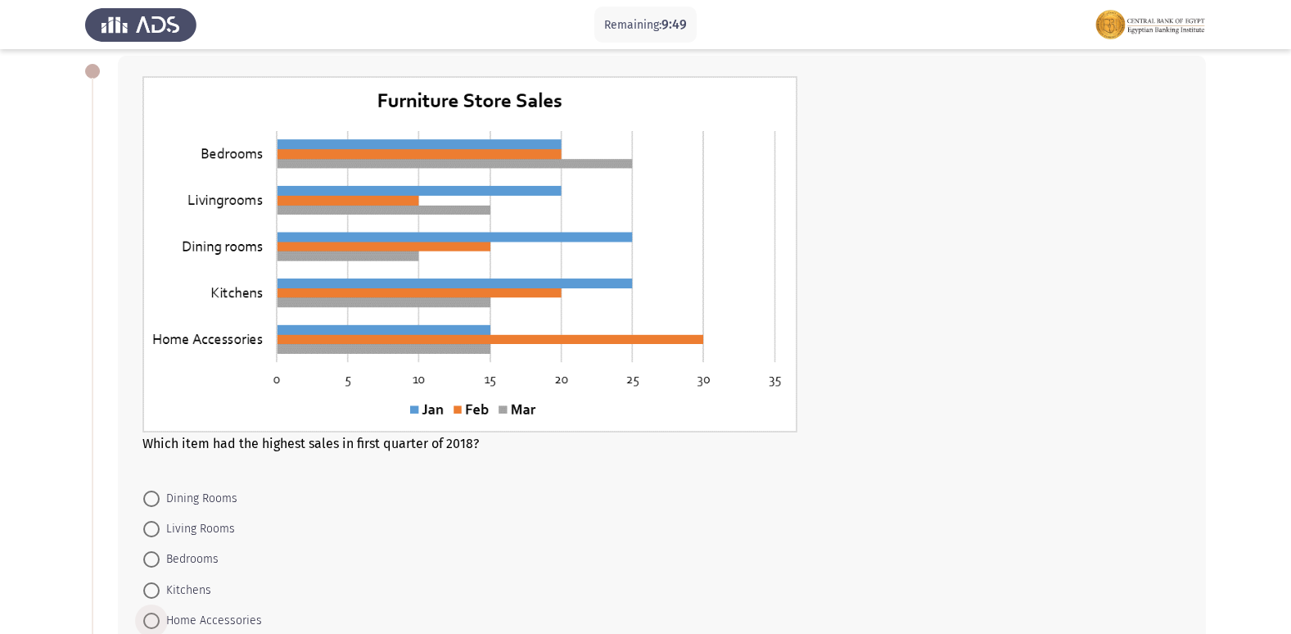
click at [151, 616] on span at bounding box center [151, 620] width 16 height 16
click at [151, 616] on input "Home Accessories" at bounding box center [151, 620] width 16 height 16
radio input "true"
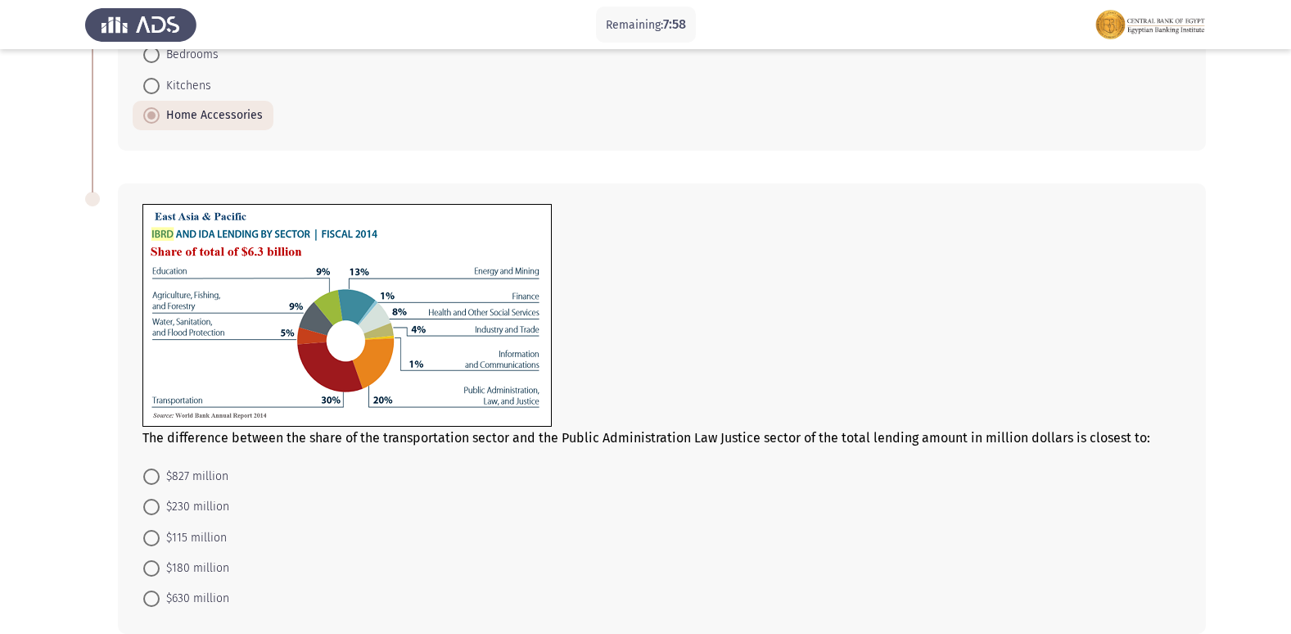
scroll to position [668, 0]
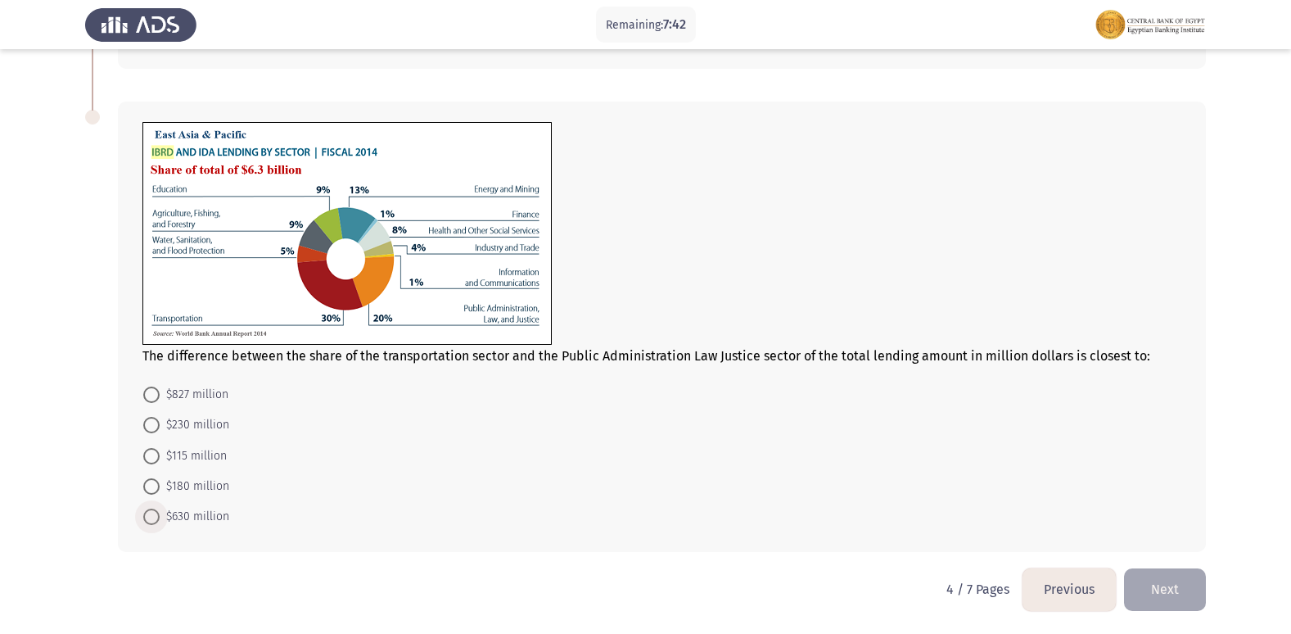
click at [152, 514] on span at bounding box center [151, 516] width 16 height 16
click at [152, 514] on input "$630 million" at bounding box center [151, 516] width 16 height 16
radio input "true"
click at [1181, 585] on button "Next" at bounding box center [1165, 589] width 82 height 42
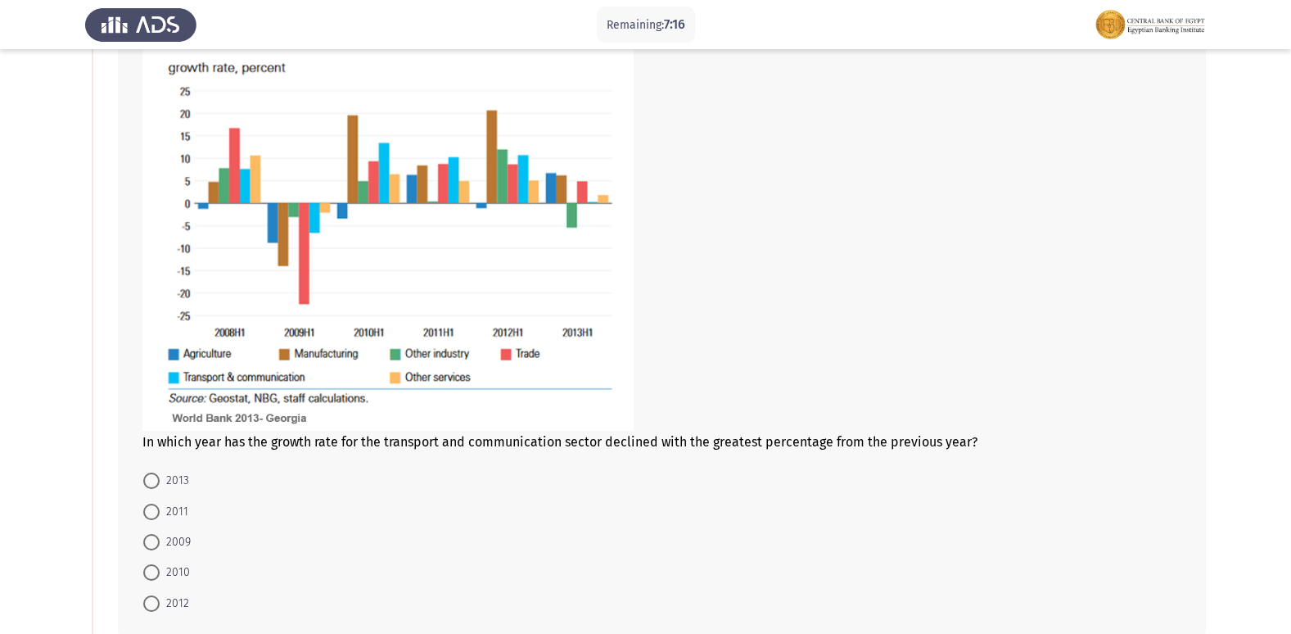
scroll to position [246, 0]
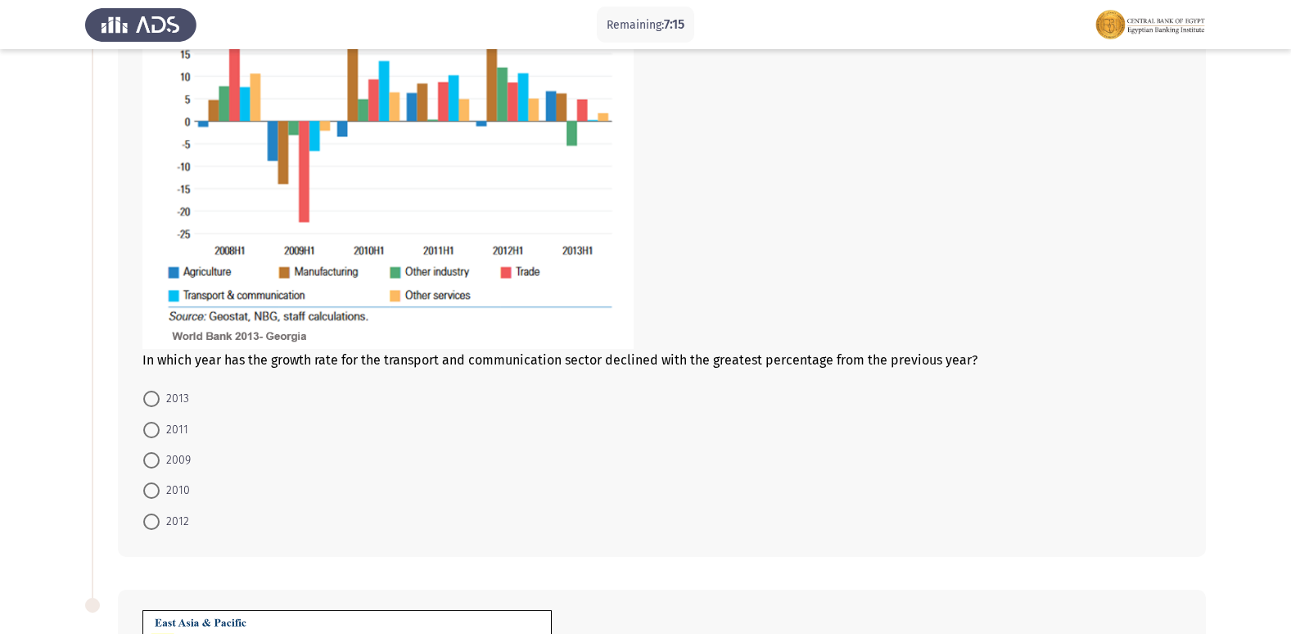
click at [151, 482] on span at bounding box center [151, 490] width 16 height 16
click at [151, 482] on input "2010" at bounding box center [151, 490] width 16 height 16
radio input "true"
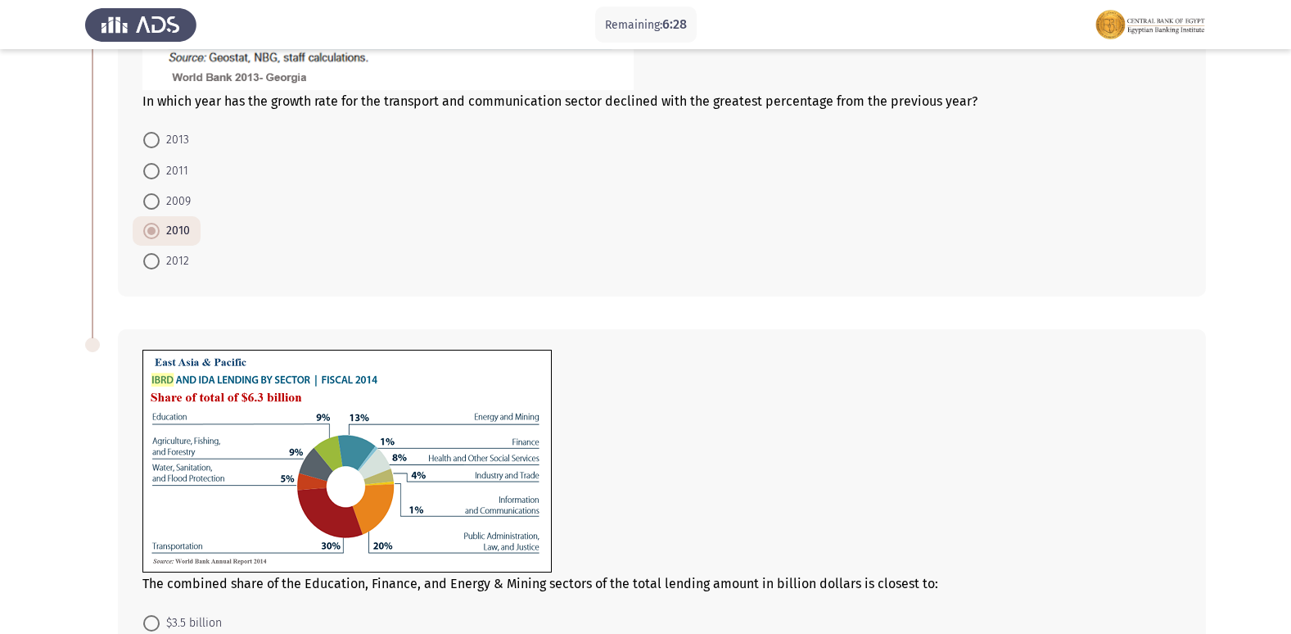
scroll to position [733, 0]
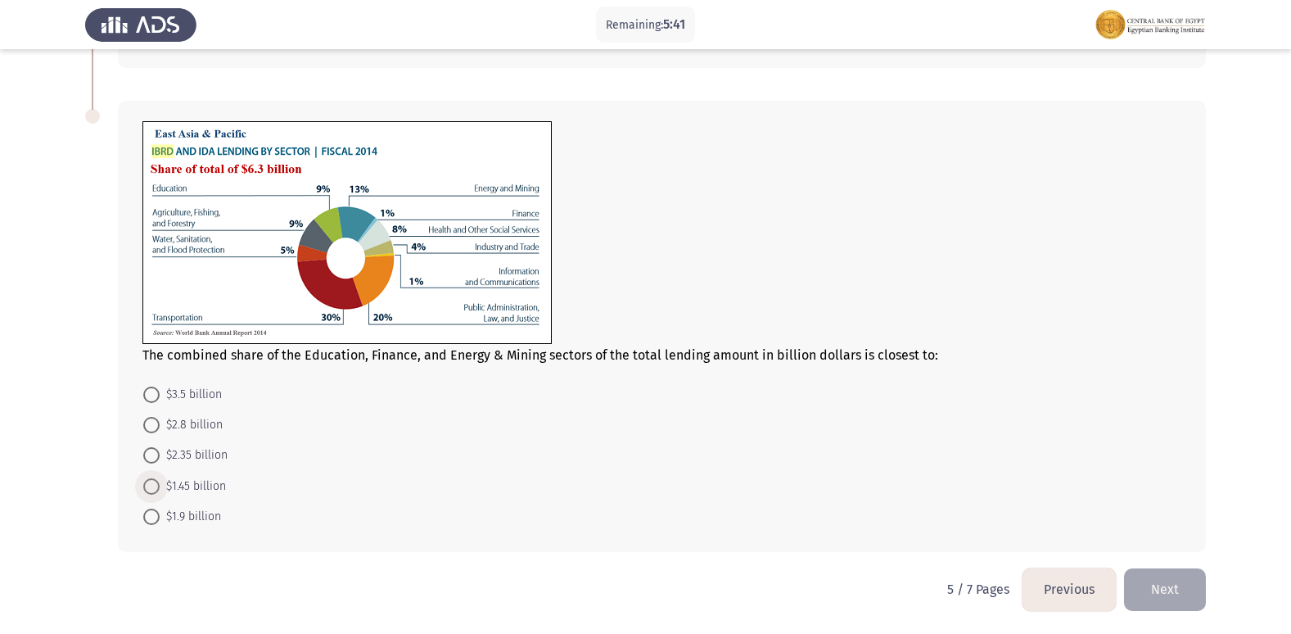
click at [151, 486] on span at bounding box center [151, 486] width 0 height 0
click at [151, 486] on input "$1.45 billion" at bounding box center [151, 486] width 16 height 16
radio input "true"
click at [1135, 593] on button "Next" at bounding box center [1165, 589] width 82 height 42
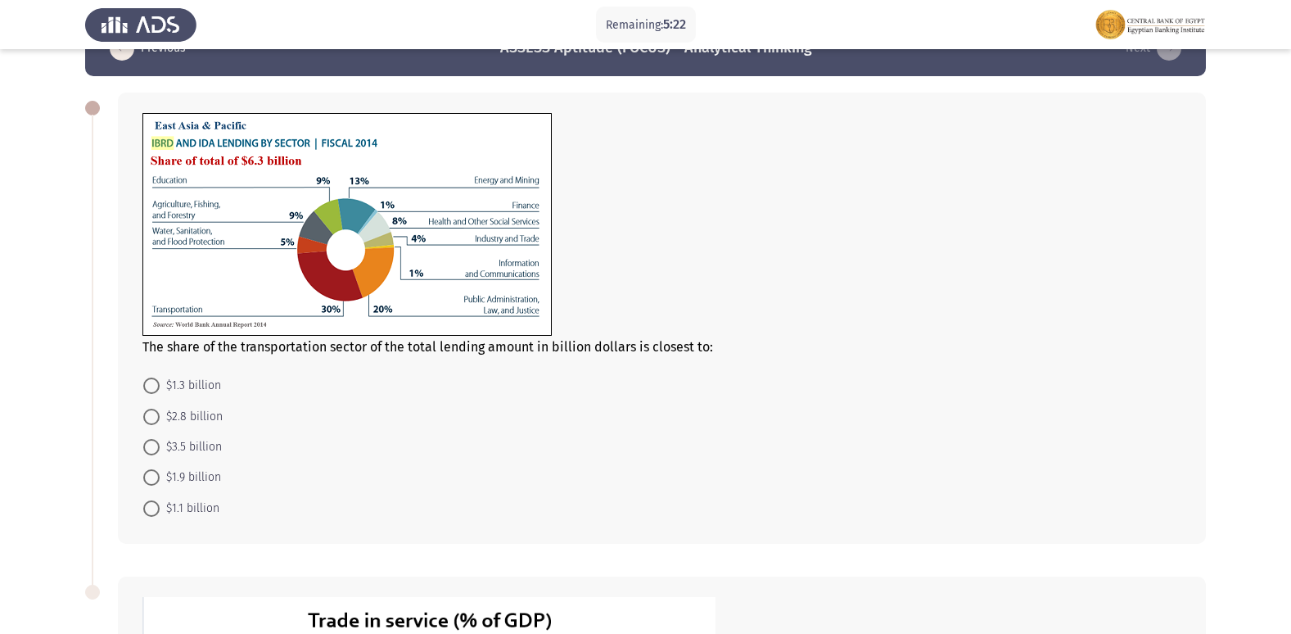
scroll to position [82, 0]
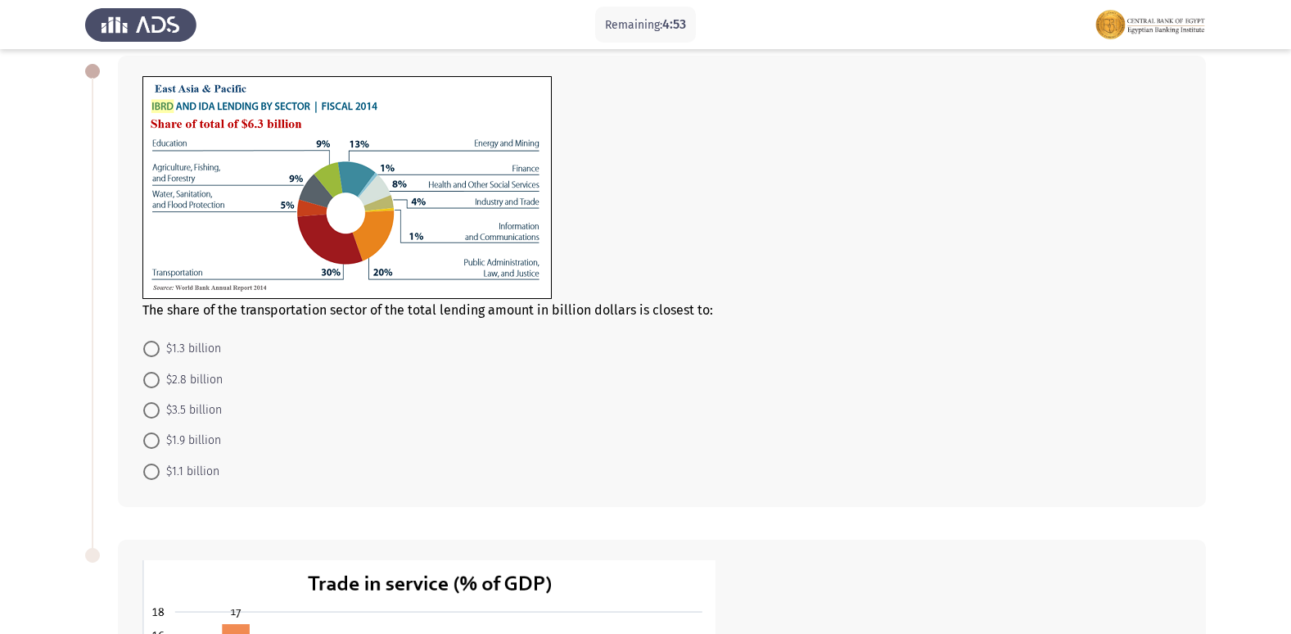
click at [144, 436] on span at bounding box center [151, 440] width 16 height 16
click at [144, 436] on input "$1.9 billion" at bounding box center [151, 440] width 16 height 16
radio input "true"
click at [155, 343] on span at bounding box center [151, 348] width 16 height 16
click at [155, 343] on input "$1.3 billion" at bounding box center [151, 348] width 16 height 16
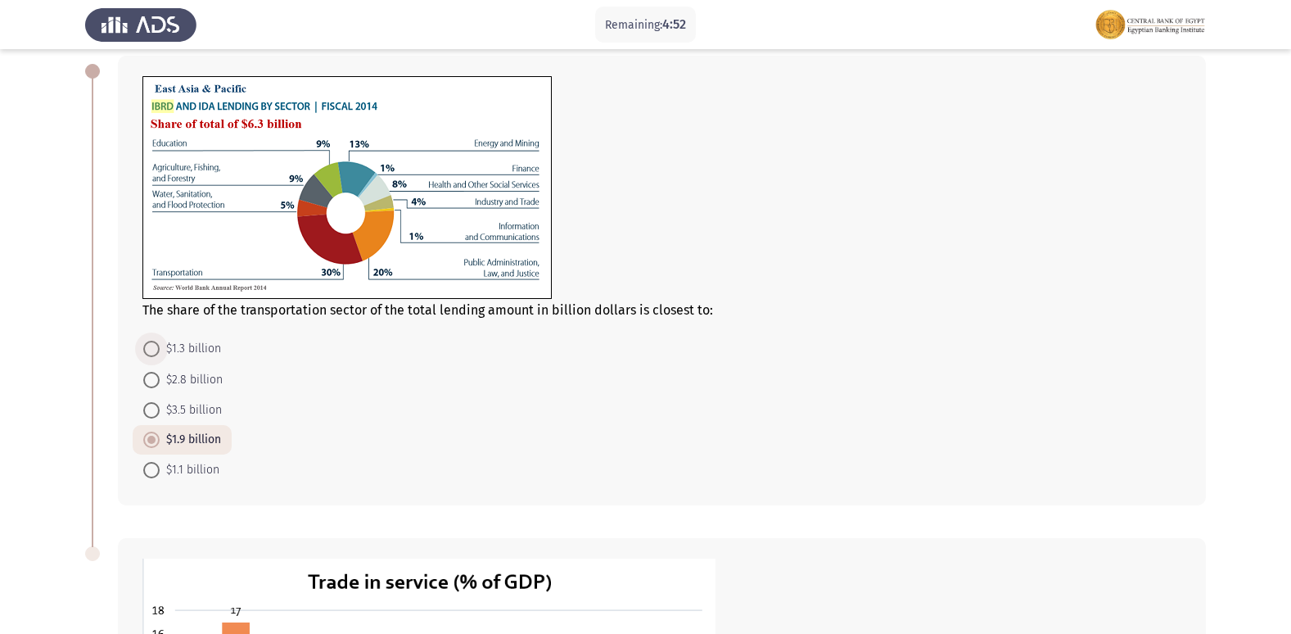
radio input "true"
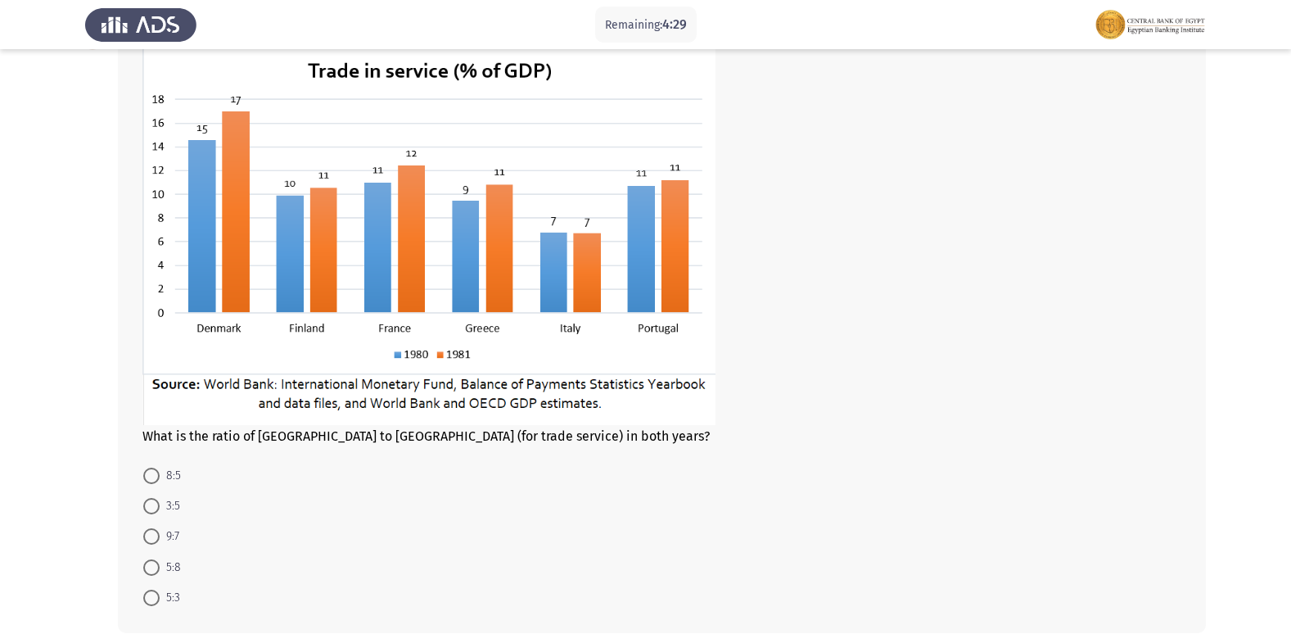
scroll to position [592, 0]
click at [156, 511] on span at bounding box center [151, 506] width 16 height 16
click at [156, 511] on input "3:5" at bounding box center [151, 506] width 16 height 16
radio input "true"
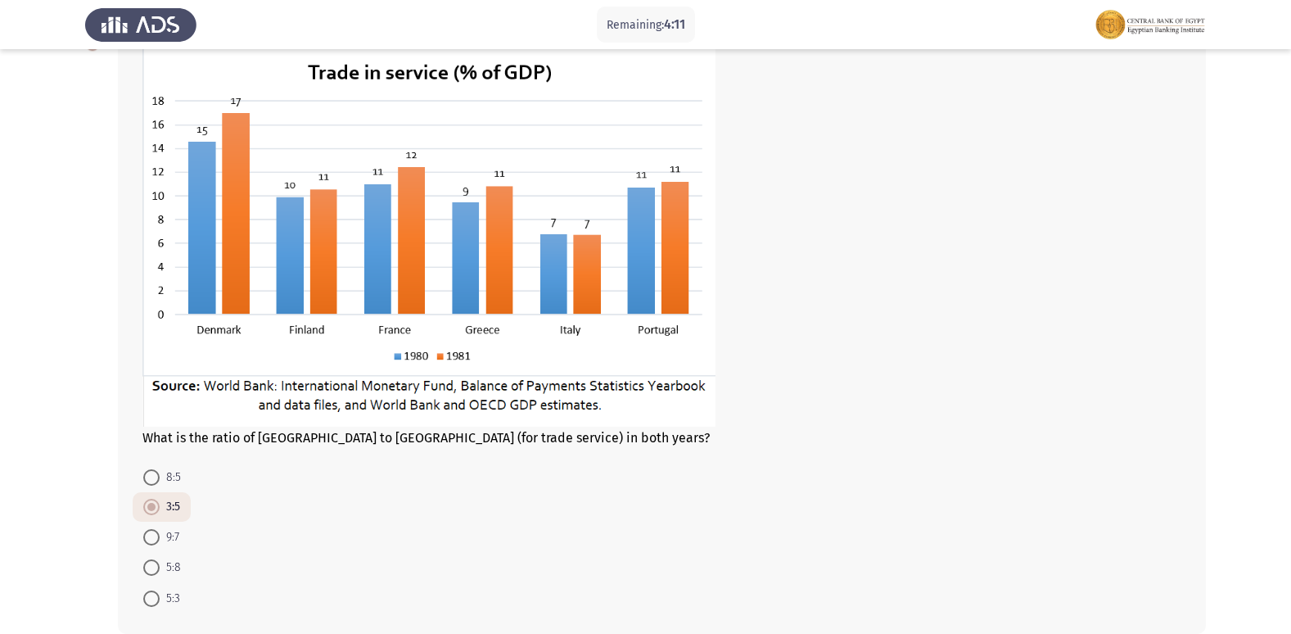
scroll to position [673, 0]
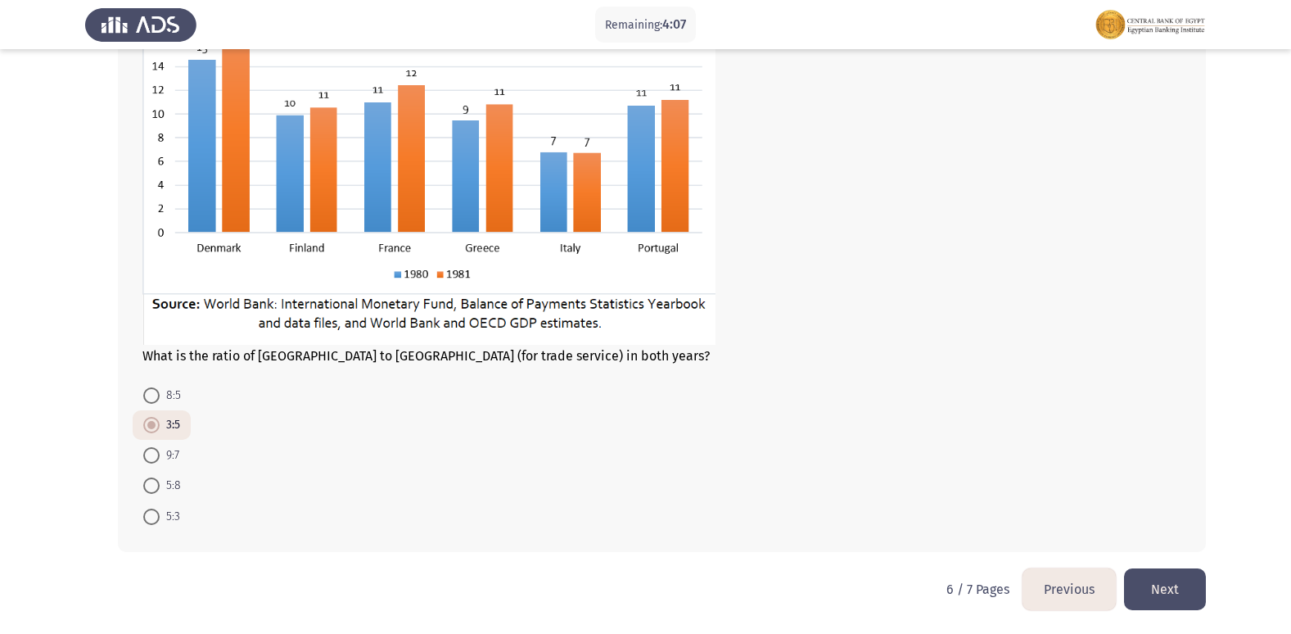
click at [1152, 589] on button "Next" at bounding box center [1165, 589] width 82 height 42
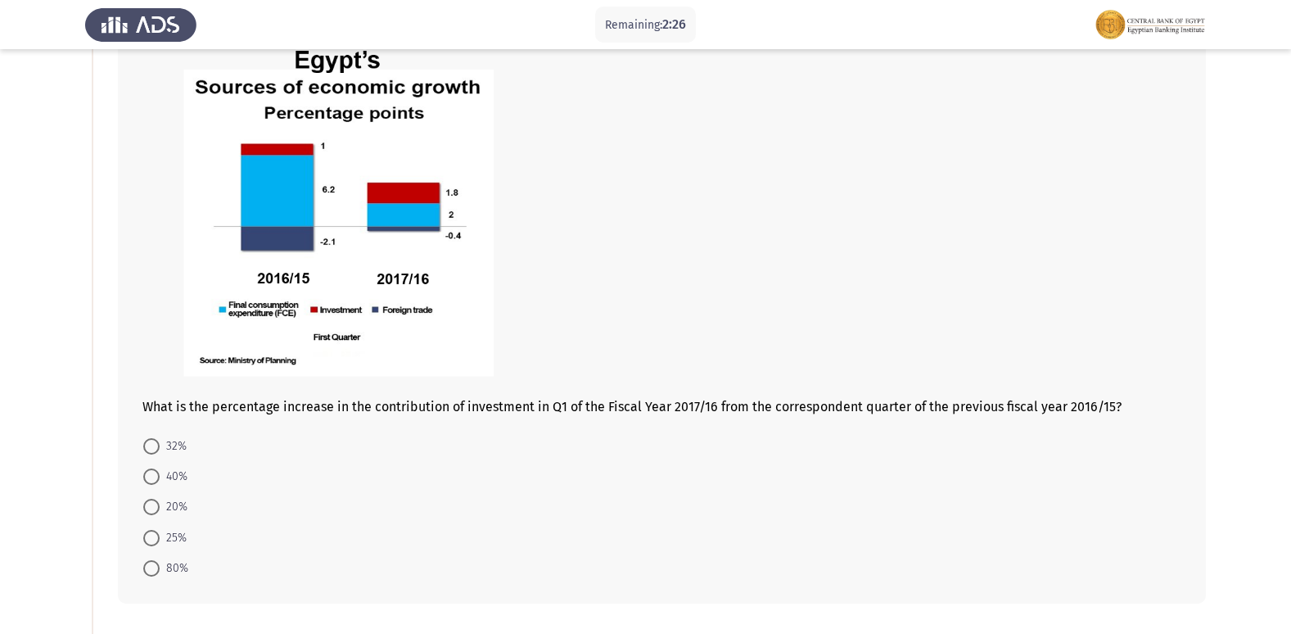
scroll to position [164, 0]
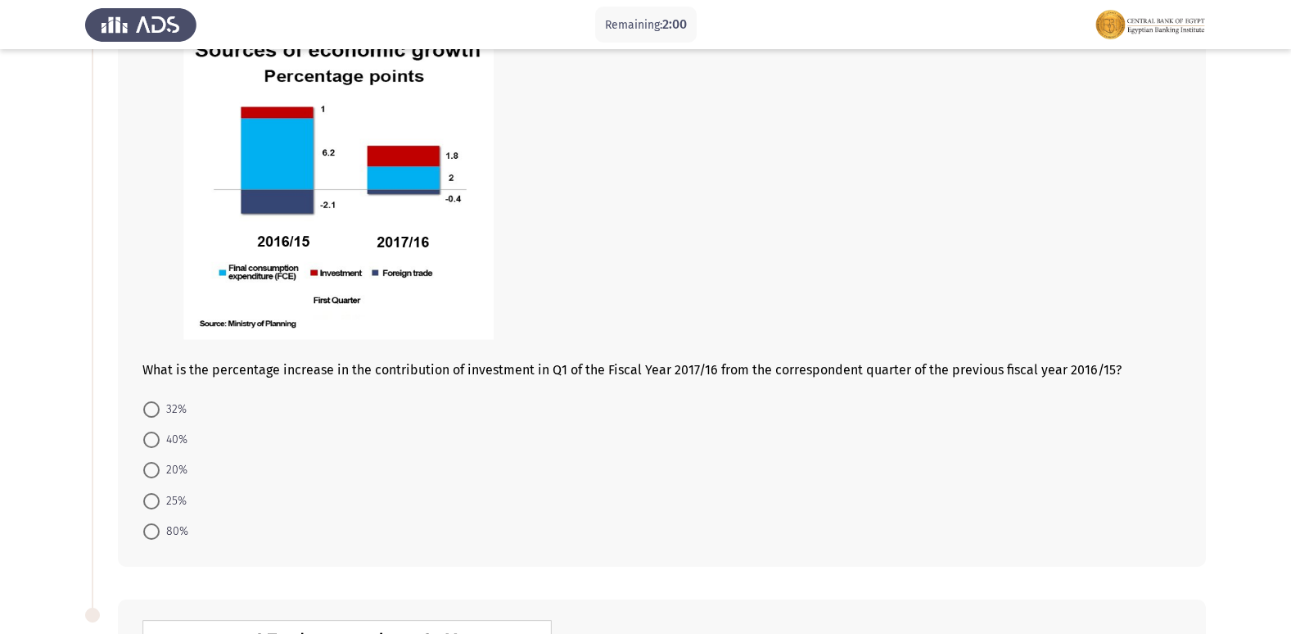
click at [154, 531] on span at bounding box center [151, 531] width 16 height 16
click at [154, 531] on input "80%" at bounding box center [151, 531] width 16 height 16
radio input "true"
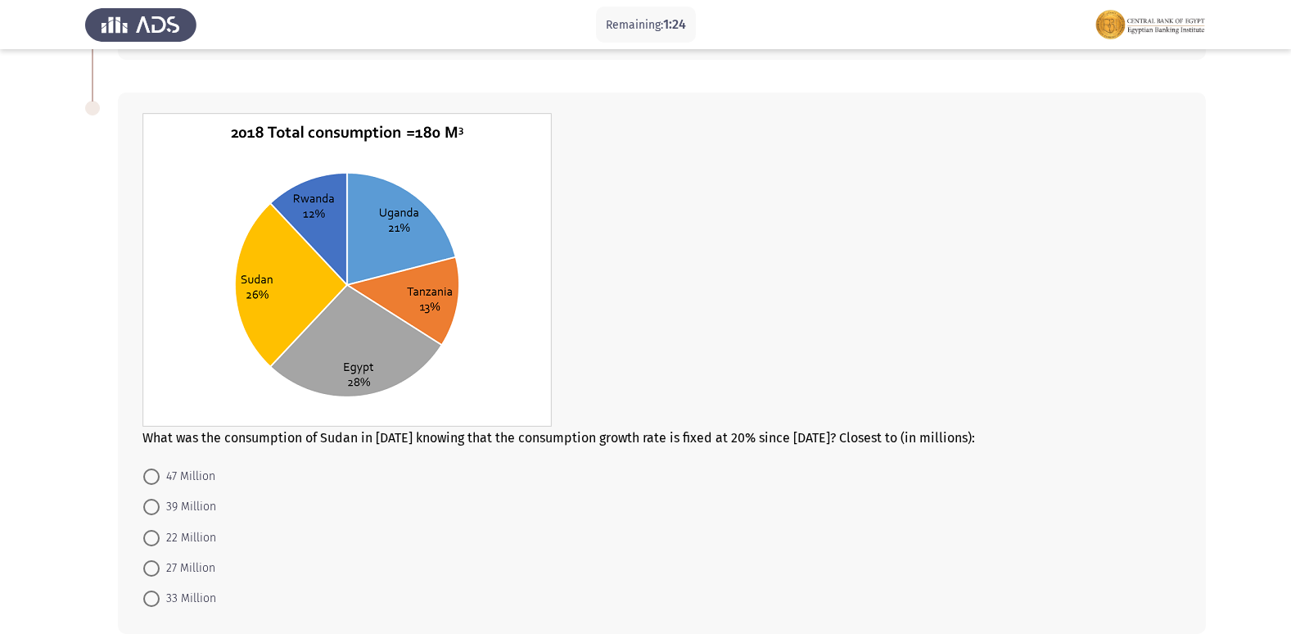
scroll to position [751, 0]
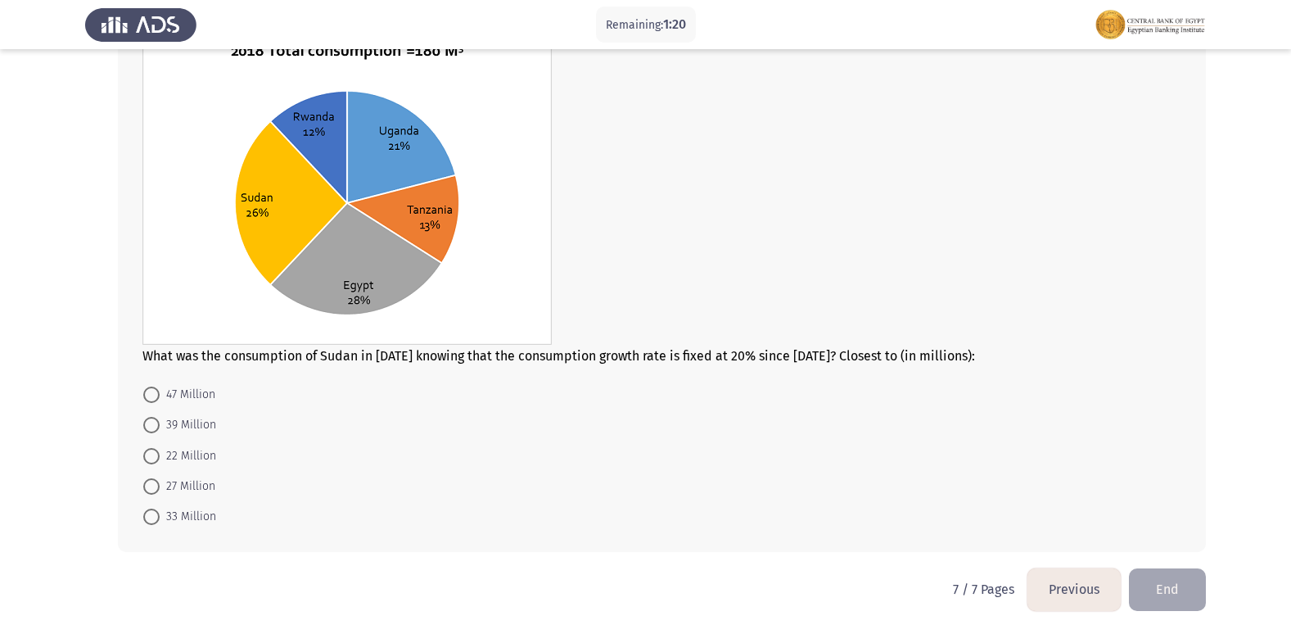
click at [154, 453] on span at bounding box center [151, 456] width 16 height 16
click at [154, 453] on input "22 Million" at bounding box center [151, 456] width 16 height 16
radio input "true"
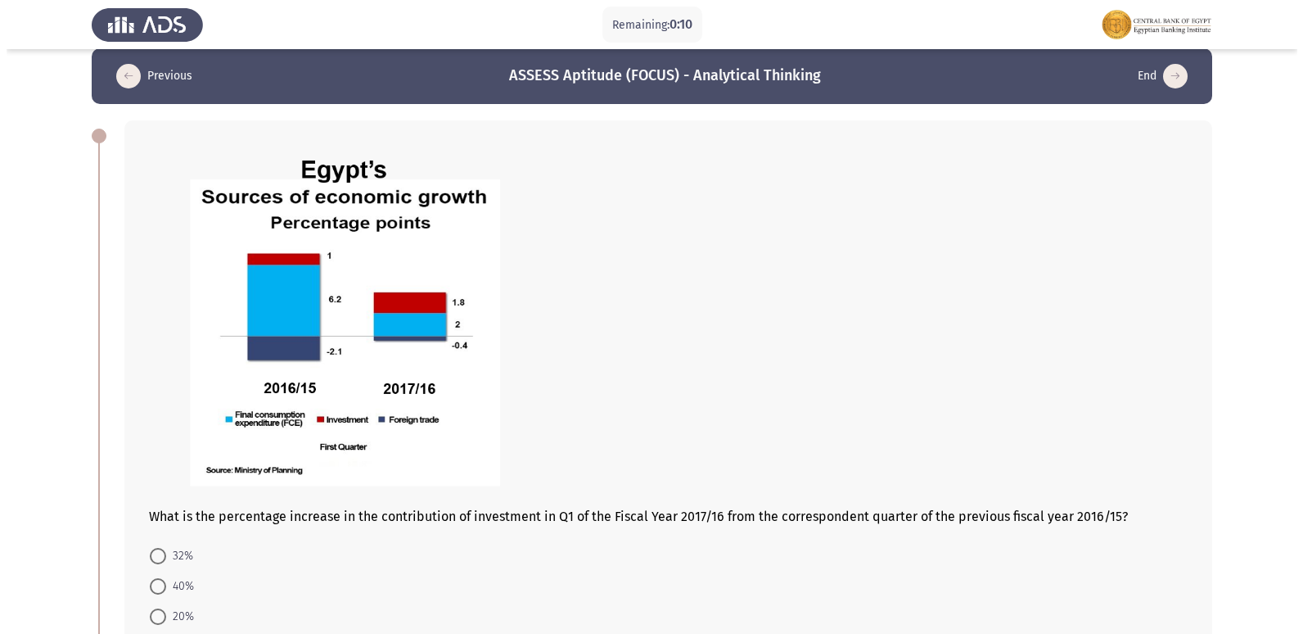
scroll to position [0, 0]
